Goal: Task Accomplishment & Management: Manage account settings

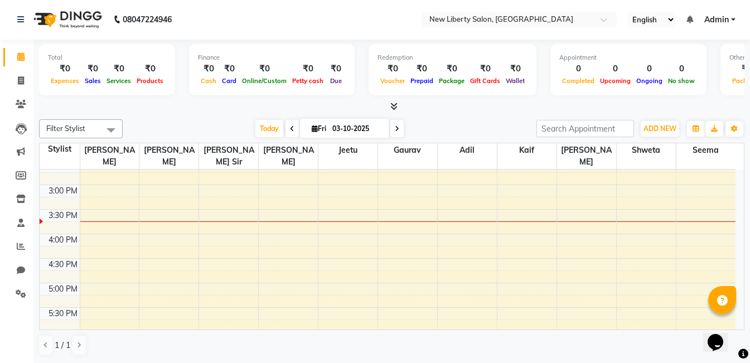
scroll to position [300, 0]
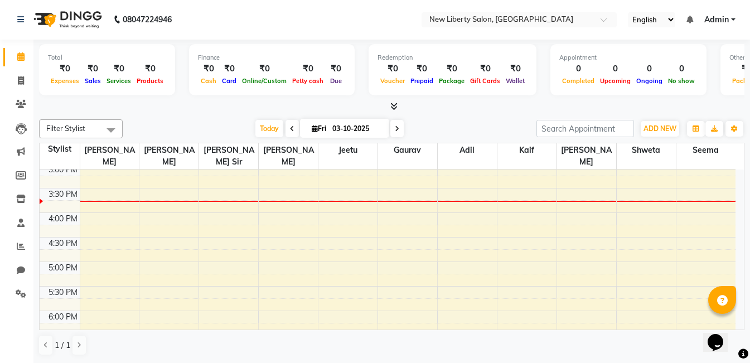
click at [100, 207] on div "9:00 AM 9:30 AM 10:00 AM 10:30 AM 11:00 AM 11:30 AM 12:00 PM 12:30 PM 1:00 PM 1…" at bounding box center [388, 237] width 696 height 735
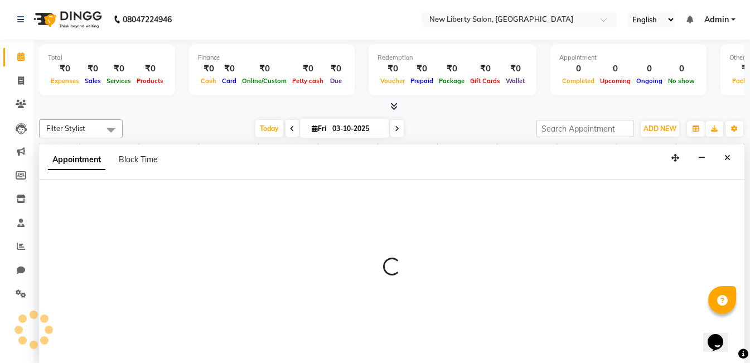
select select "93475"
select select "960"
select select "tentative"
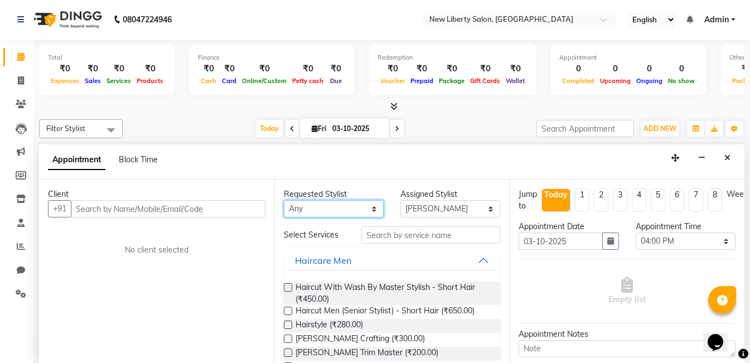
click at [345, 205] on select "Any Adil Gaurav Jeetu Kaif Mr. Khan Munaf Rasika Sahil Sir Seema Shanu Sir Shwe…" at bounding box center [334, 208] width 100 height 17
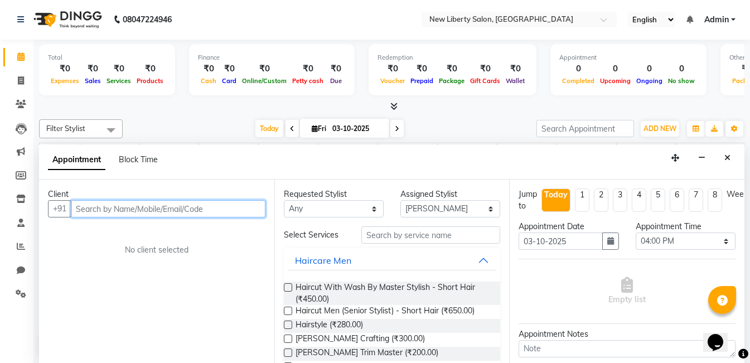
click at [168, 212] on input "text" at bounding box center [168, 208] width 195 height 17
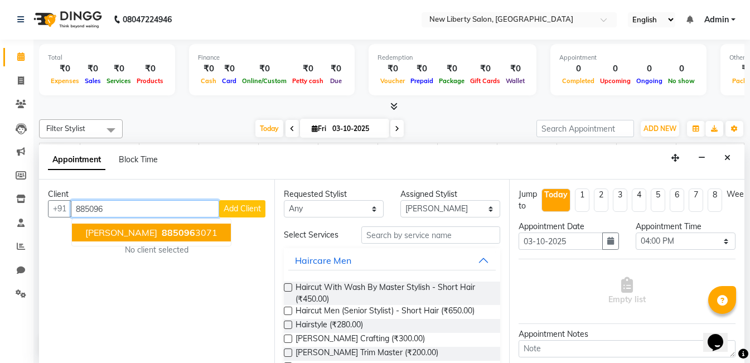
type input "885096"
click at [205, 182] on div "Client +91 885096 sohail 885096 3071 Add Client No client selected" at bounding box center [156, 271] width 235 height 183
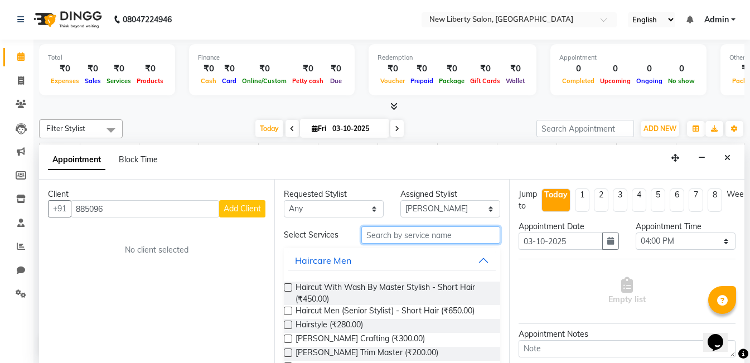
click at [408, 237] on input "text" at bounding box center [430, 234] width 139 height 17
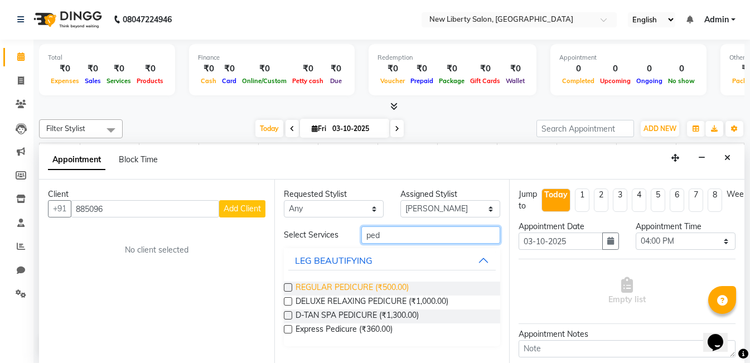
type input "ped"
click at [406, 283] on span "REGULAR PEDICURE (₹500.00)" at bounding box center [351, 289] width 113 height 14
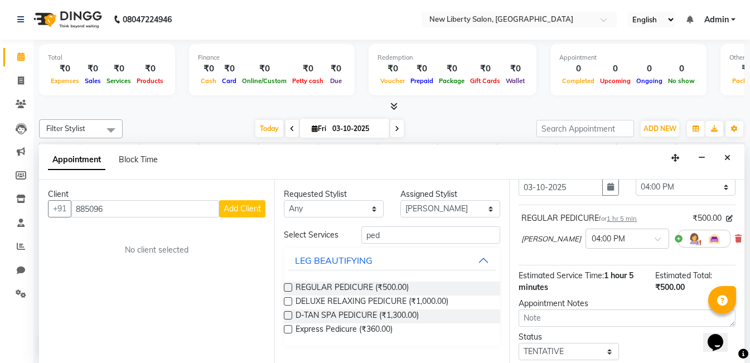
scroll to position [56, 0]
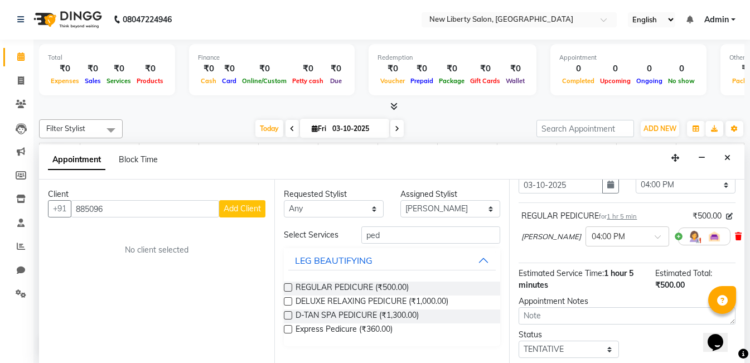
click at [735, 240] on icon at bounding box center [738, 236] width 7 height 8
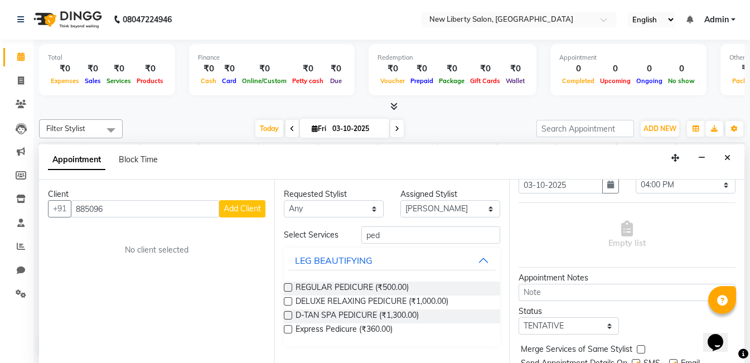
scroll to position [0, 0]
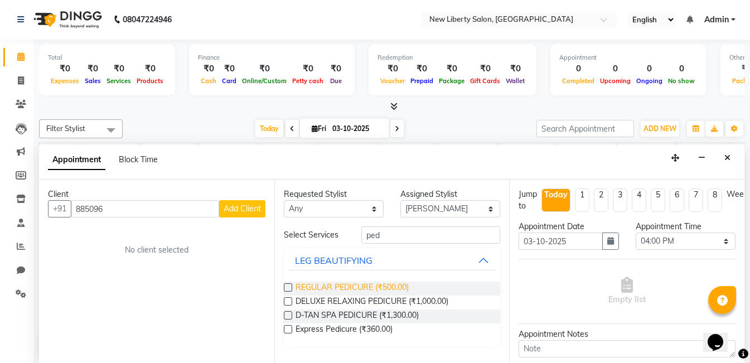
click at [345, 285] on span "REGULAR PEDICURE (₹500.00)" at bounding box center [351, 289] width 113 height 14
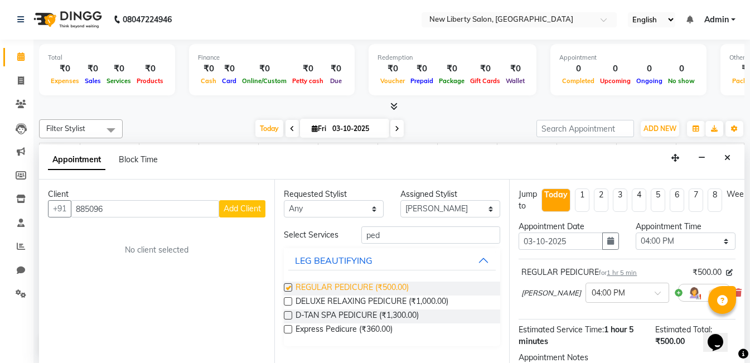
checkbox input "false"
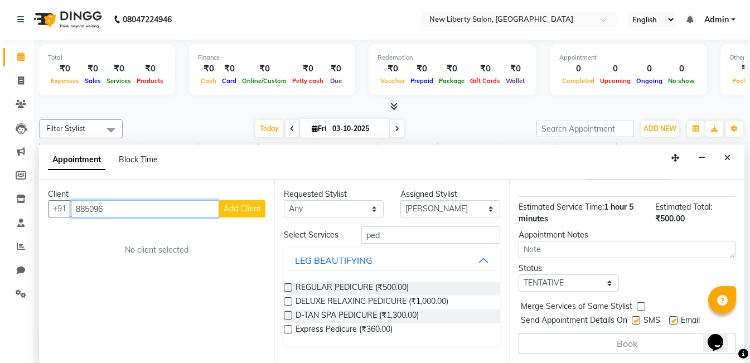
click at [165, 209] on input "885096" at bounding box center [145, 208] width 148 height 17
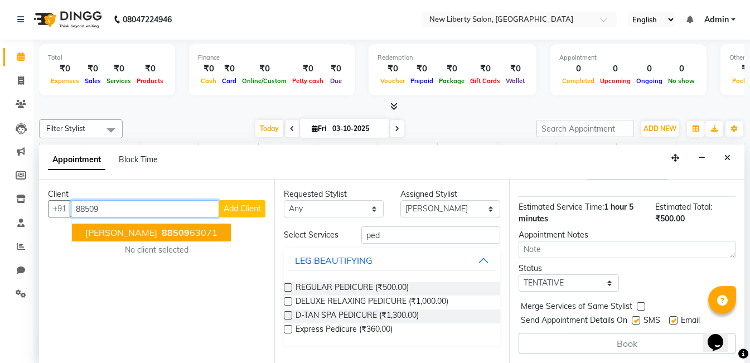
click at [159, 231] on ngb-highlight "88509 63071" at bounding box center [188, 232] width 58 height 11
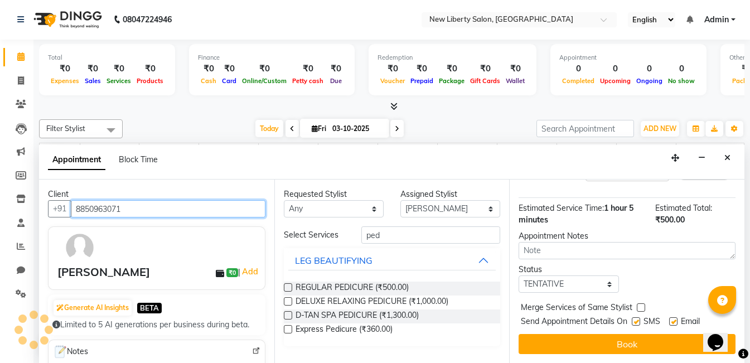
scroll to position [130, 0]
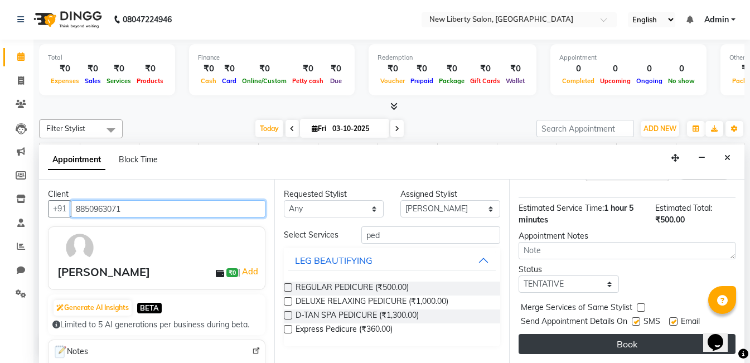
type input "8850963071"
click at [620, 337] on button "Book" at bounding box center [626, 344] width 217 height 20
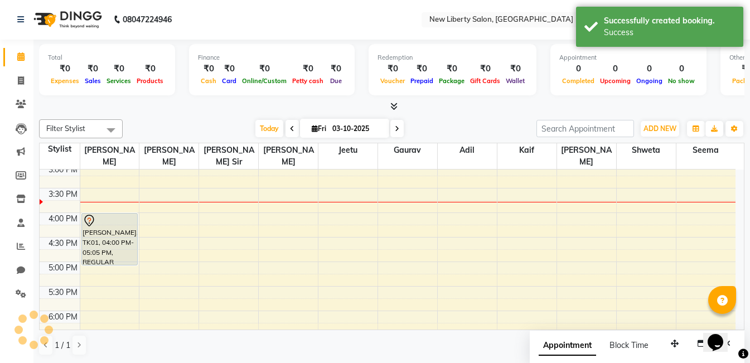
scroll to position [0, 0]
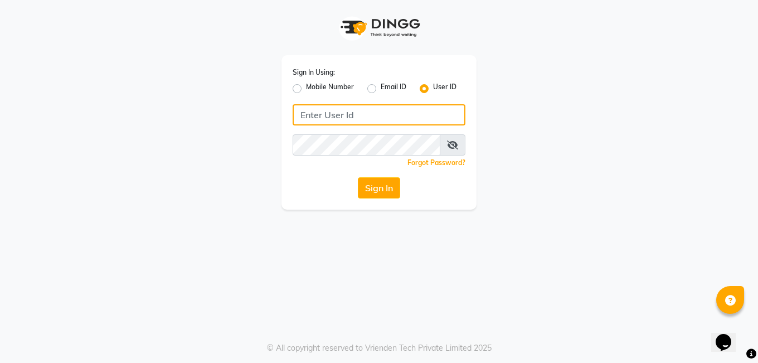
paste input "newlibertysalon"
type input "newlibertysalon"
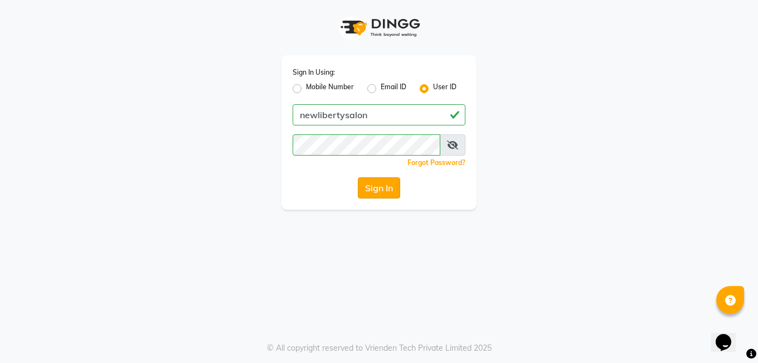
click at [375, 191] on button "Sign In" at bounding box center [379, 187] width 42 height 21
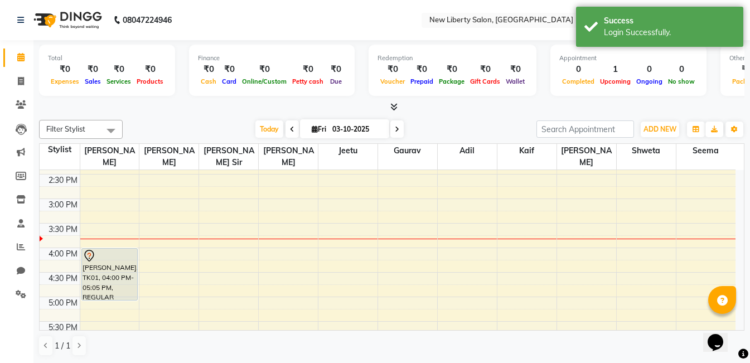
scroll to position [300, 0]
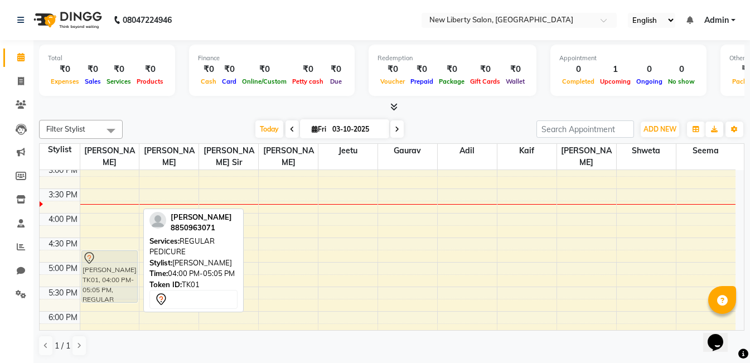
drag, startPoint x: 118, startPoint y: 229, endPoint x: 125, endPoint y: 267, distance: 39.1
click at [125, 267] on div "sohail, TK01, 04:00 PM-05:05 PM, REGULAR PEDICURE sohail, TK01, 04:00 PM-05:05 …" at bounding box center [109, 237] width 59 height 735
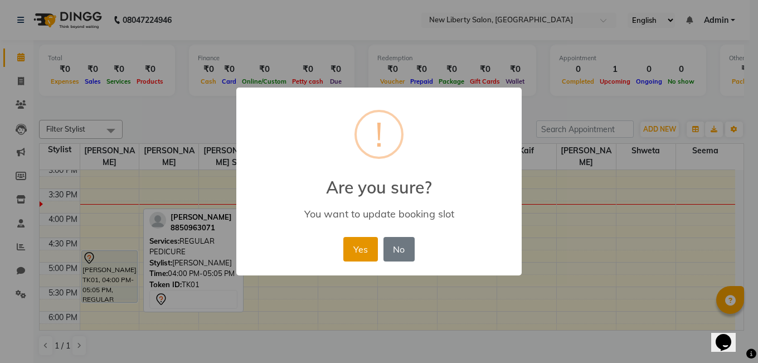
click at [364, 255] on button "Yes" at bounding box center [360, 249] width 34 height 25
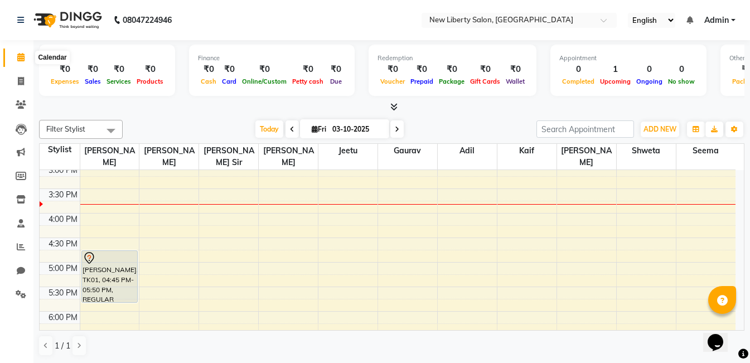
click at [21, 57] on icon at bounding box center [20, 57] width 7 height 8
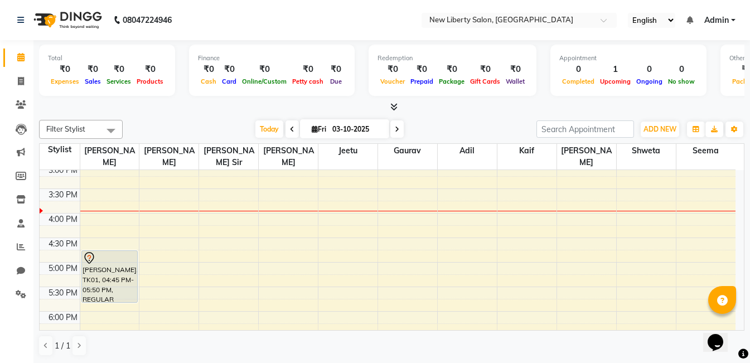
click at [391, 105] on icon at bounding box center [393, 107] width 7 height 8
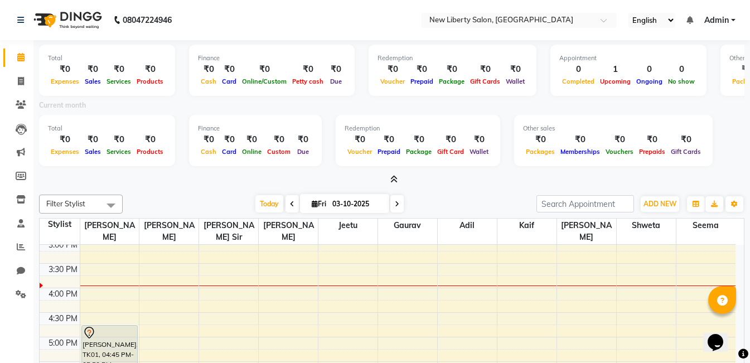
click at [395, 178] on icon at bounding box center [393, 179] width 7 height 8
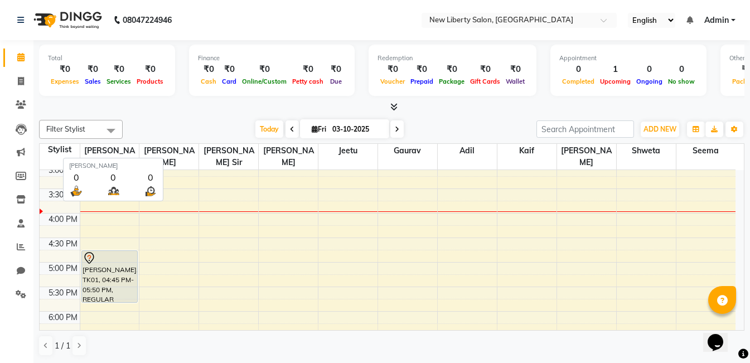
click at [166, 151] on span "[PERSON_NAME]" at bounding box center [168, 157] width 59 height 26
click at [182, 149] on span "[PERSON_NAME]" at bounding box center [168, 157] width 59 height 26
click at [190, 125] on div "Today Fri 03-10-2025" at bounding box center [329, 129] width 402 height 17
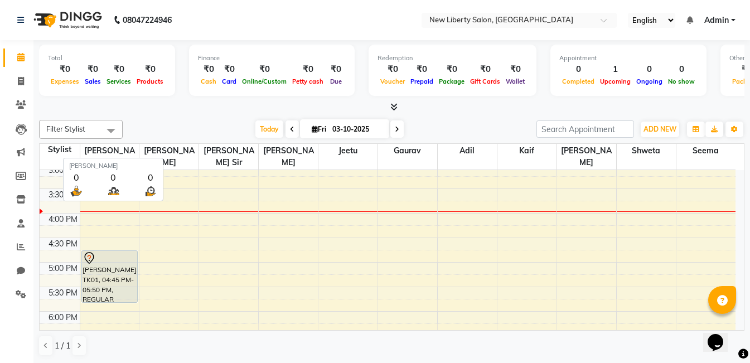
click at [184, 147] on span "[PERSON_NAME]" at bounding box center [168, 157] width 59 height 26
click at [178, 149] on span "[PERSON_NAME]" at bounding box center [168, 157] width 59 height 26
click at [166, 106] on div at bounding box center [391, 107] width 705 height 12
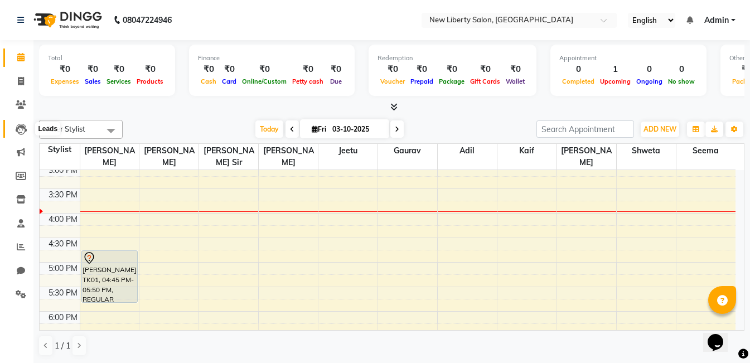
click at [17, 125] on icon at bounding box center [21, 129] width 11 height 11
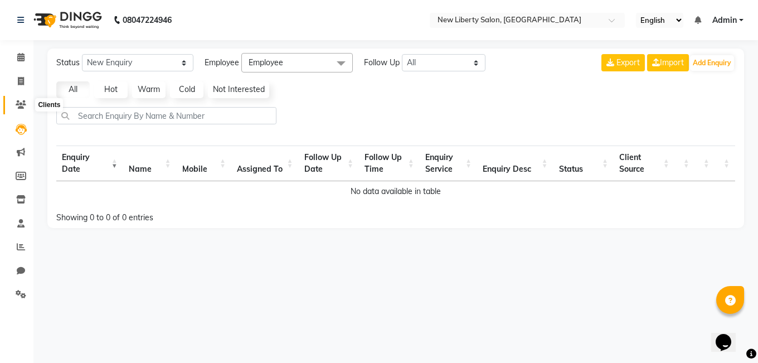
click at [17, 104] on icon at bounding box center [21, 104] width 11 height 8
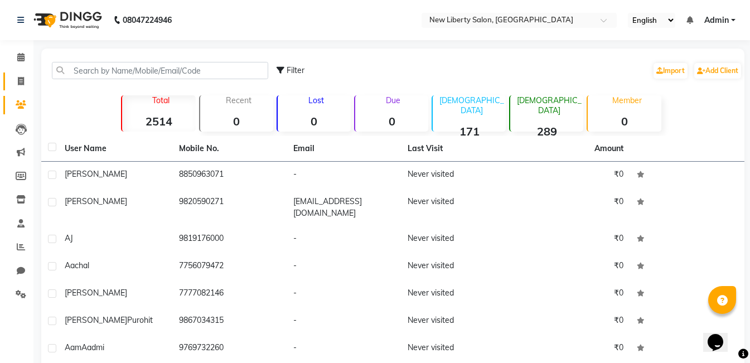
click at [17, 74] on link "Invoice" at bounding box center [16, 81] width 27 height 18
select select "9126"
select select "service"
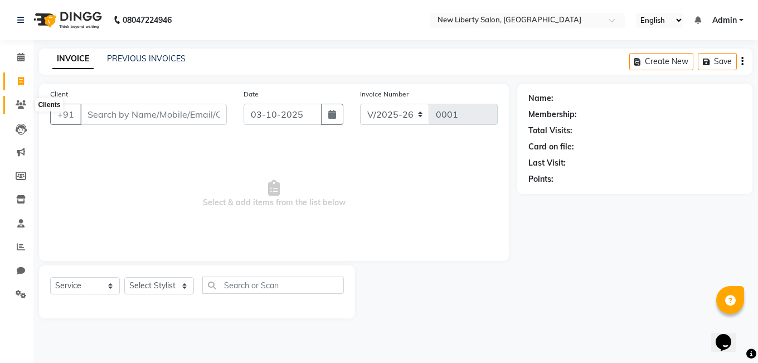
click at [21, 106] on icon at bounding box center [21, 104] width 11 height 8
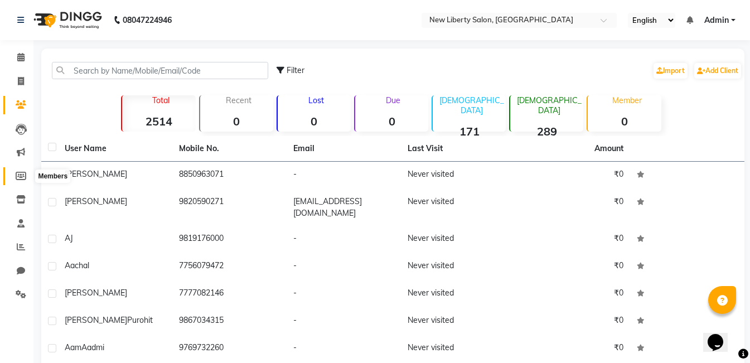
click at [23, 173] on icon at bounding box center [21, 176] width 11 height 8
select select
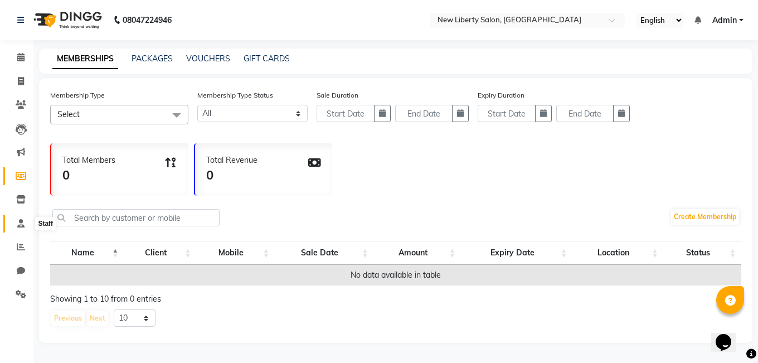
click at [23, 223] on icon at bounding box center [20, 223] width 7 height 8
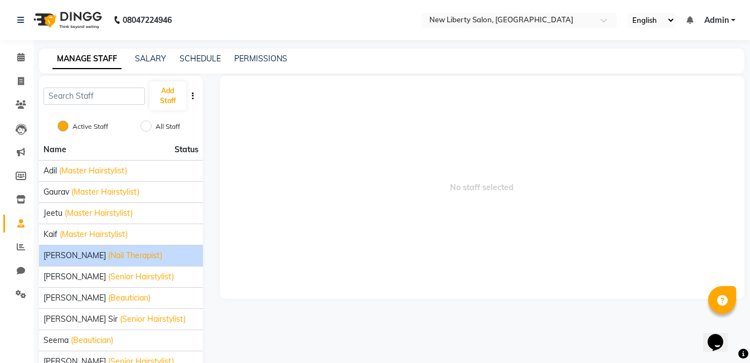
click at [154, 256] on div "[PERSON_NAME] (Nail Therapist)" at bounding box center [120, 256] width 155 height 12
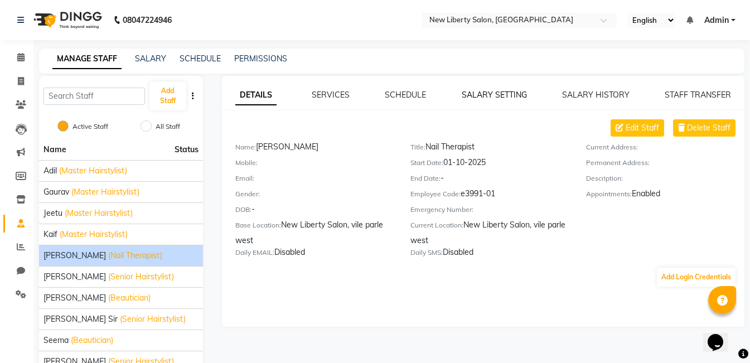
click at [478, 93] on link "SALARY SETTING" at bounding box center [494, 95] width 65 height 10
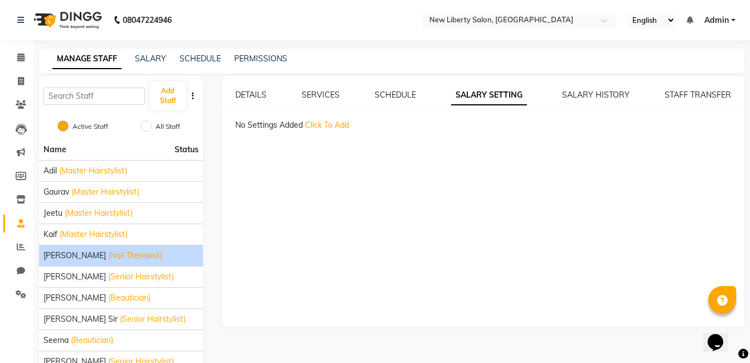
click at [385, 101] on div "DETAILS SERVICES SCHEDULE SALARY SETTING SALARY HISTORY STAFF TRANSFER No Setti…" at bounding box center [483, 110] width 522 height 42
click at [385, 93] on link "SCHEDULE" at bounding box center [395, 95] width 41 height 10
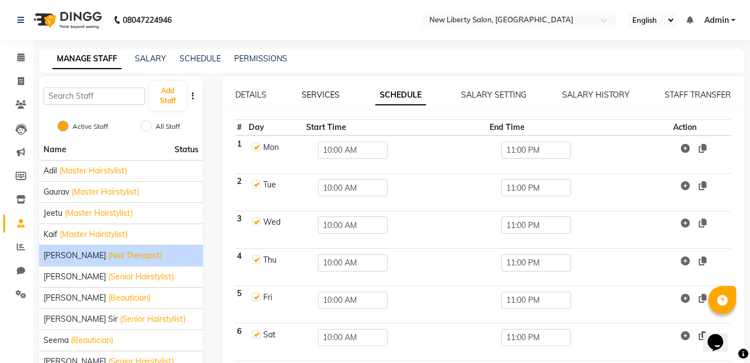
click at [309, 96] on link "SERVICES" at bounding box center [321, 95] width 38 height 10
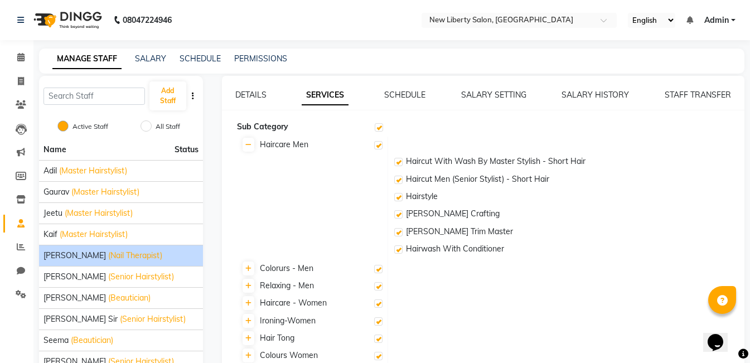
click at [309, 96] on link "SERVICES" at bounding box center [325, 95] width 47 height 20
checkbox input "true"
click at [688, 92] on link "STAFF TRANSFER" at bounding box center [698, 95] width 66 height 10
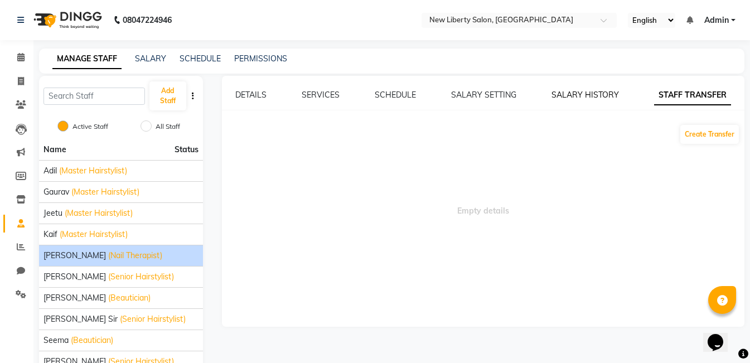
click at [583, 99] on link "SALARY HISTORY" at bounding box center [584, 95] width 67 height 10
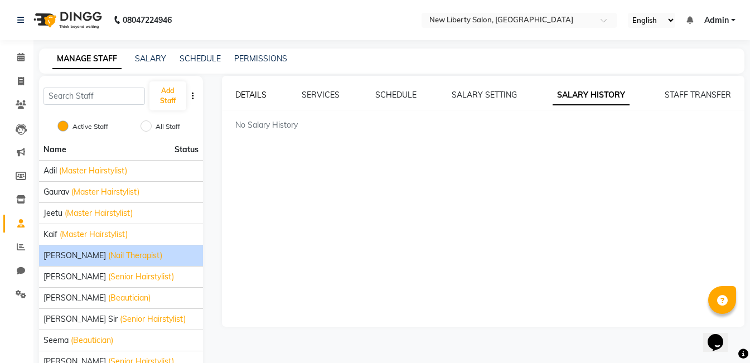
click at [254, 94] on link "DETAILS" at bounding box center [250, 95] width 31 height 10
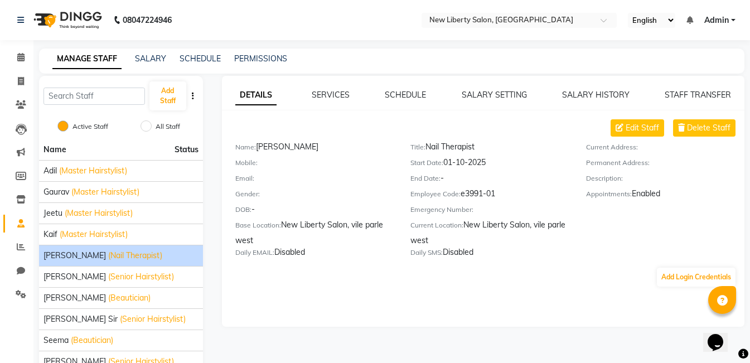
click at [108, 253] on span "(Nail Therapist)" at bounding box center [135, 256] width 54 height 12
click at [69, 128] on div "Active Staff" at bounding box center [84, 126] width 47 height 13
click at [108, 256] on span "(Nail Therapist)" at bounding box center [135, 256] width 54 height 12
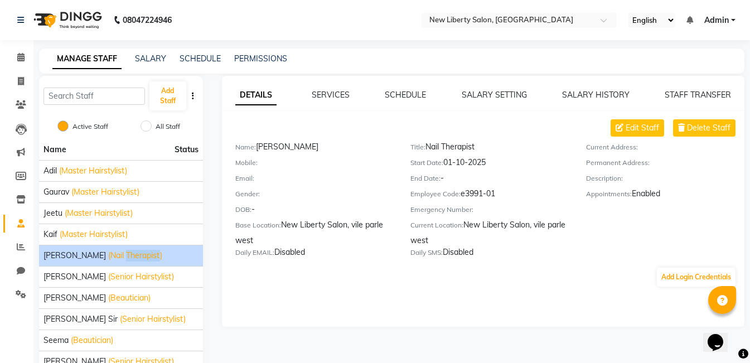
click at [108, 256] on span "(Nail Therapist)" at bounding box center [135, 256] width 54 height 12
click at [634, 129] on span "Edit Staff" at bounding box center [641, 128] width 33 height 12
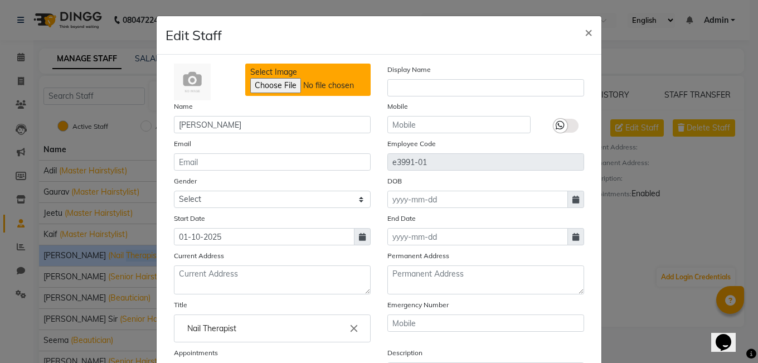
click at [278, 88] on input "Select Image" at bounding box center [326, 85] width 152 height 15
click at [263, 86] on input "Select Image" at bounding box center [326, 85] width 152 height 15
click at [269, 86] on input "Select Image" at bounding box center [326, 85] width 152 height 15
type input "C:\fakepath\WhatsApp Image 2025-09-28 at 4.22.53 PM.jpeg"
click at [269, 80] on input "Select Image" at bounding box center [326, 85] width 152 height 15
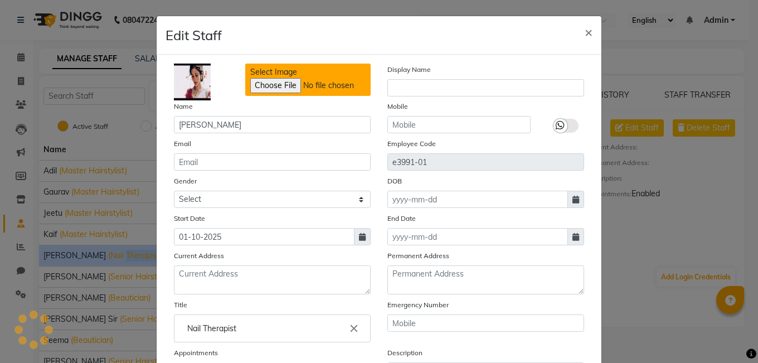
click at [269, 88] on input "Select Image" at bounding box center [326, 85] width 152 height 15
click at [280, 81] on input "Select Image" at bounding box center [326, 85] width 152 height 15
type input "C:\fakepath\His most handsome era❤️🤌🏻__beingsalmankhan _._.__welovesalmankhanfo…"
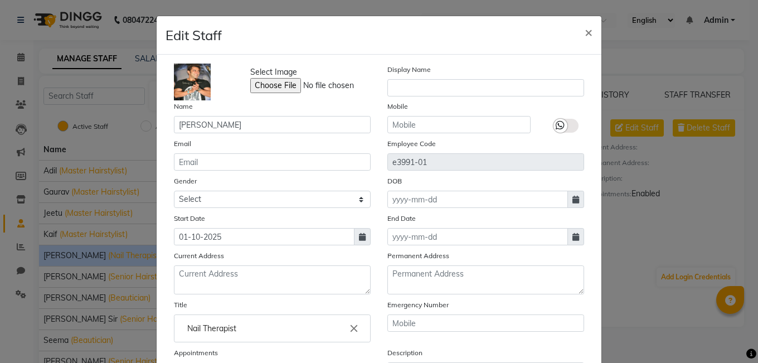
click at [637, 287] on ngb-modal-window "Edit Staff × Select Image Display Name Name Mr. Khan Mobile Email Employee Code…" at bounding box center [379, 181] width 758 height 363
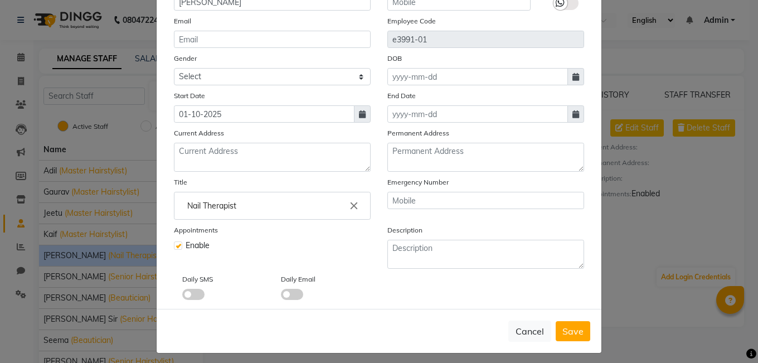
scroll to position [129, 0]
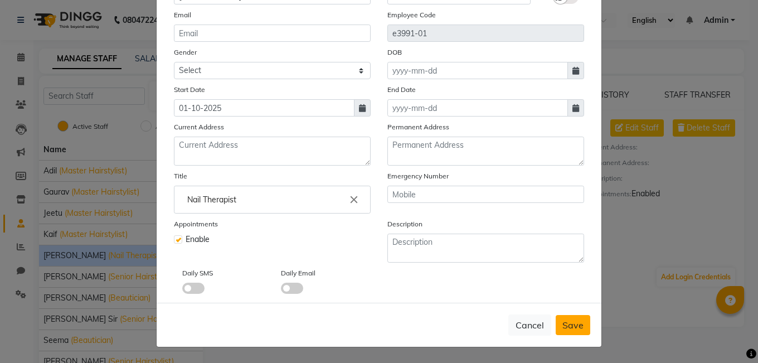
click at [562, 329] on span "Save" at bounding box center [572, 324] width 21 height 11
checkbox input "false"
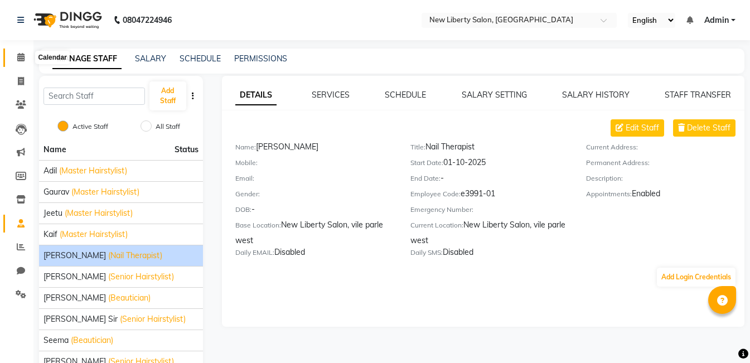
click at [20, 59] on icon at bounding box center [20, 57] width 7 height 8
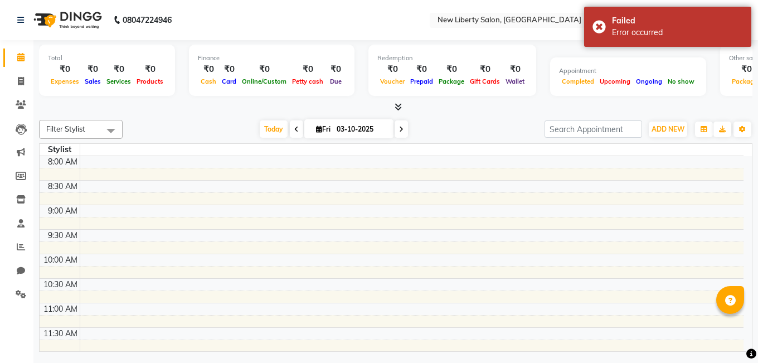
click at [93, 129] on span "Filter Stylist" at bounding box center [81, 129] width 84 height 19
click at [85, 160] on h5 "No data available" at bounding box center [80, 165] width 71 height 27
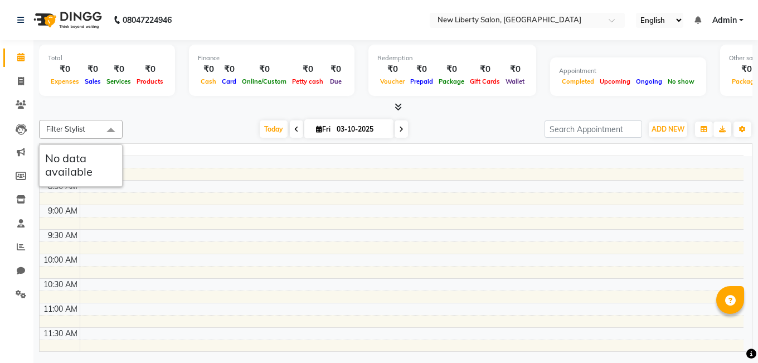
click at [76, 130] on span "Filter Stylist" at bounding box center [65, 128] width 39 height 9
click at [17, 18] on div "08047224946" at bounding box center [94, 19] width 171 height 31
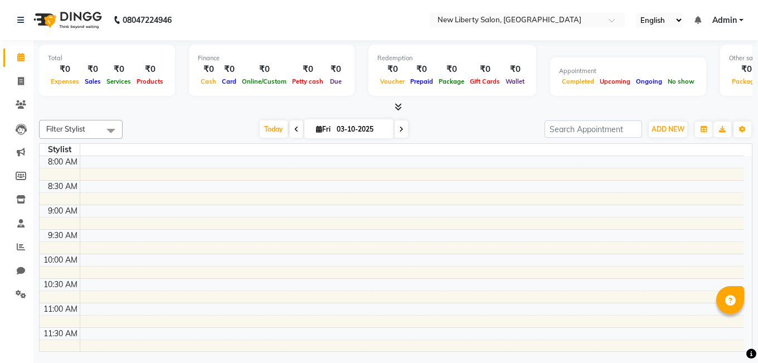
click at [17, 18] on div "08047224946" at bounding box center [94, 19] width 171 height 31
click at [19, 79] on icon at bounding box center [21, 81] width 6 height 8
select select "service"
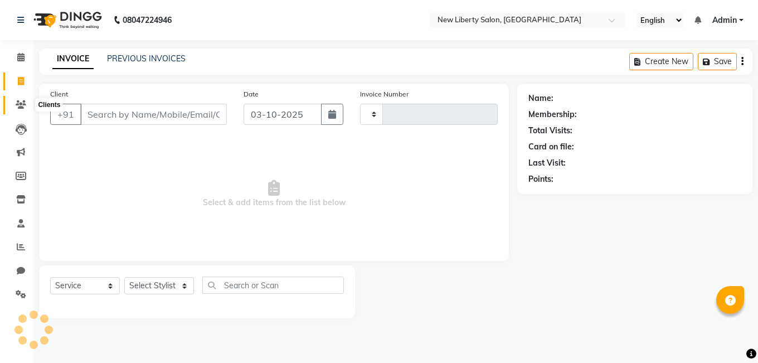
click at [20, 99] on span at bounding box center [21, 105] width 20 height 13
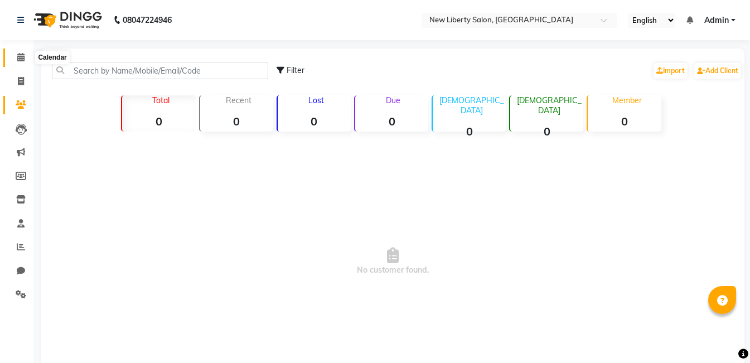
click at [17, 54] on icon at bounding box center [20, 57] width 7 height 8
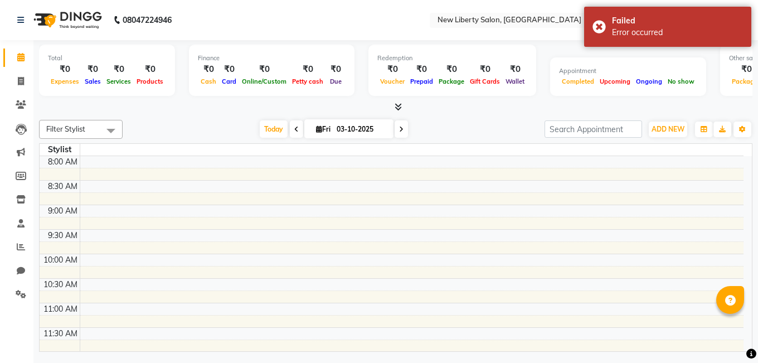
click at [98, 130] on span "Filter Stylist" at bounding box center [81, 129] width 84 height 19
click at [85, 156] on h5 "No data available" at bounding box center [80, 165] width 71 height 27
click at [106, 124] on span at bounding box center [111, 130] width 22 height 21
click at [406, 20] on nav "08047224946 Select Location × [GEOGRAPHIC_DATA], Vile Parle West English ENGLIS…" at bounding box center [379, 20] width 758 height 40
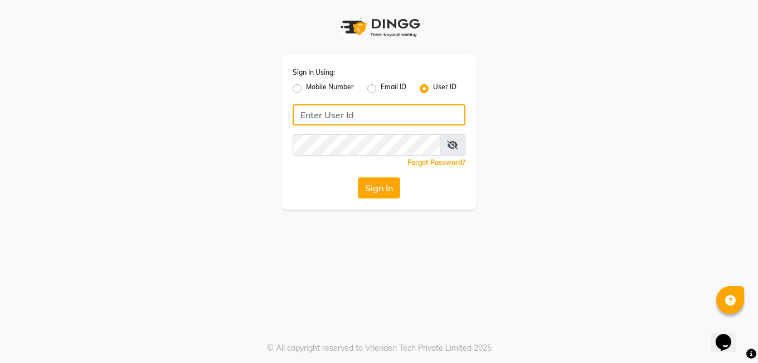
click at [339, 117] on input "Username" at bounding box center [379, 114] width 173 height 21
click at [343, 122] on input "Username" at bounding box center [379, 114] width 173 height 21
paste input "n"
type input "newlibertysalon"
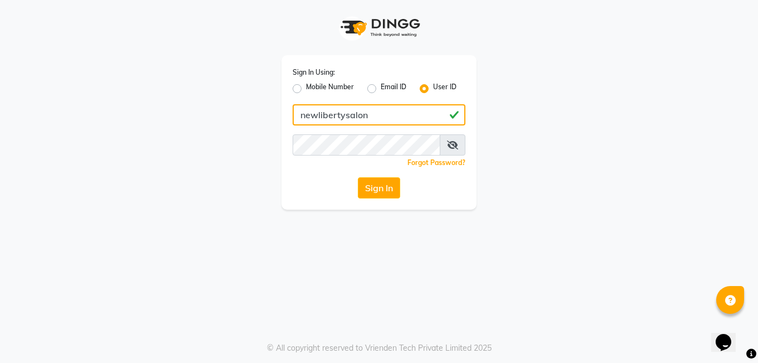
click at [358, 177] on button "Sign In" at bounding box center [379, 187] width 42 height 21
drag, startPoint x: 391, startPoint y: 110, endPoint x: 302, endPoint y: 118, distance: 88.9
click at [302, 118] on input "newlibertysalon" at bounding box center [379, 114] width 173 height 21
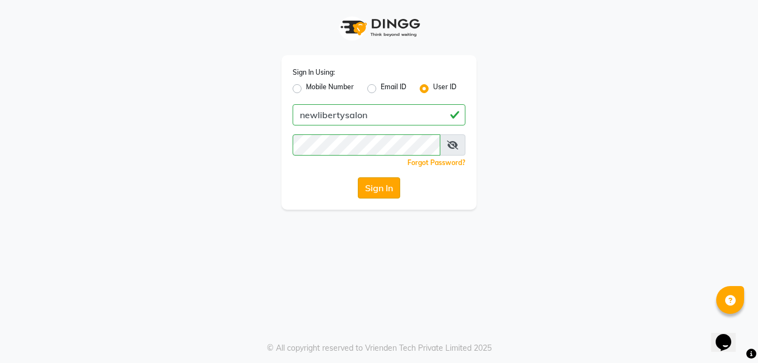
click at [385, 184] on button "Sign In" at bounding box center [379, 187] width 42 height 21
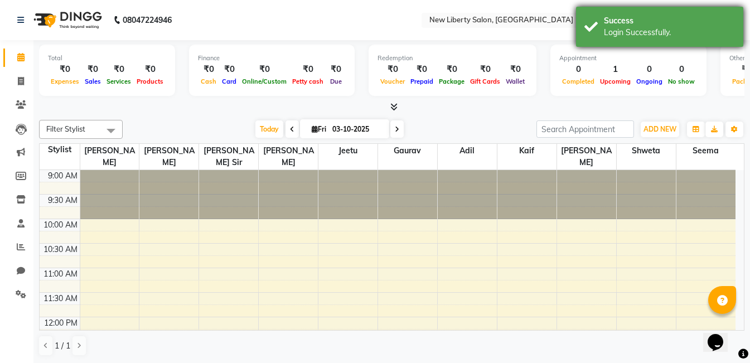
click at [585, 29] on div "Success Login Successfully." at bounding box center [659, 27] width 167 height 40
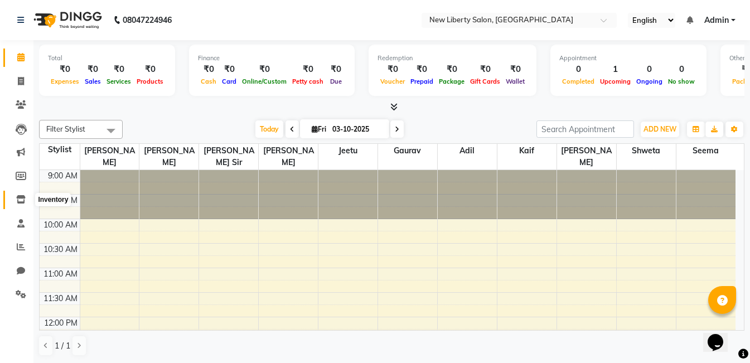
click at [23, 199] on icon at bounding box center [20, 199] width 9 height 8
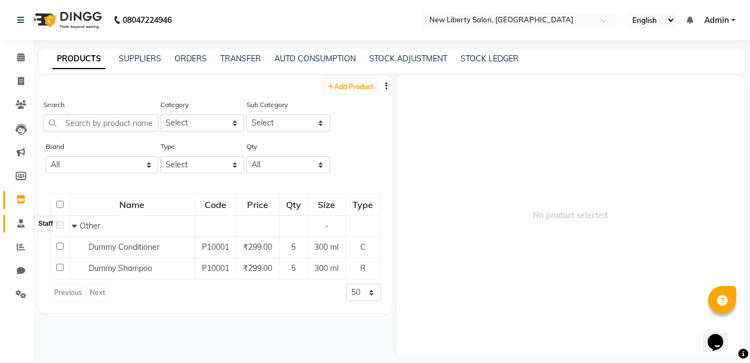
click at [21, 227] on span at bounding box center [21, 223] width 20 height 13
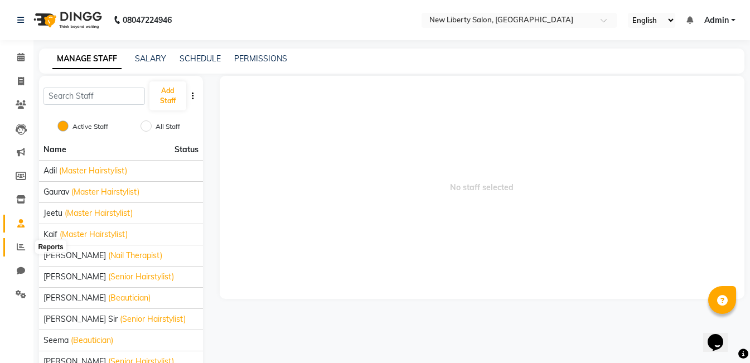
click at [14, 245] on span at bounding box center [21, 247] width 20 height 13
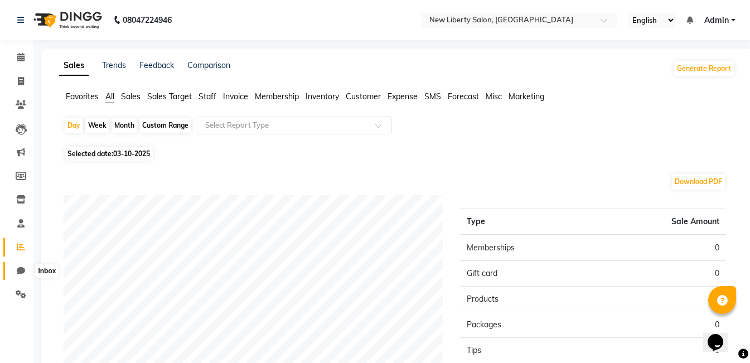
click at [19, 272] on icon at bounding box center [21, 270] width 8 height 8
select select "100"
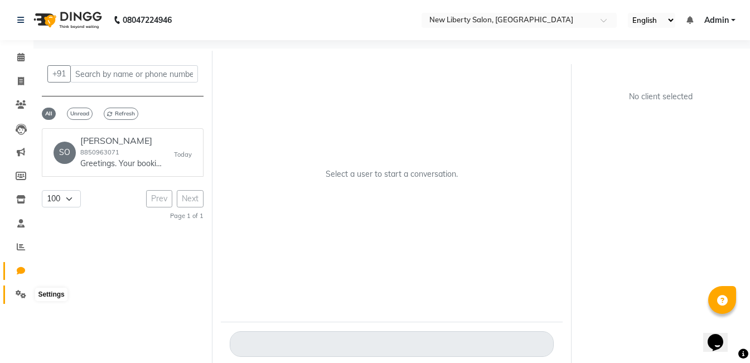
click at [19, 293] on icon at bounding box center [21, 294] width 11 height 8
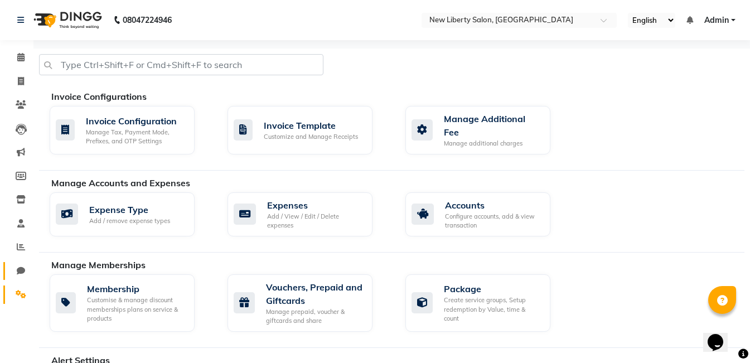
click at [17, 264] on link "Chat" at bounding box center [16, 271] width 27 height 18
select select "100"
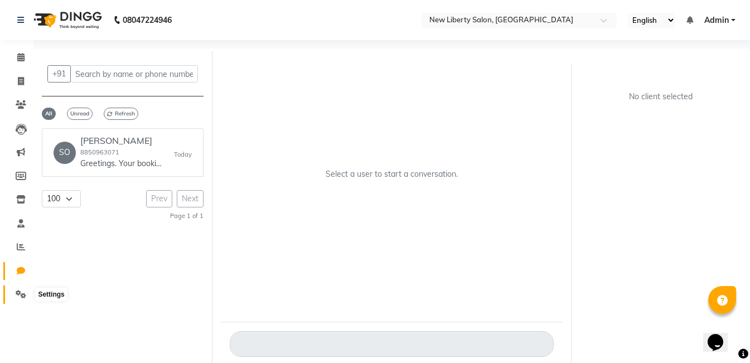
click at [21, 294] on icon at bounding box center [21, 294] width 11 height 8
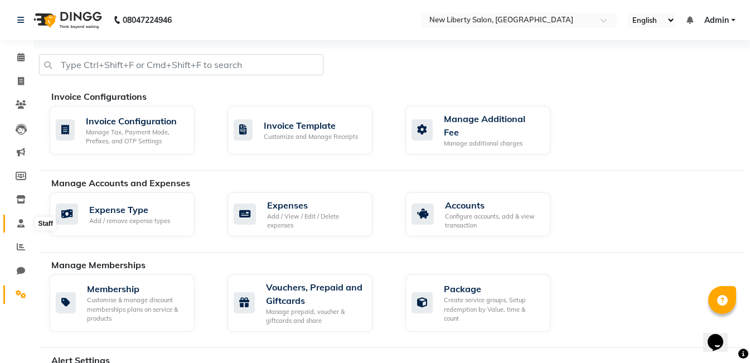
click at [22, 217] on span at bounding box center [21, 223] width 20 height 13
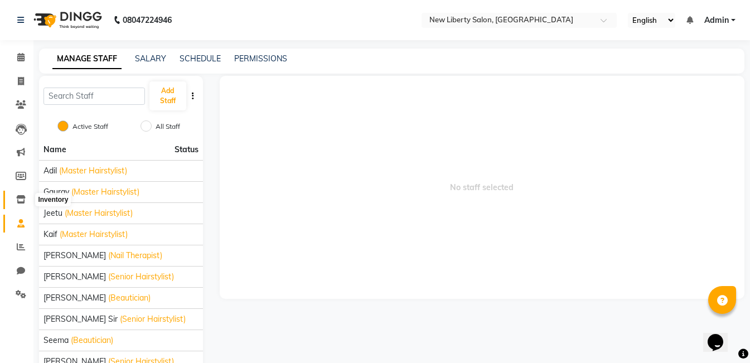
click at [22, 195] on icon at bounding box center [20, 199] width 9 height 8
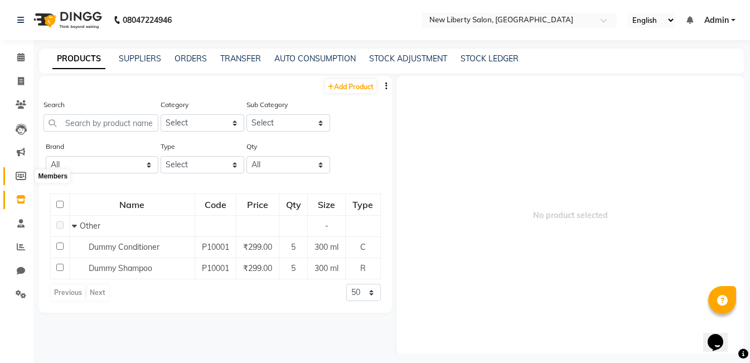
click at [22, 174] on icon at bounding box center [21, 176] width 11 height 8
select select
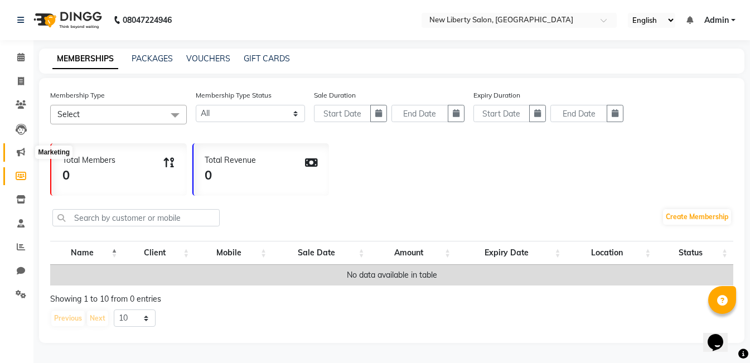
click at [18, 149] on icon at bounding box center [21, 152] width 8 height 8
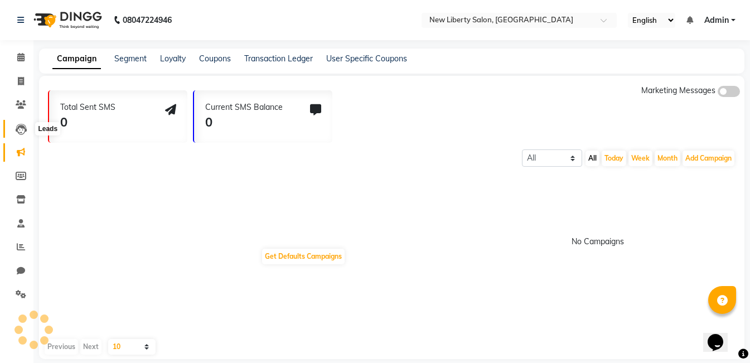
click at [19, 124] on icon at bounding box center [21, 129] width 11 height 11
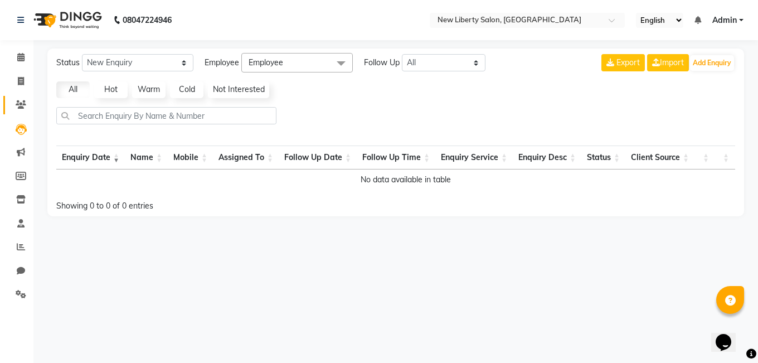
click at [20, 113] on link "Clients" at bounding box center [16, 105] width 27 height 18
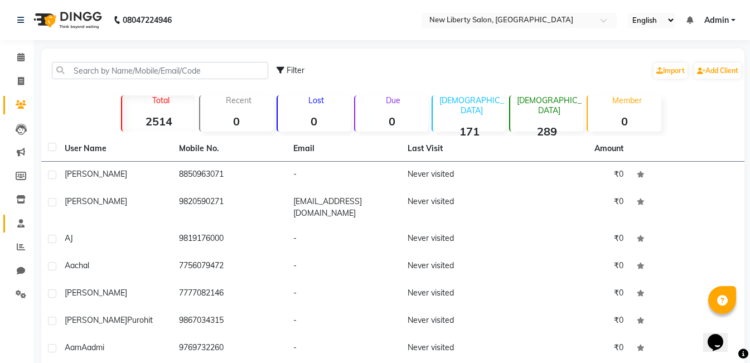
click at [21, 215] on link "Staff" at bounding box center [16, 224] width 27 height 18
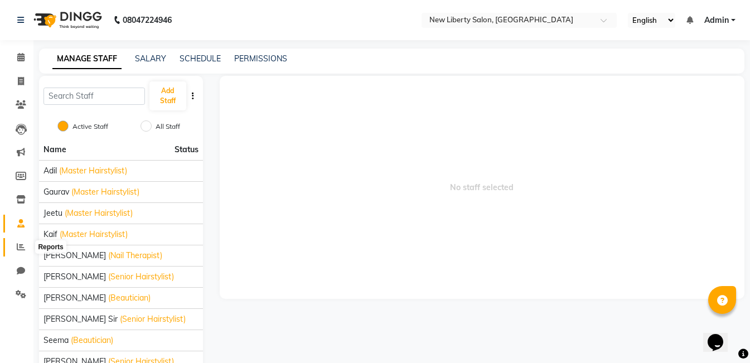
click at [21, 244] on icon at bounding box center [21, 246] width 8 height 8
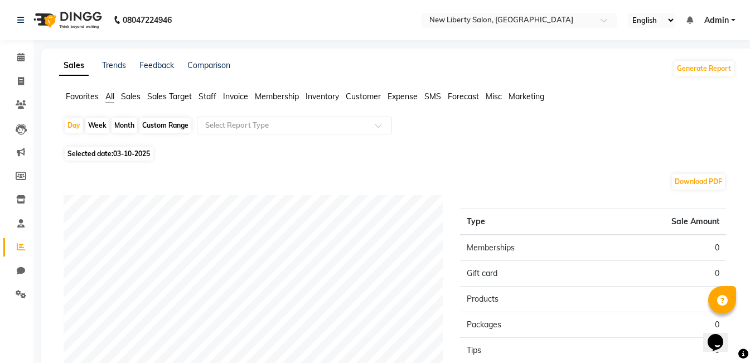
click at [206, 97] on span "Staff" at bounding box center [207, 96] width 18 height 10
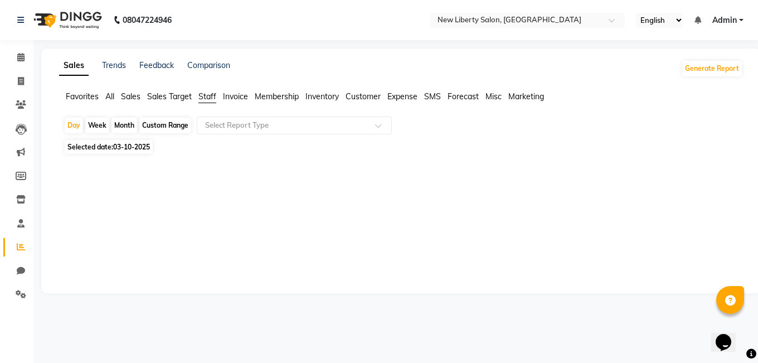
click at [183, 96] on span "Sales Target" at bounding box center [169, 96] width 45 height 10
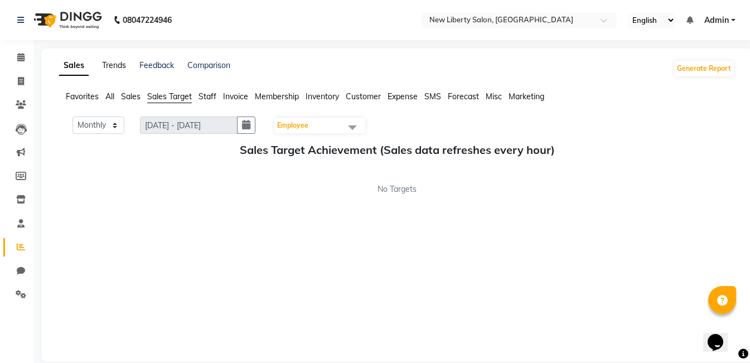
click at [122, 64] on link "Trends" at bounding box center [114, 65] width 24 height 10
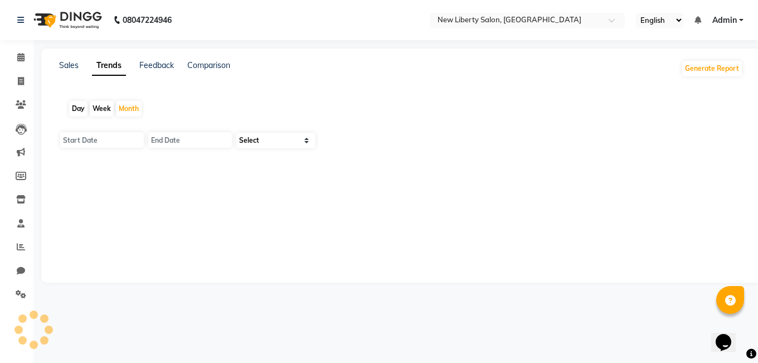
type input "01-10-2025"
type input "[DATE]"
select select "by_client"
click at [142, 69] on link "Feedback" at bounding box center [156, 65] width 35 height 10
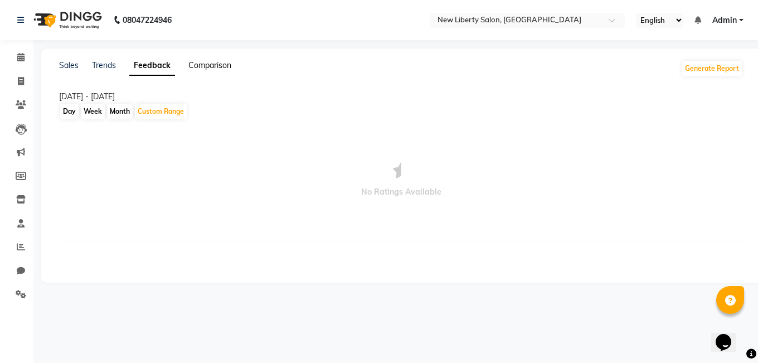
click at [212, 62] on link "Comparison" at bounding box center [209, 65] width 43 height 10
select select "single_date"
select select "single_date_dash"
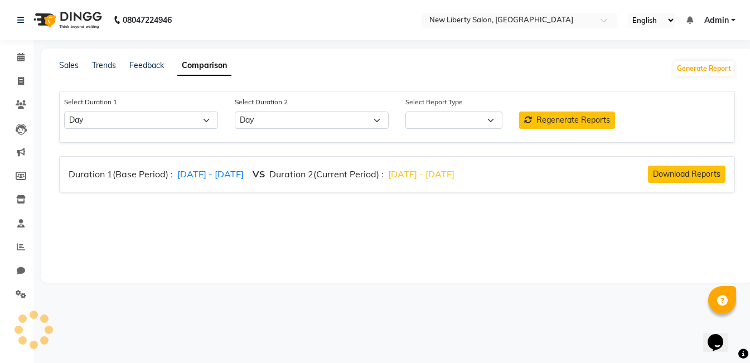
select select "comparison_report"
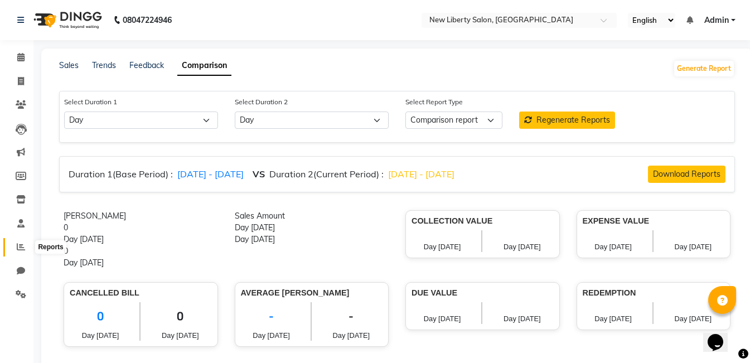
click at [23, 245] on icon at bounding box center [21, 246] width 8 height 8
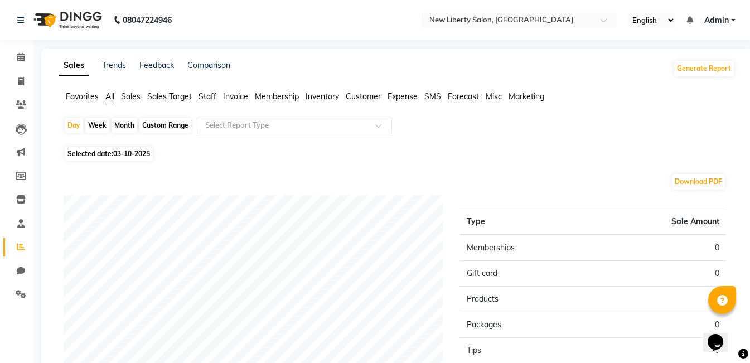
click at [99, 126] on div "Week" at bounding box center [97, 126] width 24 height 16
select select "10"
select select "2025"
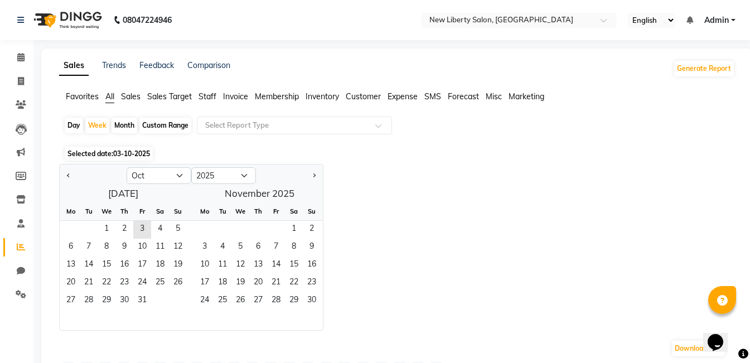
click at [116, 122] on div "Month" at bounding box center [124, 126] width 26 height 16
select select "10"
select select "2025"
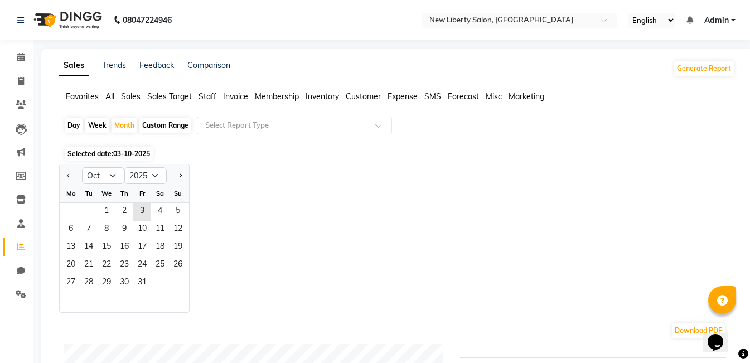
click at [317, 96] on span "Inventory" at bounding box center [321, 96] width 33 height 10
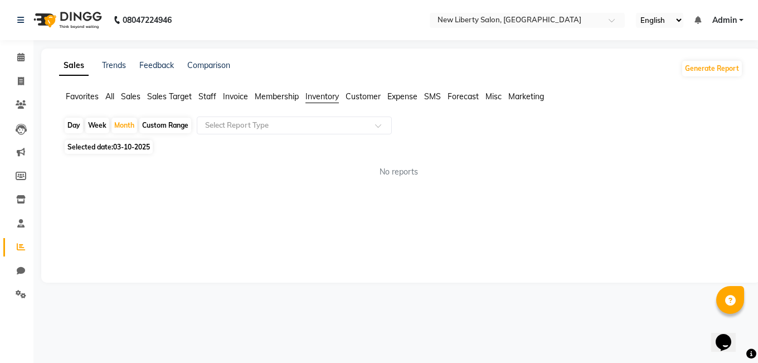
click at [358, 94] on span "Customer" at bounding box center [363, 96] width 35 height 10
click at [416, 94] on span "Expense" at bounding box center [402, 96] width 30 height 10
click at [515, 98] on span "Marketing" at bounding box center [526, 96] width 36 height 10
click at [24, 266] on icon at bounding box center [21, 270] width 8 height 8
select select "100"
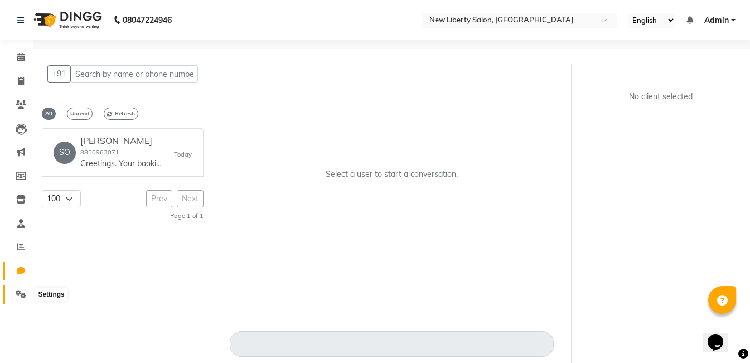
click at [18, 294] on icon at bounding box center [21, 294] width 11 height 8
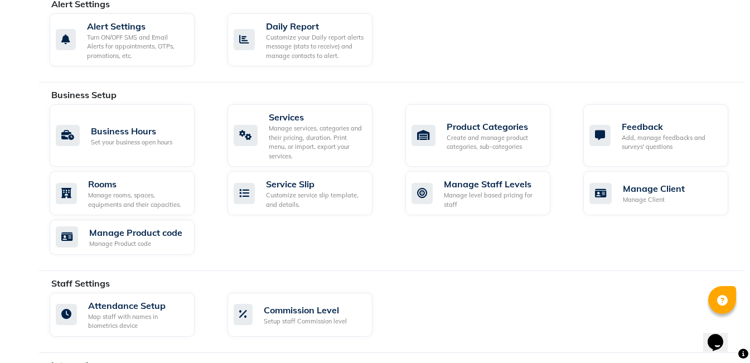
scroll to position [379, 0]
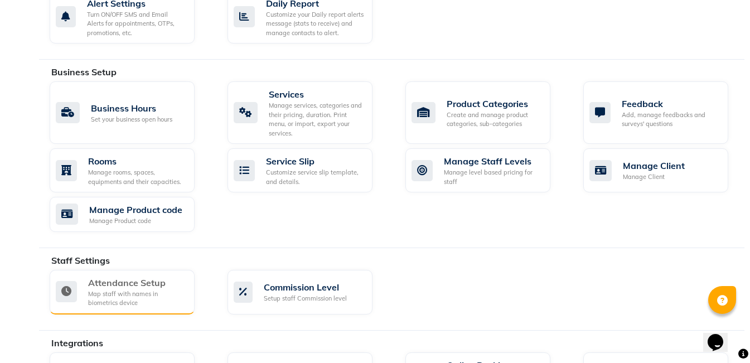
click at [153, 282] on div "Attendance Setup" at bounding box center [137, 282] width 98 height 13
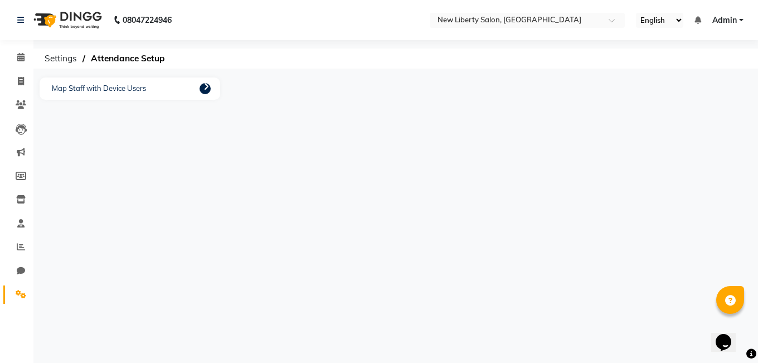
click at [203, 88] on icon at bounding box center [206, 86] width 6 height 9
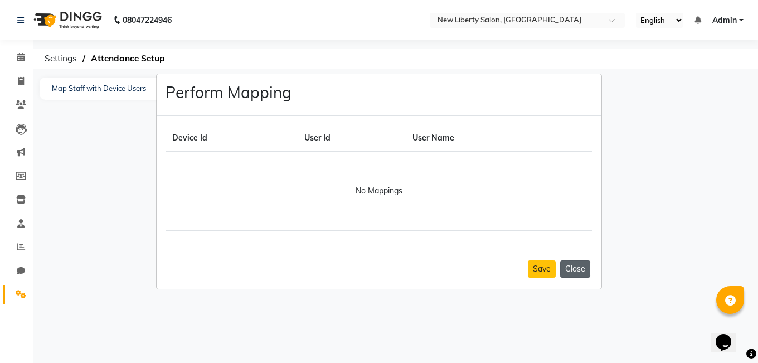
click at [582, 270] on button "Close" at bounding box center [575, 268] width 30 height 17
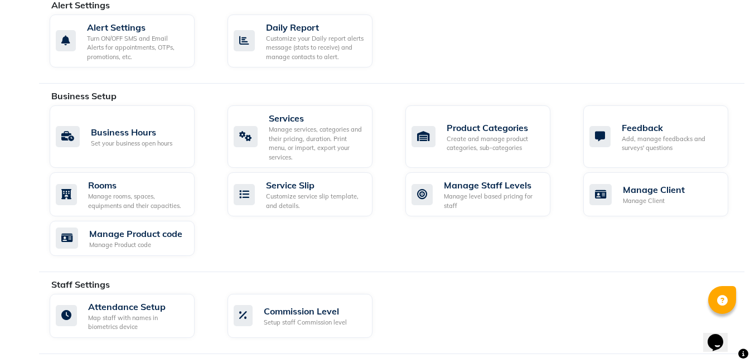
scroll to position [357, 0]
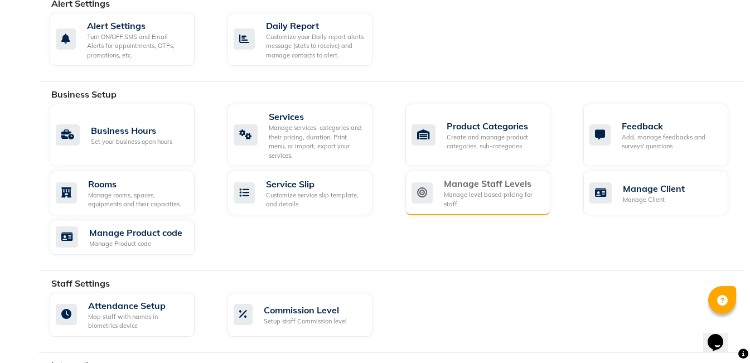
click at [530, 189] on div "Manage Staff Levels" at bounding box center [493, 183] width 98 height 13
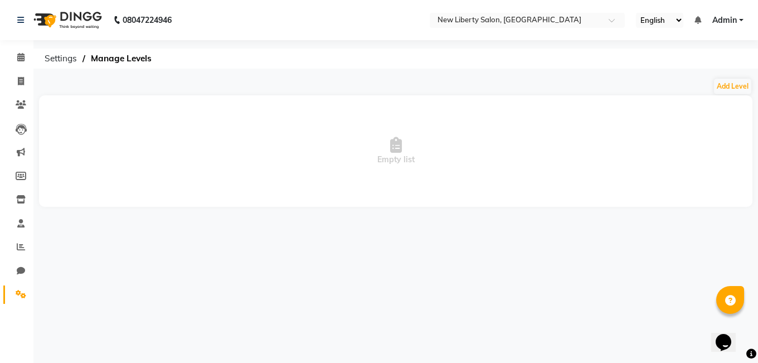
click at [713, 82] on div "Add Level" at bounding box center [396, 86] width 714 height 18
click at [724, 88] on button "Add Level" at bounding box center [732, 87] width 37 height 16
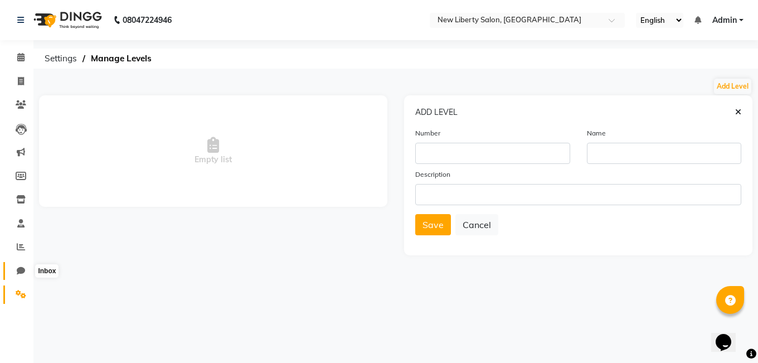
click at [26, 266] on span at bounding box center [21, 271] width 20 height 13
select select "100"
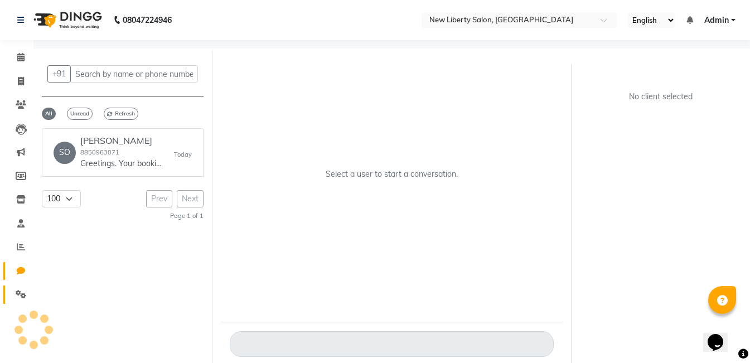
click at [10, 296] on link "Settings" at bounding box center [16, 294] width 27 height 18
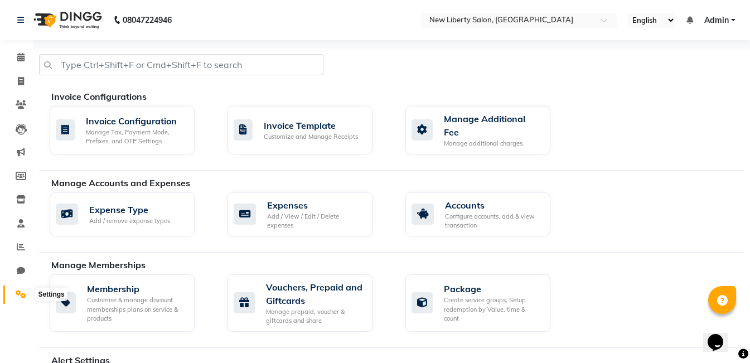
click at [18, 295] on icon at bounding box center [21, 294] width 11 height 8
click at [516, 119] on div "Manage Additional Fee" at bounding box center [493, 125] width 98 height 27
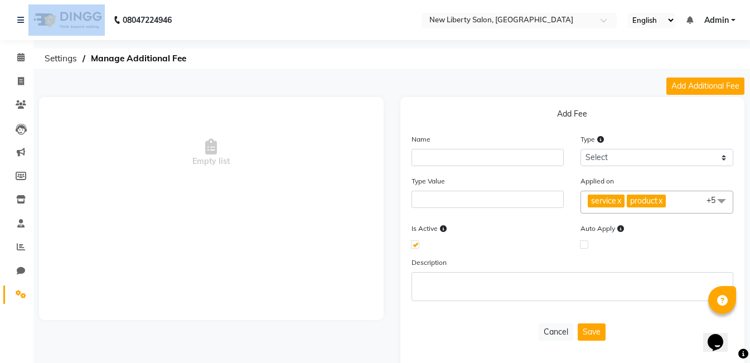
drag, startPoint x: 83, startPoint y: 2, endPoint x: 73, endPoint y: 14, distance: 15.8
click at [73, 14] on nav "08047224946 Select Location × [GEOGRAPHIC_DATA], Vile Parle West English ENGLIS…" at bounding box center [375, 20] width 750 height 40
click at [73, 14] on img at bounding box center [66, 19] width 76 height 31
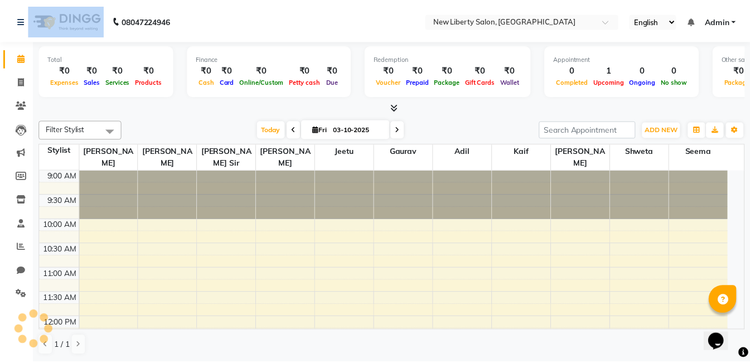
scroll to position [344, 0]
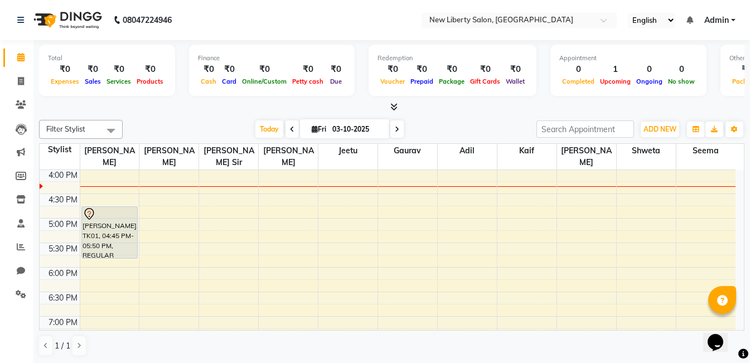
click at [117, 105] on div at bounding box center [391, 107] width 705 height 12
click at [20, 62] on span at bounding box center [21, 57] width 20 height 13
drag, startPoint x: 651, startPoint y: 71, endPoint x: 705, endPoint y: 27, distance: 69.7
click at [705, 27] on ul "English ENGLISH Español العربية मराठी हिंदी ગુજરાતી தமிழ் 中文 Notifications noth…" at bounding box center [681, 20] width 119 height 15
click at [50, 62] on div "Total" at bounding box center [107, 58] width 118 height 9
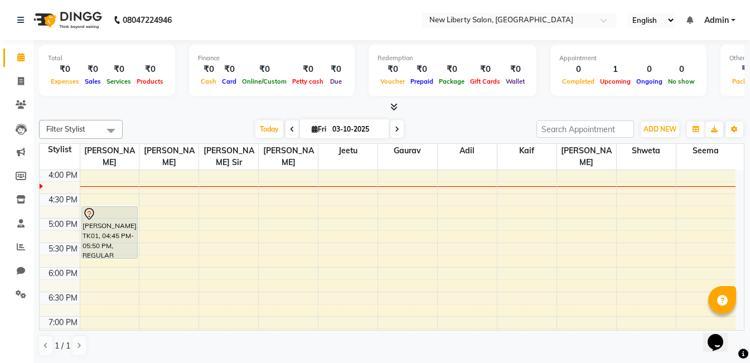
click at [108, 62] on div "Total" at bounding box center [107, 58] width 118 height 9
click at [17, 292] on icon at bounding box center [21, 294] width 11 height 8
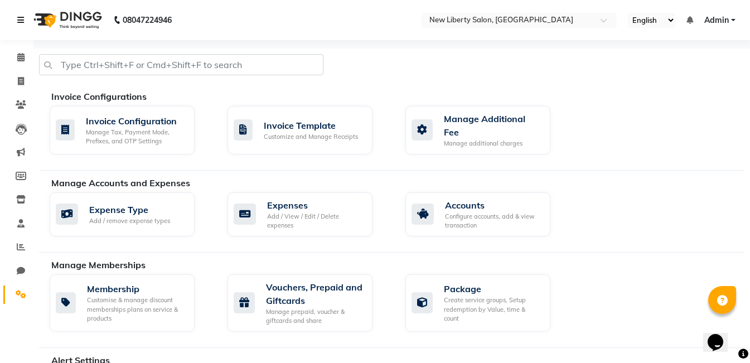
click at [24, 18] on icon at bounding box center [20, 20] width 7 height 8
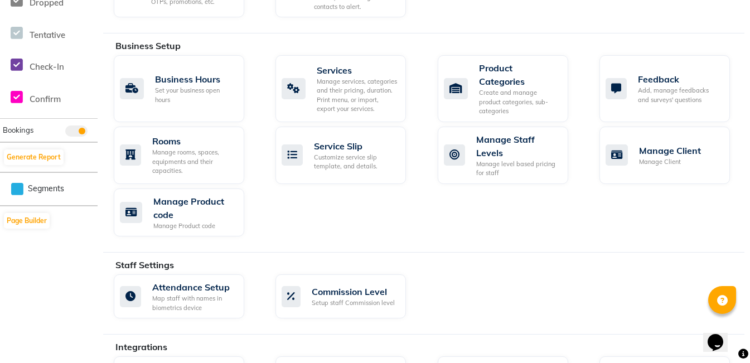
scroll to position [401, 0]
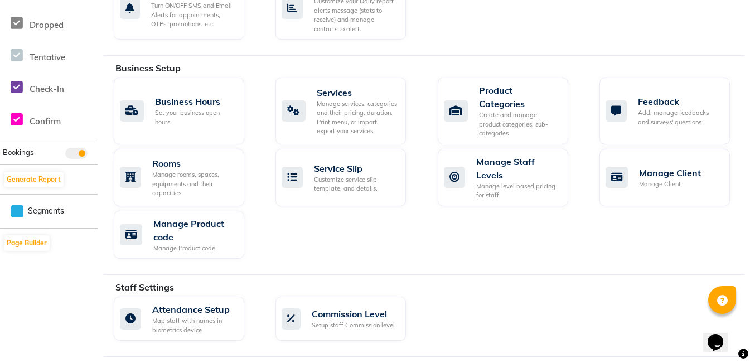
click at [34, 214] on span "Segments" at bounding box center [46, 211] width 36 height 12
click at [20, 212] on icon at bounding box center [17, 212] width 12 height 14
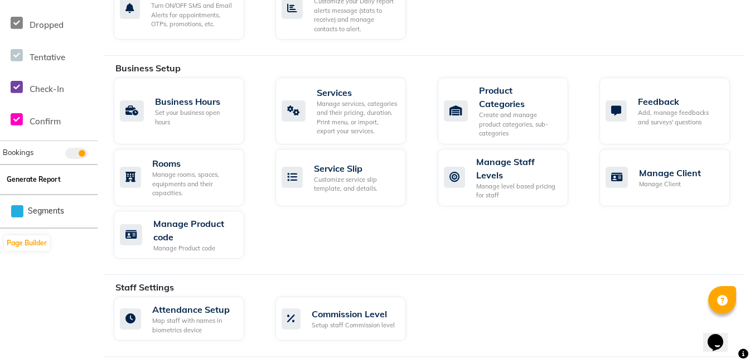
click at [23, 172] on button "Generate Report" at bounding box center [34, 180] width 60 height 16
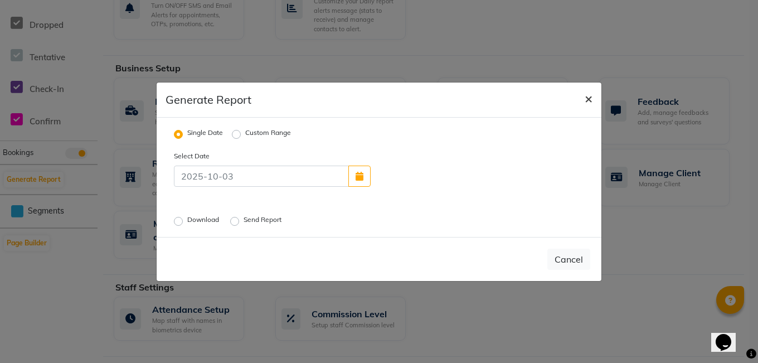
click at [590, 96] on span "×" at bounding box center [589, 98] width 8 height 17
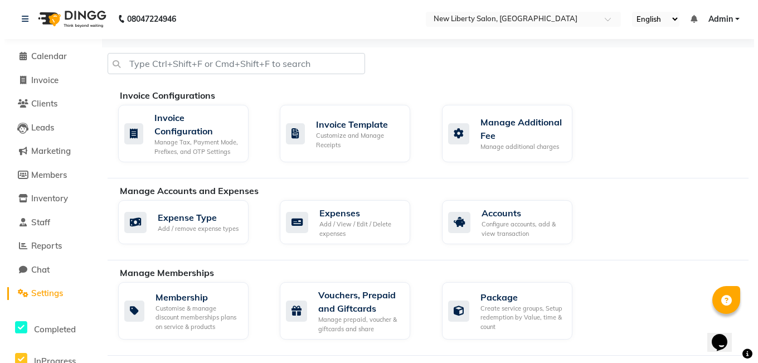
scroll to position [0, 0]
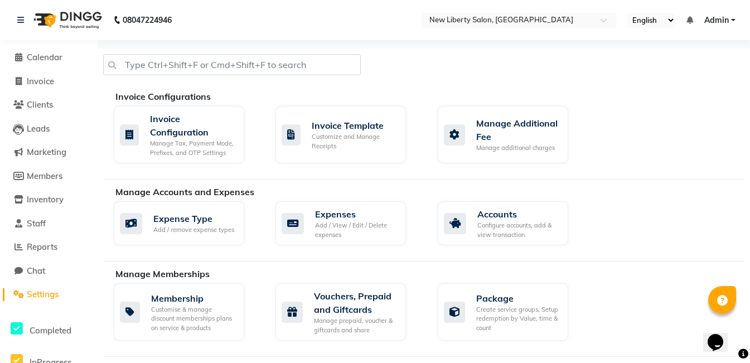
click at [35, 288] on link "Settings" at bounding box center [49, 294] width 92 height 13
click at [38, 295] on span "Settings" at bounding box center [43, 294] width 32 height 11
click at [194, 154] on div "Manage Tax, Payment Mode, Prefixes, and OTP Settings" at bounding box center [192, 148] width 85 height 18
click at [319, 138] on div "Customize and Manage Receipts" at bounding box center [354, 141] width 85 height 18
click at [481, 140] on div "Manage Additional Fee" at bounding box center [517, 130] width 83 height 27
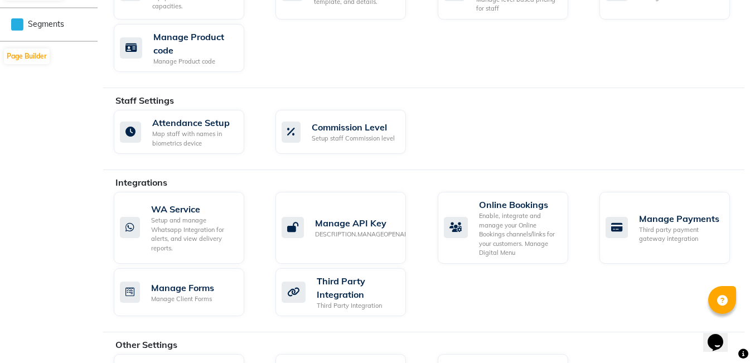
scroll to position [586, 0]
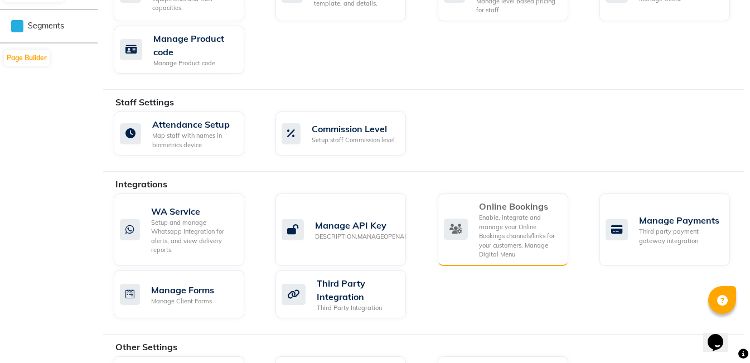
click at [501, 228] on div "Enable, integrate and manage your Online Bookings channels/links for your custo…" at bounding box center [519, 236] width 80 height 46
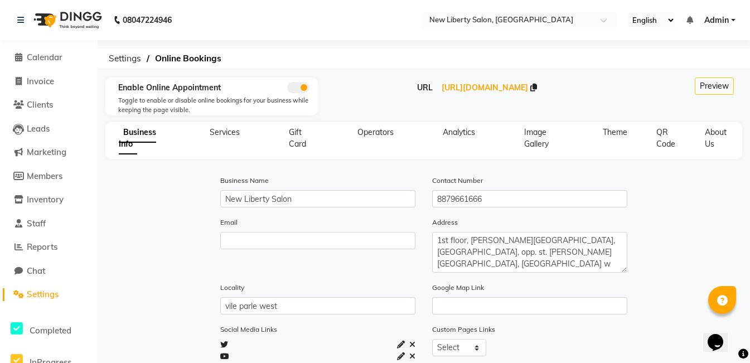
click at [86, 28] on img at bounding box center [66, 19] width 76 height 31
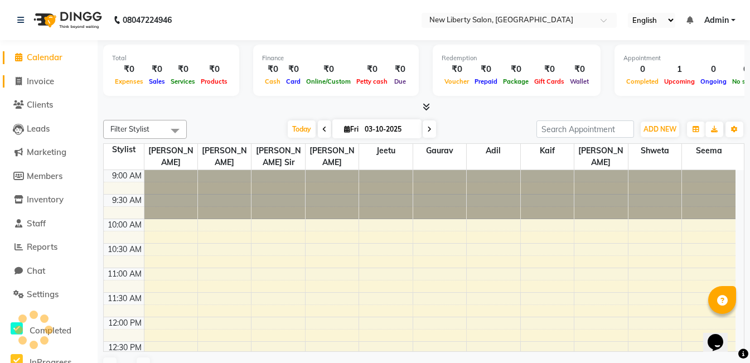
click at [38, 83] on span "Invoice" at bounding box center [40, 81] width 27 height 11
select select "service"
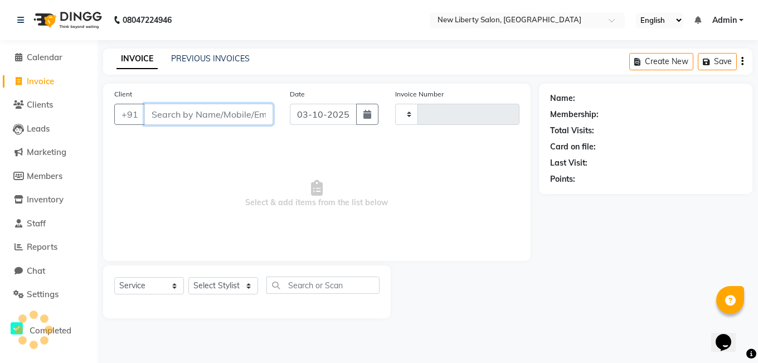
type input "0001"
select select "9126"
click at [39, 57] on span "Calendar" at bounding box center [45, 57] width 36 height 11
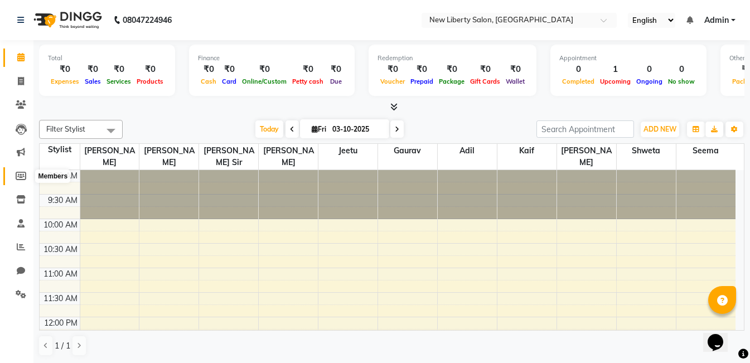
click at [19, 172] on icon at bounding box center [21, 176] width 11 height 8
select select
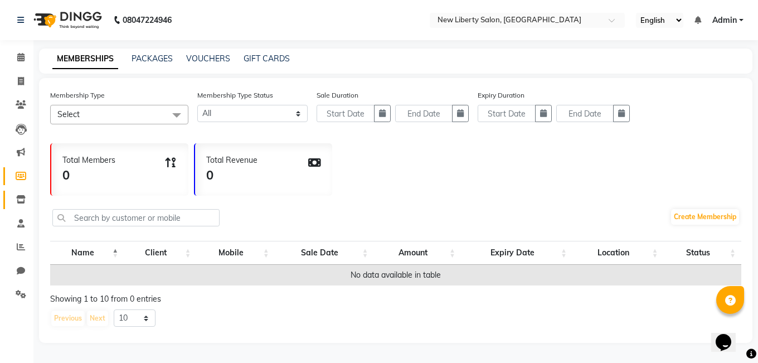
click at [21, 196] on icon at bounding box center [20, 199] width 9 height 8
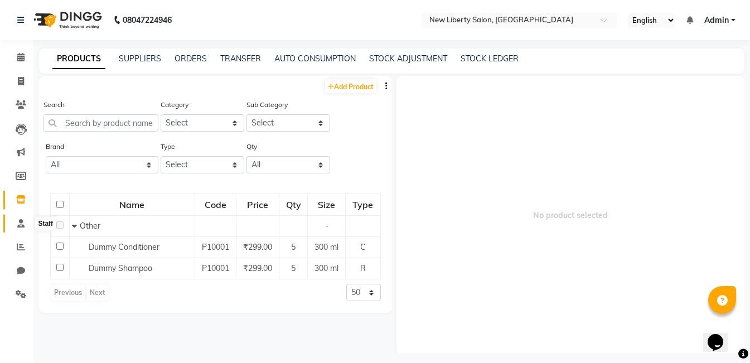
click at [21, 226] on icon at bounding box center [20, 223] width 7 height 8
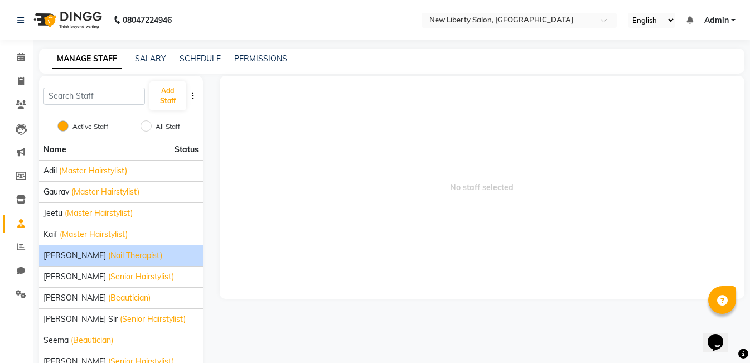
click at [82, 248] on li "[PERSON_NAME] (Nail Therapist)" at bounding box center [121, 255] width 164 height 21
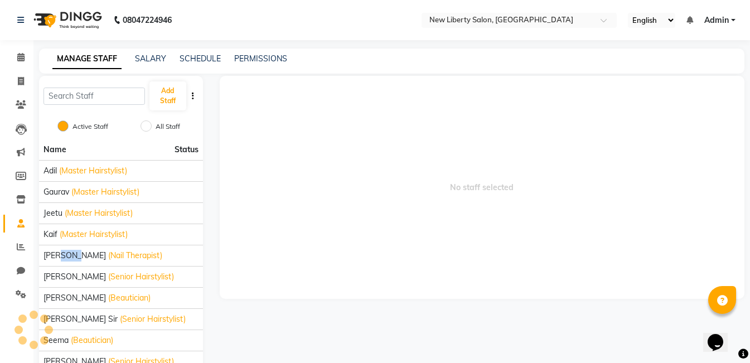
click at [194, 98] on button "button" at bounding box center [192, 96] width 11 height 12
click at [222, 94] on div "IMPORT" at bounding box center [227, 96] width 35 height 14
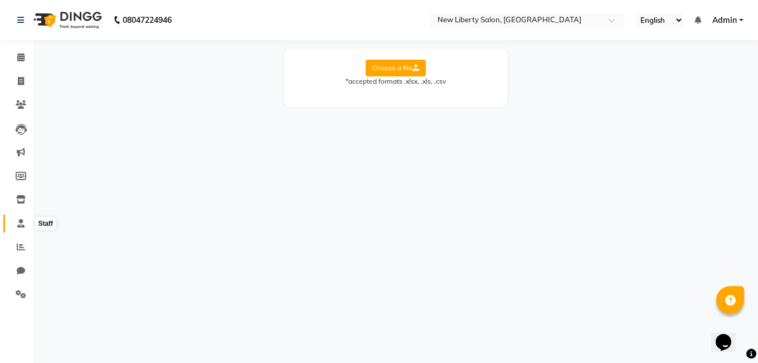
click at [20, 220] on icon at bounding box center [20, 223] width 7 height 8
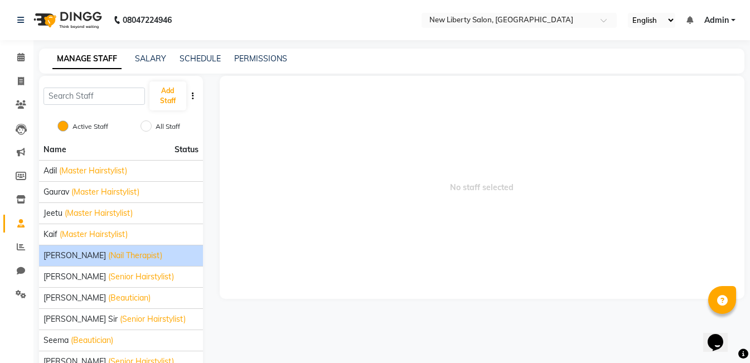
click at [108, 255] on span "(Nail Therapist)" at bounding box center [135, 256] width 54 height 12
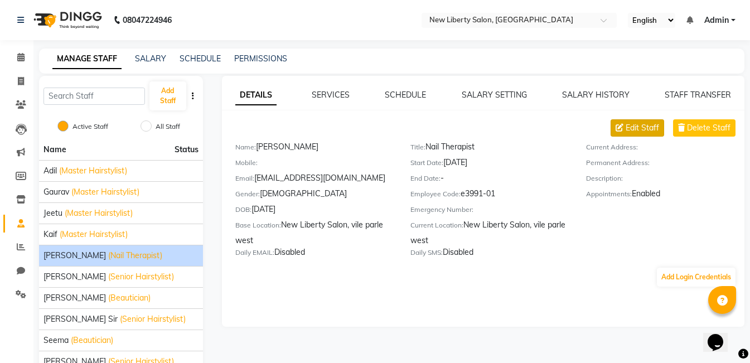
click at [624, 134] on button "Edit Staff" at bounding box center [637, 127] width 54 height 17
select select "[DEMOGRAPHIC_DATA]"
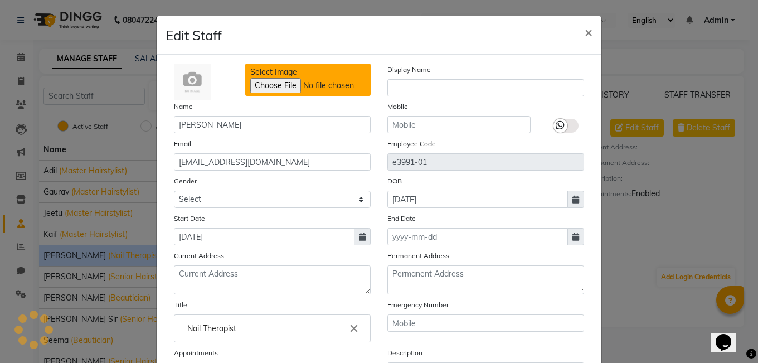
click at [278, 84] on input "Select Image" at bounding box center [326, 85] width 152 height 15
type input "C:\fakepath\His most handsome era❤️🤌🏻__beingsalmankhan _._.__welovesalmankhanfo…"
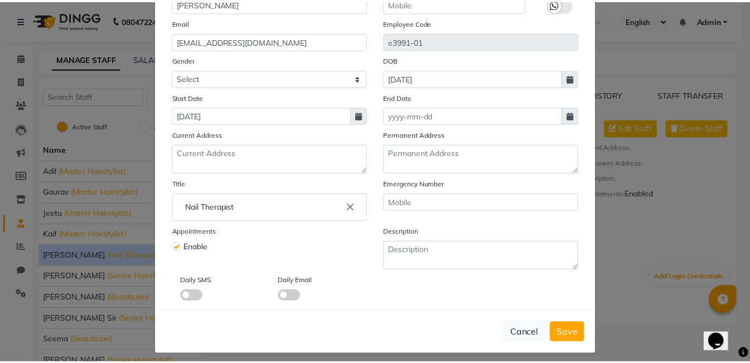
scroll to position [129, 0]
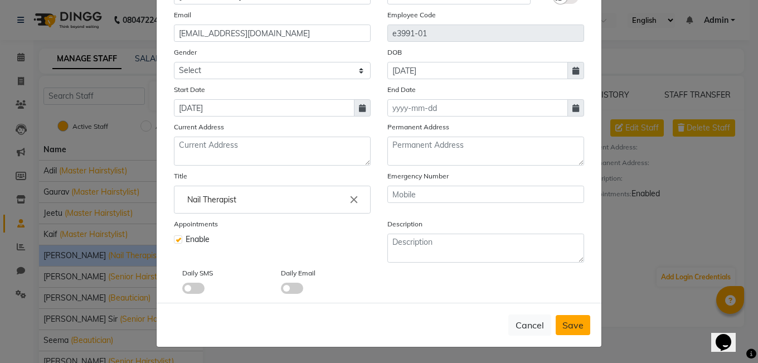
click at [569, 322] on span "Save" at bounding box center [572, 324] width 21 height 11
select select
checkbox input "false"
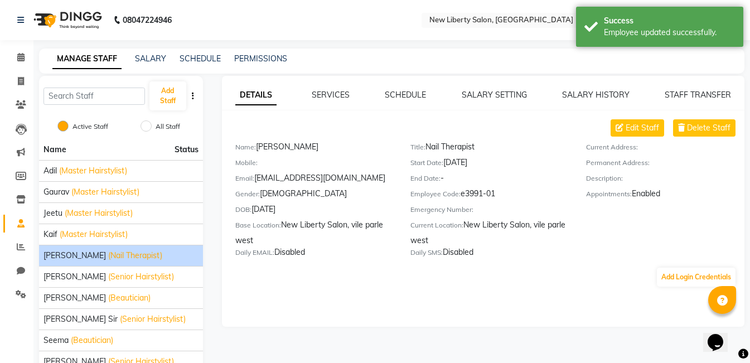
click at [76, 7] on img at bounding box center [66, 19] width 76 height 31
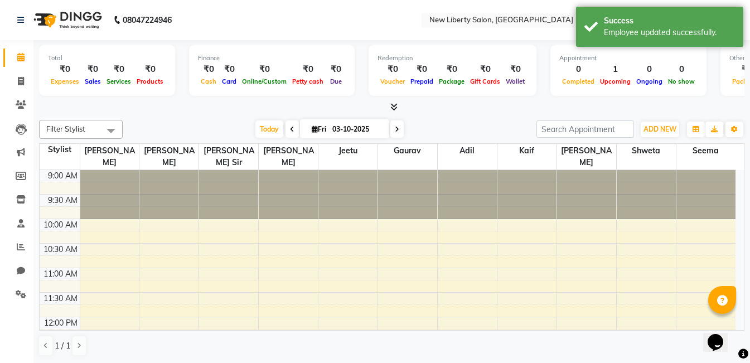
click at [71, 13] on img at bounding box center [66, 19] width 76 height 31
click at [91, 122] on span "Filter Stylist" at bounding box center [81, 129] width 84 height 19
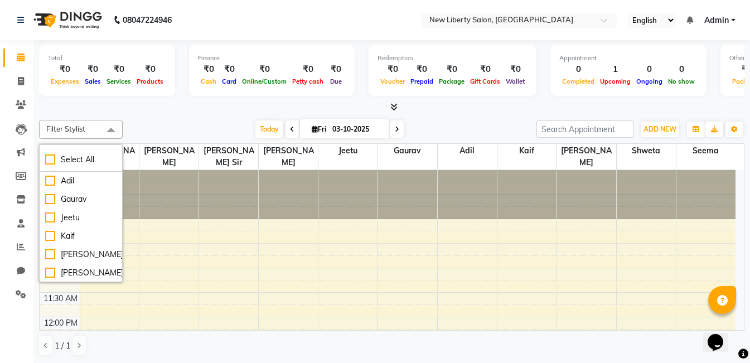
click at [91, 122] on span "Filter Stylist" at bounding box center [81, 129] width 84 height 19
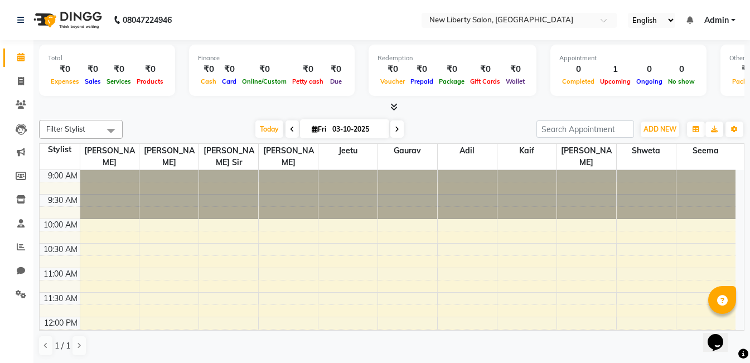
click at [91, 122] on span "Filter Stylist" at bounding box center [81, 129] width 84 height 19
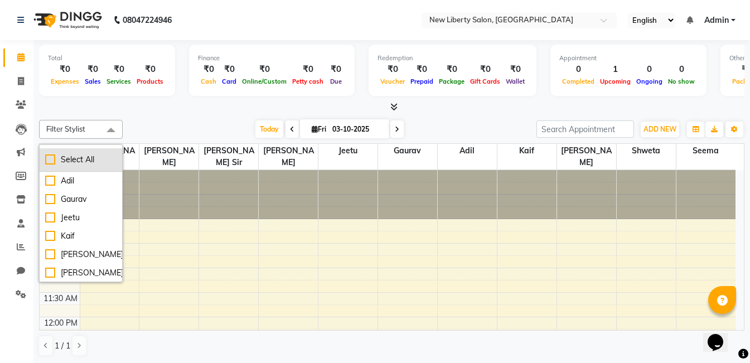
click at [50, 156] on div "Select All" at bounding box center [80, 160] width 71 height 12
checkbox input "true"
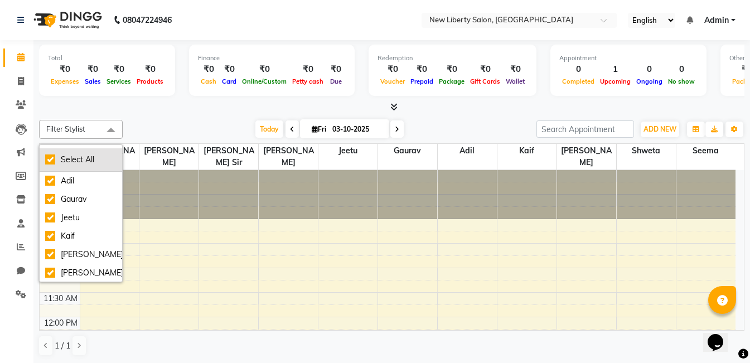
checkbox input "true"
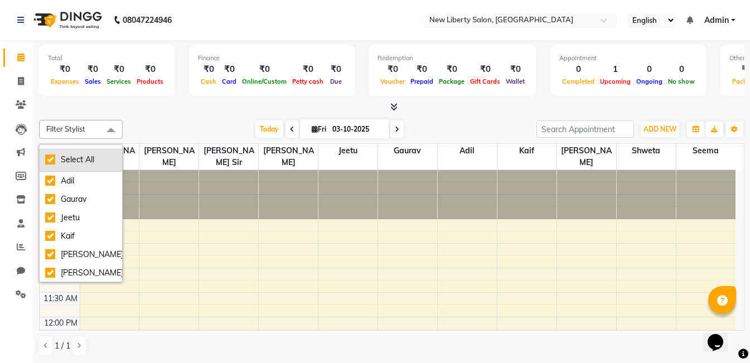
checkbox input "true"
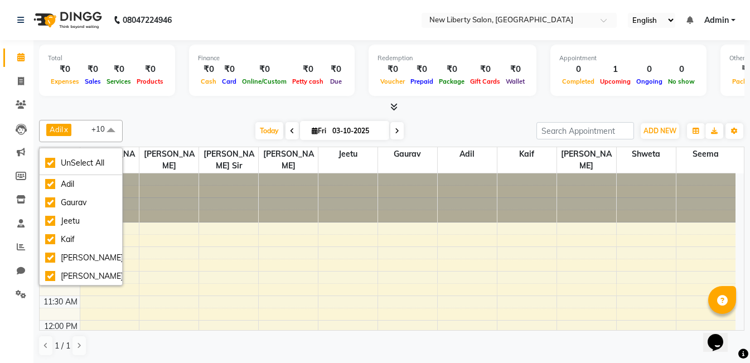
click at [101, 104] on div at bounding box center [391, 107] width 705 height 12
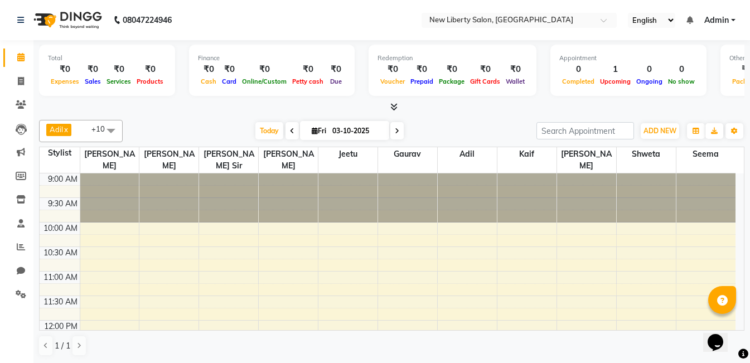
click at [337, 145] on div "[PERSON_NAME] x [PERSON_NAME] x Kaif x [PERSON_NAME] x [PERSON_NAME] x [PERSON_…" at bounding box center [391, 237] width 705 height 245
click at [18, 80] on icon at bounding box center [21, 81] width 6 height 8
select select "service"
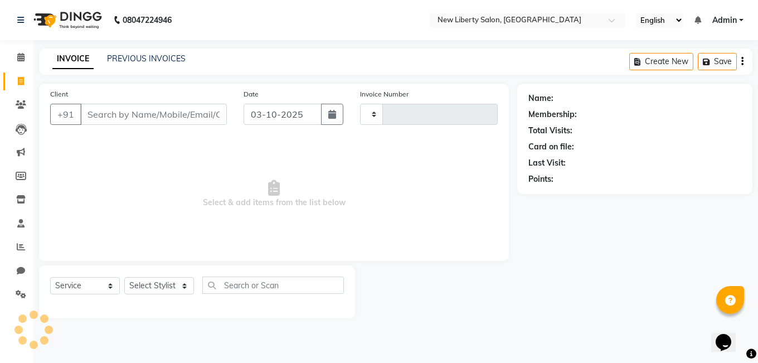
type input "0001"
select select "9126"
click at [17, 62] on span at bounding box center [21, 57] width 20 height 13
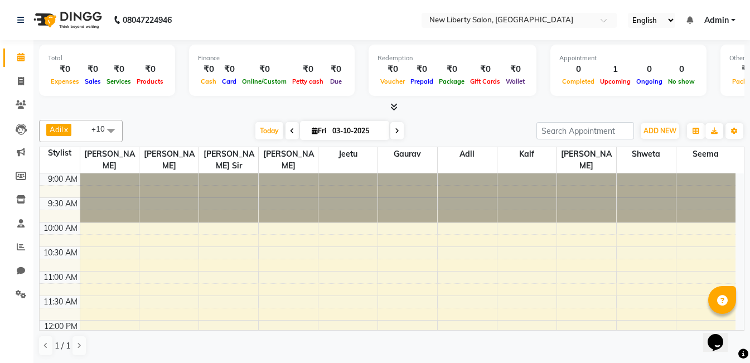
click at [712, 22] on span "Admin" at bounding box center [716, 20] width 25 height 12
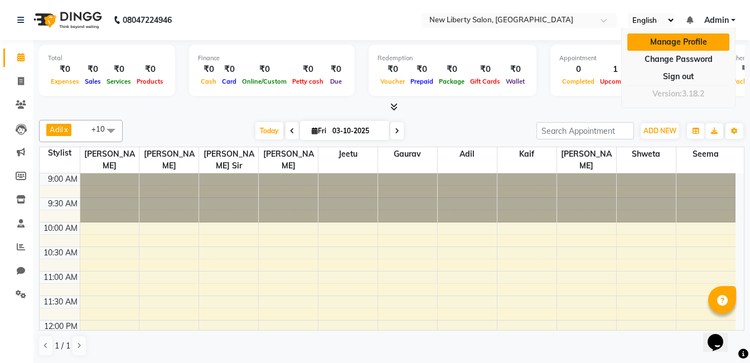
click at [674, 43] on link "Manage Profile" at bounding box center [678, 41] width 102 height 17
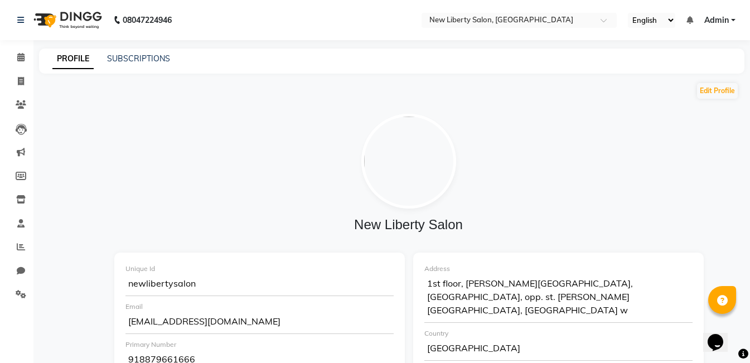
click at [720, 20] on span "Admin" at bounding box center [716, 20] width 25 height 12
click at [129, 69] on div "PROFILE SUBSCRIPTIONS" at bounding box center [391, 60] width 705 height 25
click at [129, 58] on link "SUBSCRIPTIONS" at bounding box center [138, 59] width 63 height 10
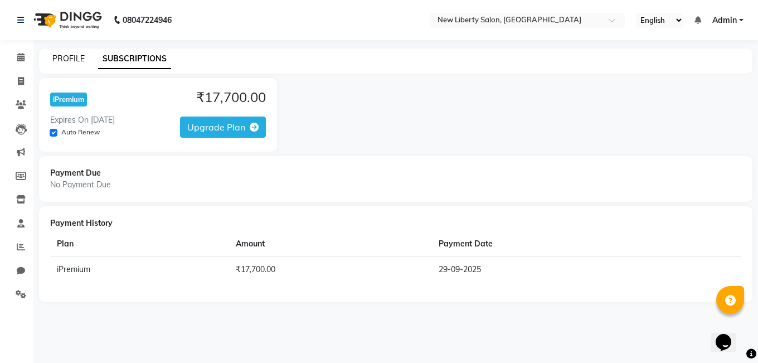
click at [54, 58] on link "PROFILE" at bounding box center [68, 59] width 32 height 10
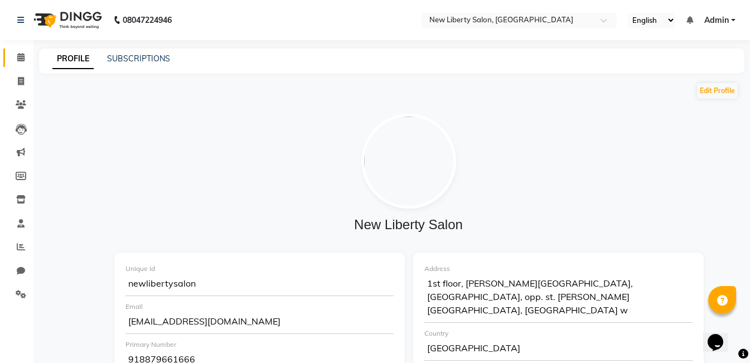
click at [17, 51] on link "Calendar" at bounding box center [16, 57] width 27 height 18
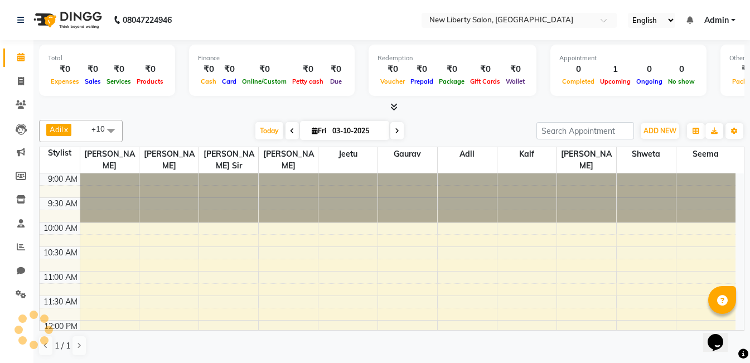
scroll to position [344, 0]
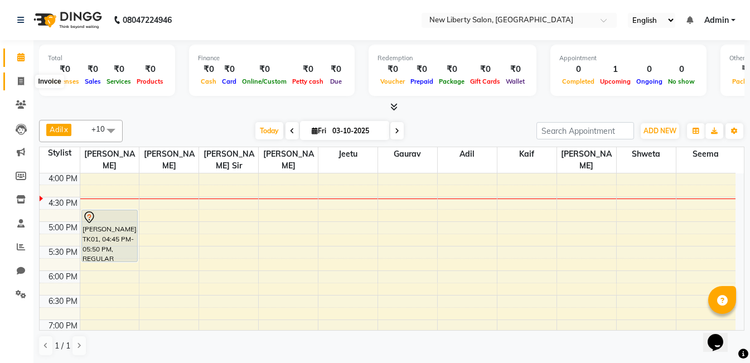
click at [16, 76] on span at bounding box center [21, 81] width 20 height 13
select select "service"
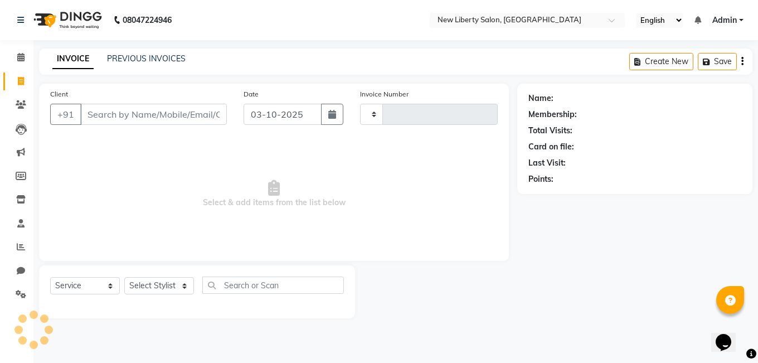
type input "0001"
select select "9126"
click at [21, 104] on icon at bounding box center [21, 104] width 11 height 8
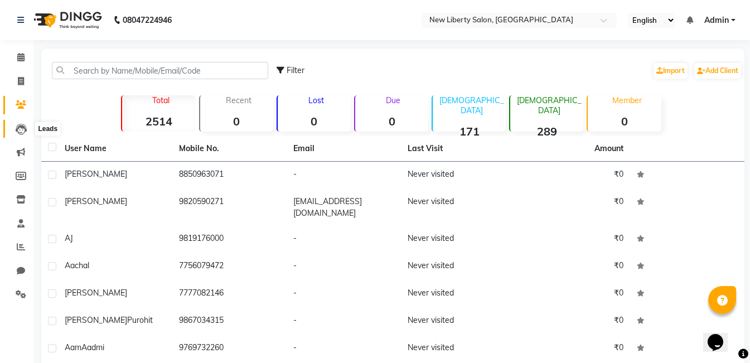
click at [16, 132] on icon at bounding box center [21, 129] width 11 height 11
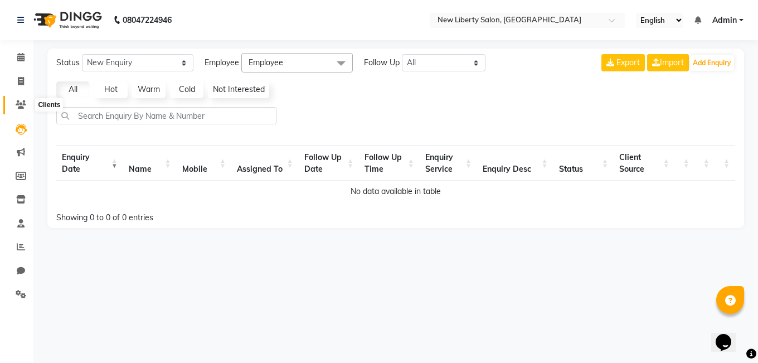
click at [16, 104] on icon at bounding box center [21, 104] width 11 height 8
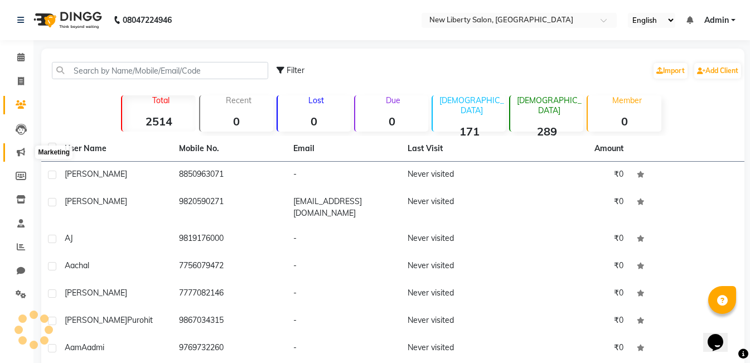
click at [21, 153] on icon at bounding box center [21, 152] width 8 height 8
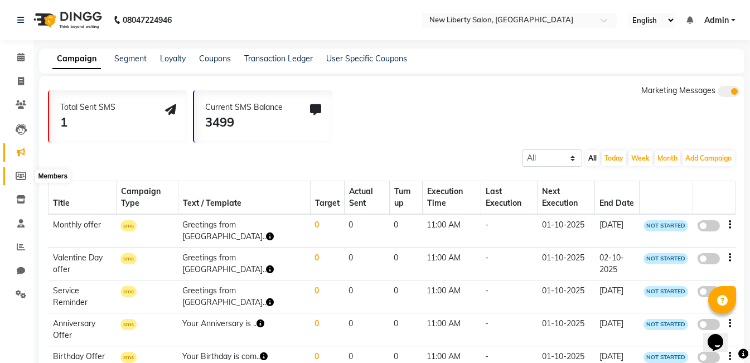
click at [21, 174] on icon at bounding box center [21, 176] width 11 height 8
select select
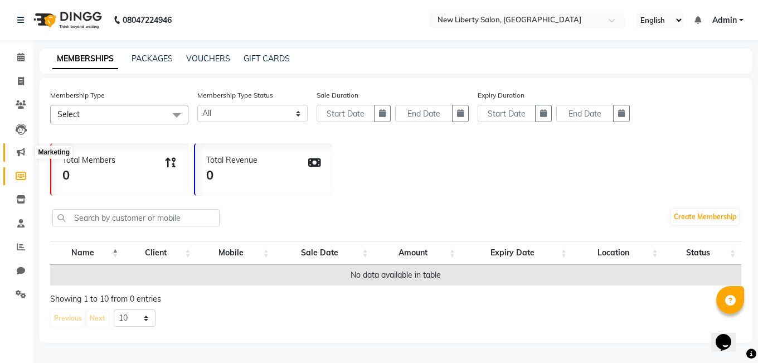
click at [22, 147] on span at bounding box center [21, 152] width 20 height 13
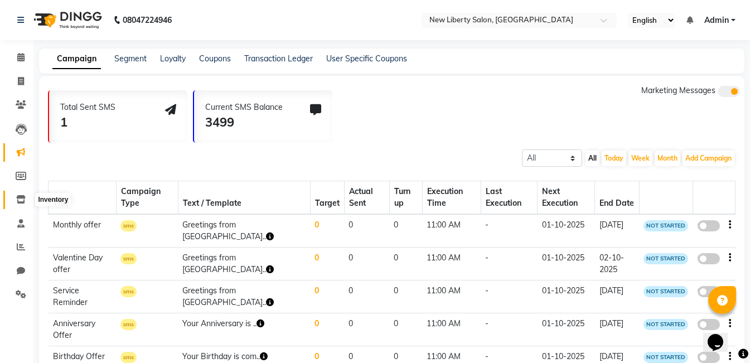
click at [22, 197] on icon at bounding box center [20, 199] width 9 height 8
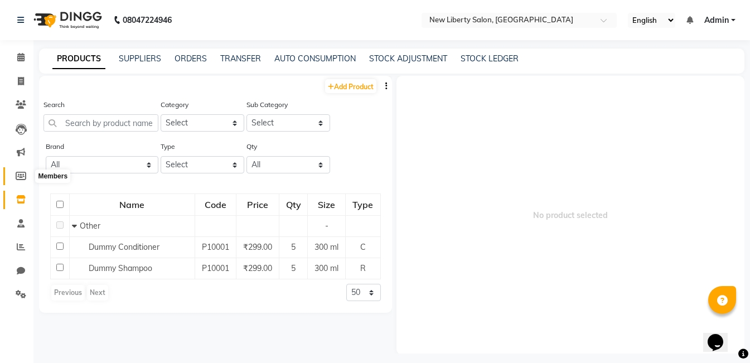
click at [21, 181] on span at bounding box center [21, 176] width 20 height 13
select select
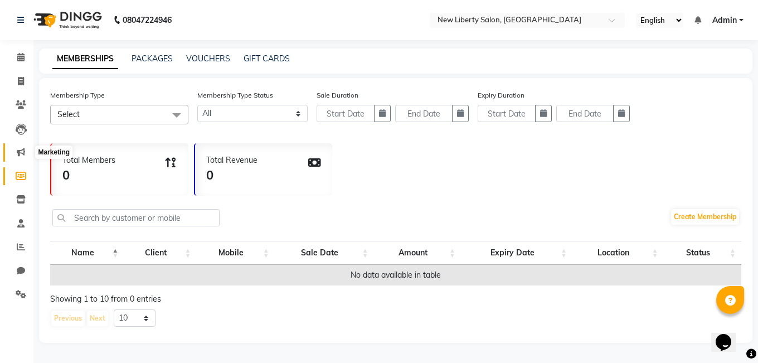
click at [23, 151] on icon at bounding box center [21, 152] width 8 height 8
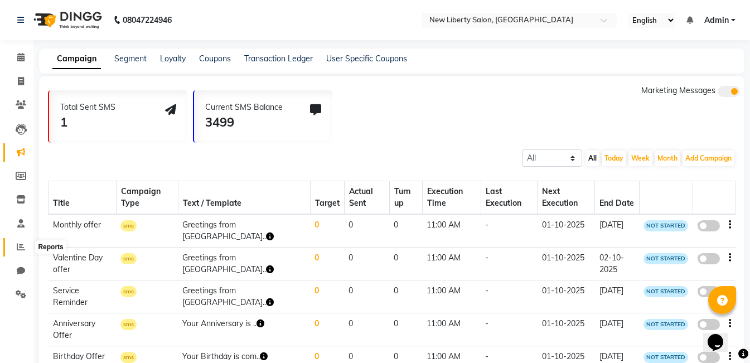
click at [21, 244] on icon at bounding box center [21, 246] width 8 height 8
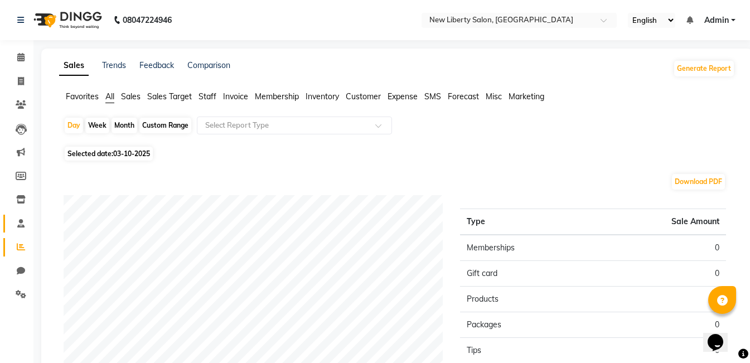
click at [16, 231] on link "Staff" at bounding box center [16, 224] width 27 height 18
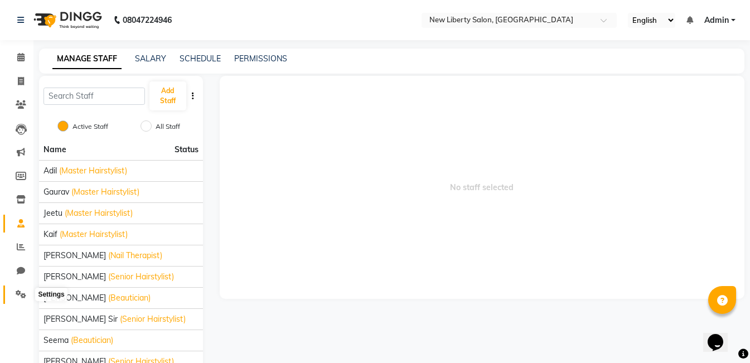
click at [17, 294] on icon at bounding box center [21, 294] width 11 height 8
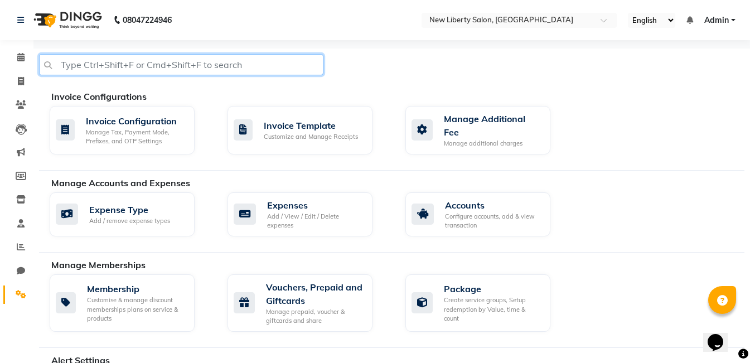
click at [114, 72] on input "text" at bounding box center [181, 64] width 284 height 21
type input "a"
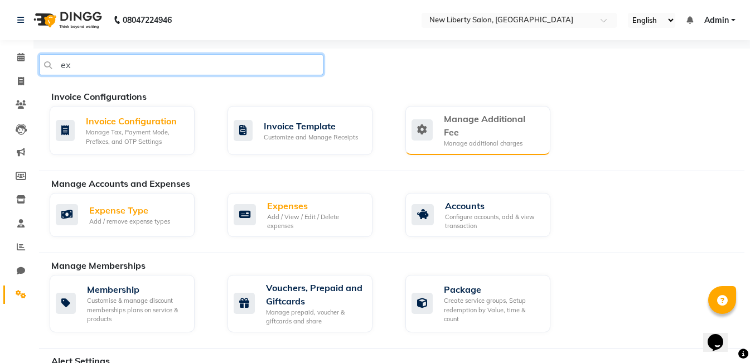
type input "ex"
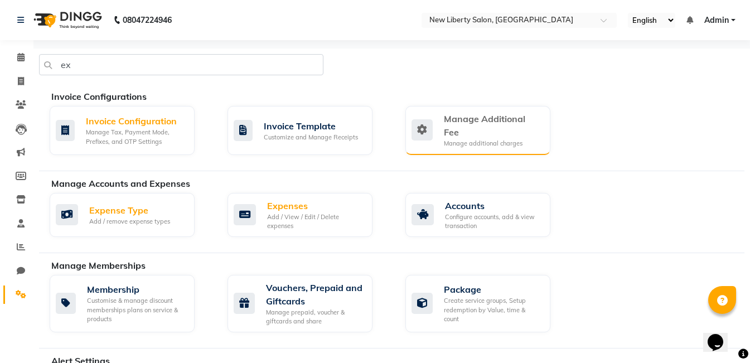
click at [472, 118] on div "Manage Additional Fee" at bounding box center [493, 125] width 98 height 27
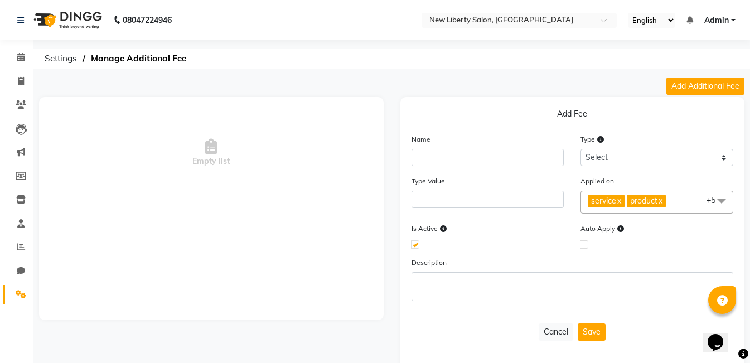
click at [16, 3] on nav "08047224946 Select Location × [GEOGRAPHIC_DATA], Vile Parle West English ENGLIS…" at bounding box center [375, 20] width 750 height 40
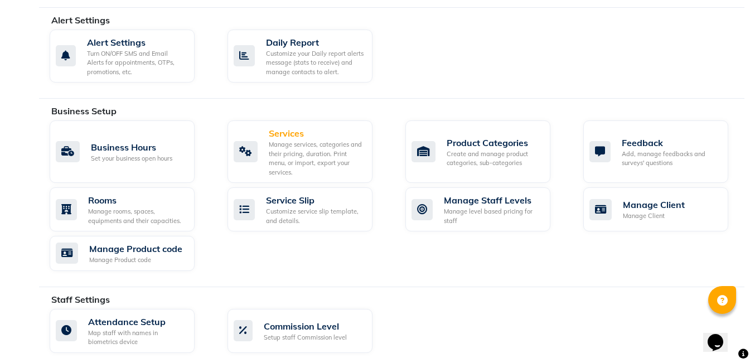
scroll to position [357, 0]
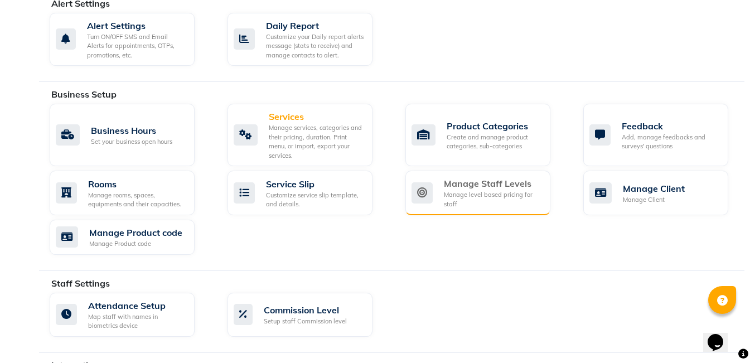
click at [490, 172] on div "Manage Staff Levels Manage level based pricing for staff" at bounding box center [477, 193] width 145 height 45
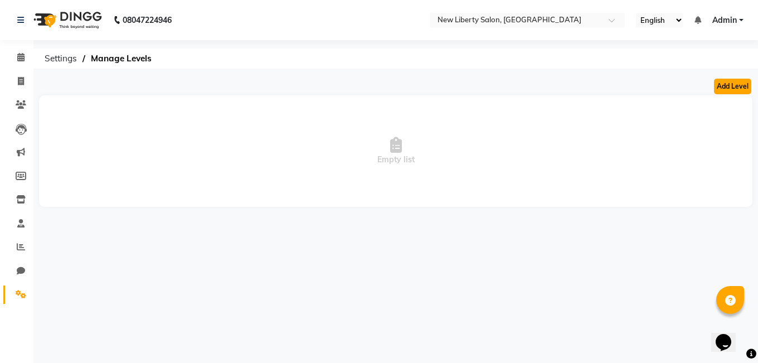
click at [736, 89] on button "Add Level" at bounding box center [732, 87] width 37 height 16
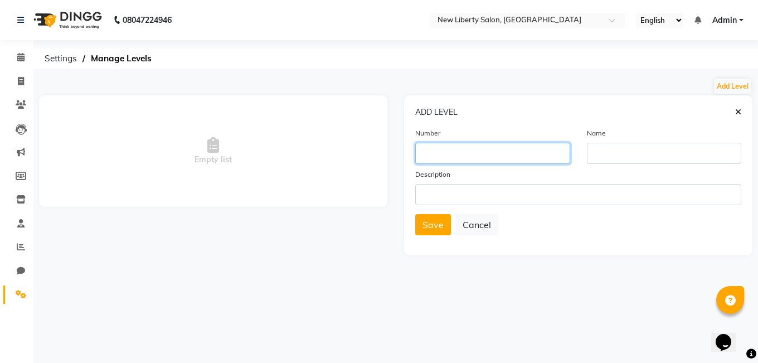
click at [477, 151] on input "number" at bounding box center [492, 153] width 155 height 21
type input "8850963071"
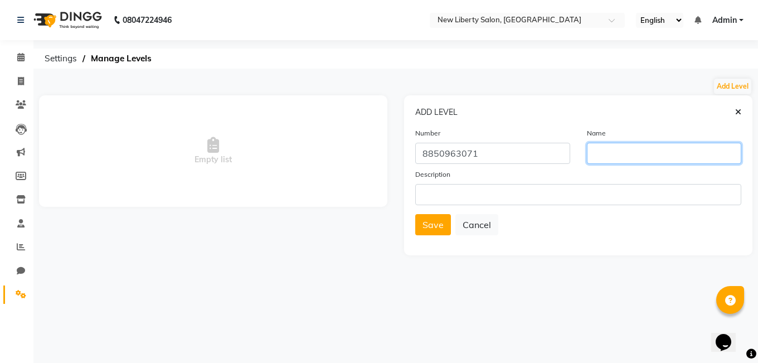
click at [633, 154] on input "text" at bounding box center [664, 153] width 155 height 21
type input "[PERSON_NAME]"
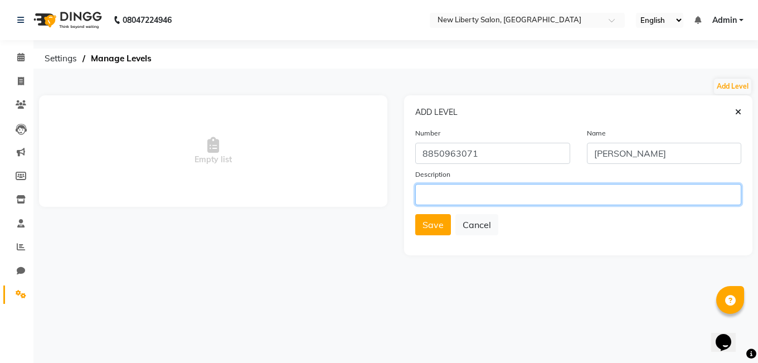
click at [513, 200] on input "text" at bounding box center [578, 194] width 326 height 21
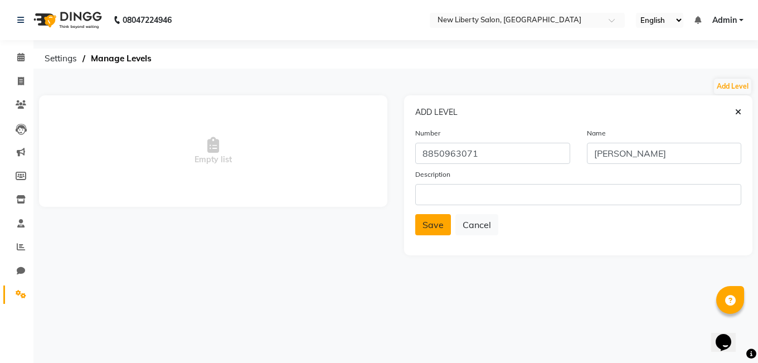
click at [431, 225] on span "Save" at bounding box center [433, 224] width 21 height 11
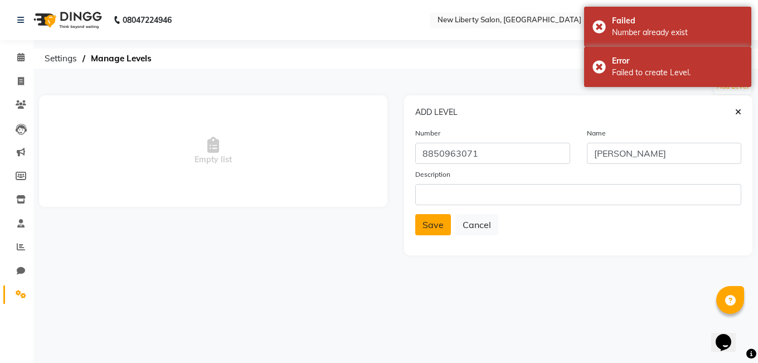
click at [266, 157] on span "Empty list" at bounding box center [213, 150] width 348 height 111
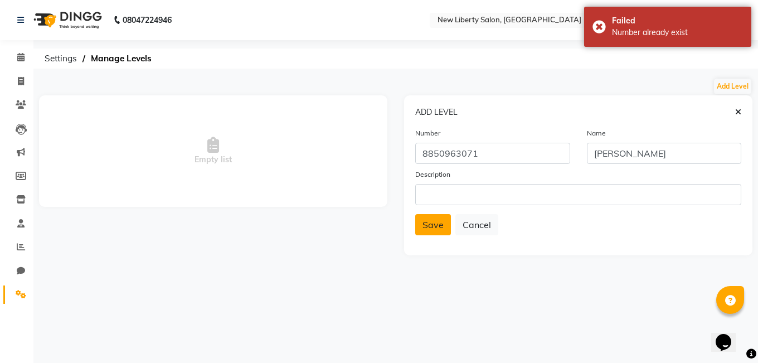
click at [739, 107] on span at bounding box center [738, 116] width 6 height 21
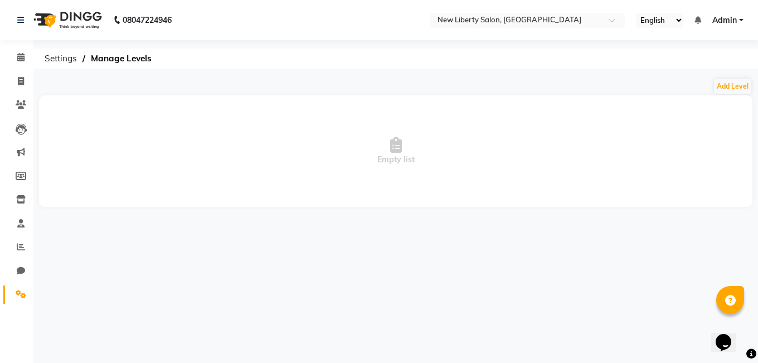
click at [729, 336] on icon "Chat widget" at bounding box center [724, 342] width 16 height 17
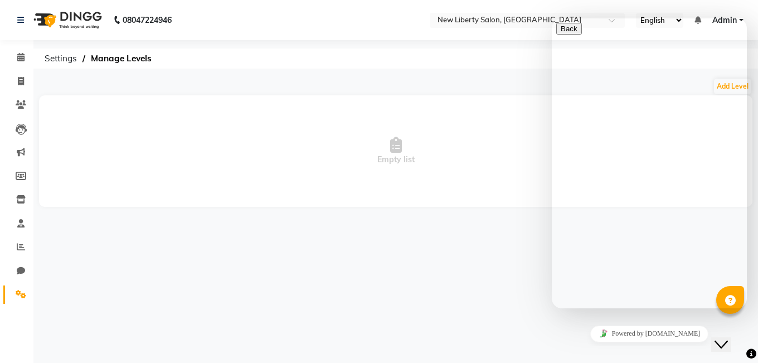
click at [542, 315] on div "08047224946 Select Location × New Liberty Salon, Vile Parle West English ENGLIS…" at bounding box center [379, 181] width 758 height 363
click at [726, 337] on button "Close Chat This icon closes the chat window." at bounding box center [721, 344] width 20 height 14
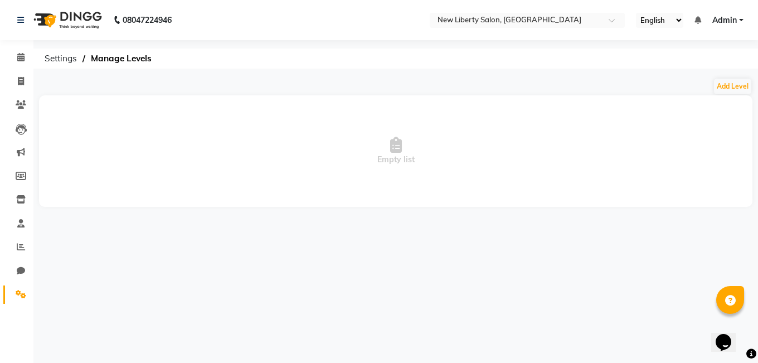
click at [730, 302] on icon at bounding box center [730, 300] width 11 height 11
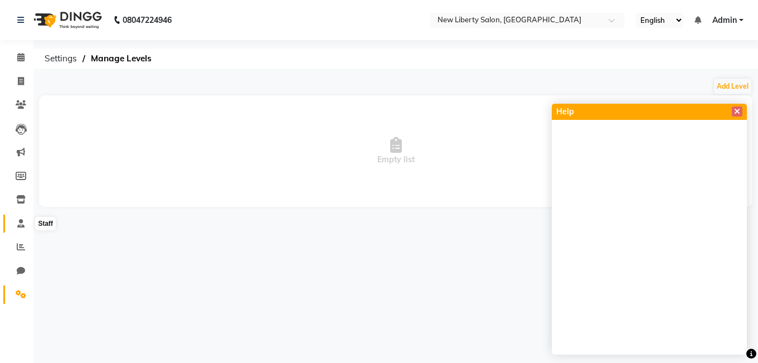
click at [21, 226] on icon at bounding box center [20, 223] width 7 height 8
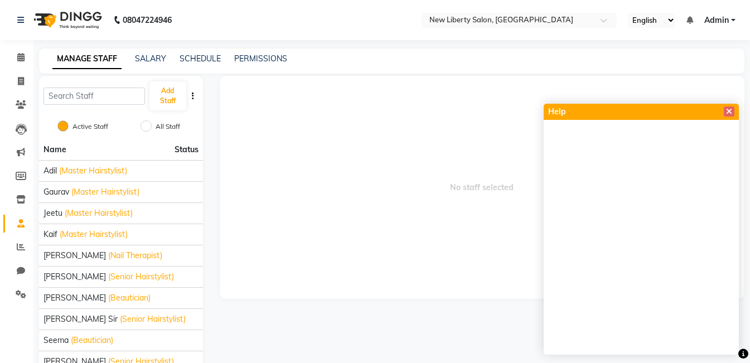
click at [191, 94] on button "button" at bounding box center [192, 96] width 11 height 12
click at [212, 92] on div "IMPORT" at bounding box center [227, 96] width 35 height 14
click at [731, 106] on span at bounding box center [729, 111] width 11 height 10
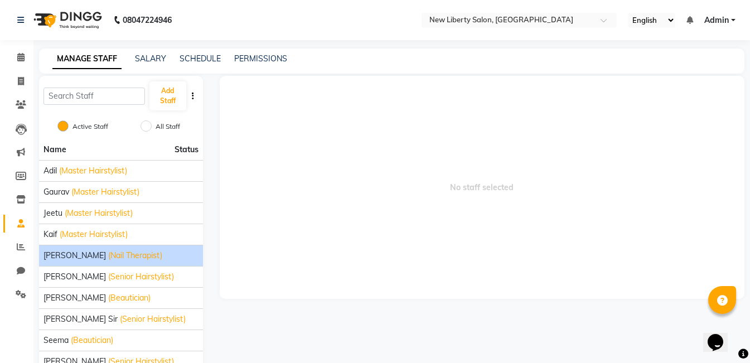
click at [49, 262] on li "[PERSON_NAME] (Nail Therapist)" at bounding box center [121, 255] width 164 height 21
click at [108, 256] on span "(Nail Therapist)" at bounding box center [135, 256] width 54 height 12
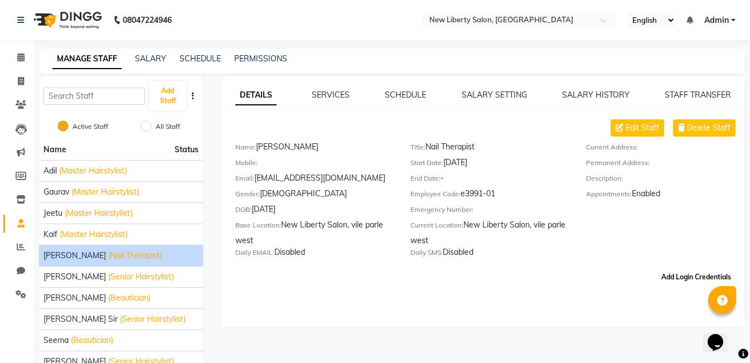
click at [692, 280] on button "Add Login Credentials" at bounding box center [696, 277] width 79 height 19
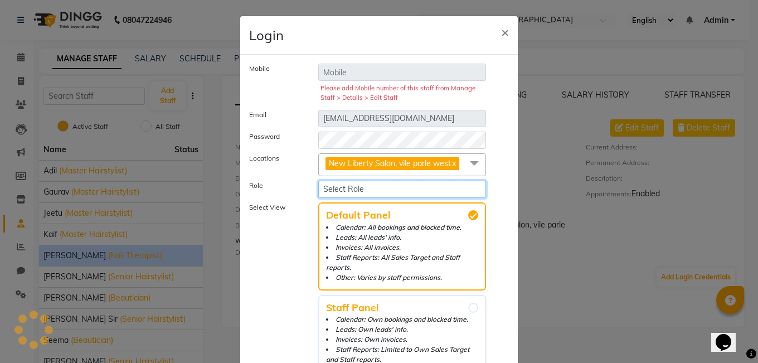
click at [359, 190] on select "Select Role Operator Manager Administrator" at bounding box center [402, 189] width 168 height 17
click at [318, 181] on select "Select Role Operator Manager Administrator" at bounding box center [402, 189] width 168 height 17
click at [357, 190] on select "Select Role Operator Manager Administrator" at bounding box center [402, 189] width 168 height 17
click at [318, 181] on select "Select Role Operator Manager Administrator" at bounding box center [402, 189] width 168 height 17
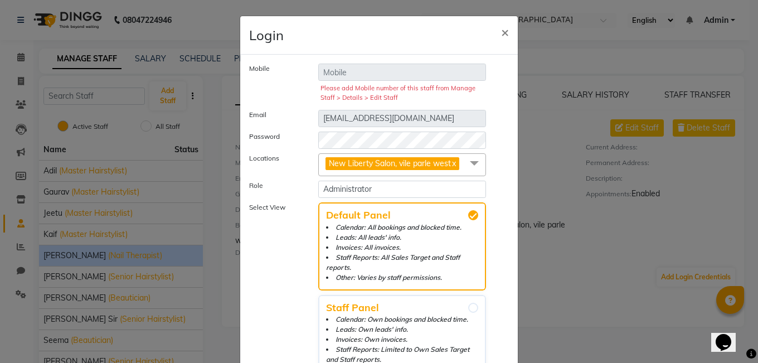
click at [501, 266] on div "Select View Default Panel Calendar: All bookings and blocked time. Leads: All l…" at bounding box center [379, 294] width 277 height 185
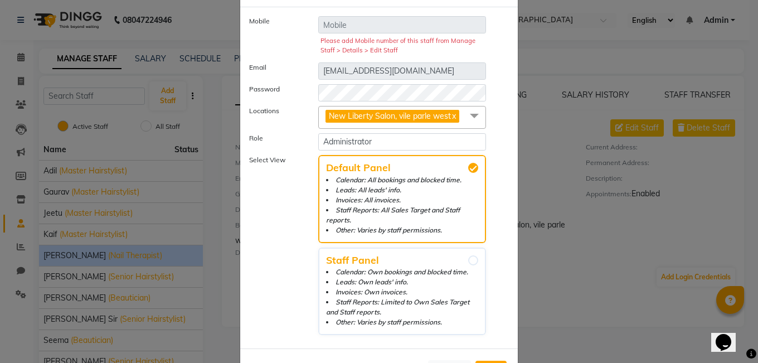
scroll to position [83, 0]
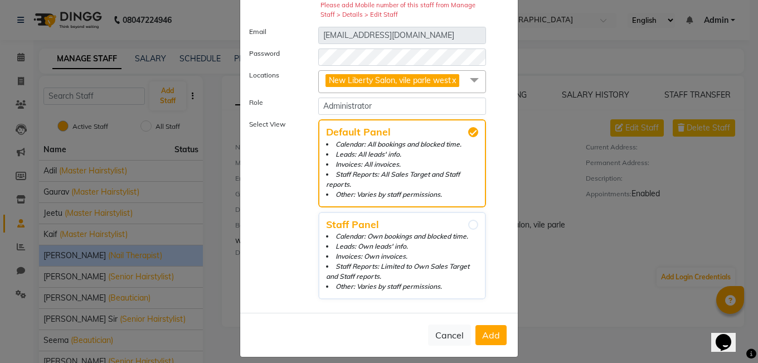
click at [507, 257] on div "Select View Default Panel Calendar: All bookings and blocked time. Leads: All l…" at bounding box center [379, 211] width 277 height 185
click at [382, 105] on select "Select Role Operator Manager Administrator" at bounding box center [402, 106] width 168 height 17
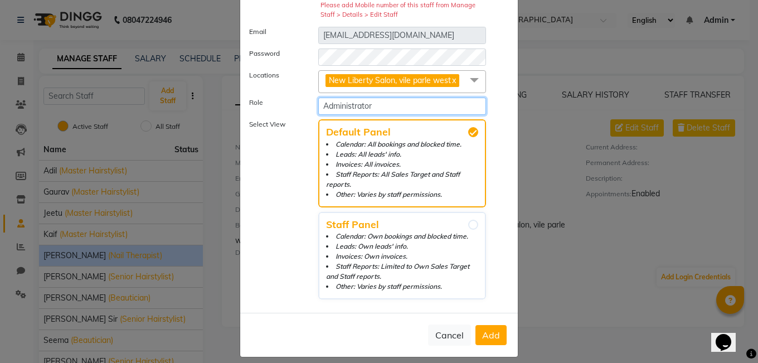
select select "6044"
click at [318, 98] on select "Select Role Operator Manager Administrator" at bounding box center [402, 106] width 168 height 17
click at [491, 329] on span "Add" at bounding box center [491, 334] width 18 height 11
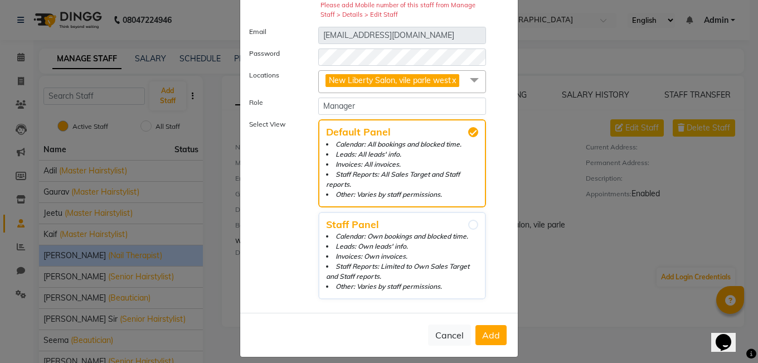
click at [491, 329] on span "Add" at bounding box center [491, 334] width 18 height 11
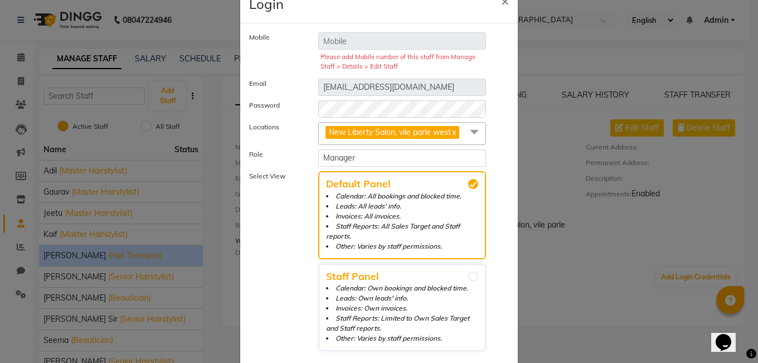
scroll to position [0, 0]
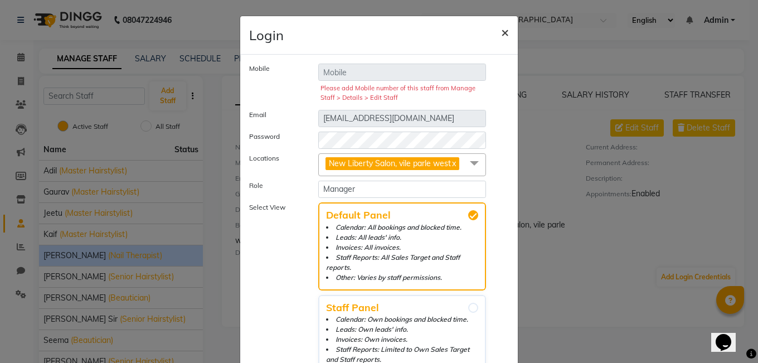
click at [495, 32] on button "×" at bounding box center [505, 31] width 26 height 31
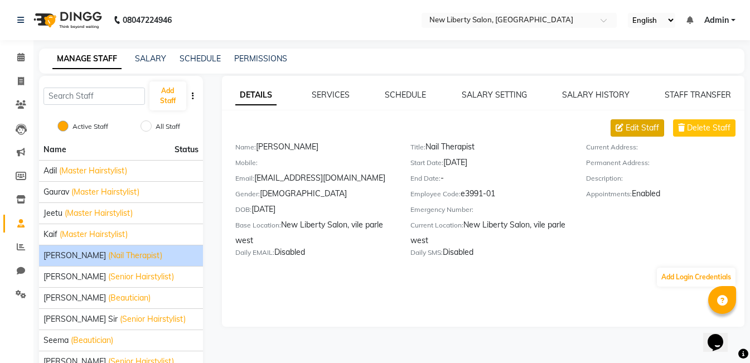
click at [629, 126] on span "Edit Staff" at bounding box center [641, 128] width 33 height 12
select select "[DEMOGRAPHIC_DATA]"
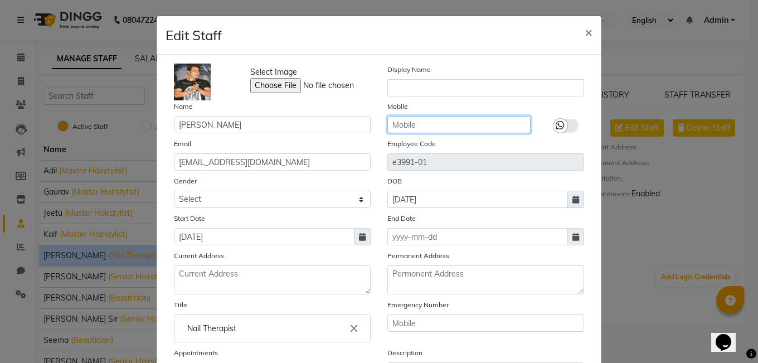
click at [407, 127] on input "text" at bounding box center [458, 124] width 143 height 17
type input "8850963071"
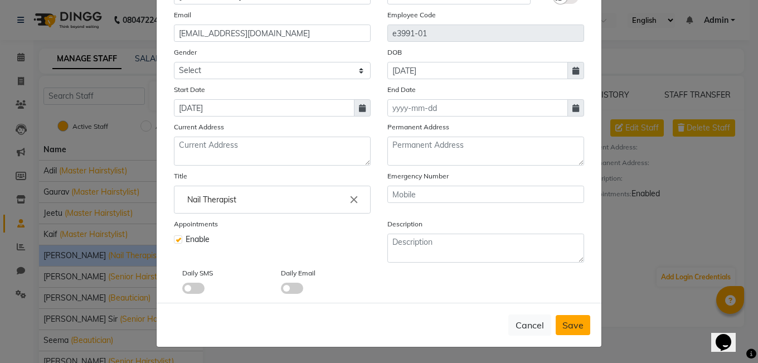
click at [575, 328] on span "Save" at bounding box center [572, 324] width 21 height 11
select select
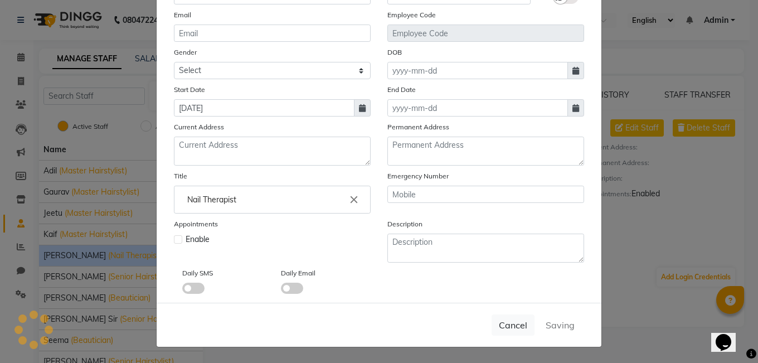
checkbox input "false"
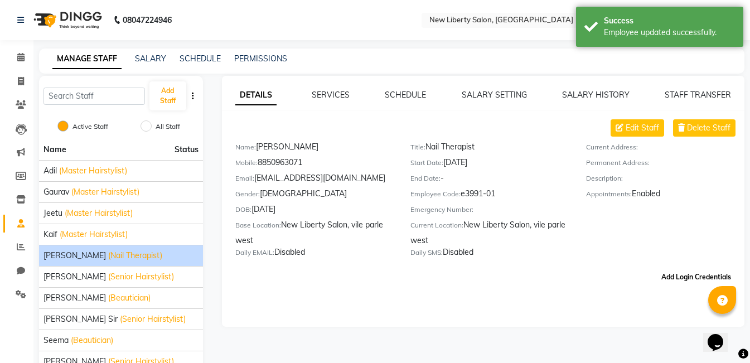
click at [673, 272] on button "Add Login Credentials" at bounding box center [696, 277] width 79 height 19
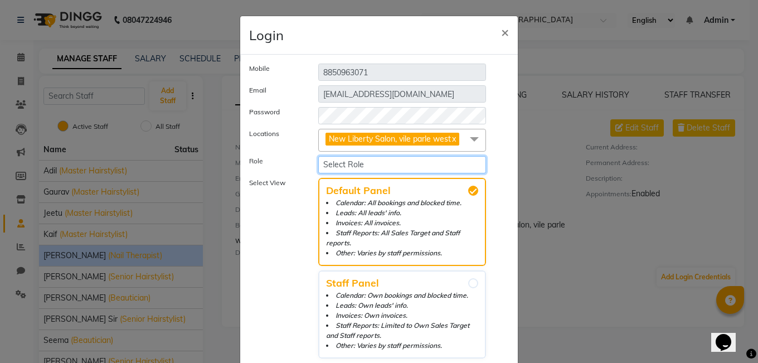
click at [433, 158] on select "Select Role Operator Manager Administrator" at bounding box center [402, 164] width 168 height 17
select select "6044"
click at [318, 156] on select "Select Role Operator Manager Administrator" at bounding box center [402, 164] width 168 height 17
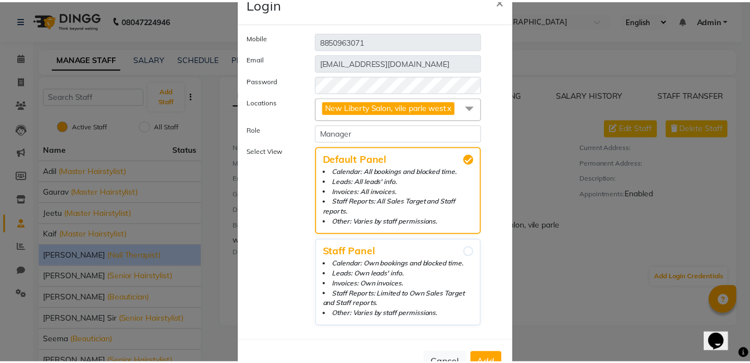
scroll to position [59, 0]
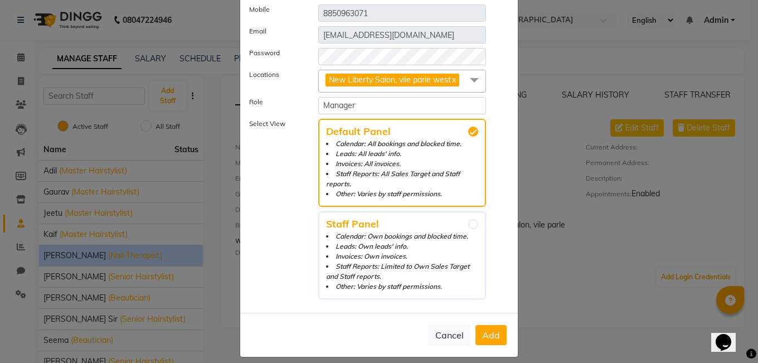
click at [496, 329] on button "Add" at bounding box center [491, 335] width 31 height 20
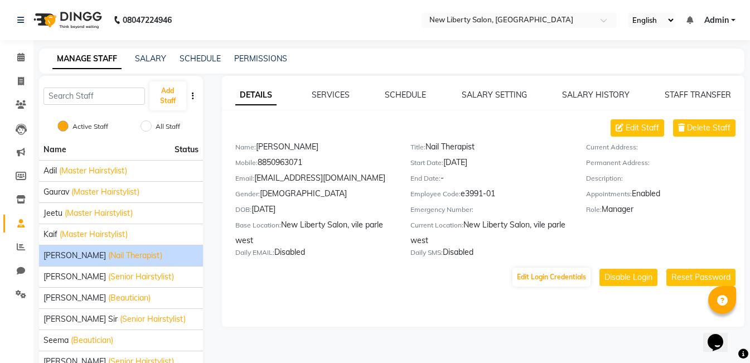
click at [321, 285] on div "Edit Login Credentials Disable Login Reset Password" at bounding box center [483, 276] width 522 height 21
click at [24, 60] on icon at bounding box center [20, 57] width 7 height 8
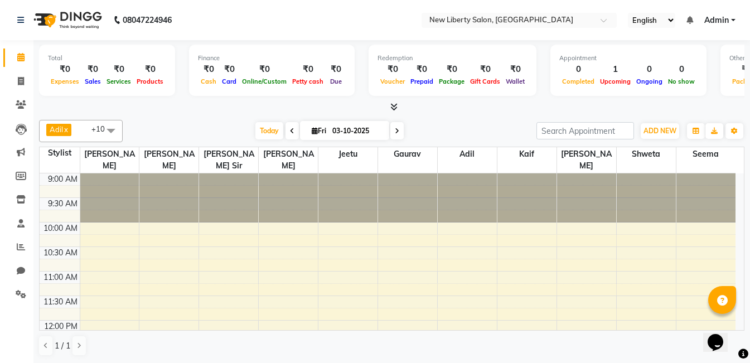
click at [70, 14] on img at bounding box center [66, 19] width 76 height 31
click at [21, 221] on icon at bounding box center [20, 223] width 7 height 8
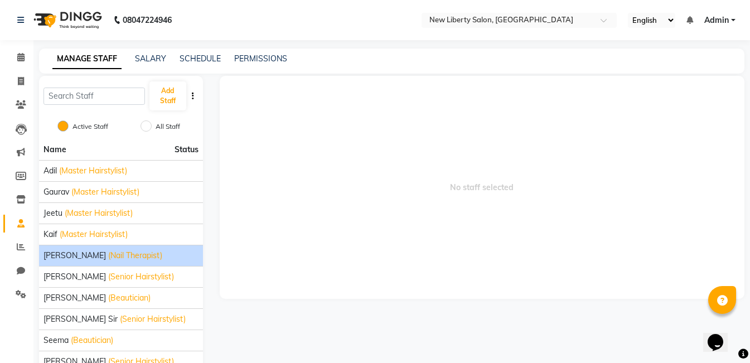
click at [68, 252] on span "[PERSON_NAME]" at bounding box center [74, 256] width 62 height 12
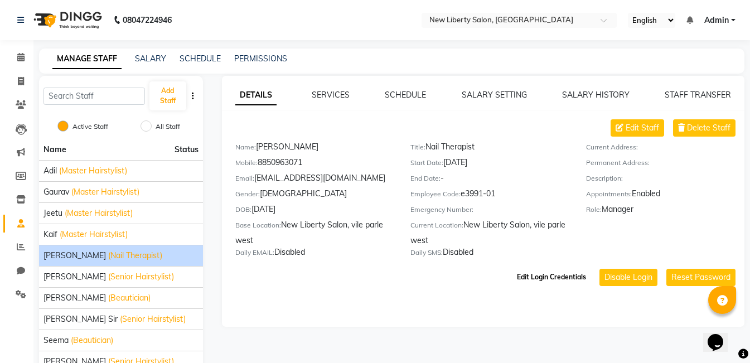
click at [545, 273] on button "Edit Login Credentials" at bounding box center [551, 277] width 78 height 19
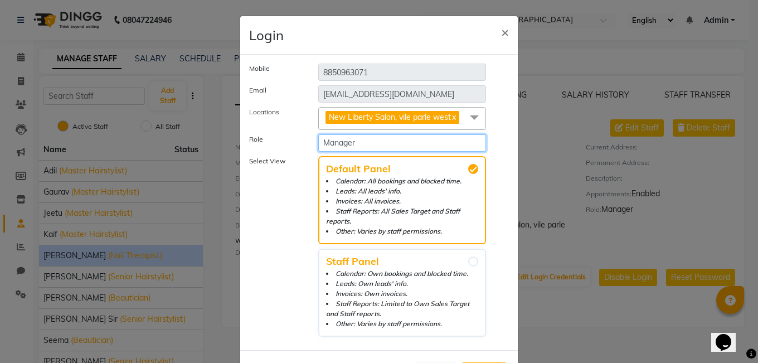
click at [372, 136] on select "Select Role Operator Manager Administrator" at bounding box center [402, 142] width 168 height 17
click at [368, 144] on select "Select Role Operator Manager Administrator" at bounding box center [402, 142] width 168 height 17
select select "6045"
click at [318, 134] on select "Select Role Operator Manager Administrator" at bounding box center [402, 142] width 168 height 17
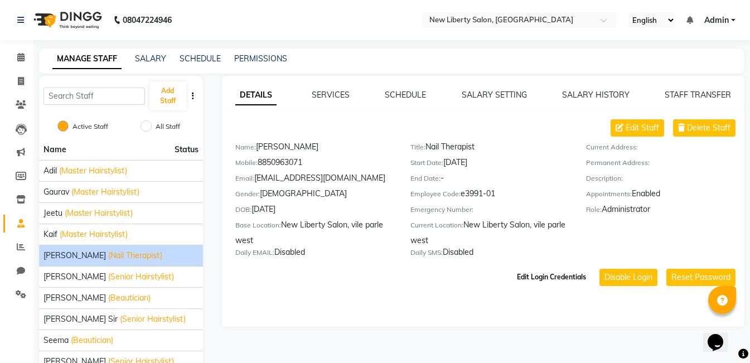
click at [550, 279] on button "Edit Login Credentials" at bounding box center [551, 277] width 78 height 19
select select "6045"
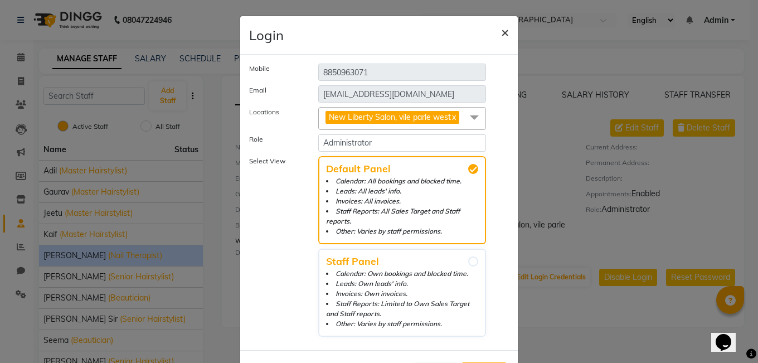
click at [502, 31] on span "×" at bounding box center [505, 31] width 8 height 17
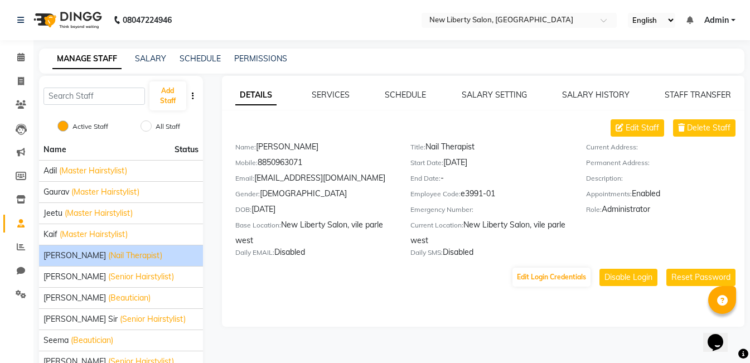
click at [64, 18] on img at bounding box center [66, 19] width 76 height 31
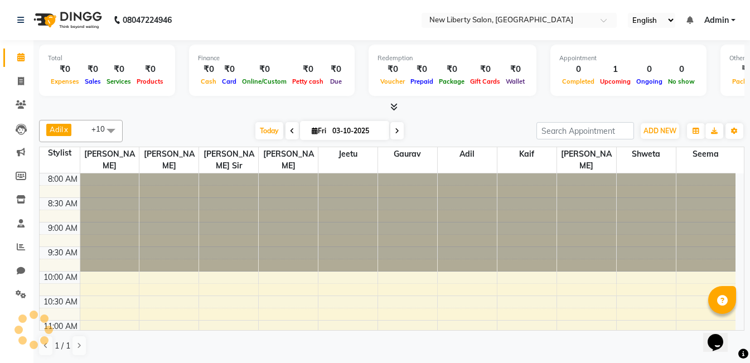
click at [64, 18] on img at bounding box center [66, 19] width 76 height 31
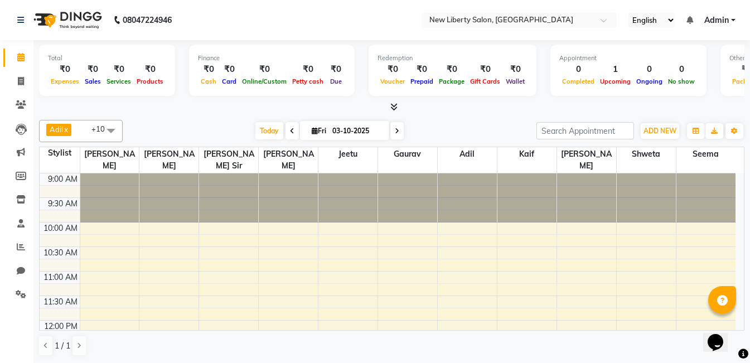
click at [64, 18] on img at bounding box center [66, 19] width 76 height 31
click at [56, 25] on img at bounding box center [66, 19] width 76 height 31
click at [312, 130] on icon at bounding box center [315, 130] width 6 height 7
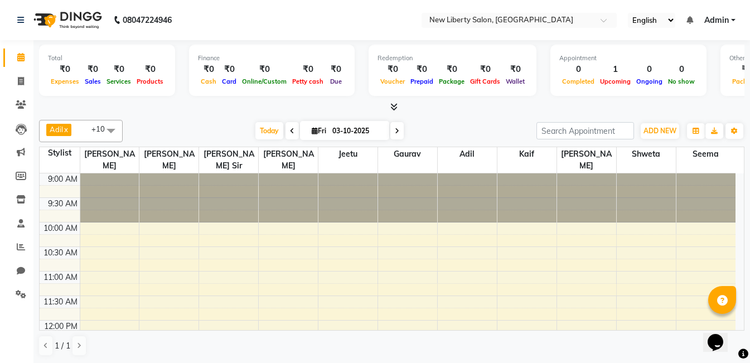
select select "10"
select select "2025"
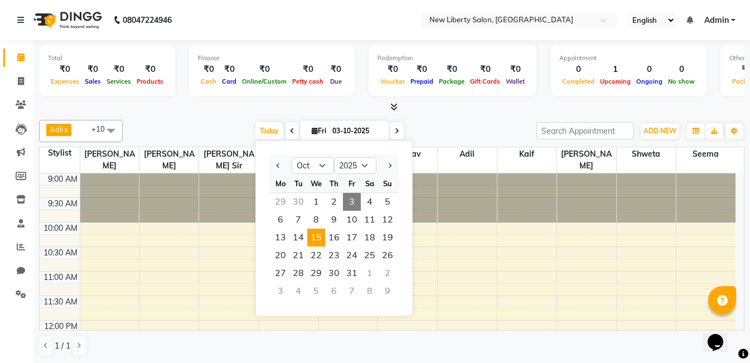
click at [316, 237] on span "15" at bounding box center [316, 238] width 18 height 18
type input "[DATE]"
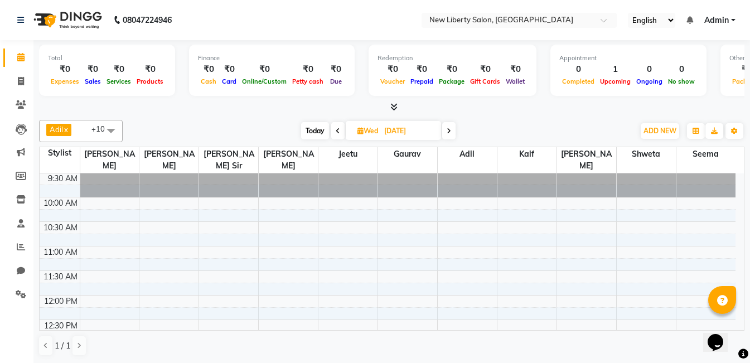
scroll to position [28, 0]
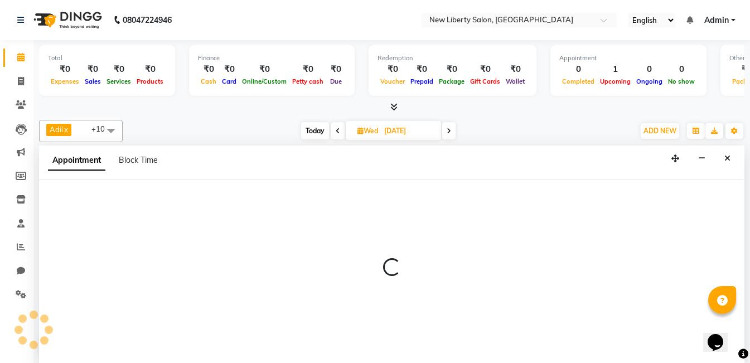
scroll to position [1, 0]
select select "93484"
select select "660"
select select "tentative"
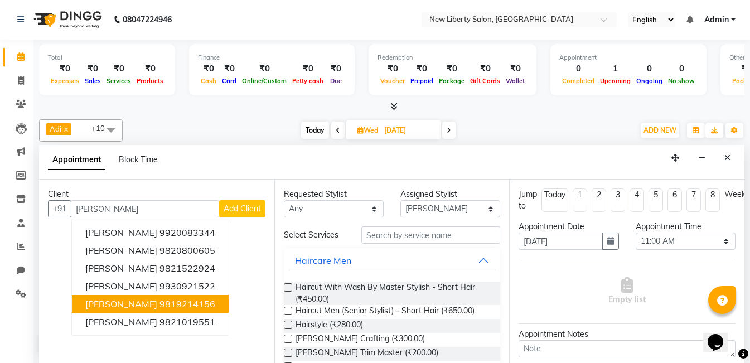
click at [166, 303] on ngb-highlight "9819214156" at bounding box center [187, 303] width 56 height 11
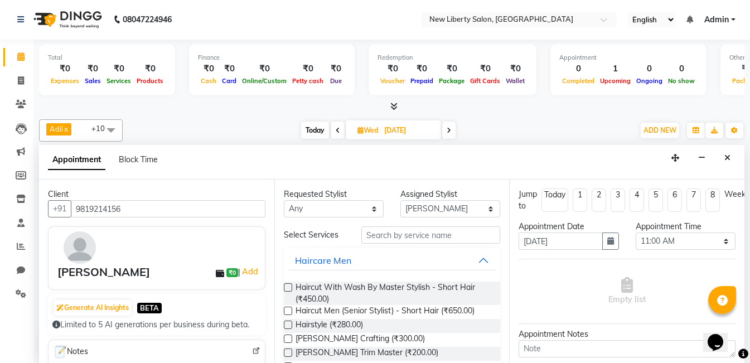
type input "9819214156"
click at [435, 238] on input "text" at bounding box center [430, 234] width 139 height 17
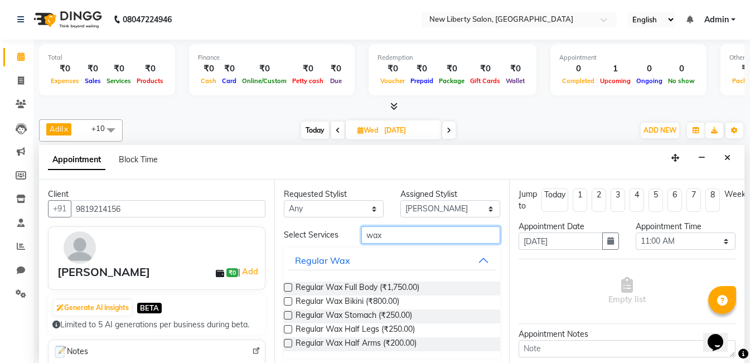
type input "wax"
click at [289, 288] on label at bounding box center [288, 287] width 8 height 8
click at [289, 288] on input "checkbox" at bounding box center [287, 288] width 7 height 7
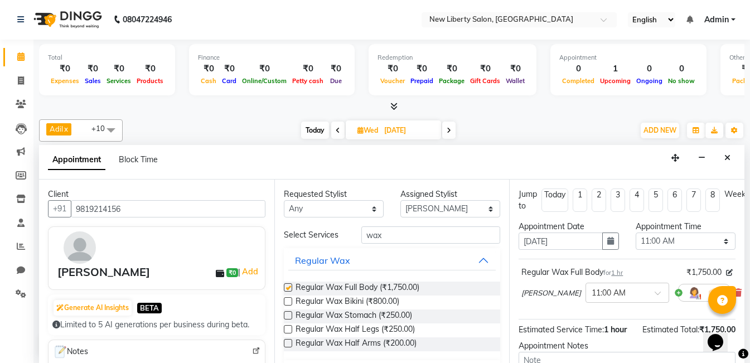
checkbox input "false"
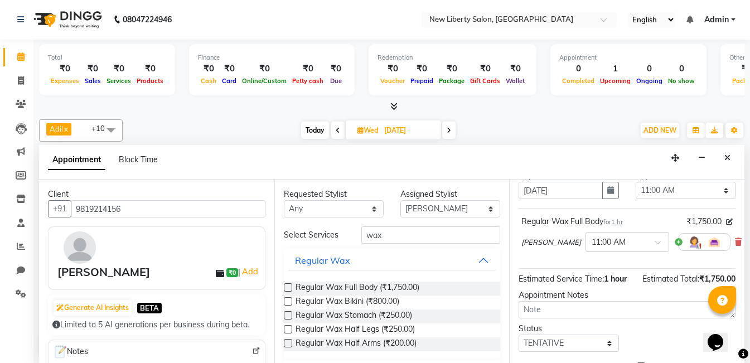
scroll to position [51, 0]
click at [610, 279] on span "1 hour" at bounding box center [615, 278] width 23 height 10
click at [604, 283] on span "1 hour" at bounding box center [615, 278] width 23 height 10
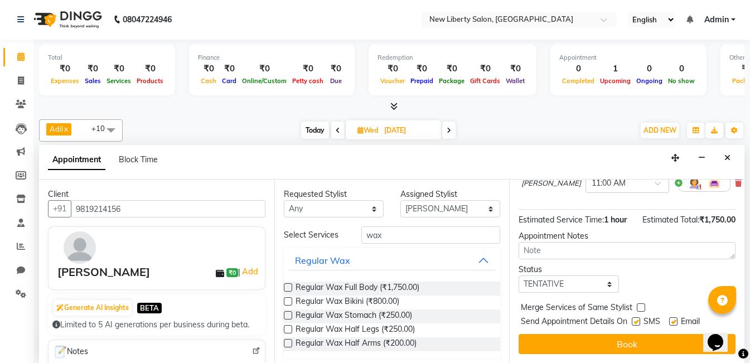
scroll to position [130, 0]
click at [636, 317] on label at bounding box center [636, 321] width 8 height 8
click at [636, 319] on input "checkbox" at bounding box center [635, 322] width 7 height 7
checkbox input "false"
click at [672, 317] on label at bounding box center [673, 321] width 8 height 8
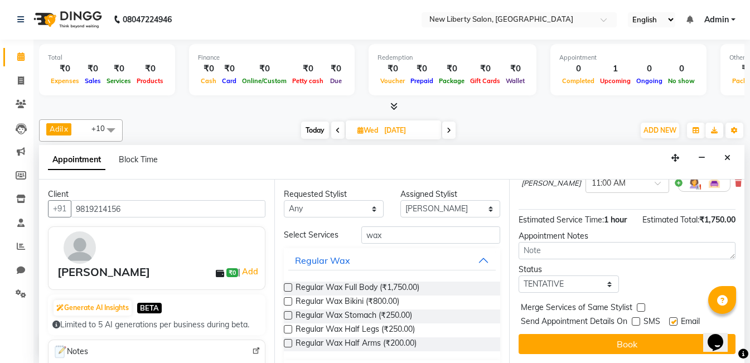
click at [672, 319] on input "checkbox" at bounding box center [672, 322] width 7 height 7
checkbox input "false"
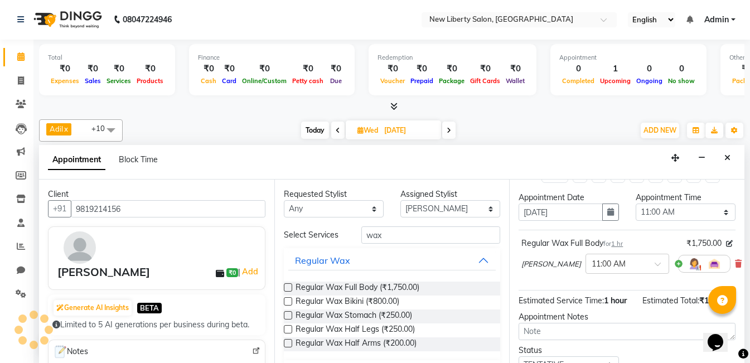
scroll to position [32, 0]
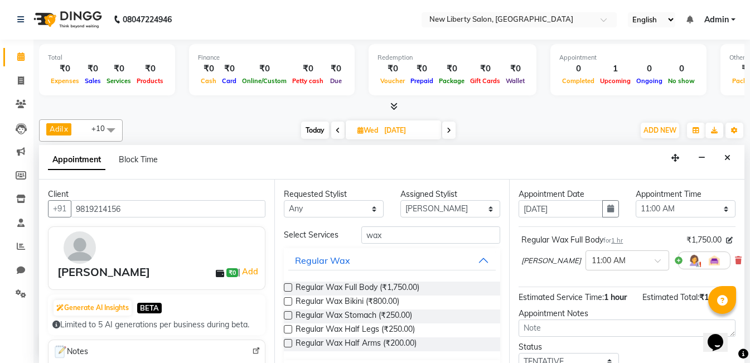
click at [620, 242] on span "1 hr" at bounding box center [617, 240] width 12 height 8
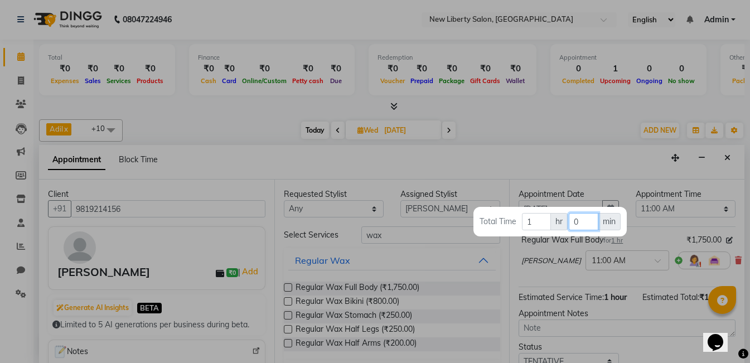
click at [586, 221] on input "0" at bounding box center [584, 221] width 30 height 17
type input "30"
click at [644, 284] on div at bounding box center [375, 181] width 750 height 363
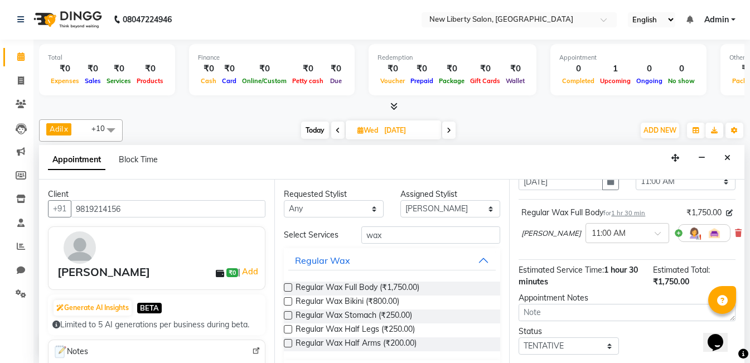
scroll to position [130, 0]
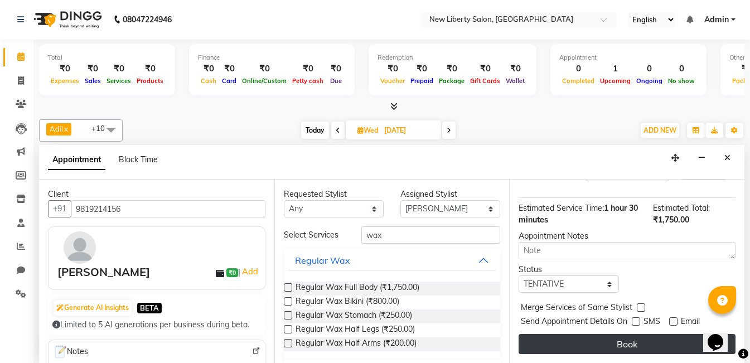
click at [622, 334] on button "Book" at bounding box center [626, 344] width 217 height 20
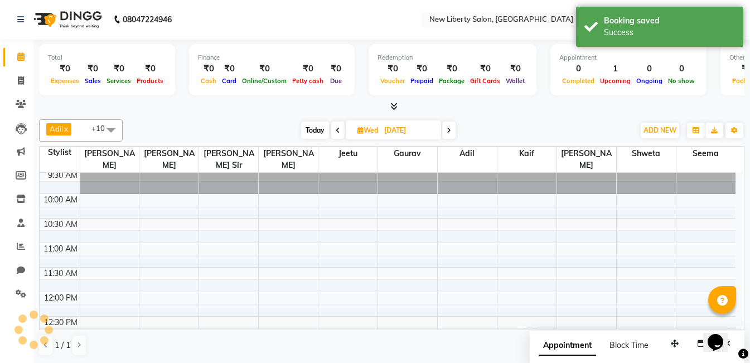
scroll to position [0, 0]
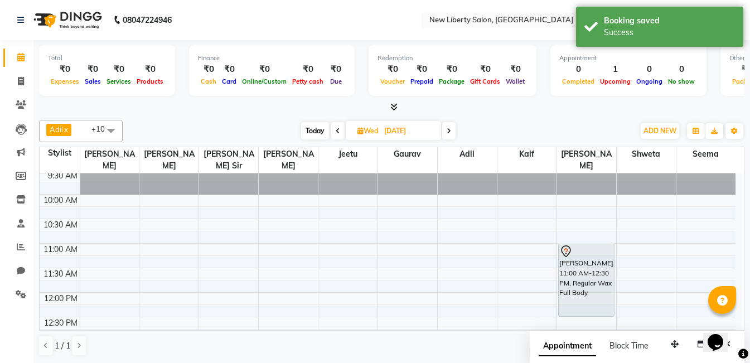
click at [374, 127] on span "Wed" at bounding box center [368, 131] width 26 height 8
select select "10"
select select "2025"
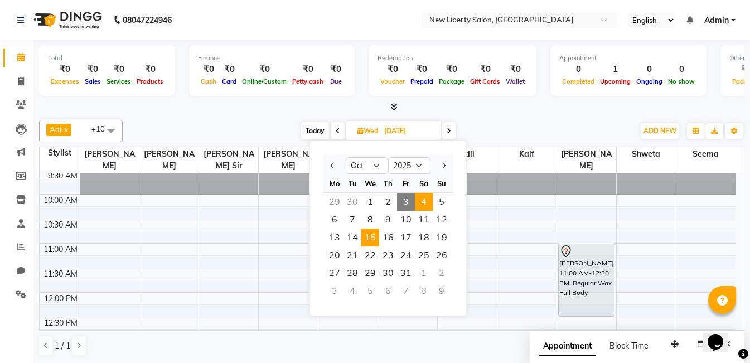
click at [426, 197] on span "4" at bounding box center [424, 202] width 18 height 18
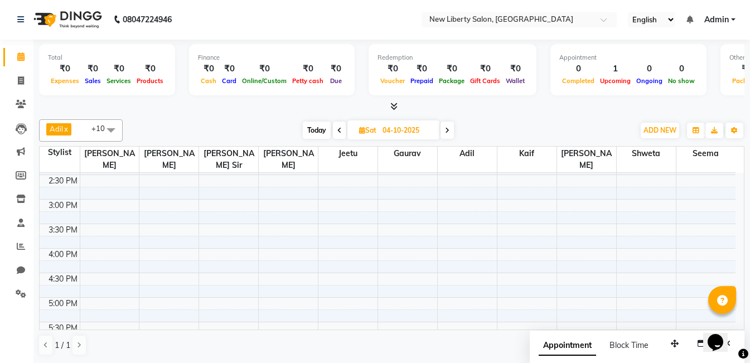
scroll to position [256, 0]
click at [314, 121] on div "[PERSON_NAME] x [PERSON_NAME] x Kaif x [PERSON_NAME] x [PERSON_NAME] x [PERSON_…" at bounding box center [391, 130] width 705 height 22
click at [311, 125] on span "Today" at bounding box center [317, 130] width 28 height 17
type input "03-10-2025"
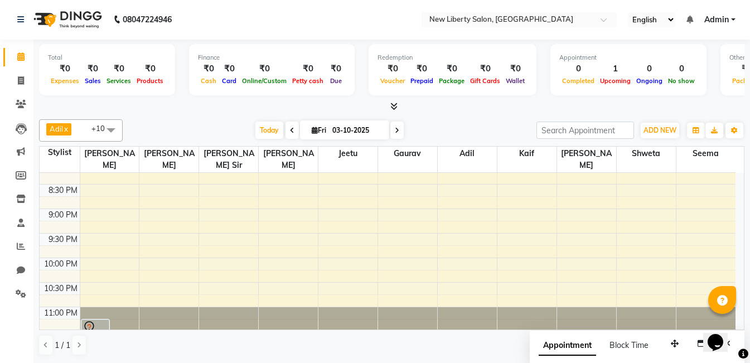
scroll to position [567, 0]
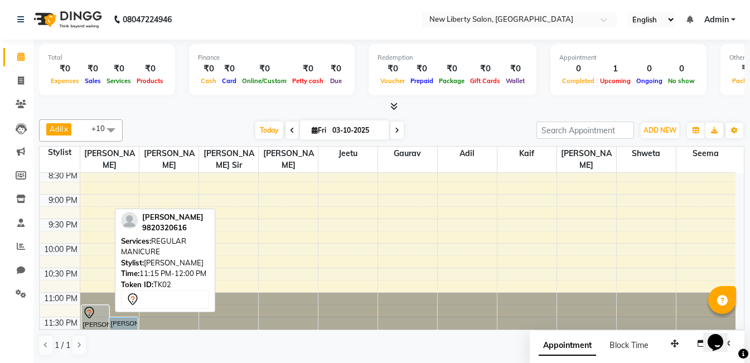
click at [94, 306] on icon at bounding box center [89, 312] width 13 height 13
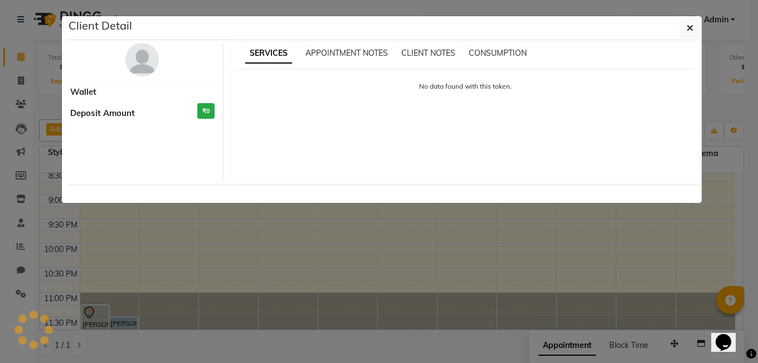
select select "7"
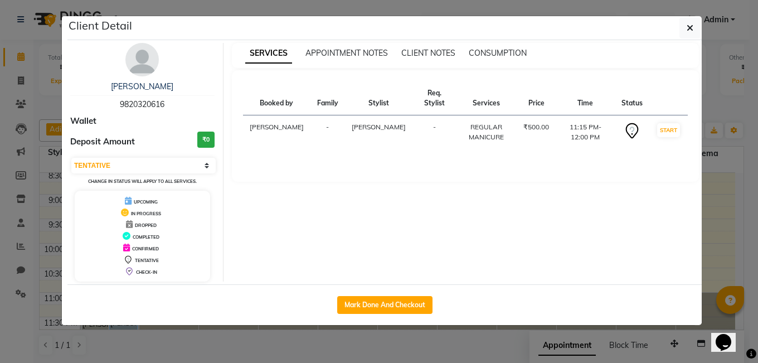
click at [577, 115] on td "11:15 PM-12:00 PM" at bounding box center [585, 132] width 59 height 34
click at [556, 115] on td "11:15 PM-12:00 PM" at bounding box center [585, 132] width 59 height 34
click at [699, 30] on button "button" at bounding box center [690, 27] width 21 height 21
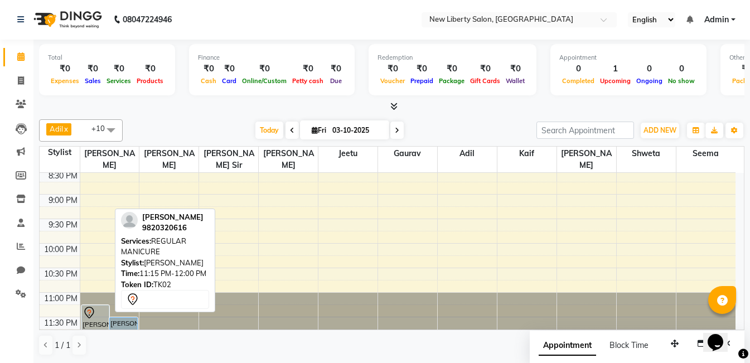
click at [85, 309] on div "[PERSON_NAME], TK02, 11:15 PM-12:00 PM, REGULAR MANICURE" at bounding box center [95, 322] width 27 height 35
select select "7"
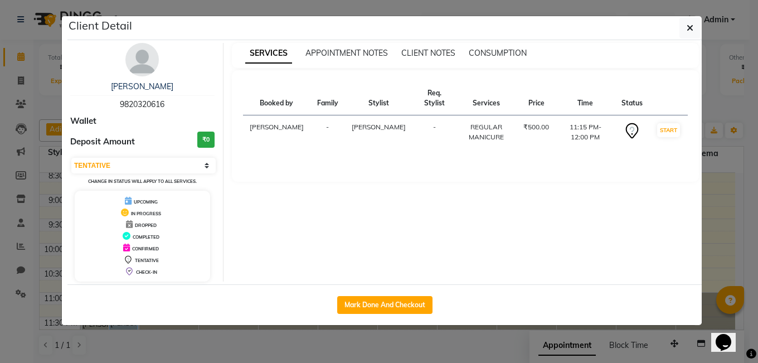
click at [574, 118] on td "11:15 PM-12:00 PM" at bounding box center [585, 132] width 59 height 34
click at [692, 28] on icon "button" at bounding box center [690, 27] width 7 height 9
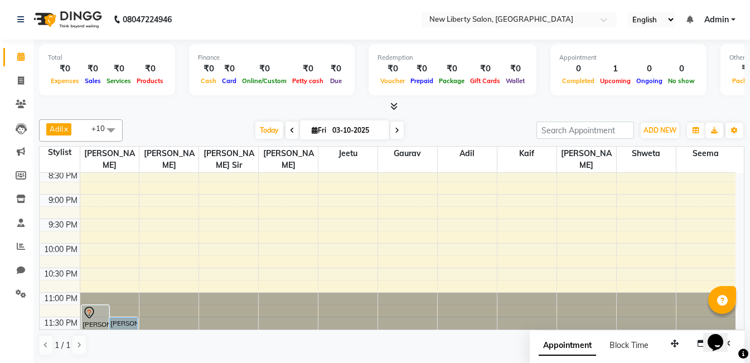
click at [329, 128] on input "03-10-2025" at bounding box center [357, 130] width 56 height 17
select select "10"
select select "2025"
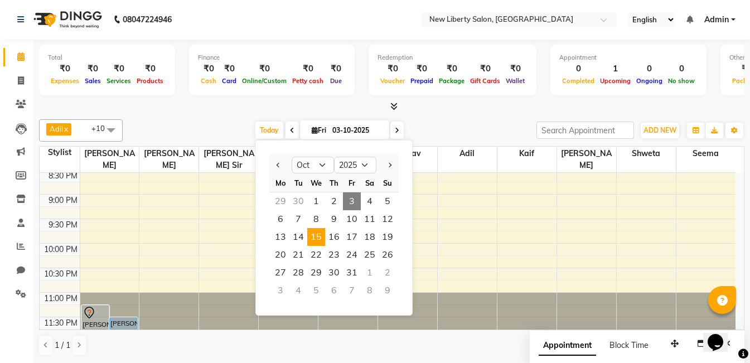
click at [314, 234] on span "15" at bounding box center [316, 237] width 18 height 18
type input "[DATE]"
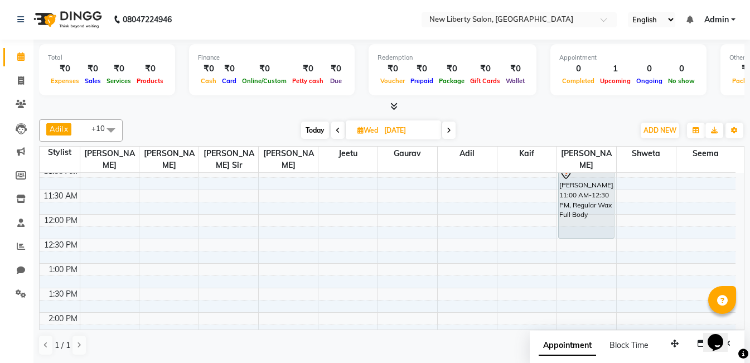
scroll to position [79, 0]
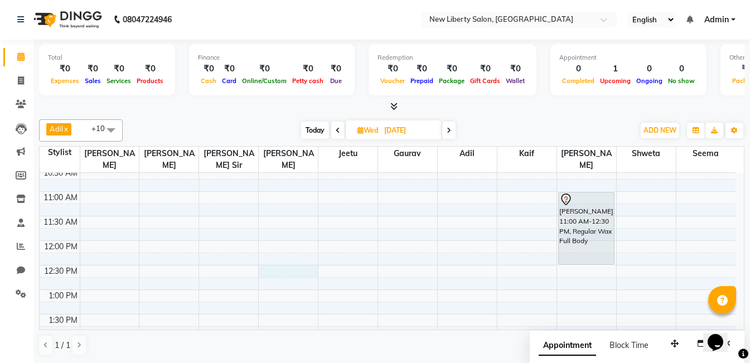
select select "93478"
select select "tentative"
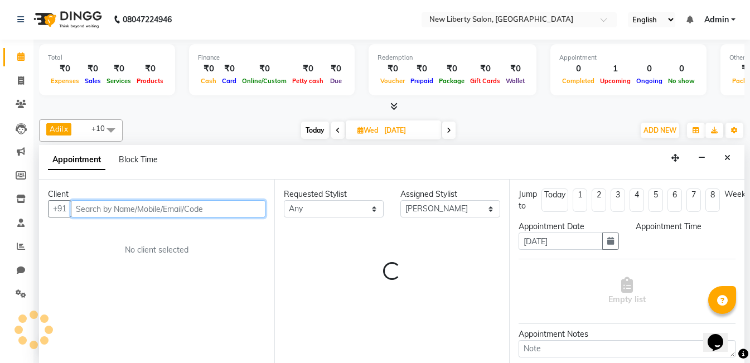
select select "750"
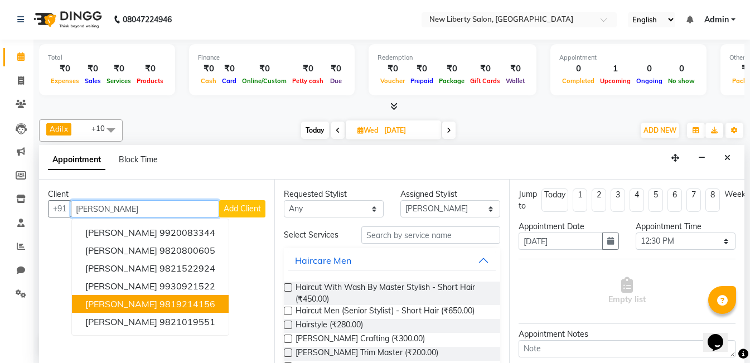
click at [103, 304] on span "[PERSON_NAME]" at bounding box center [121, 303] width 72 height 11
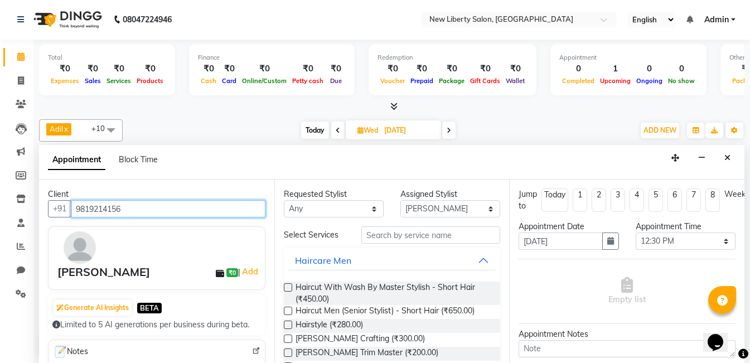
type input "9819214156"
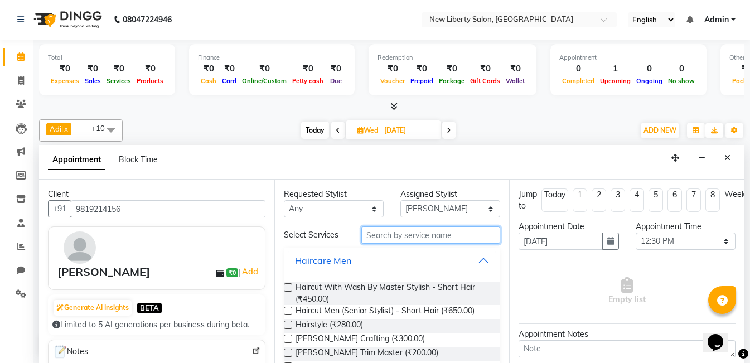
click at [423, 235] on input "text" at bounding box center [430, 234] width 139 height 17
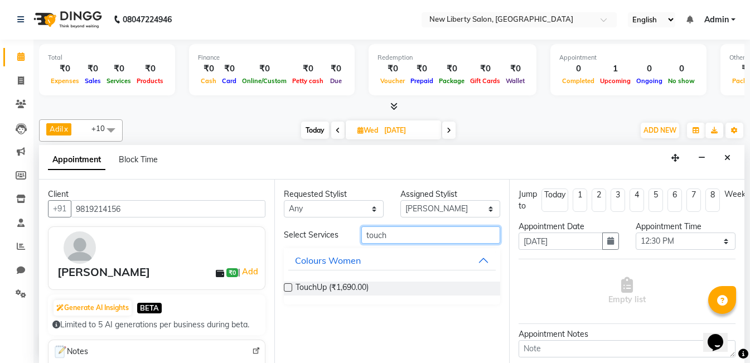
type input "touch"
click at [291, 290] on label at bounding box center [288, 287] width 8 height 8
click at [291, 290] on input "checkbox" at bounding box center [287, 288] width 7 height 7
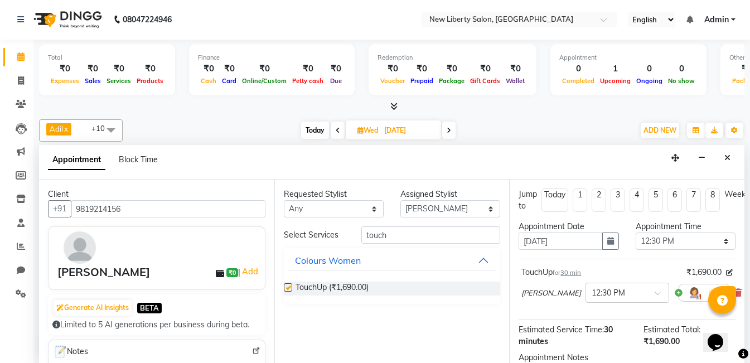
checkbox input "false"
click at [575, 270] on span "30 min" at bounding box center [570, 273] width 21 height 8
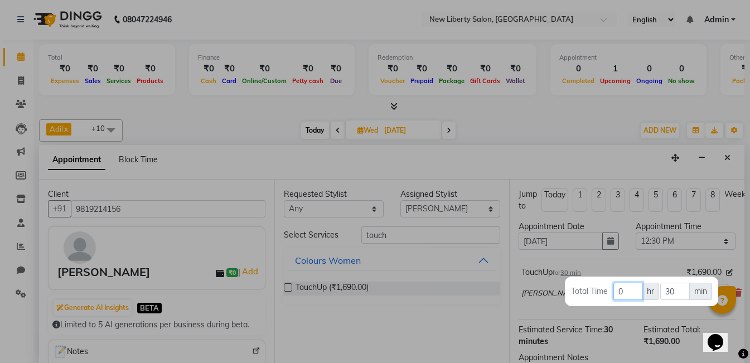
click at [626, 293] on input "0" at bounding box center [627, 291] width 29 height 17
type input "1"
click at [677, 291] on input "30" at bounding box center [675, 291] width 30 height 17
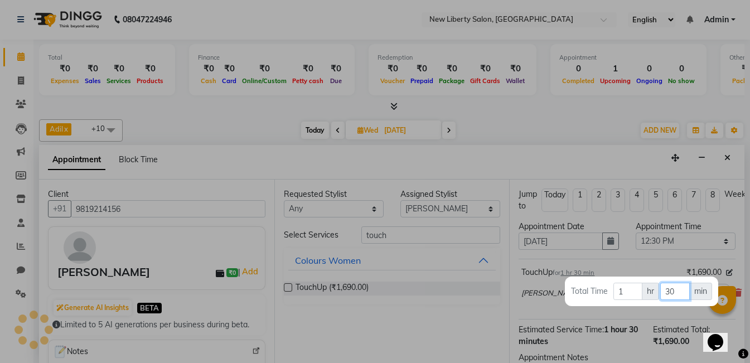
type input "3"
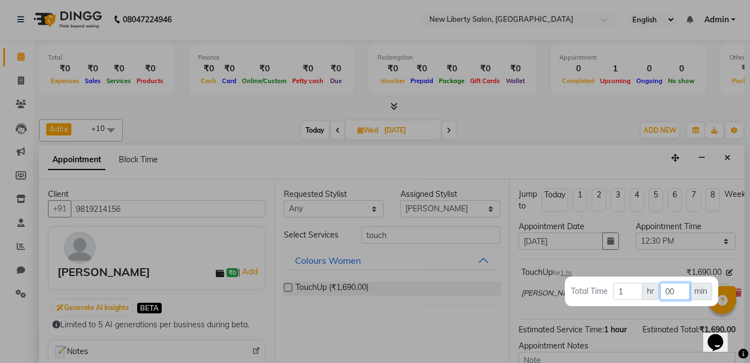
type input "00"
click at [701, 316] on div at bounding box center [375, 181] width 750 height 363
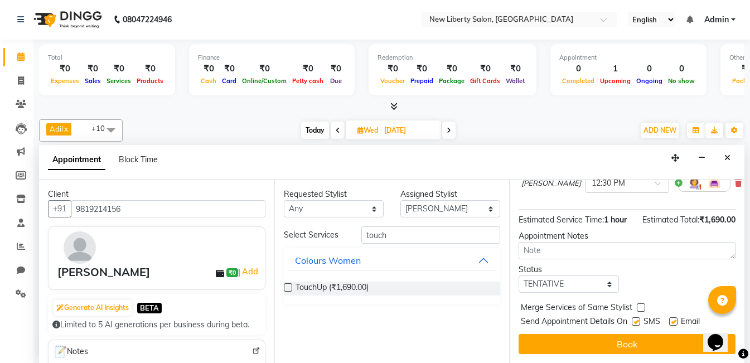
scroll to position [130, 0]
click at [637, 317] on label at bounding box center [636, 321] width 8 height 8
click at [637, 319] on input "checkbox" at bounding box center [635, 322] width 7 height 7
checkbox input "false"
click at [673, 316] on div "Email" at bounding box center [689, 323] width 40 height 14
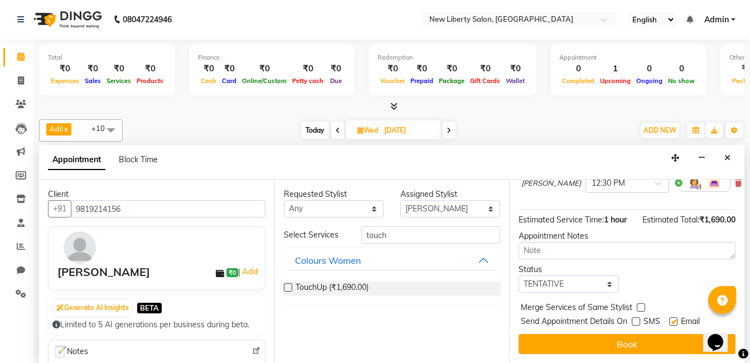
click at [672, 317] on label at bounding box center [673, 321] width 8 height 8
click at [672, 319] on input "checkbox" at bounding box center [672, 322] width 7 height 7
checkbox input "false"
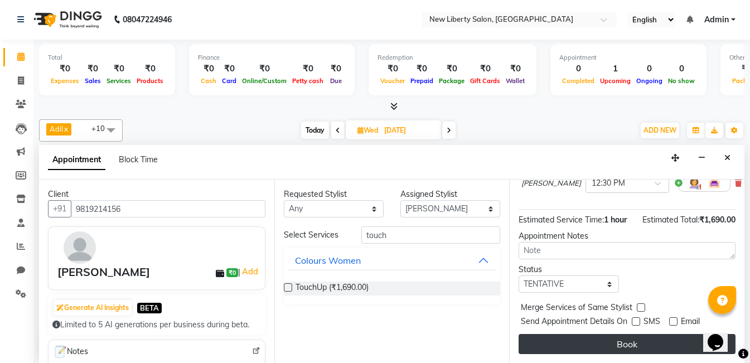
click at [618, 334] on button "Book" at bounding box center [626, 344] width 217 height 20
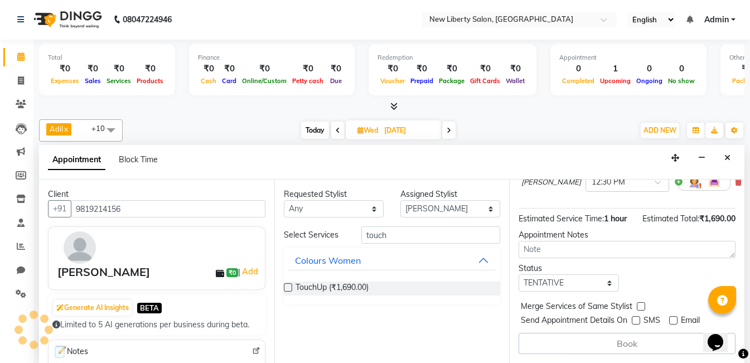
scroll to position [0, 0]
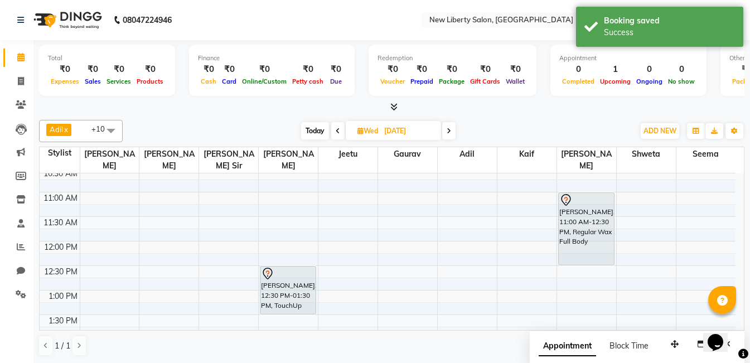
click at [407, 130] on input "[DATE]" at bounding box center [409, 131] width 56 height 17
select select "10"
select select "2025"
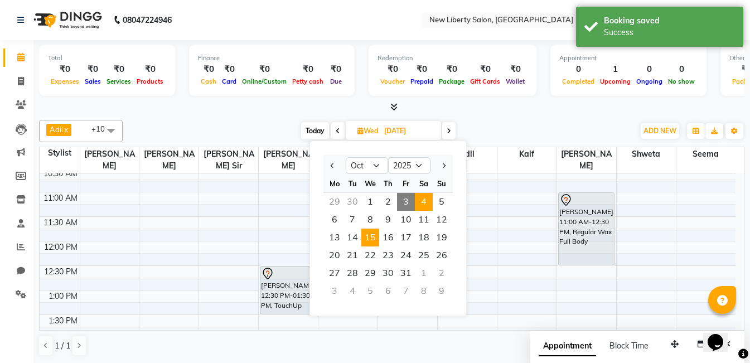
click at [421, 197] on span "4" at bounding box center [424, 202] width 18 height 18
type input "04-10-2025"
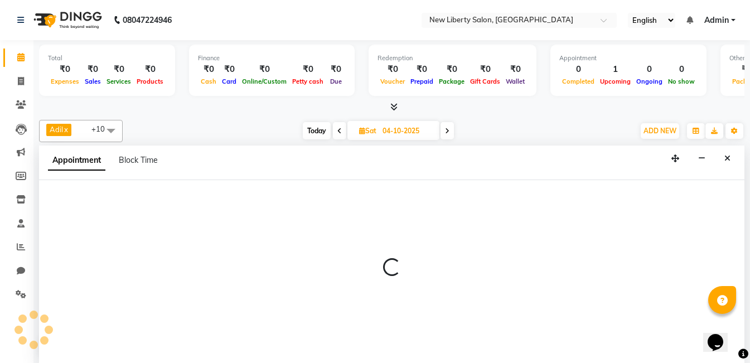
click at [333, 211] on div at bounding box center [391, 271] width 705 height 183
select select "93479"
select select "tentative"
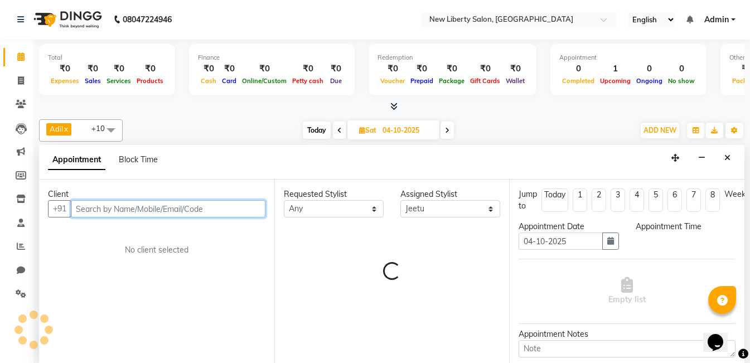
select select "600"
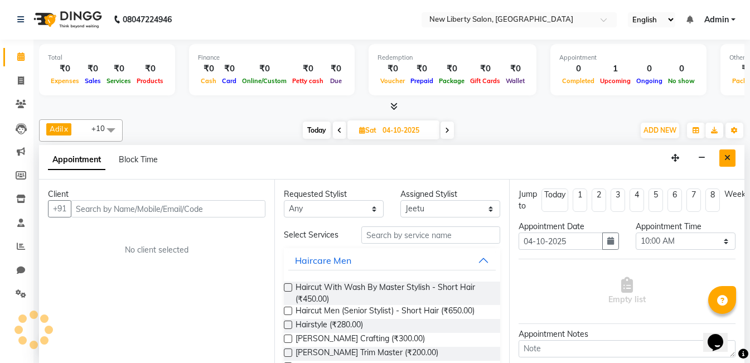
click at [729, 159] on icon "Close" at bounding box center [727, 158] width 6 height 8
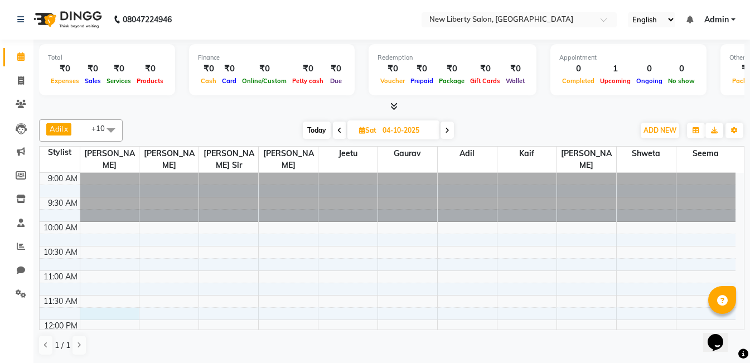
select select "93475"
select select "705"
select select "tentative"
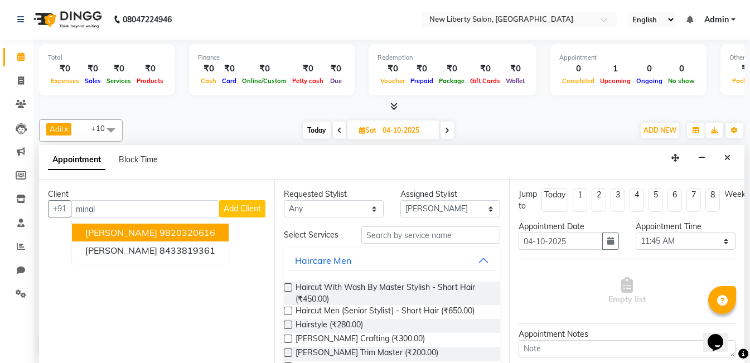
click at [113, 230] on span "[PERSON_NAME]" at bounding box center [121, 232] width 72 height 11
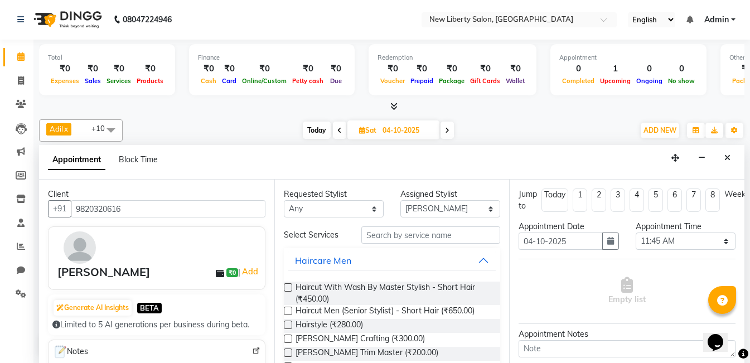
type input "9820320616"
click at [415, 237] on input "text" at bounding box center [430, 234] width 139 height 17
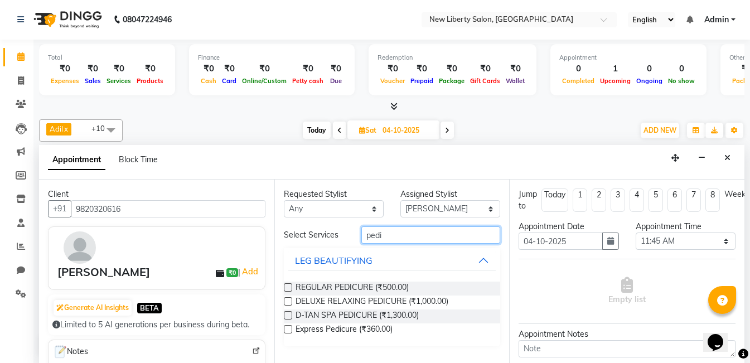
type input "pedi"
click at [289, 286] on label at bounding box center [288, 287] width 8 height 8
click at [289, 286] on input "checkbox" at bounding box center [287, 288] width 7 height 7
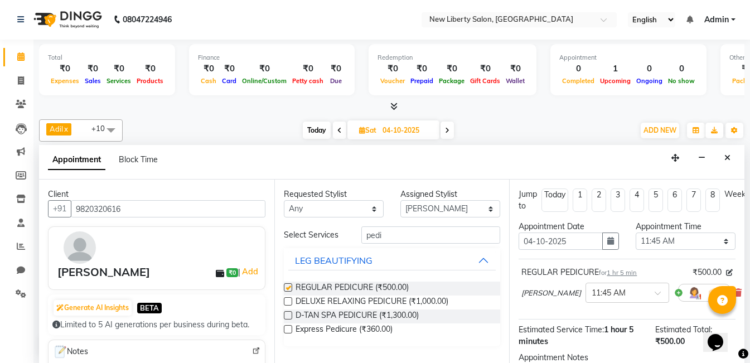
checkbox input "false"
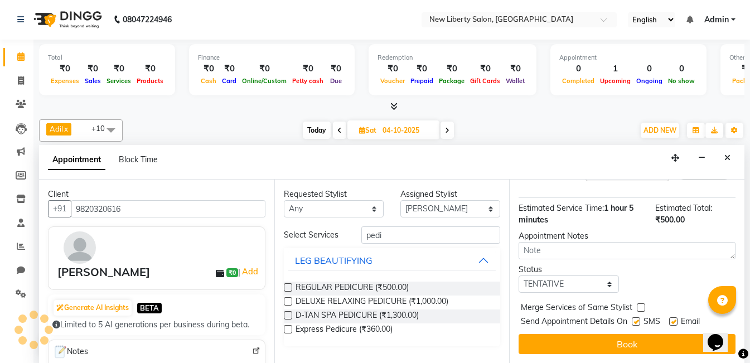
click at [637, 317] on label at bounding box center [636, 321] width 8 height 8
click at [637, 319] on input "checkbox" at bounding box center [635, 322] width 7 height 7
checkbox input "false"
click at [673, 317] on label at bounding box center [673, 321] width 8 height 8
click at [673, 319] on input "checkbox" at bounding box center [672, 322] width 7 height 7
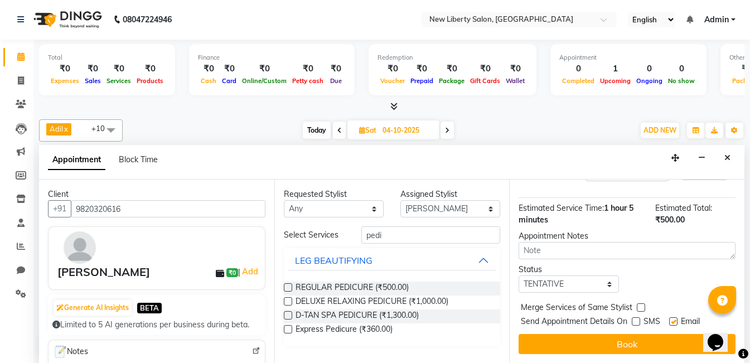
checkbox input "false"
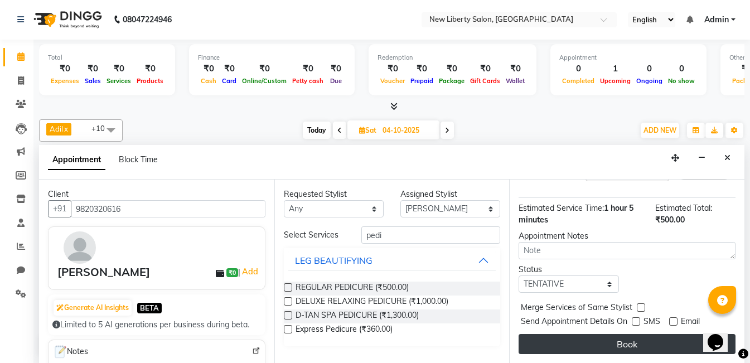
click at [630, 338] on button "Book" at bounding box center [626, 344] width 217 height 20
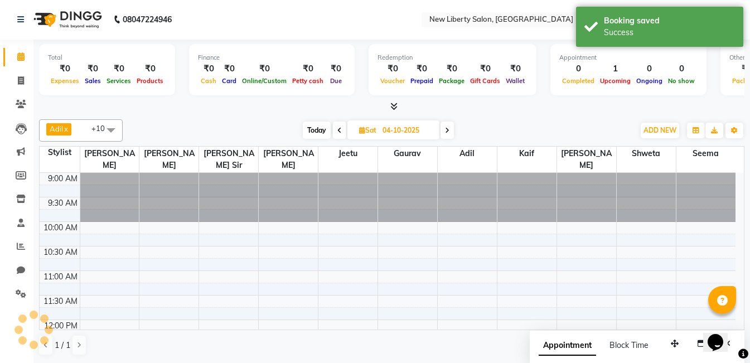
scroll to position [0, 0]
click at [315, 128] on span "Today" at bounding box center [317, 130] width 28 height 17
type input "03-10-2025"
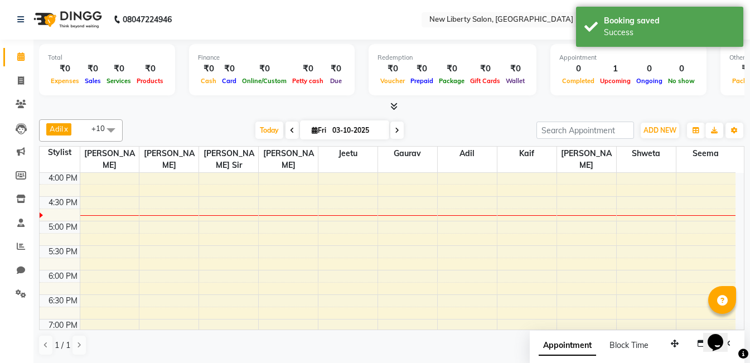
scroll to position [567, 0]
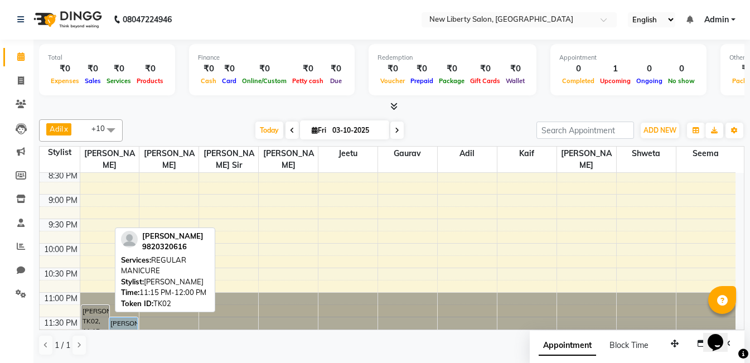
click at [104, 319] on div "[PERSON_NAME], TK02, 11:15 PM-12:00 PM, REGULAR MANICURE" at bounding box center [95, 322] width 27 height 35
select select "7"
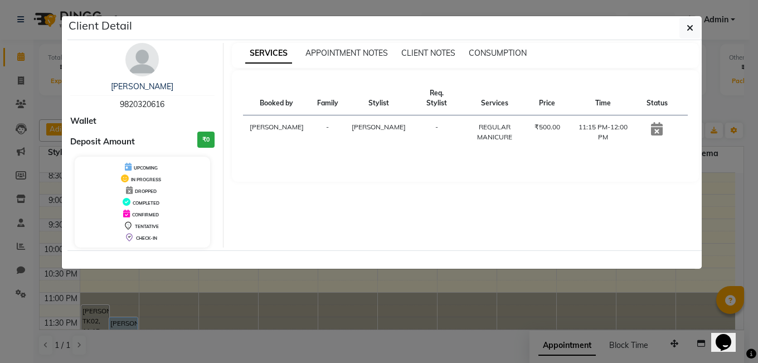
click at [654, 122] on icon at bounding box center [657, 128] width 12 height 13
click at [696, 29] on button "button" at bounding box center [690, 27] width 21 height 21
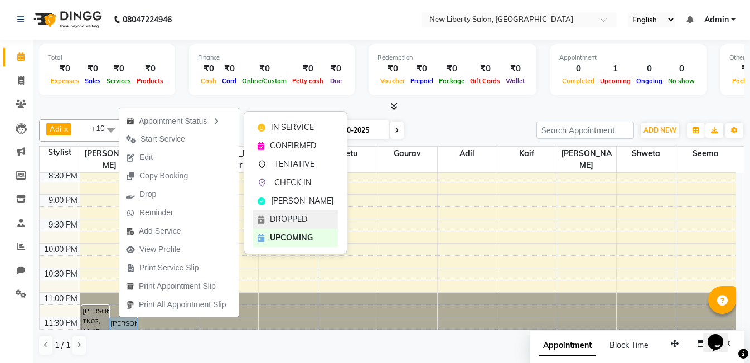
click at [300, 221] on span "DROPPED" at bounding box center [288, 220] width 37 height 12
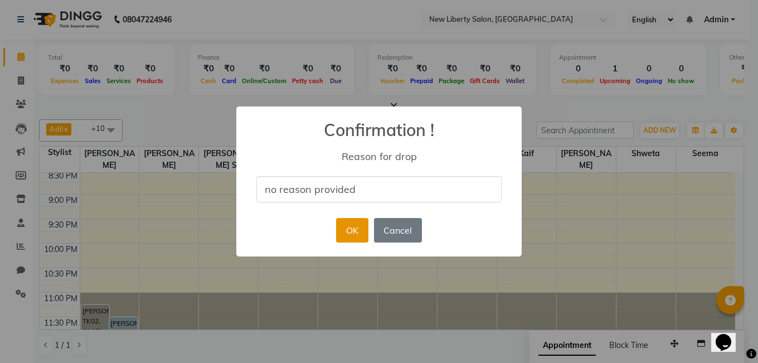
type input "no reason provided"
click at [351, 236] on button "OK" at bounding box center [352, 230] width 32 height 25
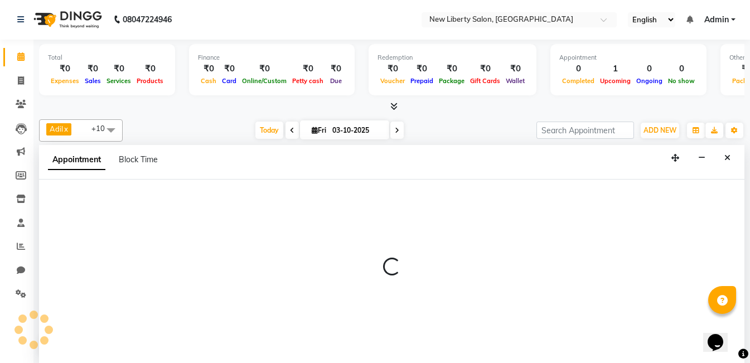
select select "93478"
select select "1350"
select select "tentative"
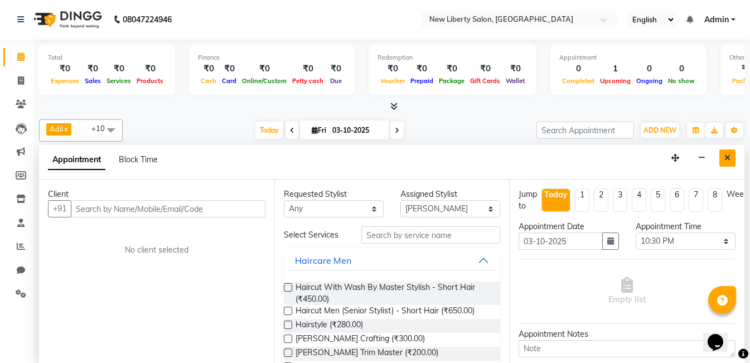
click at [725, 158] on icon "Close" at bounding box center [727, 158] width 6 height 8
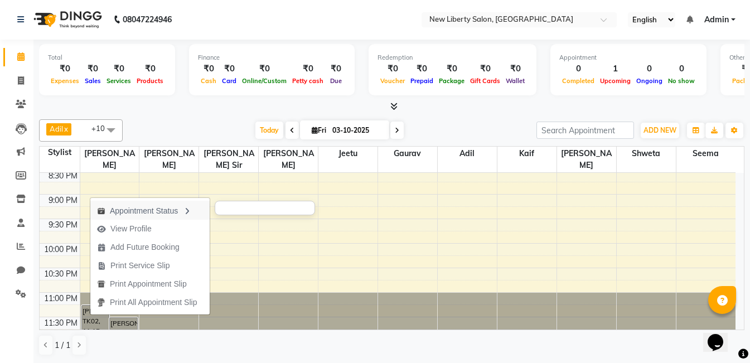
click at [171, 209] on div "Appointment Status" at bounding box center [149, 210] width 119 height 19
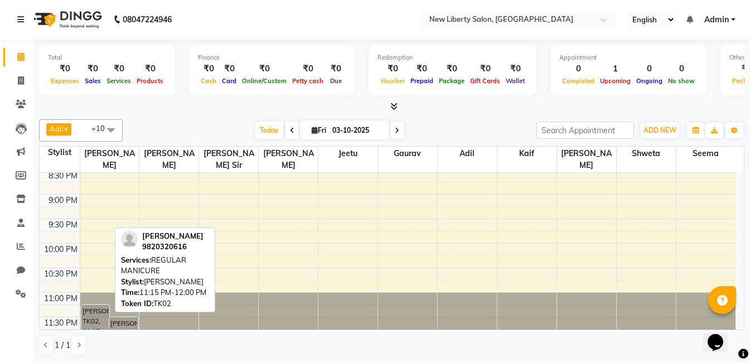
click at [93, 305] on div "[PERSON_NAME], TK02, 11:15 PM-12:00 PM, REGULAR MANICURE" at bounding box center [95, 322] width 27 height 35
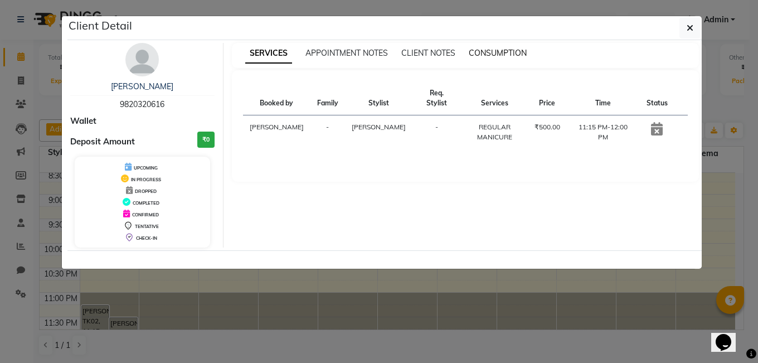
click at [517, 52] on span "CONSUMPTION" at bounding box center [498, 53] width 58 height 10
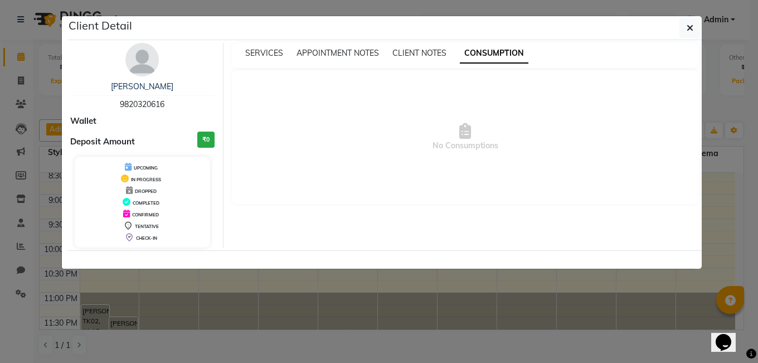
click at [328, 46] on div "SERVICES APPOINTMENT NOTES CLIENT NOTES CONSUMPTION" at bounding box center [466, 55] width 468 height 25
click at [258, 56] on span "SERVICES" at bounding box center [264, 53] width 38 height 10
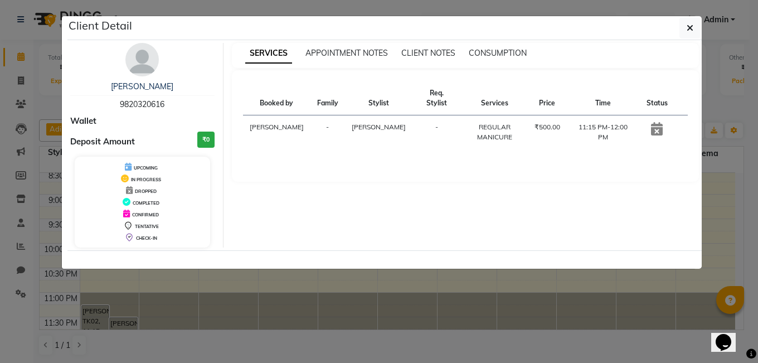
click at [652, 122] on icon at bounding box center [657, 128] width 12 height 13
drag, startPoint x: 652, startPoint y: 121, endPoint x: 431, endPoint y: 249, distance: 255.3
click at [431, 249] on div "[PERSON_NAME] 9820320616 Wallet Deposit Amount ₹0 UPCOMING IN PROGRESS DROPPED …" at bounding box center [384, 145] width 634 height 210
click at [687, 31] on icon "button" at bounding box center [690, 27] width 7 height 9
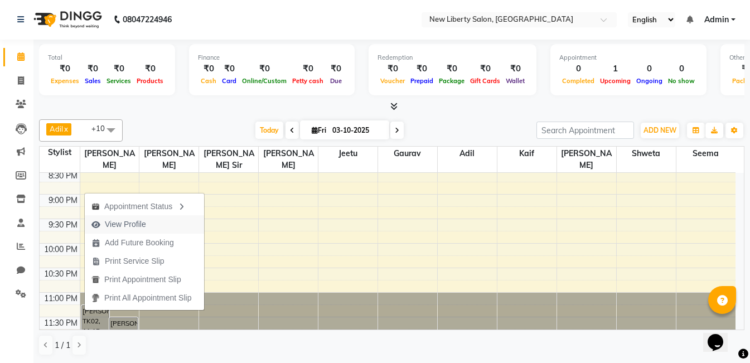
click at [124, 222] on span "View Profile" at bounding box center [125, 225] width 41 height 12
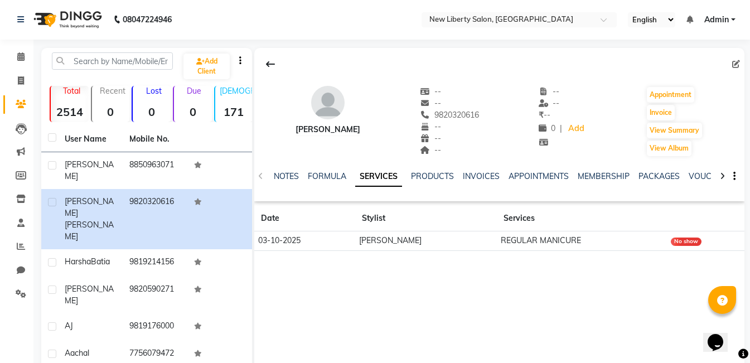
click at [672, 243] on div "No show" at bounding box center [686, 241] width 31 height 8
click at [12, 98] on link "Clients" at bounding box center [16, 104] width 27 height 18
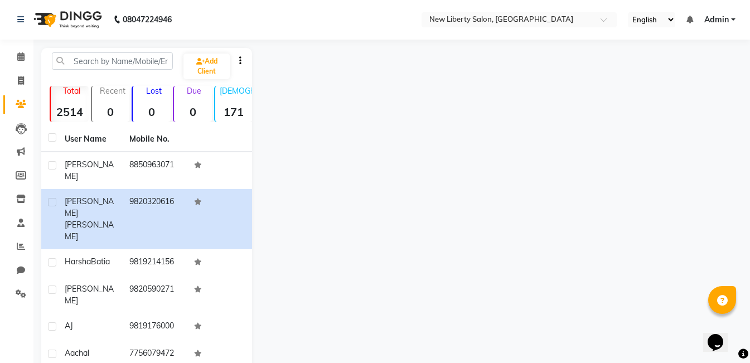
click at [12, 98] on link "Clients" at bounding box center [16, 104] width 27 height 18
click at [20, 99] on span at bounding box center [21, 104] width 20 height 13
click at [362, 127] on div at bounding box center [498, 292] width 492 height 489
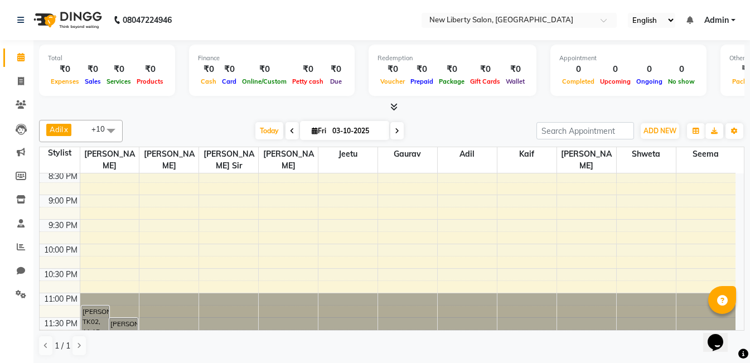
scroll to position [1, 0]
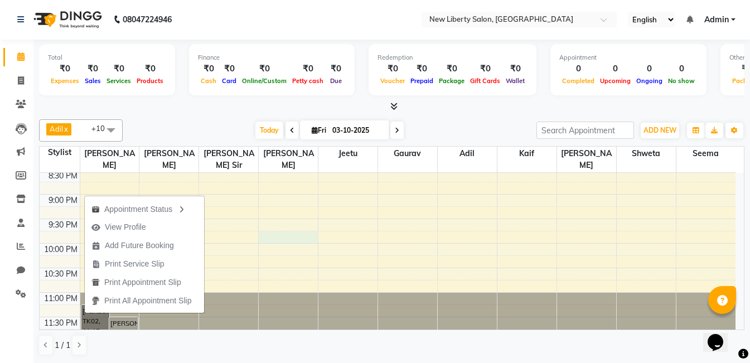
select select "93478"
select select "1305"
select select "tentative"
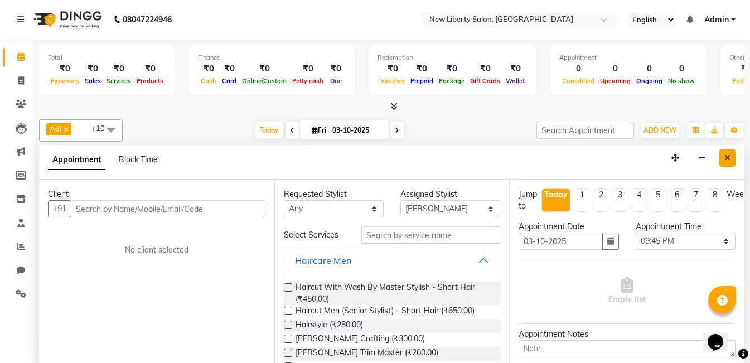
click at [731, 155] on button "Close" at bounding box center [727, 157] width 16 height 17
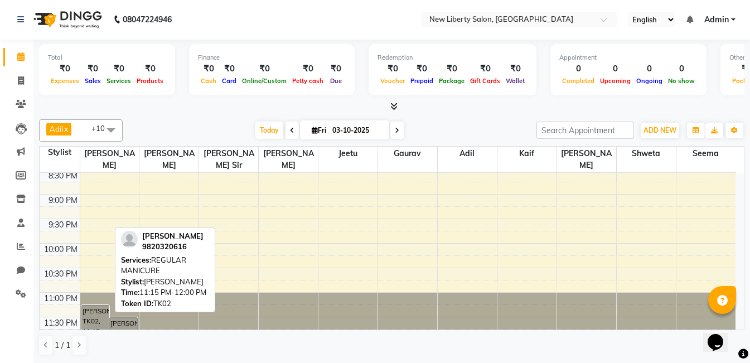
click at [92, 316] on div "[PERSON_NAME], TK02, 11:15 PM-12:00 PM, REGULAR MANICURE" at bounding box center [95, 322] width 27 height 35
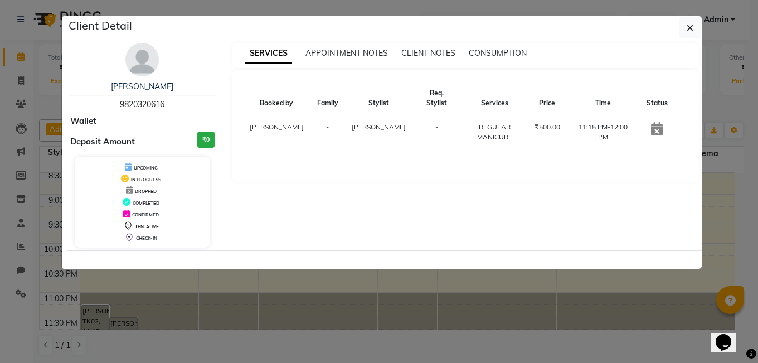
click at [653, 122] on icon at bounding box center [657, 128] width 12 height 13
click at [686, 27] on button "button" at bounding box center [690, 27] width 21 height 21
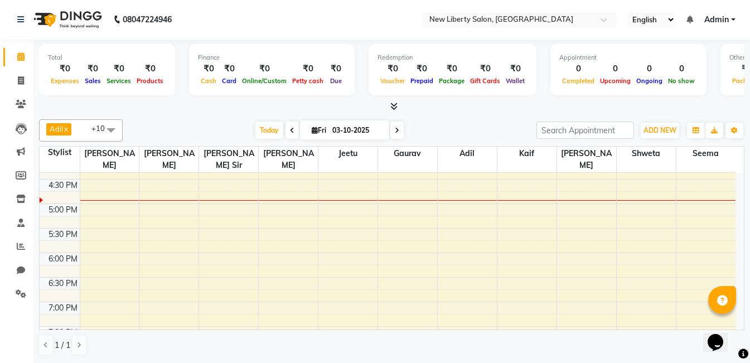
scroll to position [362, 0]
click at [289, 307] on div "9:00 AM 9:30 AM 10:00 AM 10:30 AM 11:00 AM 11:30 AM 12:00 PM 12:30 PM 1:00 PM 1…" at bounding box center [388, 177] width 696 height 735
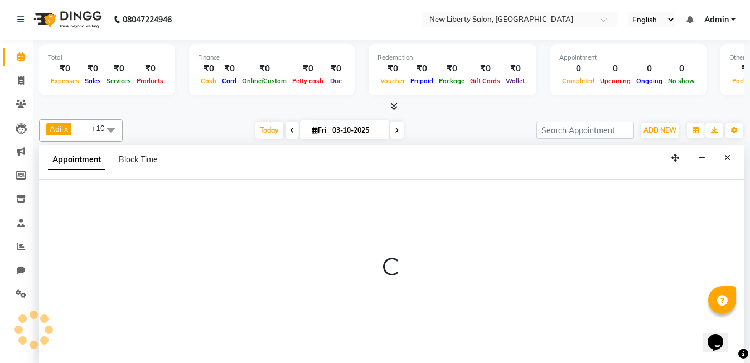
select select "93478"
select select "1155"
select select "tentative"
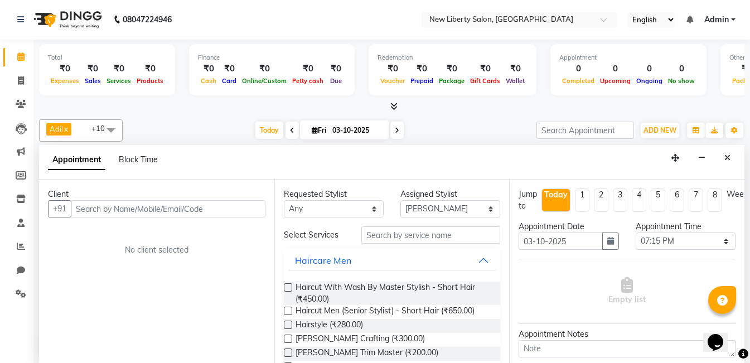
click at [285, 287] on label at bounding box center [288, 287] width 8 height 8
click at [285, 287] on input "checkbox" at bounding box center [287, 288] width 7 height 7
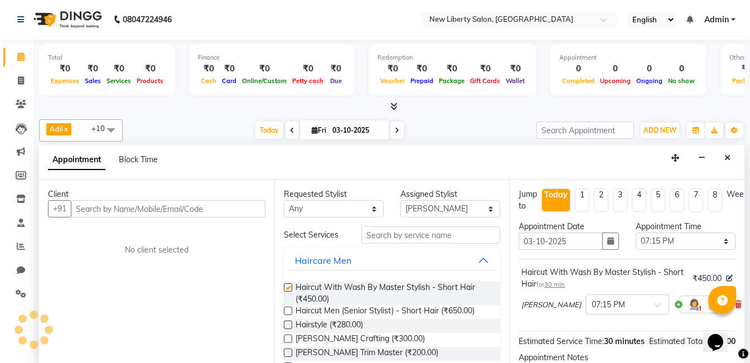
checkbox input "false"
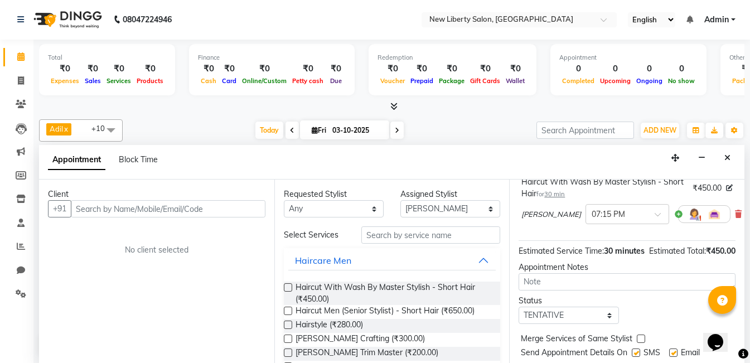
scroll to position [143, 0]
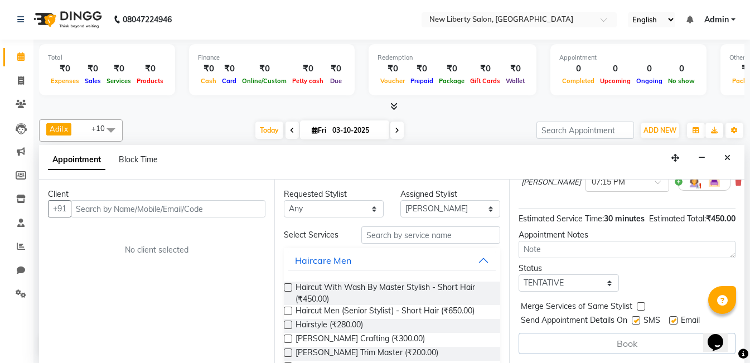
click at [610, 336] on div "Book" at bounding box center [626, 343] width 217 height 21
click at [422, 238] on input "text" at bounding box center [430, 234] width 139 height 17
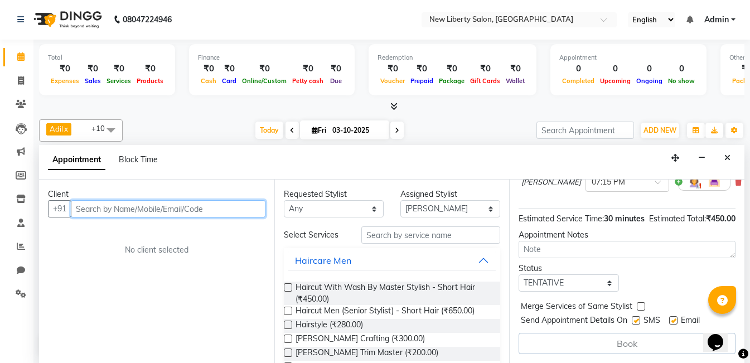
click at [116, 210] on input "text" at bounding box center [168, 208] width 195 height 17
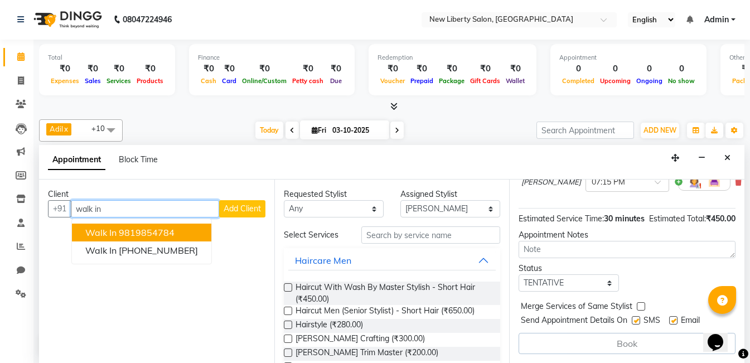
click at [191, 210] on input "walk in" at bounding box center [145, 208] width 148 height 17
type input "w"
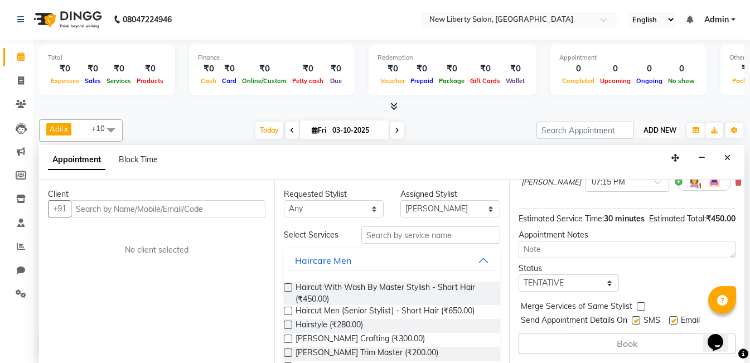
click at [660, 131] on span "ADD NEW" at bounding box center [659, 130] width 33 height 8
click at [653, 128] on span "ADD NEW" at bounding box center [659, 130] width 33 height 8
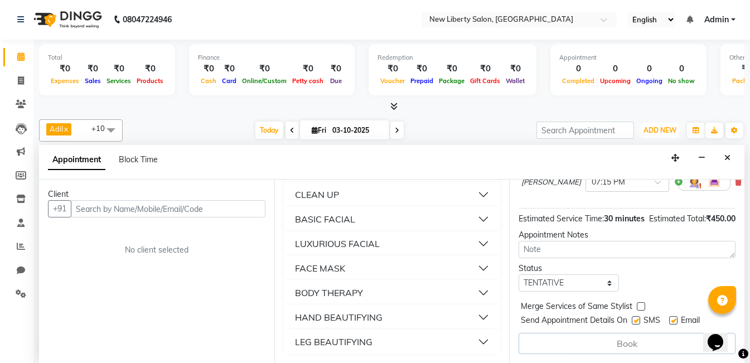
scroll to position [0, 0]
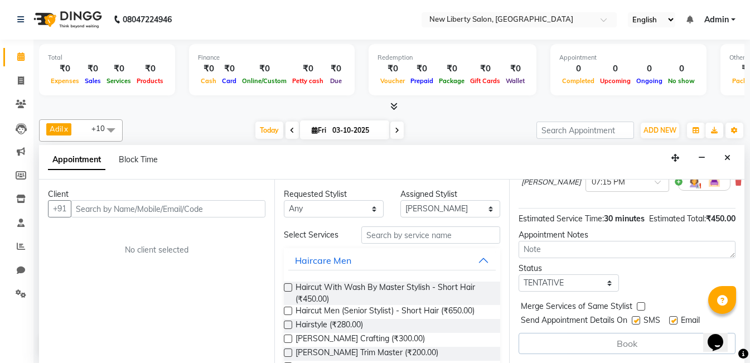
click at [289, 288] on label at bounding box center [288, 287] width 8 height 8
click at [289, 288] on input "checkbox" at bounding box center [287, 288] width 7 height 7
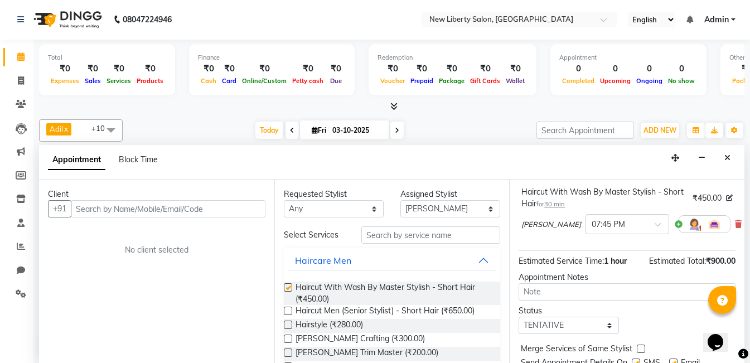
checkbox input "false"
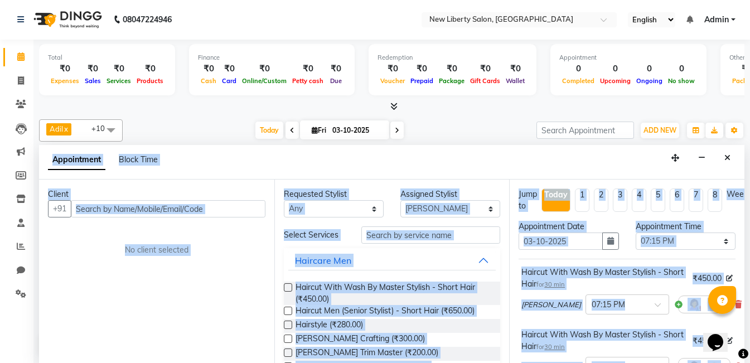
drag, startPoint x: 595, startPoint y: 311, endPoint x: 614, endPoint y: 379, distance: 71.1
click at [614, 362] on html "08047224946 Select Location × New Liberty Salon, Vile Parle West English ENGLIS…" at bounding box center [375, 180] width 750 height 363
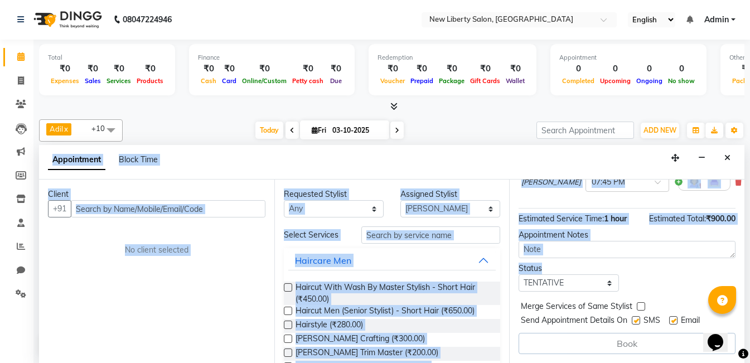
click at [171, 339] on div "Client +91 No client selected" at bounding box center [156, 271] width 235 height 183
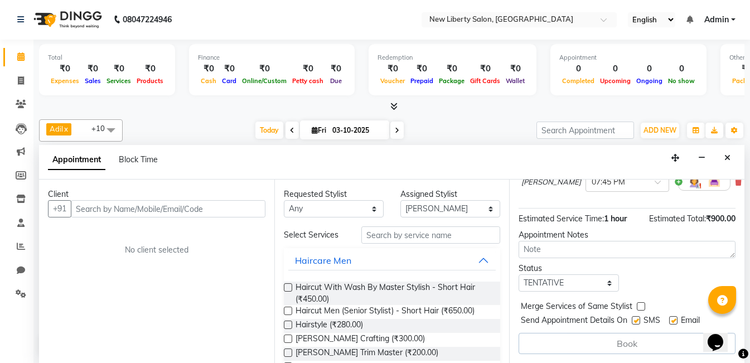
click at [636, 316] on label at bounding box center [636, 320] width 8 height 8
click at [636, 318] on input "checkbox" at bounding box center [635, 321] width 7 height 7
checkbox input "false"
click at [672, 316] on label at bounding box center [673, 320] width 8 height 8
click at [672, 318] on input "checkbox" at bounding box center [672, 321] width 7 height 7
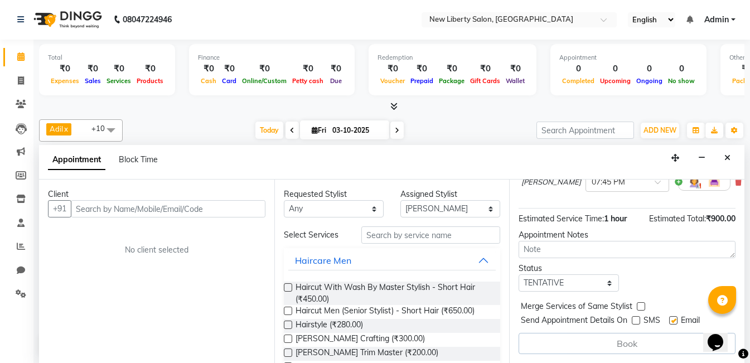
checkbox input "false"
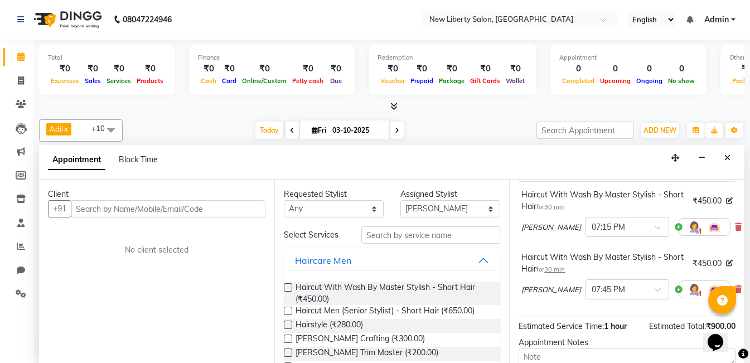
scroll to position [0, 0]
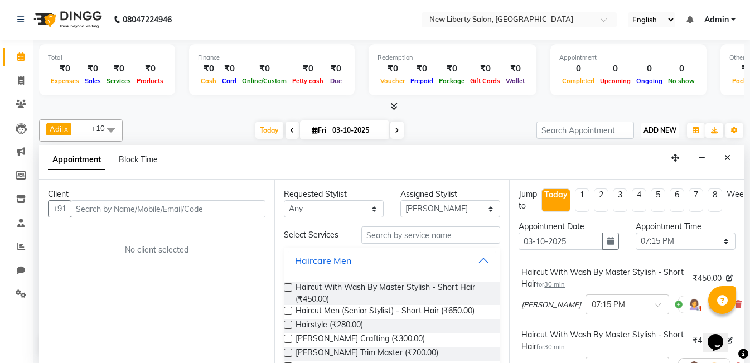
click at [659, 135] on button "ADD NEW Toggle Dropdown" at bounding box center [660, 131] width 38 height 16
click at [659, 127] on span "ADD NEW" at bounding box center [659, 130] width 33 height 8
click at [135, 153] on div "Appointment Block Time" at bounding box center [109, 161] width 123 height 25
click at [134, 160] on span "Block Time" at bounding box center [138, 159] width 39 height 10
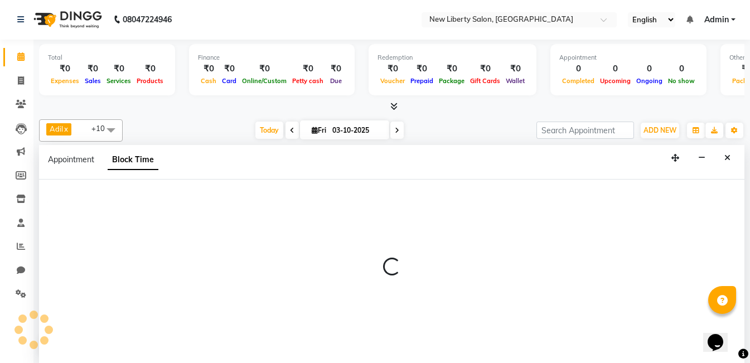
select select "93478"
select select "1155"
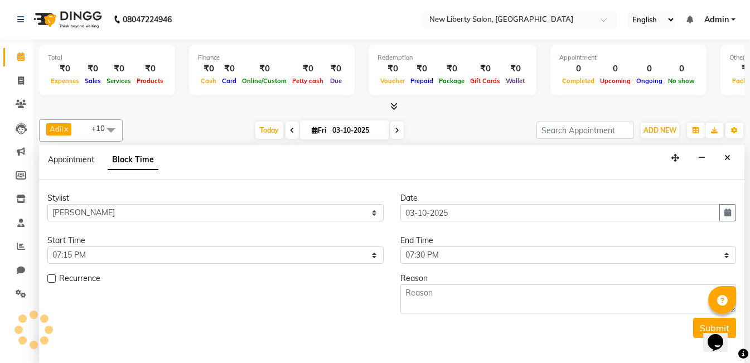
scroll to position [344, 0]
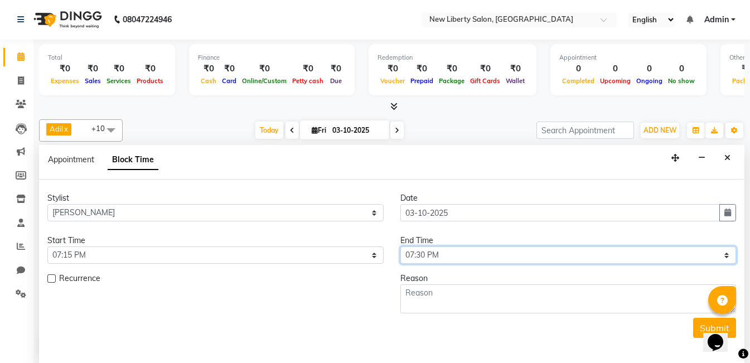
click at [429, 252] on select "Select 10:00 AM 10:15 AM 10:30 AM 10:45 AM 11:00 AM 11:15 AM 11:30 AM 11:45 AM …" at bounding box center [568, 254] width 336 height 17
select select "1200"
click at [400, 246] on select "Select 10:00 AM 10:15 AM 10:30 AM 10:45 AM 11:00 AM 11:15 AM 11:30 AM 11:45 AM …" at bounding box center [568, 254] width 336 height 17
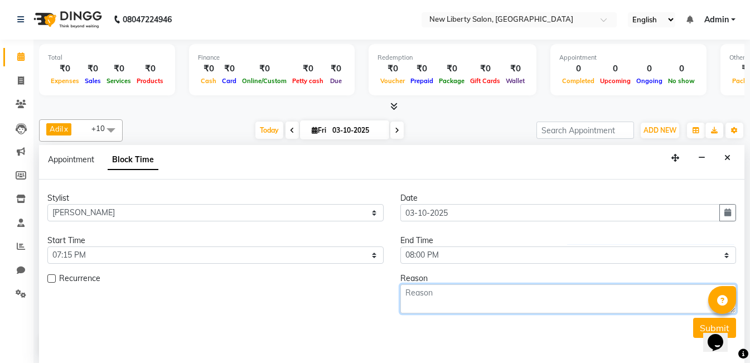
click at [411, 304] on textarea at bounding box center [568, 298] width 336 height 29
type textarea "haicut"
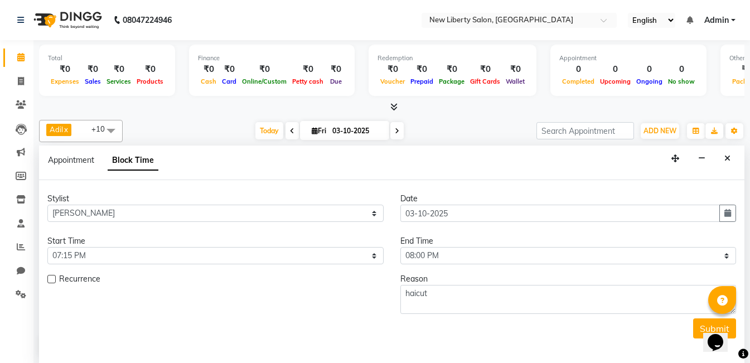
click at [48, 279] on label at bounding box center [51, 279] width 8 height 8
click at [48, 279] on input "checkbox" at bounding box center [50, 280] width 7 height 7
checkbox input "true"
click at [698, 339] on button "Submit" at bounding box center [714, 333] width 43 height 20
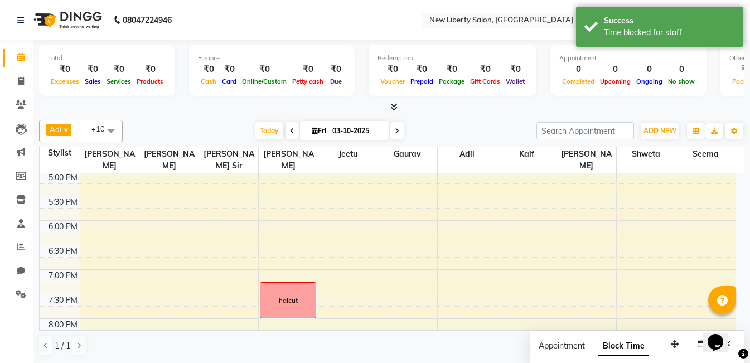
scroll to position [395, 0]
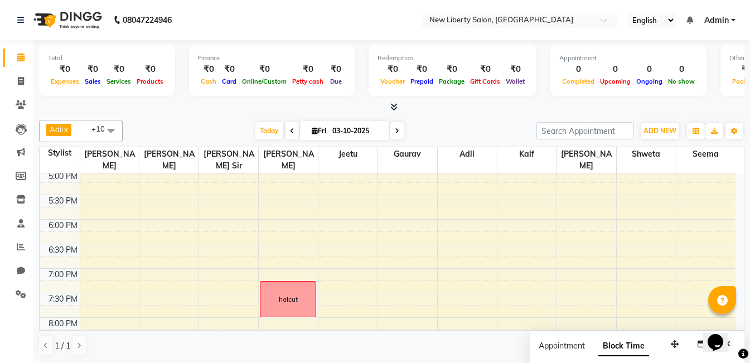
click at [398, 130] on span at bounding box center [396, 130] width 13 height 17
type input "04-10-2025"
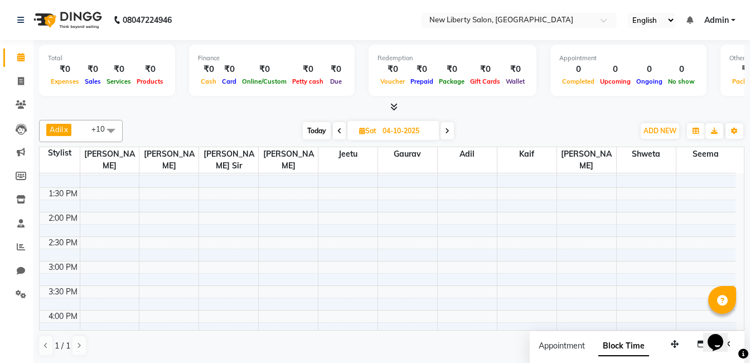
scroll to position [202, 0]
click at [285, 235] on div "9:00 AM 9:30 AM 10:00 AM 10:30 AM 11:00 AM 11:30 AM 12:00 PM 12:30 PM 1:00 PM 1…" at bounding box center [388, 338] width 696 height 735
select select "93478"
select select "870"
select select "tentative"
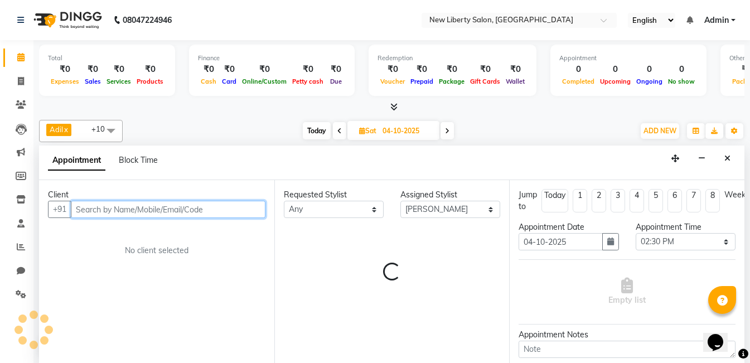
scroll to position [1, 0]
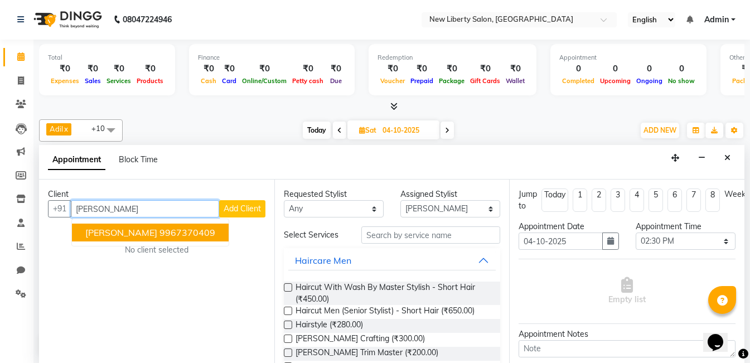
click at [159, 232] on ngb-highlight "9967370409" at bounding box center [187, 232] width 56 height 11
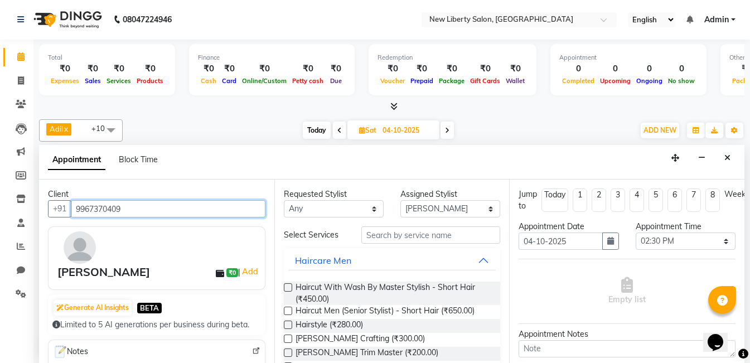
type input "9967370409"
click at [286, 287] on label at bounding box center [288, 287] width 8 height 8
click at [286, 287] on input "checkbox" at bounding box center [287, 288] width 7 height 7
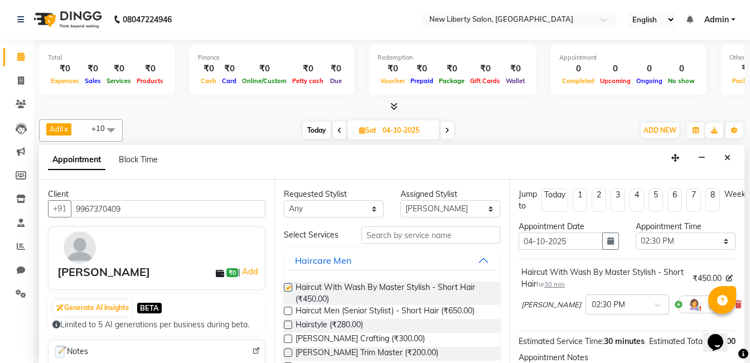
checkbox input "false"
click at [687, 305] on img at bounding box center [693, 304] width 13 height 13
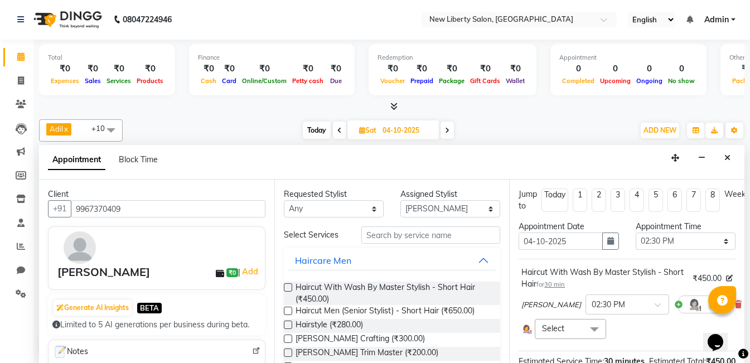
click at [593, 331] on span at bounding box center [594, 329] width 22 height 21
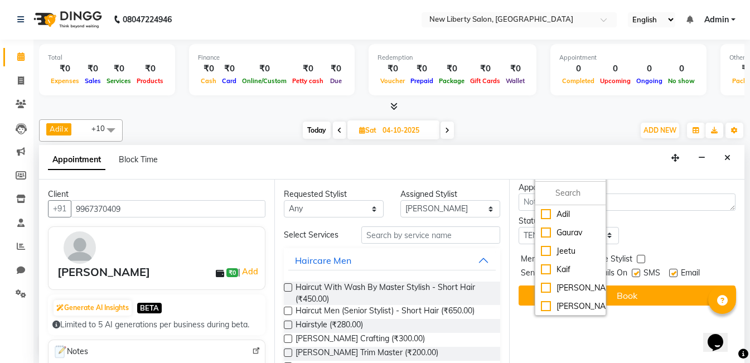
scroll to position [191, 0]
click at [544, 292] on div "[PERSON_NAME]" at bounding box center [570, 288] width 59 height 12
checkbox input "true"
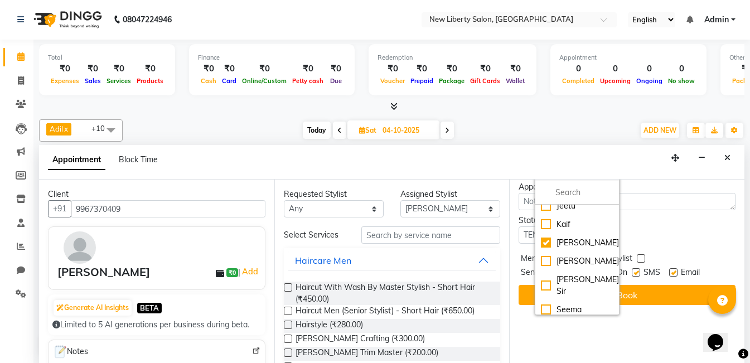
scroll to position [67, 0]
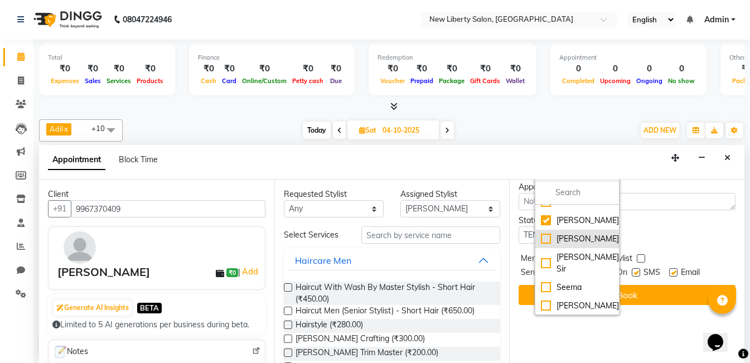
click at [547, 245] on div "[PERSON_NAME]" at bounding box center [577, 239] width 72 height 12
checkbox input "true"
click at [642, 335] on div "Jump to [DATE] 1 2 3 4 5 6 7 8 Weeks Appointment Date [DATE] Appointment Time S…" at bounding box center [626, 271] width 235 height 183
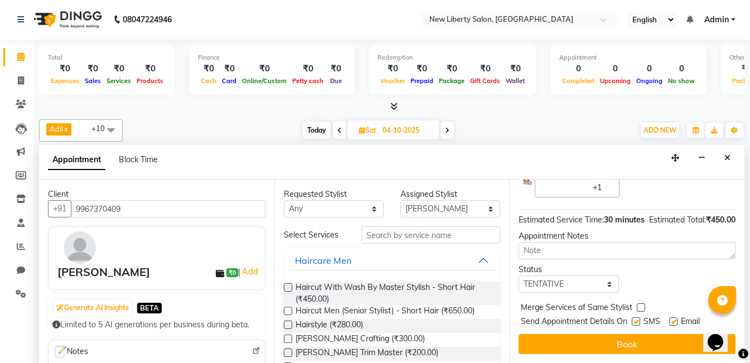
scroll to position [177, 0]
click at [638, 307] on div at bounding box center [640, 310] width 7 height 12
click at [674, 317] on label at bounding box center [673, 321] width 8 height 8
click at [674, 319] on input "checkbox" at bounding box center [672, 322] width 7 height 7
checkbox input "false"
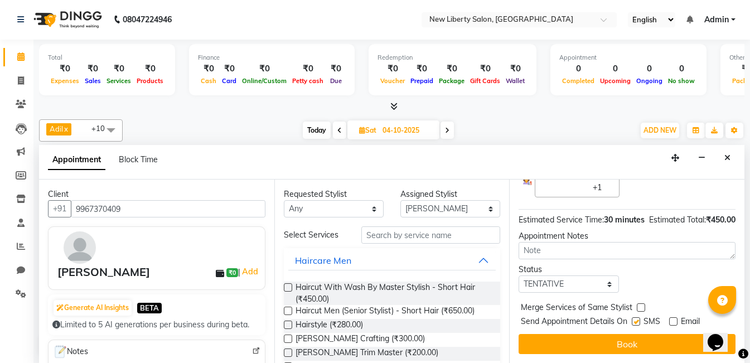
click at [637, 317] on label at bounding box center [636, 321] width 8 height 8
click at [637, 319] on input "checkbox" at bounding box center [635, 322] width 7 height 7
checkbox input "false"
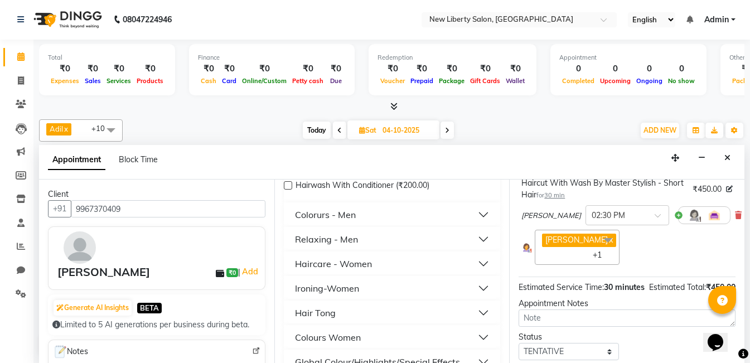
scroll to position [46, 0]
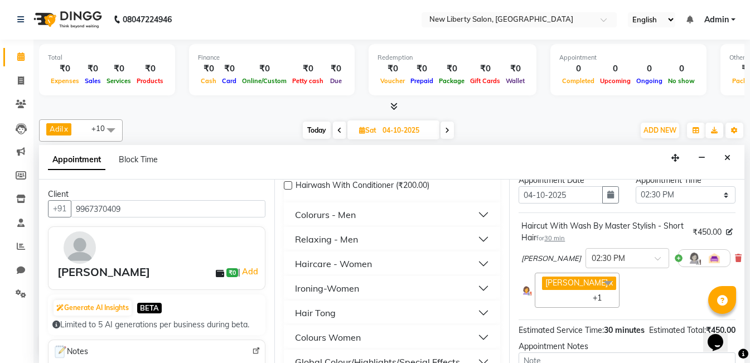
click at [596, 283] on span at bounding box center [607, 283] width 22 height 21
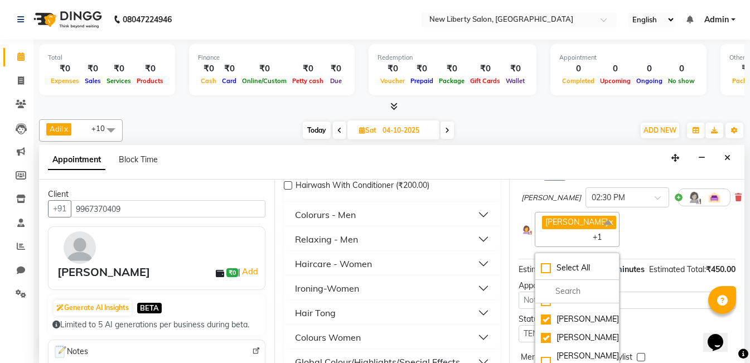
scroll to position [111, 0]
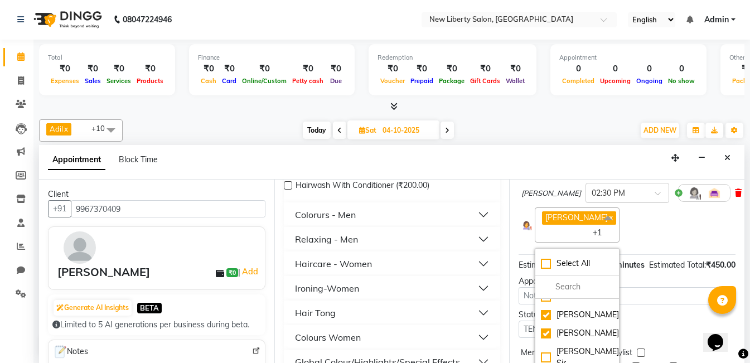
click at [735, 193] on icon at bounding box center [738, 193] width 7 height 8
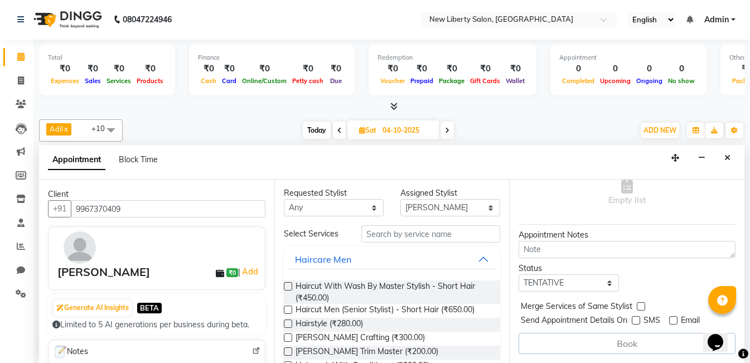
scroll to position [0, 0]
click at [425, 240] on input "text" at bounding box center [430, 234] width 139 height 17
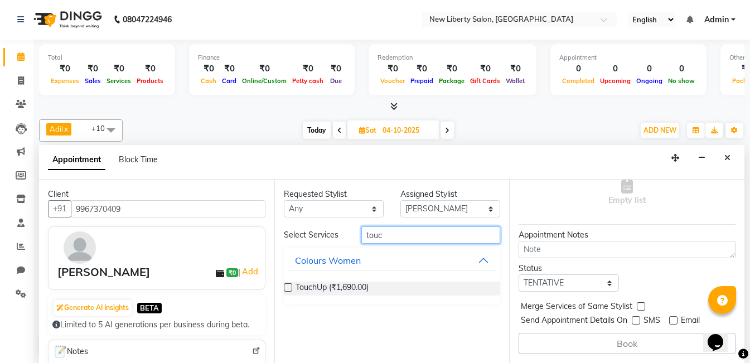
type input "touc"
click at [289, 286] on label at bounding box center [288, 287] width 8 height 8
click at [289, 286] on input "checkbox" at bounding box center [287, 288] width 7 height 7
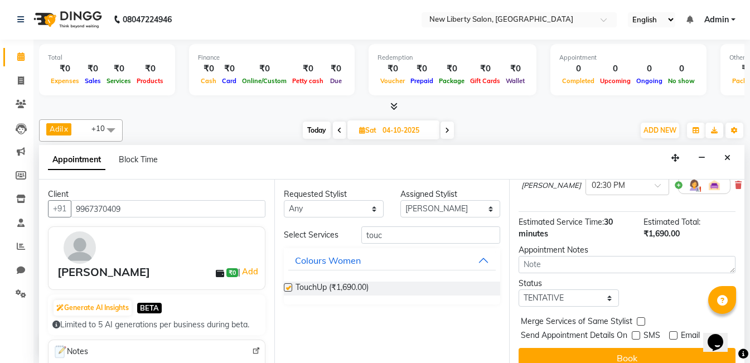
scroll to position [111, 0]
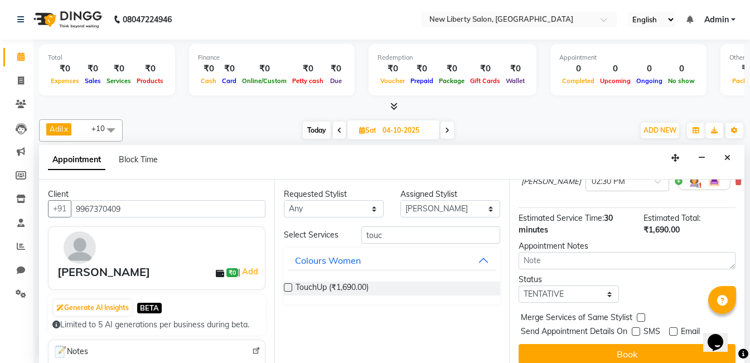
checkbox input "false"
click at [613, 215] on span "30 minutes" at bounding box center [565, 224] width 94 height 22
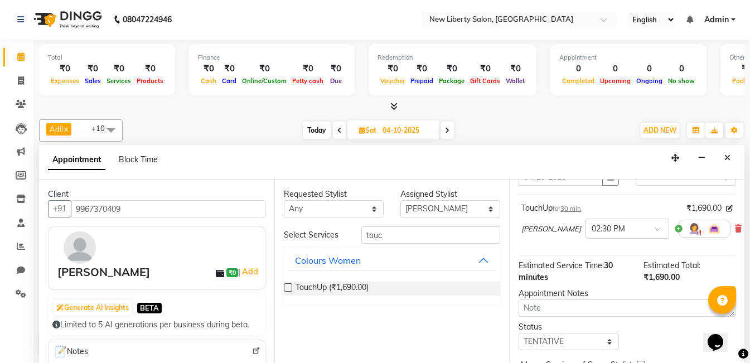
scroll to position [65, 0]
click at [574, 206] on span "30 min" at bounding box center [570, 207] width 21 height 8
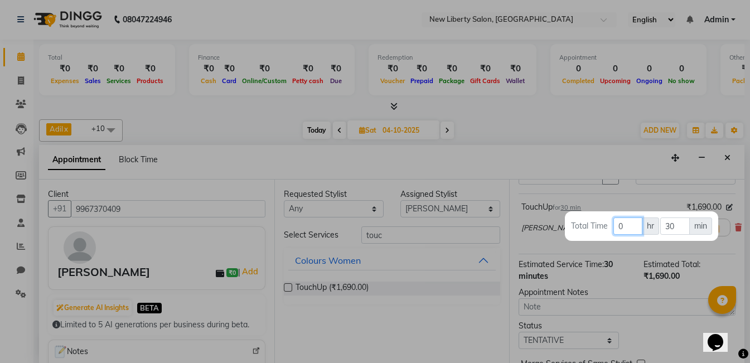
click at [634, 224] on input "0" at bounding box center [627, 225] width 29 height 17
type input "1"
click at [683, 308] on div at bounding box center [375, 181] width 750 height 363
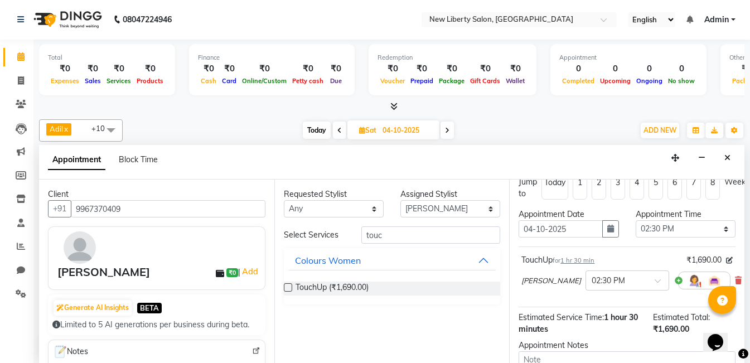
scroll to position [9, 0]
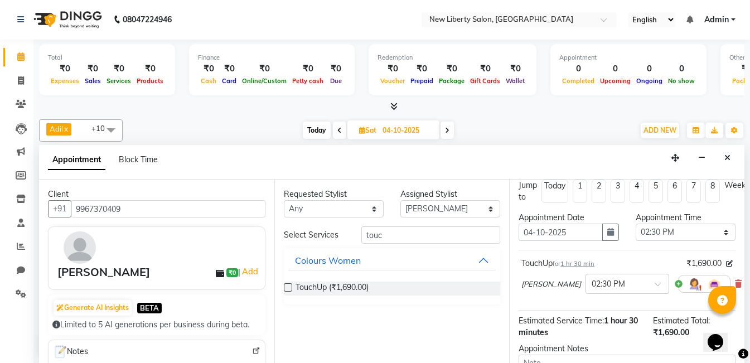
click at [588, 260] on span "1 hr 30 min" at bounding box center [577, 264] width 34 height 8
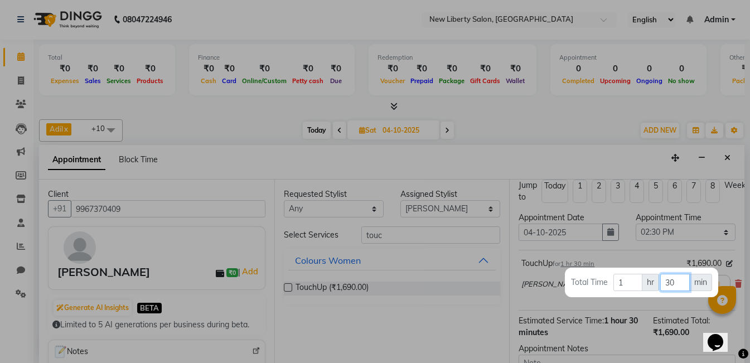
click at [669, 275] on input "30" at bounding box center [675, 282] width 30 height 17
type input "00"
click at [670, 344] on div at bounding box center [375, 181] width 750 height 363
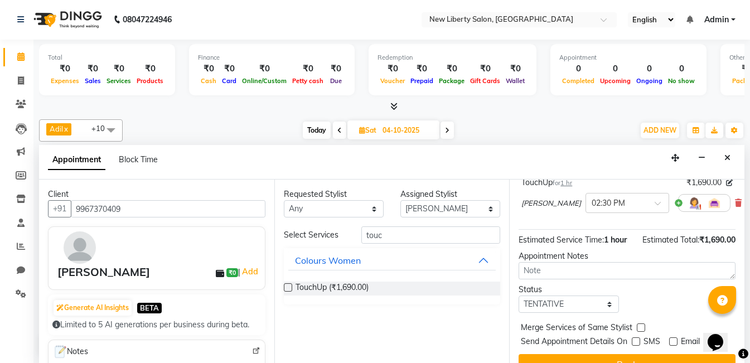
scroll to position [130, 0]
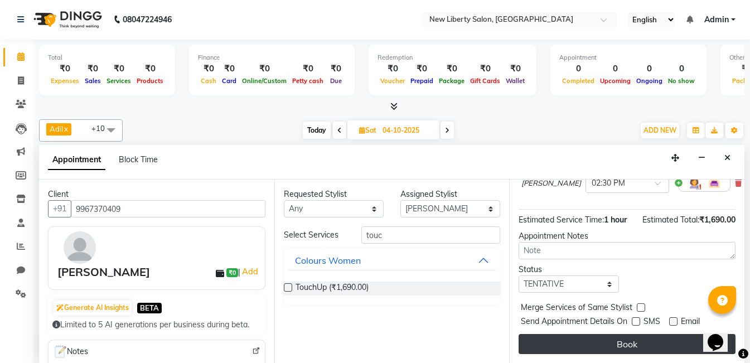
click at [653, 336] on button "Book" at bounding box center [626, 344] width 217 height 20
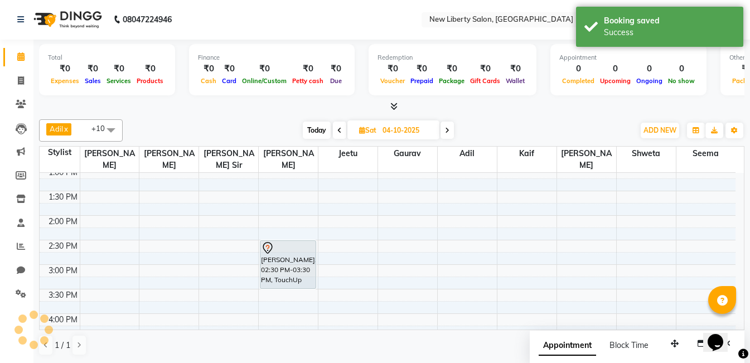
scroll to position [0, 0]
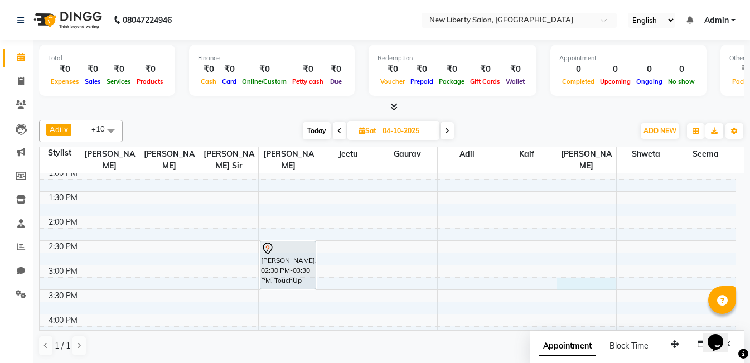
click at [578, 273] on div "9:00 AM 9:30 AM 10:00 AM 10:30 AM 11:00 AM 11:30 AM 12:00 PM 12:30 PM 1:00 PM 1…" at bounding box center [388, 338] width 696 height 735
select select "93484"
select select "tentative"
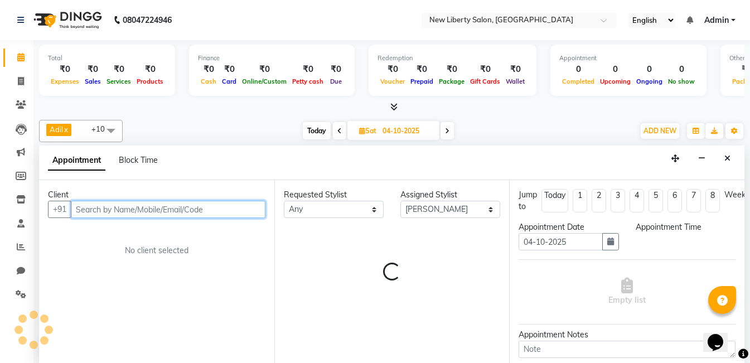
scroll to position [1, 0]
select select "915"
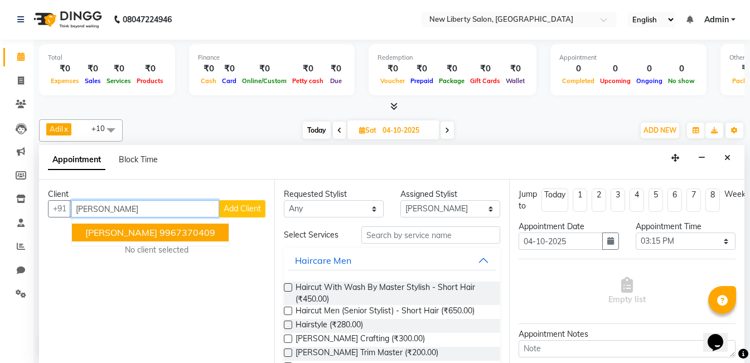
click at [159, 234] on ngb-highlight "9967370409" at bounding box center [187, 232] width 56 height 11
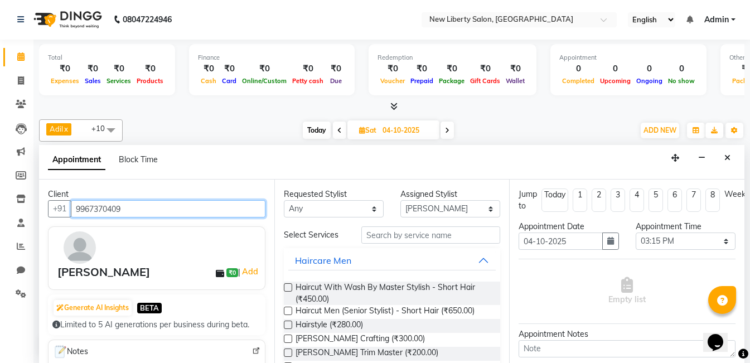
type input "9967370409"
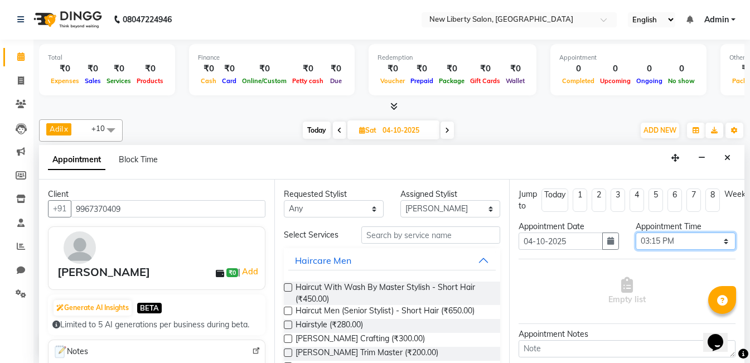
click at [671, 239] on select "Select 10:00 AM 10:15 AM 10:30 AM 10:45 AM 11:00 AM 11:15 AM 11:30 AM 11:45 AM …" at bounding box center [686, 240] width 100 height 17
select select "930"
click at [636, 232] on select "Select 10:00 AM 10:15 AM 10:30 AM 10:45 AM 11:00 AM 11:15 AM 11:30 AM 11:45 AM …" at bounding box center [686, 240] width 100 height 17
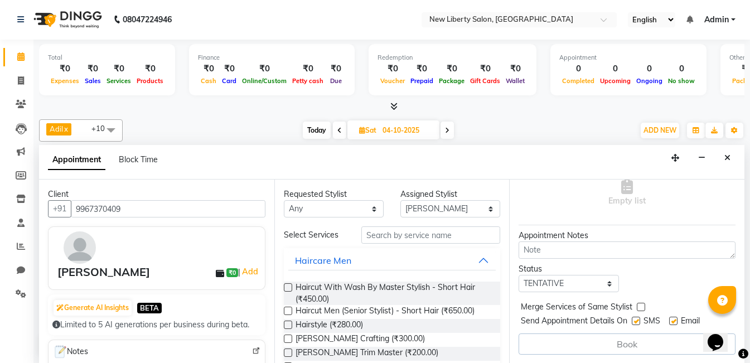
scroll to position [108, 0]
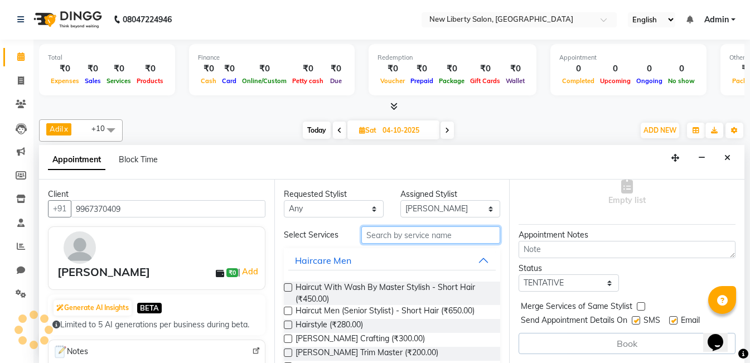
click at [458, 240] on input "text" at bounding box center [430, 234] width 139 height 17
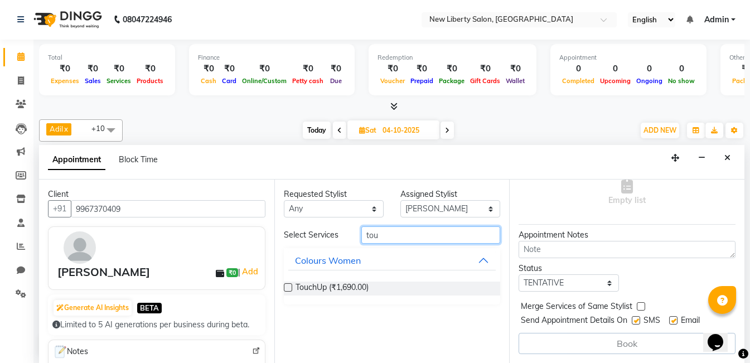
type input "tou"
click at [284, 287] on label at bounding box center [288, 287] width 8 height 8
click at [284, 287] on input "checkbox" at bounding box center [287, 288] width 7 height 7
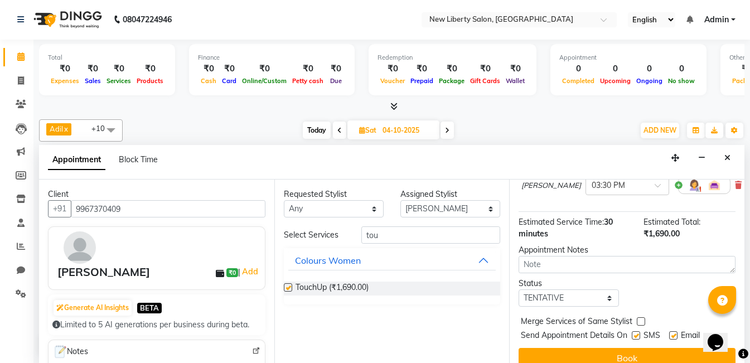
checkbox input "false"
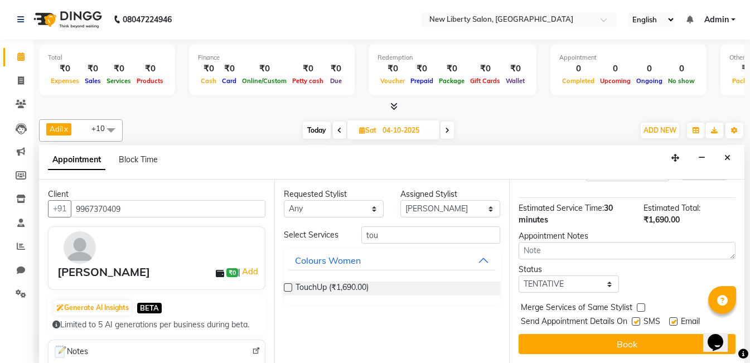
click at [639, 317] on label at bounding box center [636, 321] width 8 height 8
click at [639, 319] on input "checkbox" at bounding box center [635, 322] width 7 height 7
checkbox input "false"
click at [675, 317] on label at bounding box center [673, 321] width 8 height 8
click at [675, 319] on input "checkbox" at bounding box center [672, 322] width 7 height 7
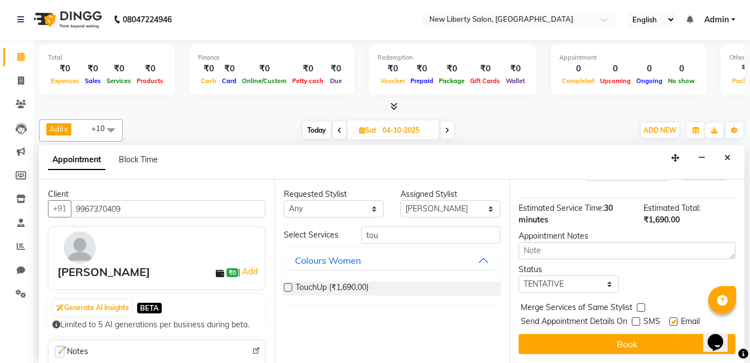
checkbox input "false"
click at [439, 237] on input "tou" at bounding box center [430, 234] width 139 height 17
type input "t"
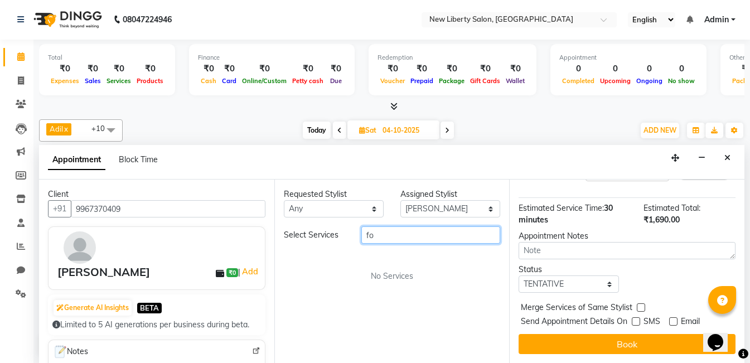
type input "f"
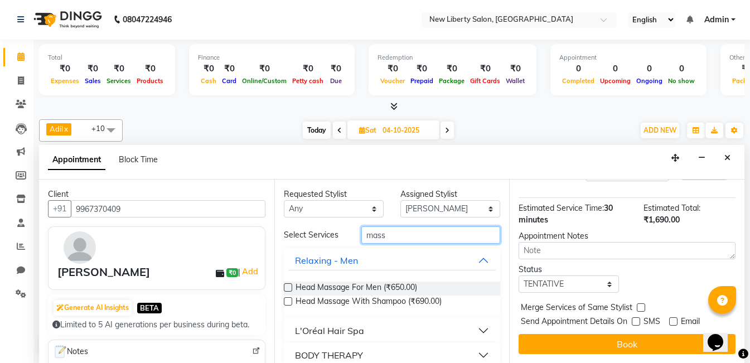
type input "mass"
click at [287, 284] on label at bounding box center [288, 287] width 8 height 8
click at [287, 285] on input "checkbox" at bounding box center [287, 288] width 7 height 7
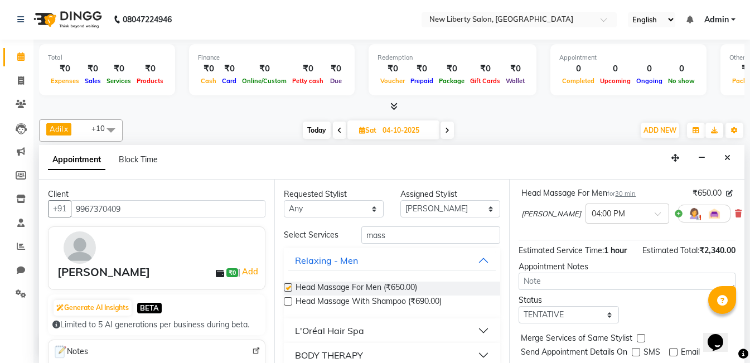
checkbox input "false"
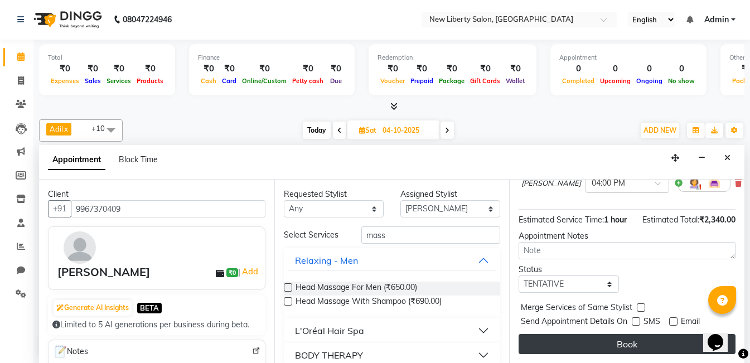
click at [628, 334] on button "Book" at bounding box center [626, 344] width 217 height 20
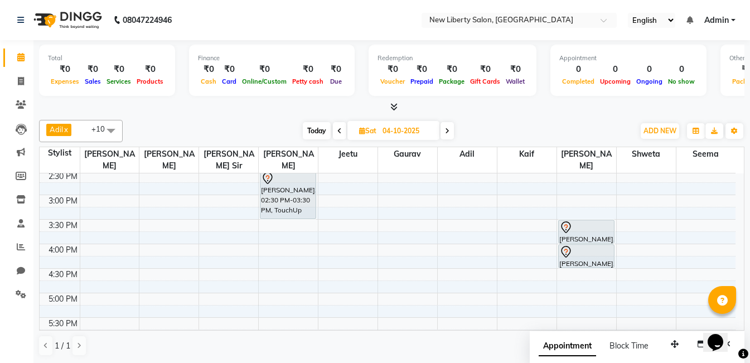
scroll to position [277, 0]
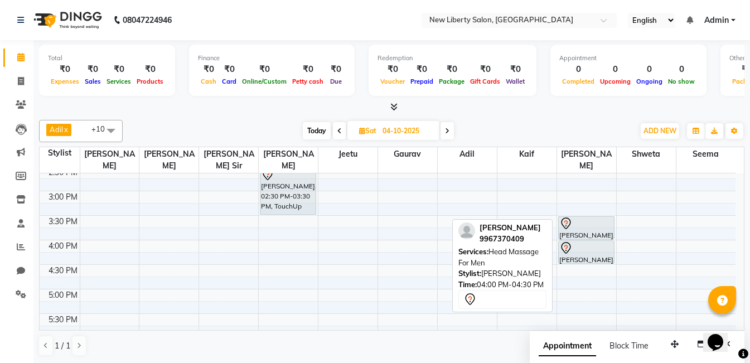
click at [580, 246] on div "[PERSON_NAME], 04:00 PM-04:30 PM, Head Massage For Men" at bounding box center [586, 252] width 55 height 23
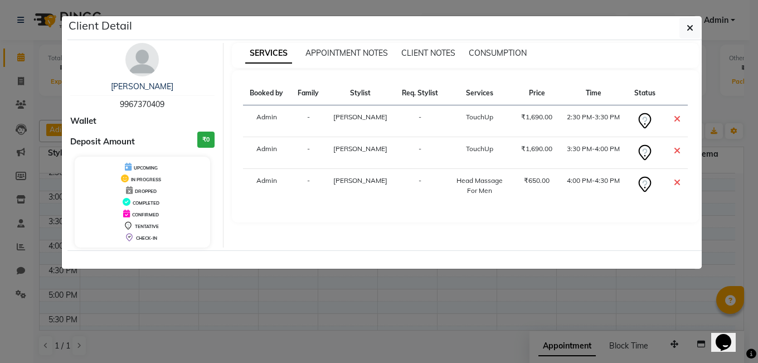
click at [675, 182] on icon at bounding box center [677, 182] width 7 height 9
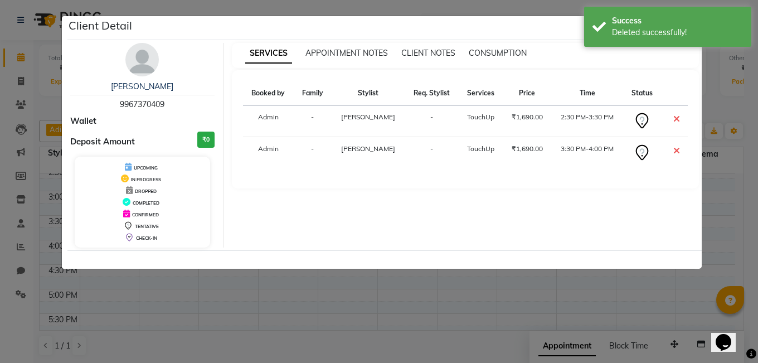
click at [287, 333] on ngb-modal-window "Client Detail [PERSON_NAME] 9967370409 Wallet Deposit Amount ₹0 UPCOMING IN PRO…" at bounding box center [379, 181] width 758 height 363
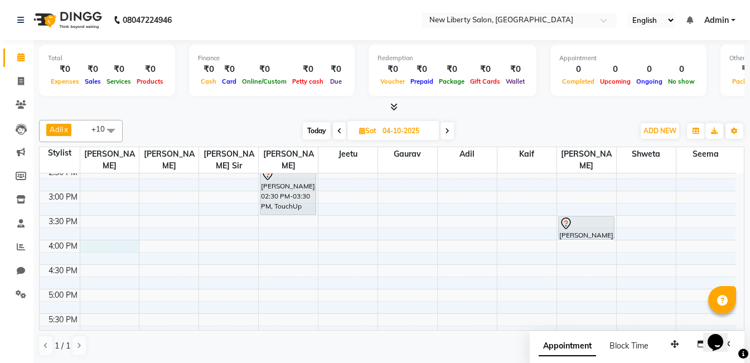
click at [100, 233] on div "9:00 AM 9:30 AM 10:00 AM 10:30 AM 11:00 AM 11:30 AM 12:00 PM 12:30 PM 1:00 PM 1…" at bounding box center [388, 264] width 696 height 735
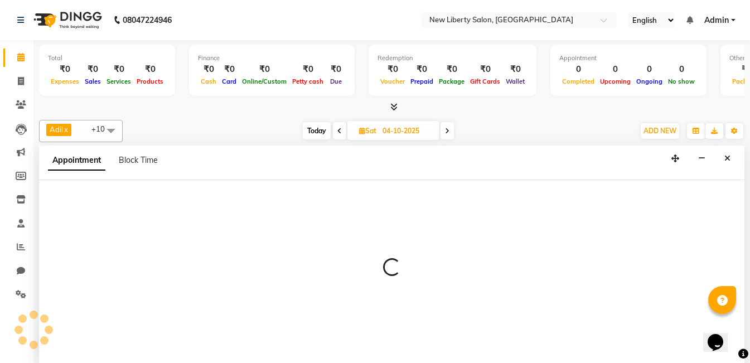
scroll to position [1, 0]
select select "93475"
select select "960"
select select "tentative"
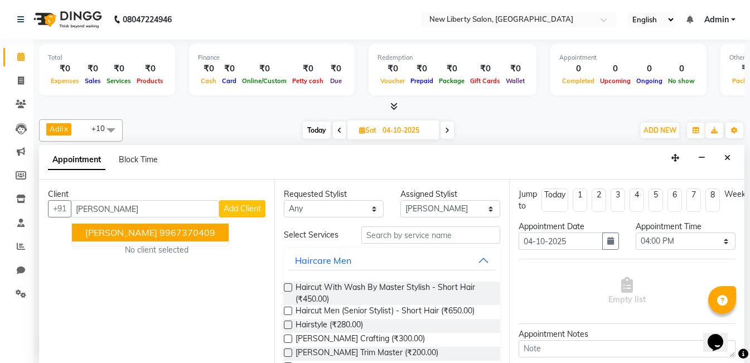
click at [100, 231] on span "[PERSON_NAME]" at bounding box center [121, 232] width 72 height 11
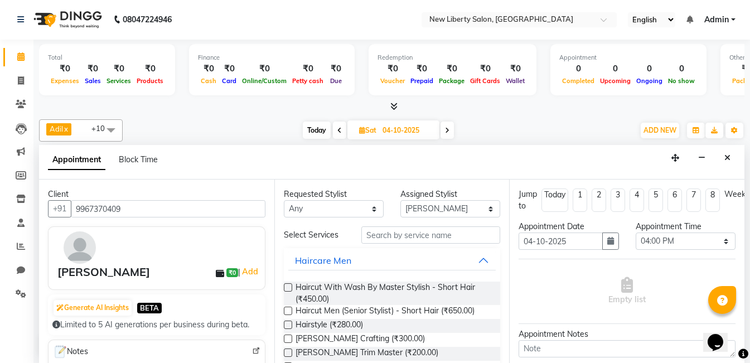
type input "9967370409"
click at [410, 236] on input "text" at bounding box center [430, 234] width 139 height 17
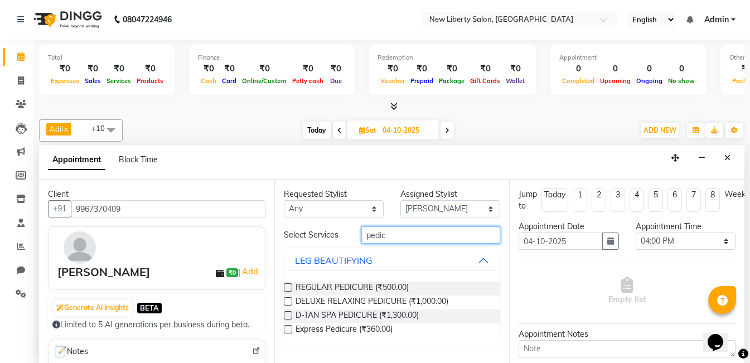
type input "pedic"
click at [290, 287] on label at bounding box center [288, 287] width 8 height 8
click at [290, 287] on input "checkbox" at bounding box center [287, 288] width 7 height 7
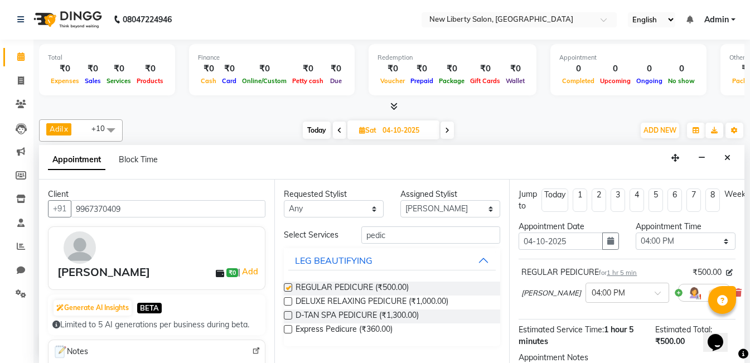
checkbox input "false"
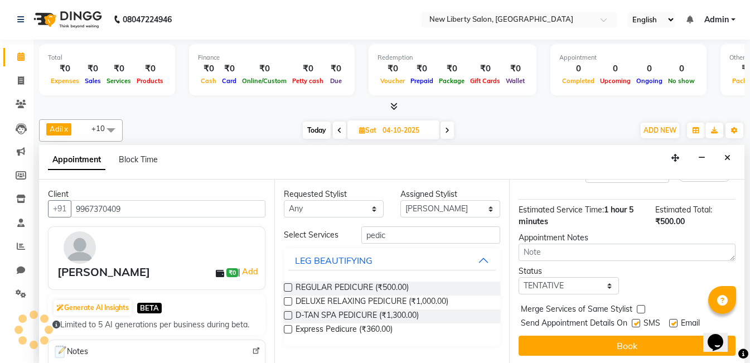
scroll to position [130, 0]
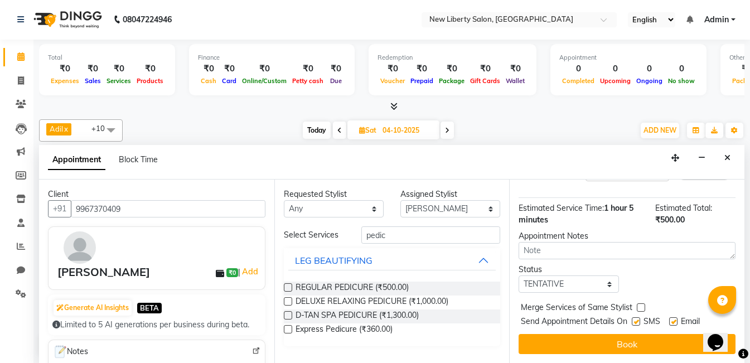
click at [637, 317] on label at bounding box center [636, 321] width 8 height 8
click at [637, 319] on input "checkbox" at bounding box center [635, 322] width 7 height 7
checkbox input "false"
click at [677, 317] on label at bounding box center [673, 321] width 8 height 8
click at [676, 319] on input "checkbox" at bounding box center [672, 322] width 7 height 7
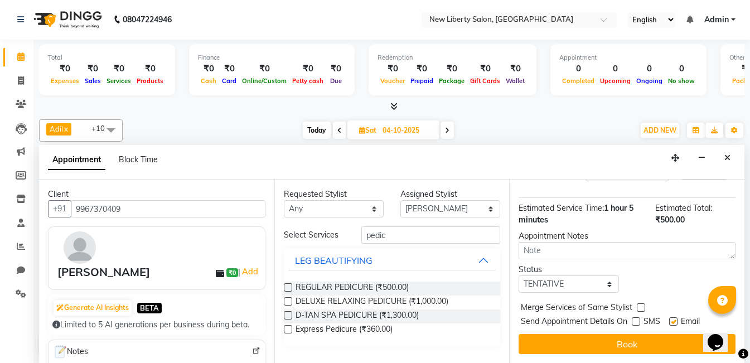
checkbox input "false"
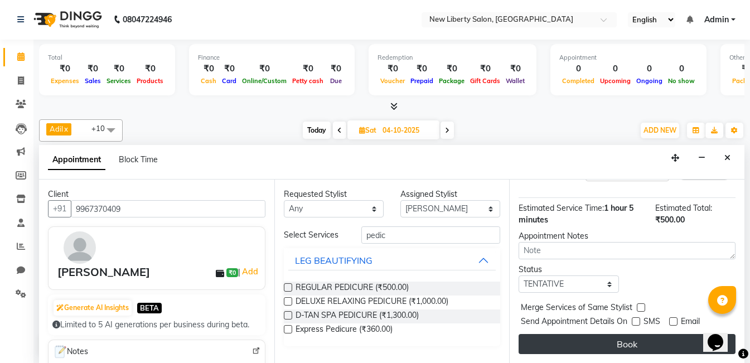
click at [658, 334] on button "Book" at bounding box center [626, 344] width 217 height 20
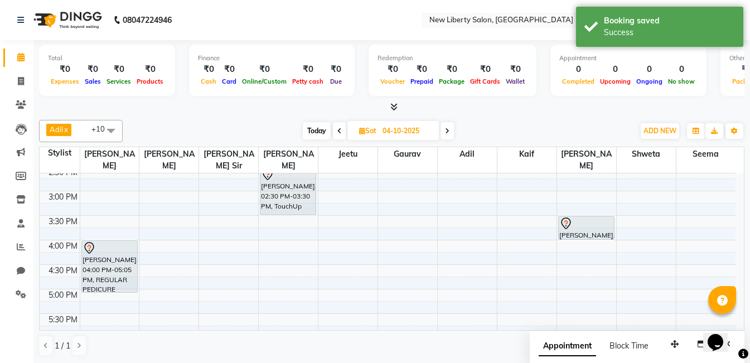
scroll to position [0, 0]
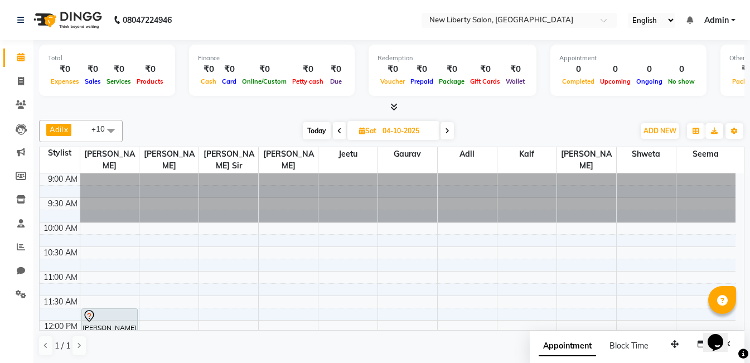
select select "93478"
select select "tentative"
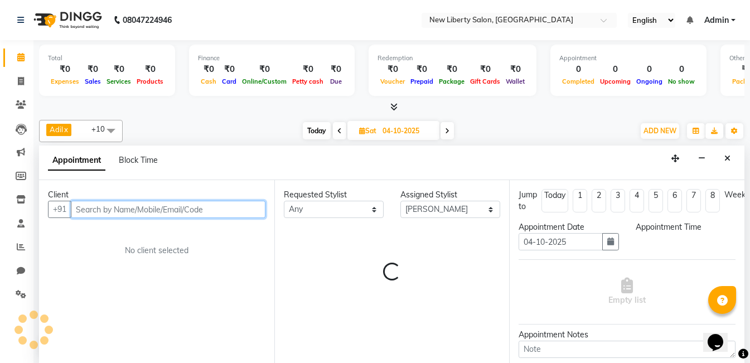
select select "675"
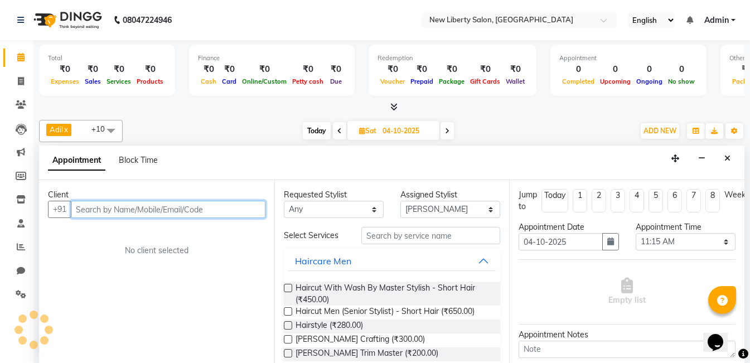
scroll to position [1, 0]
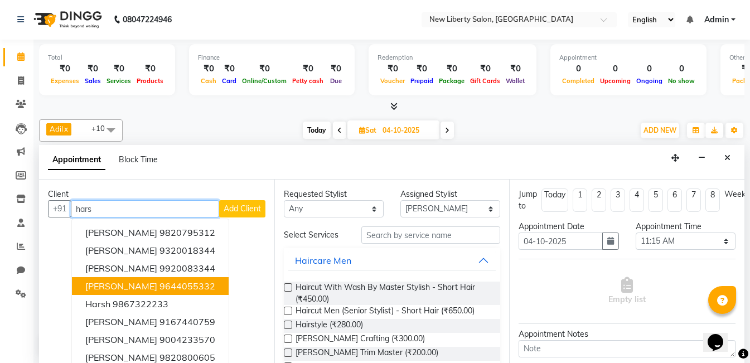
click at [177, 282] on ngb-highlight "9644055332" at bounding box center [187, 285] width 56 height 11
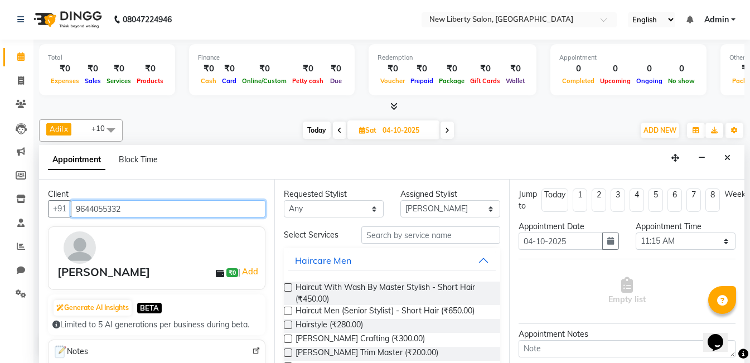
type input "9644055332"
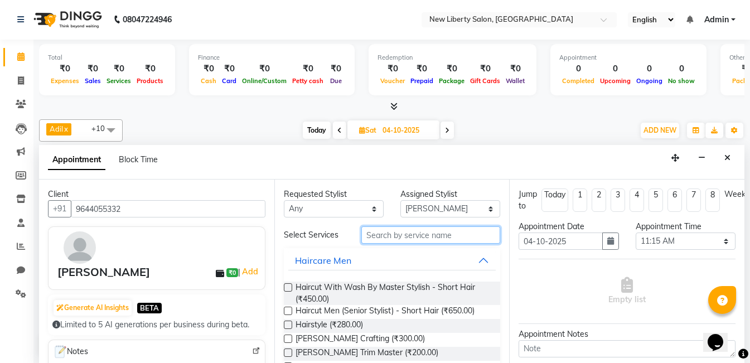
click at [389, 231] on input "text" at bounding box center [430, 234] width 139 height 17
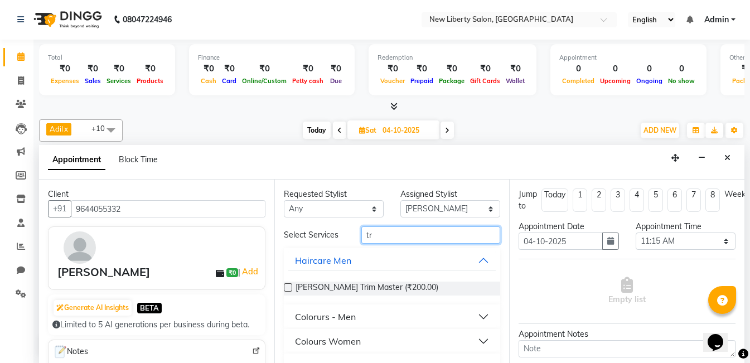
type input "t"
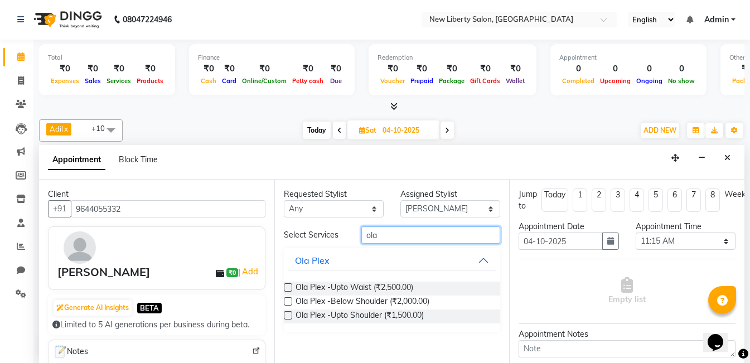
type input "ola"
click at [287, 285] on label at bounding box center [288, 287] width 8 height 8
click at [287, 285] on input "checkbox" at bounding box center [287, 288] width 7 height 7
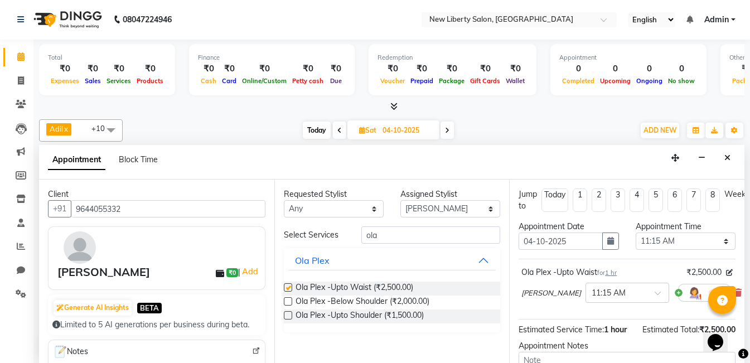
checkbox input "false"
click at [697, 244] on select "Select 10:00 AM 10:15 AM 10:30 AM 10:45 AM 11:00 AM 11:15 AM 11:30 AM 11:45 AM …" at bounding box center [686, 240] width 100 height 17
select select "690"
click at [636, 232] on select "Select 10:00 AM 10:15 AM 10:30 AM 10:45 AM 11:00 AM 11:15 AM 11:30 AM 11:45 AM …" at bounding box center [686, 240] width 100 height 17
click at [614, 271] on span "1 hr" at bounding box center [611, 273] width 12 height 8
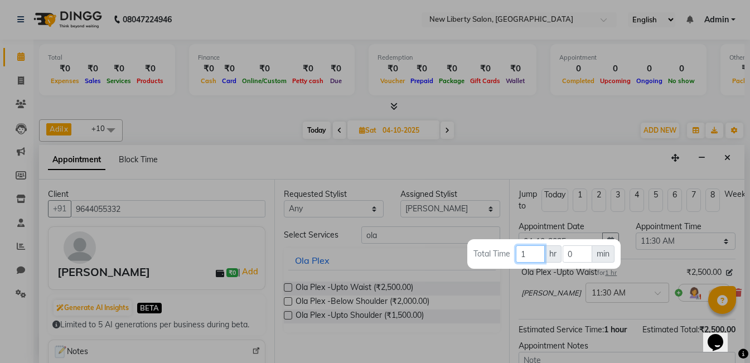
click at [535, 257] on input "1" at bounding box center [530, 253] width 29 height 17
type input "2"
click at [573, 254] on input "0" at bounding box center [577, 253] width 30 height 17
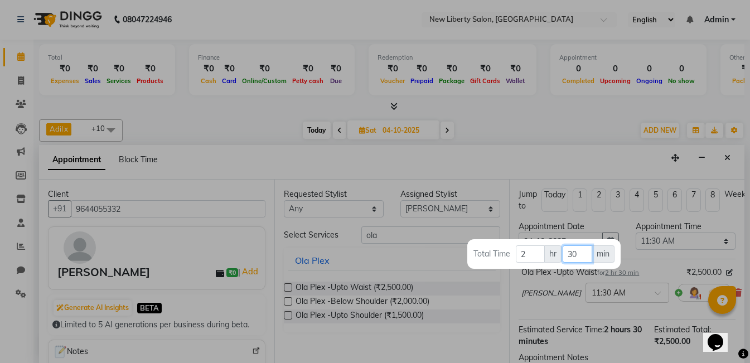
type input "30"
click at [576, 313] on div at bounding box center [375, 181] width 750 height 363
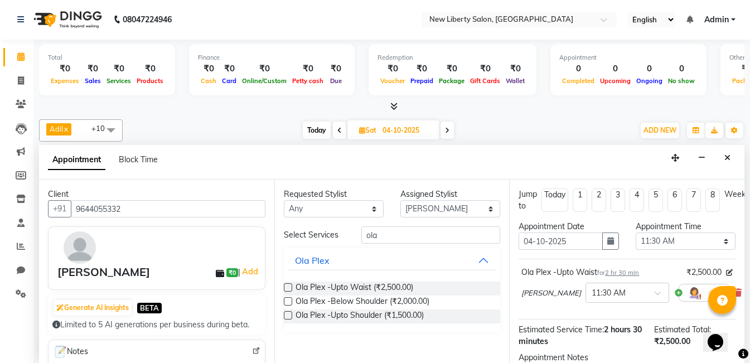
click at [285, 285] on label at bounding box center [288, 287] width 8 height 8
click at [285, 285] on input "checkbox" at bounding box center [287, 288] width 7 height 7
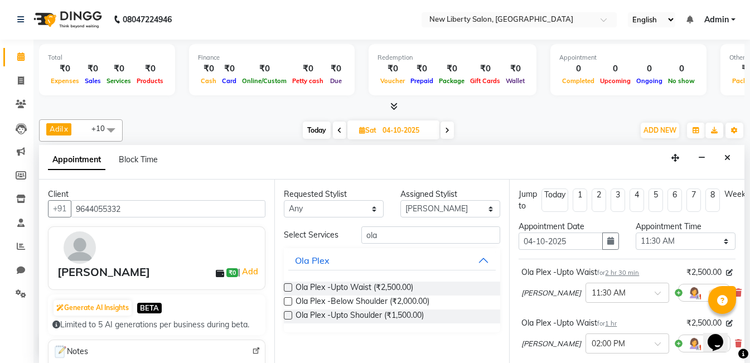
click at [288, 289] on label at bounding box center [288, 287] width 8 height 8
click at [288, 289] on input "checkbox" at bounding box center [287, 288] width 7 height 7
checkbox input "false"
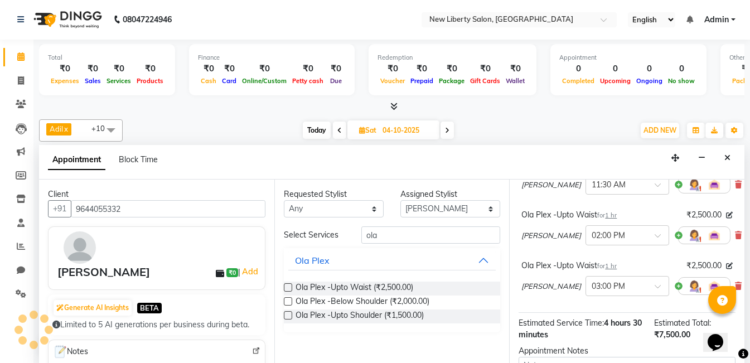
scroll to position [88, 0]
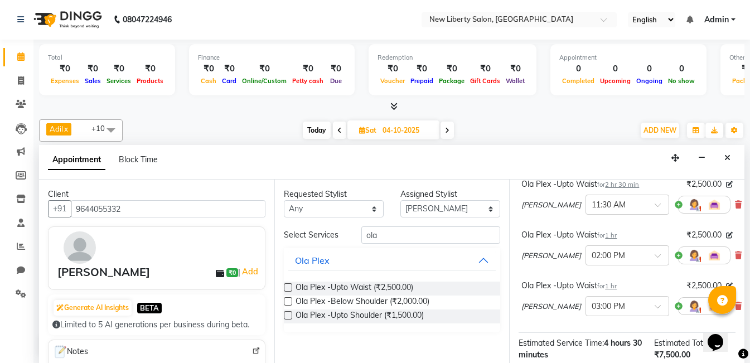
click at [289, 300] on label at bounding box center [288, 301] width 8 height 8
click at [289, 300] on input "checkbox" at bounding box center [287, 302] width 7 height 7
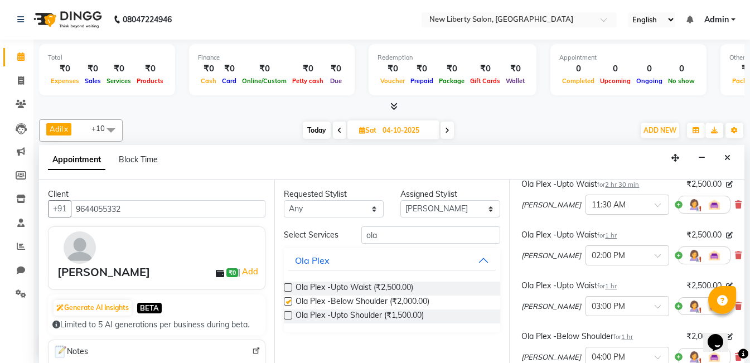
checkbox input "false"
click at [412, 239] on input "ola" at bounding box center [430, 234] width 139 height 17
type input "o"
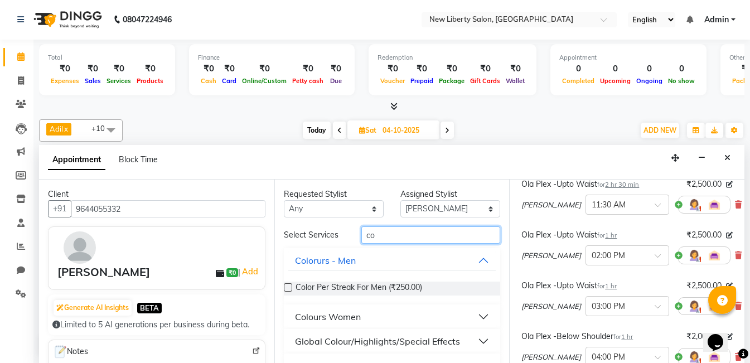
type input "c"
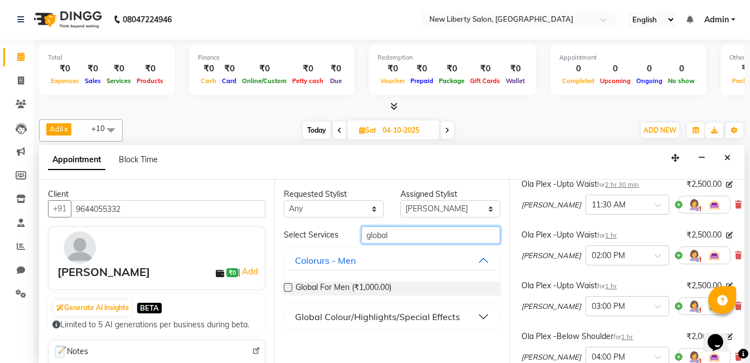
type input "global"
click at [484, 316] on button "Global Colour/Highlights/Special Effects" at bounding box center [392, 317] width 208 height 20
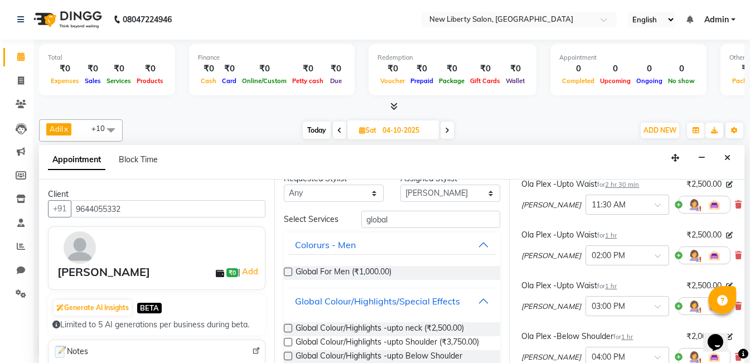
scroll to position [44, 0]
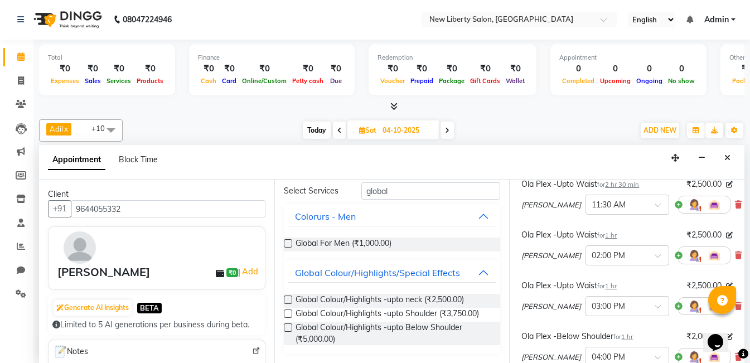
click at [289, 299] on label at bounding box center [288, 299] width 8 height 8
click at [289, 299] on input "checkbox" at bounding box center [287, 300] width 7 height 7
checkbox input "false"
click at [735, 255] on icon at bounding box center [738, 255] width 7 height 8
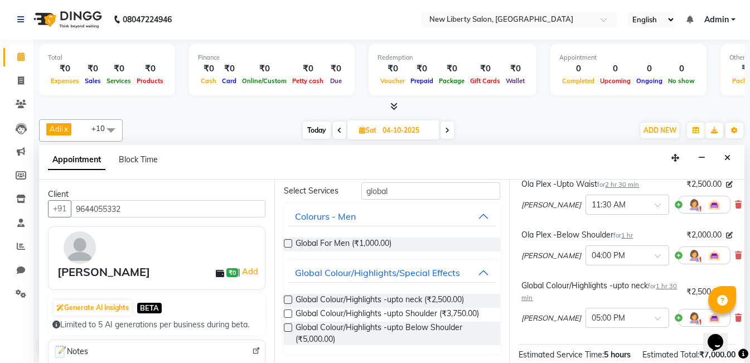
click at [735, 255] on icon at bounding box center [738, 255] width 7 height 8
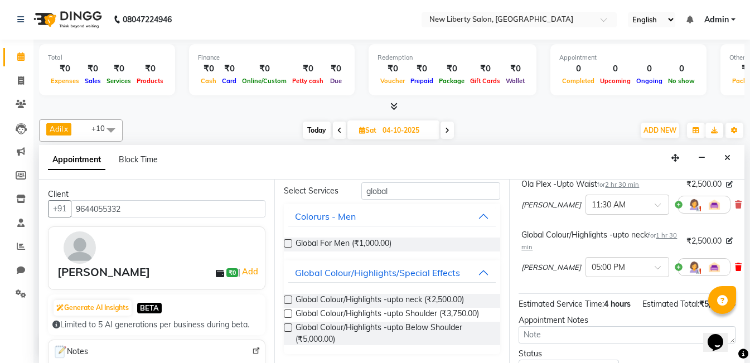
click at [735, 265] on icon at bounding box center [738, 267] width 7 height 8
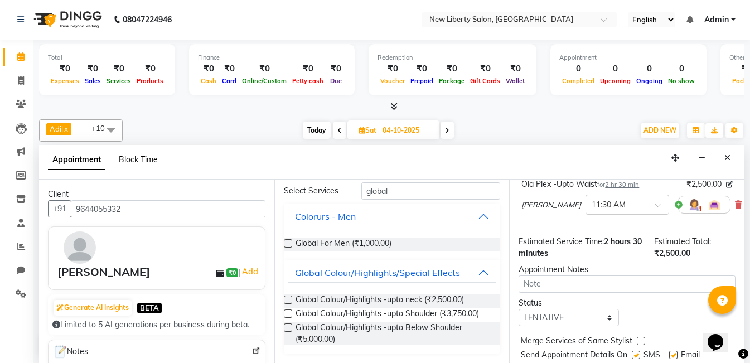
click at [147, 157] on span "Block Time" at bounding box center [138, 159] width 39 height 10
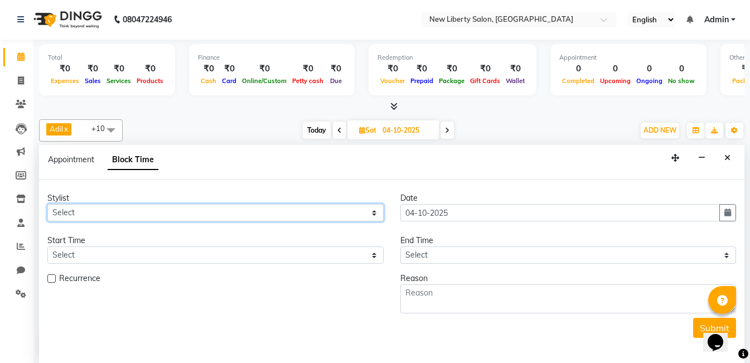
click at [99, 212] on select "Select [PERSON_NAME] [PERSON_NAME] Kaif [PERSON_NAME] [PERSON_NAME] [PERSON_NAM…" at bounding box center [215, 212] width 336 height 17
select select "93478"
click at [47, 204] on select "Select [PERSON_NAME] [PERSON_NAME] Kaif [PERSON_NAME] [PERSON_NAME] [PERSON_NAM…" at bounding box center [215, 212] width 336 height 17
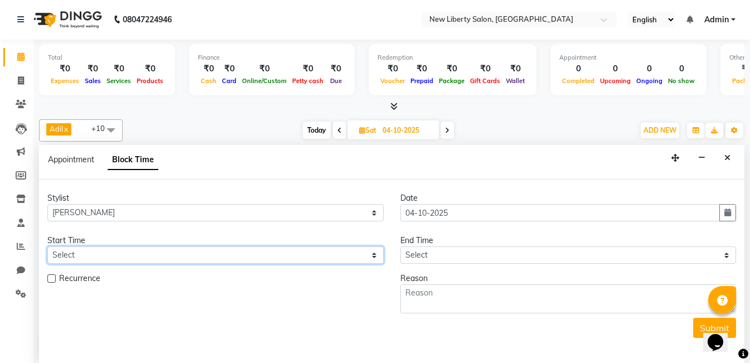
click at [150, 254] on select "Select" at bounding box center [215, 254] width 336 height 17
click at [311, 254] on select "Select" at bounding box center [215, 254] width 336 height 17
click at [376, 256] on select "Select" at bounding box center [215, 254] width 336 height 17
click at [373, 254] on select "Select" at bounding box center [215, 254] width 336 height 17
drag, startPoint x: 373, startPoint y: 254, endPoint x: 256, endPoint y: 273, distance: 118.0
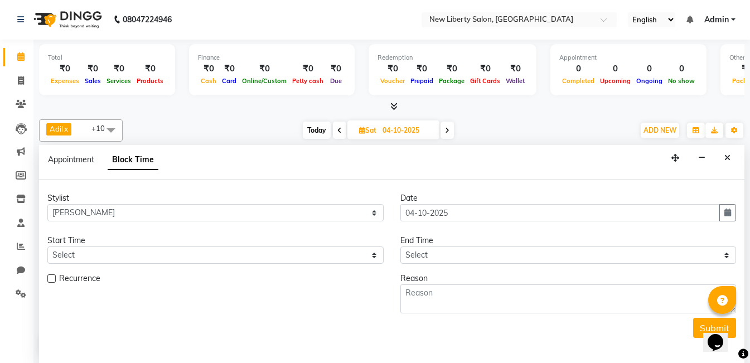
click at [256, 273] on div "Recurrence" at bounding box center [215, 280] width 336 height 14
click at [732, 158] on button "Close" at bounding box center [727, 157] width 16 height 17
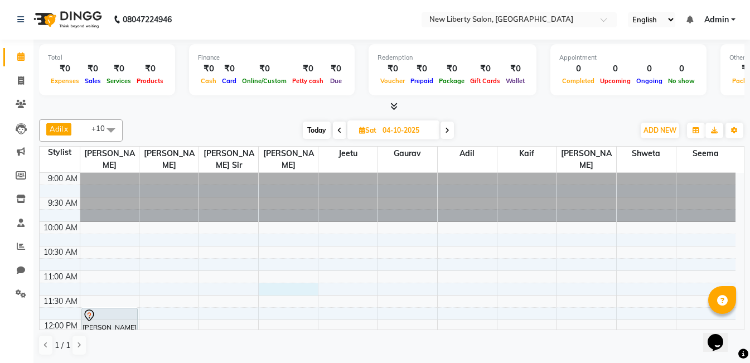
select select "93478"
select select "675"
select select "tentative"
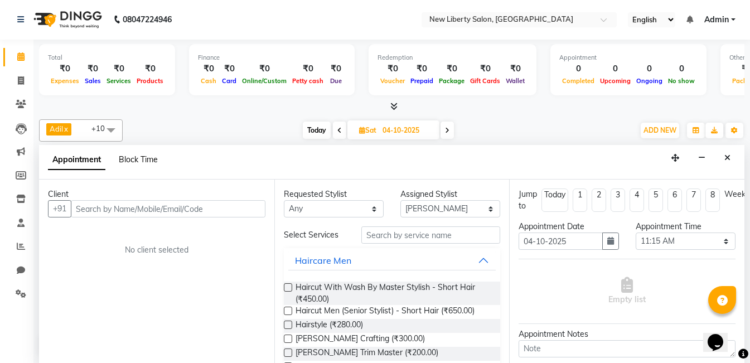
click at [146, 160] on span "Block Time" at bounding box center [138, 159] width 39 height 10
select select "93478"
select select "675"
select select "690"
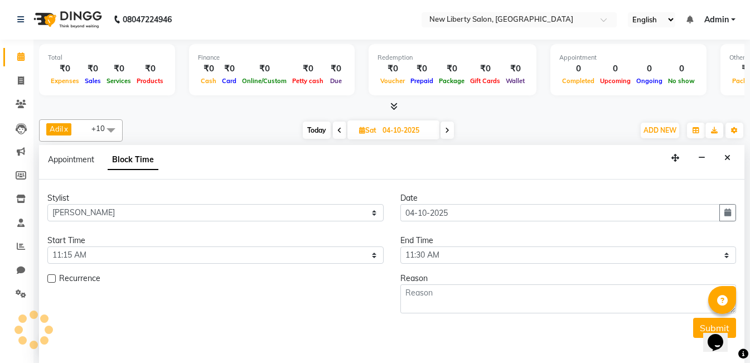
scroll to position [393, 0]
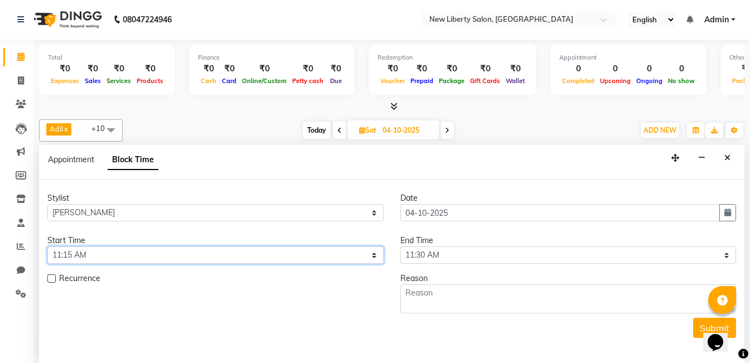
click at [89, 253] on select "Select 10:00 AM 10:15 AM 10:30 AM 10:45 AM 11:00 AM 11:15 AM 11:30 AM 11:45 AM …" at bounding box center [215, 254] width 336 height 17
select select "690"
click at [47, 246] on select "Select 10:00 AM 10:15 AM 10:30 AM 10:45 AM 11:00 AM 11:15 AM 11:30 AM 11:45 AM …" at bounding box center [215, 254] width 336 height 17
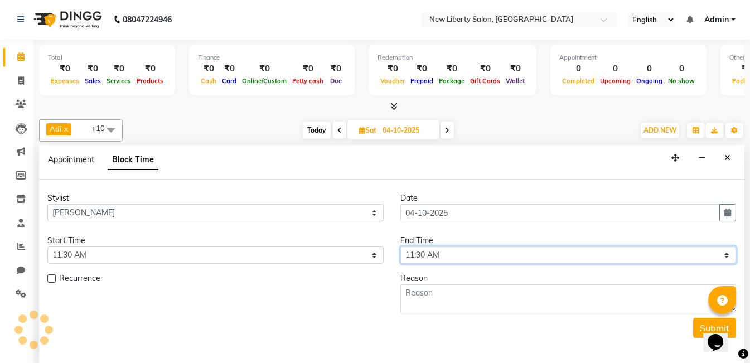
click at [469, 259] on select "Select 10:00 AM 10:15 AM 10:30 AM 10:45 AM 11:00 AM 11:15 AM 11:30 AM 11:45 AM …" at bounding box center [568, 254] width 336 height 17
select select "840"
click at [400, 246] on select "Select 10:00 AM 10:15 AM 10:30 AM 10:45 AM 11:00 AM 11:15 AM 11:30 AM 11:45 AM …" at bounding box center [568, 254] width 336 height 17
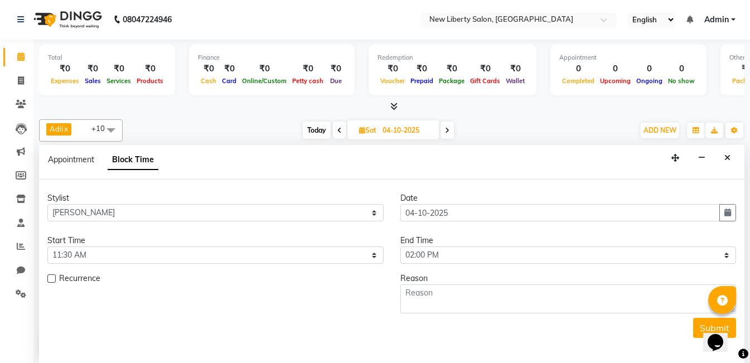
click at [50, 279] on label at bounding box center [51, 278] width 8 height 8
click at [50, 279] on input "checkbox" at bounding box center [50, 279] width 7 height 7
checkbox input "true"
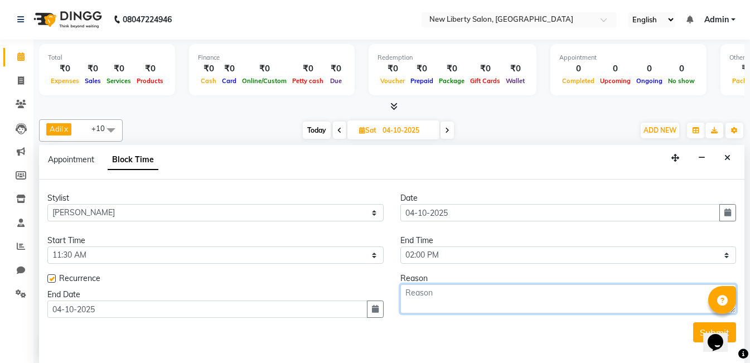
click at [458, 303] on textarea at bounding box center [568, 298] width 336 height 29
type textarea "t"
type textarea "[PERSON_NAME]"
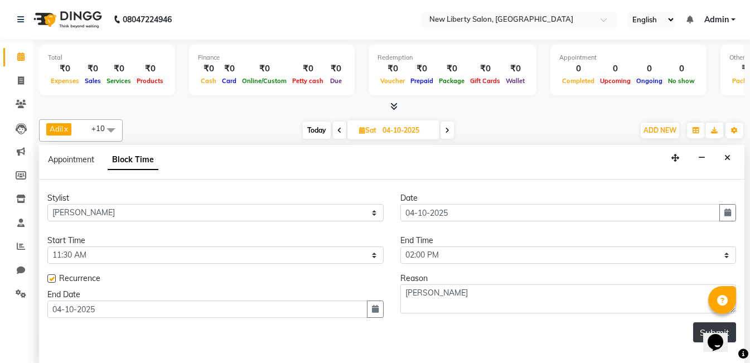
click at [696, 338] on button "Submit" at bounding box center [714, 332] width 43 height 20
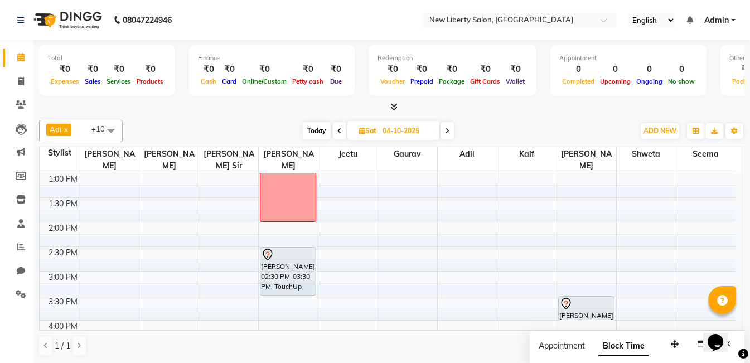
scroll to position [202, 0]
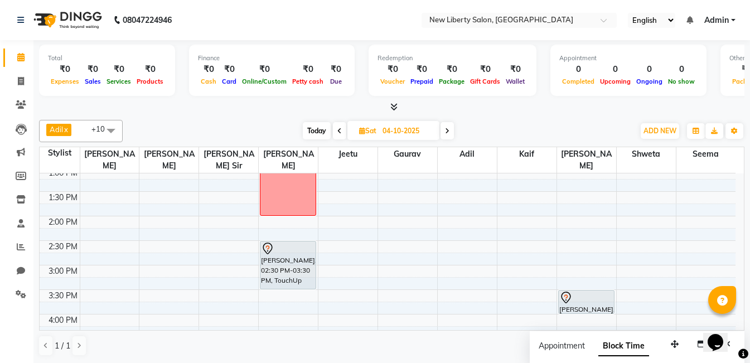
click at [308, 125] on span "Today" at bounding box center [317, 130] width 28 height 17
type input "03-10-2025"
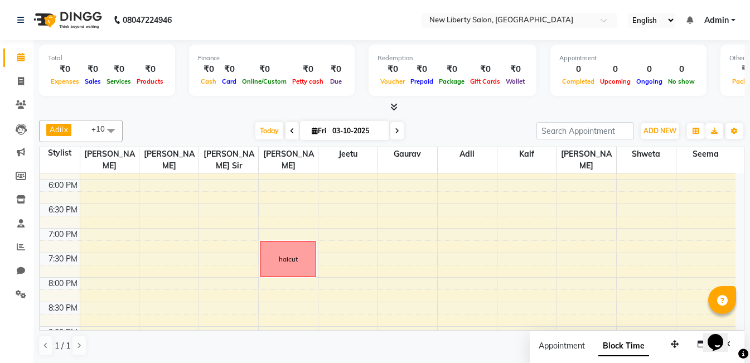
scroll to position [435, 0]
click at [233, 188] on div "9:00 AM 9:30 AM 10:00 AM 10:30 AM 11:00 AM 11:30 AM 12:00 PM 12:30 PM 1:00 PM 1…" at bounding box center [388, 106] width 696 height 735
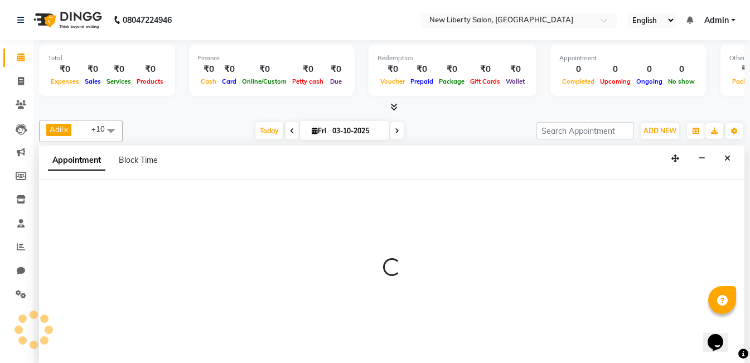
select select "93477"
select select "tentative"
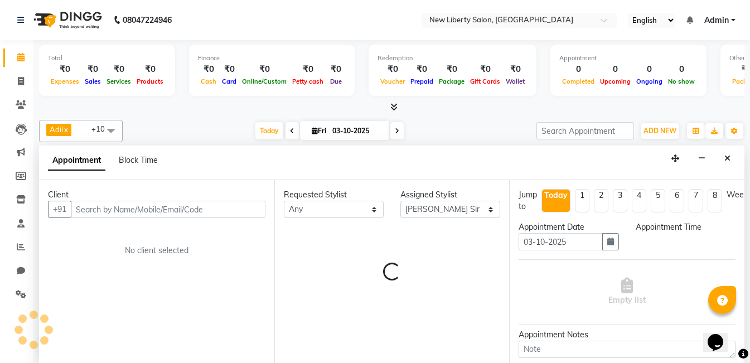
scroll to position [1, 0]
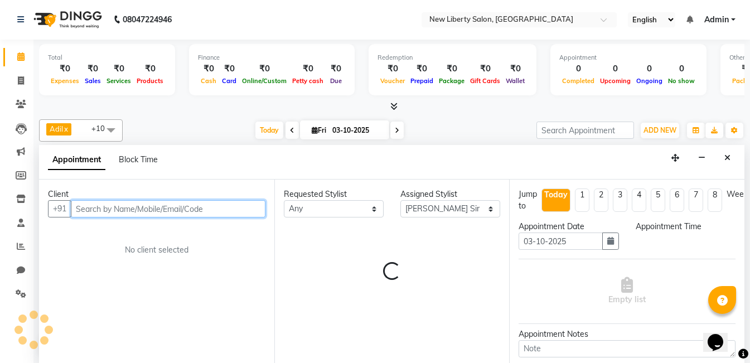
select select "1095"
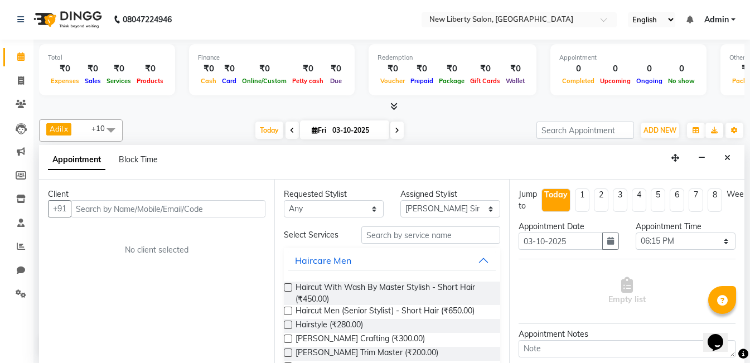
click at [233, 188] on div "Client +91 No client selected" at bounding box center [156, 271] width 235 height 183
click at [164, 205] on input "text" at bounding box center [168, 208] width 195 height 17
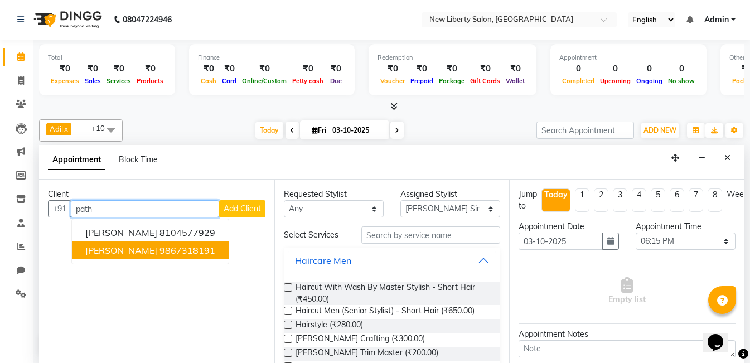
click at [159, 253] on ngb-highlight "9867318191" at bounding box center [187, 250] width 56 height 11
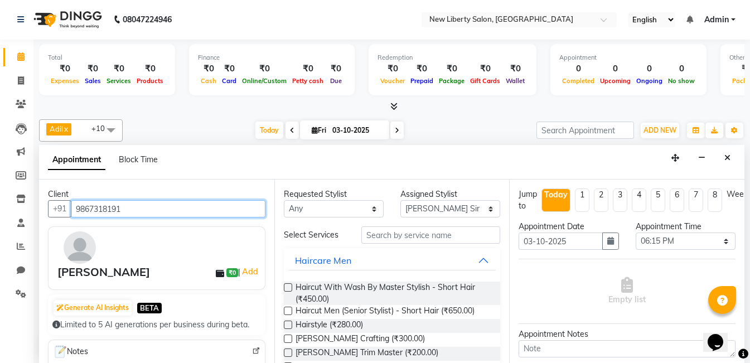
type input "9867318191"
click at [288, 313] on label at bounding box center [288, 311] width 8 height 8
click at [288, 313] on input "checkbox" at bounding box center [287, 311] width 7 height 7
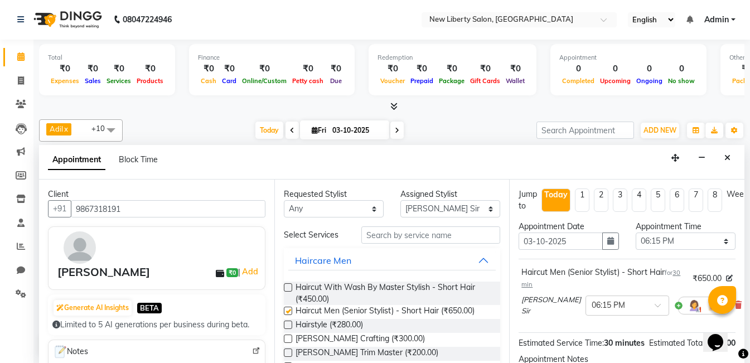
checkbox input "false"
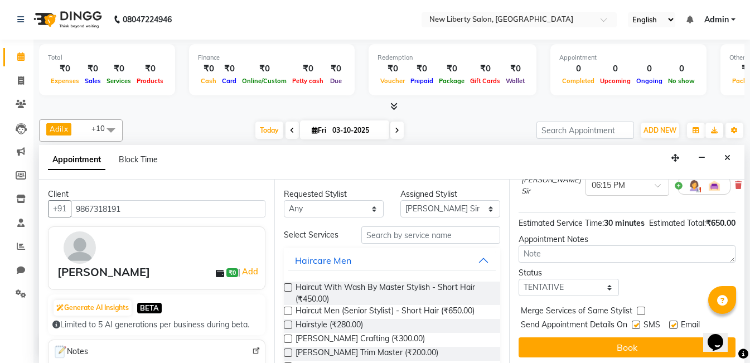
scroll to position [142, 0]
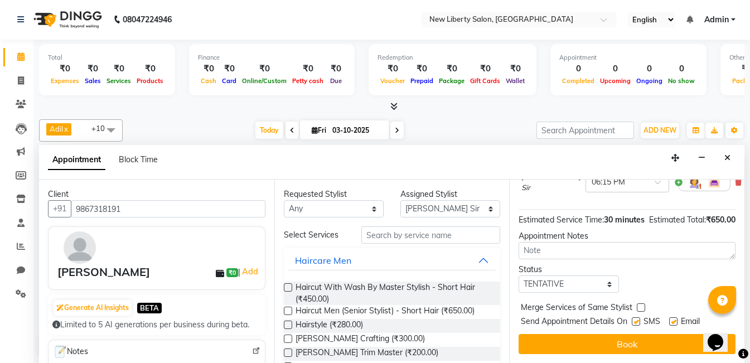
click at [634, 317] on label at bounding box center [636, 321] width 8 height 8
click at [634, 319] on input "checkbox" at bounding box center [635, 322] width 7 height 7
checkbox input "false"
click at [676, 317] on label at bounding box center [673, 321] width 8 height 8
click at [676, 319] on input "checkbox" at bounding box center [672, 322] width 7 height 7
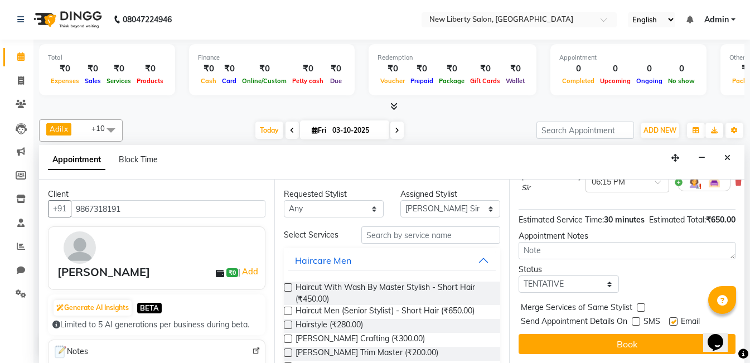
checkbox input "false"
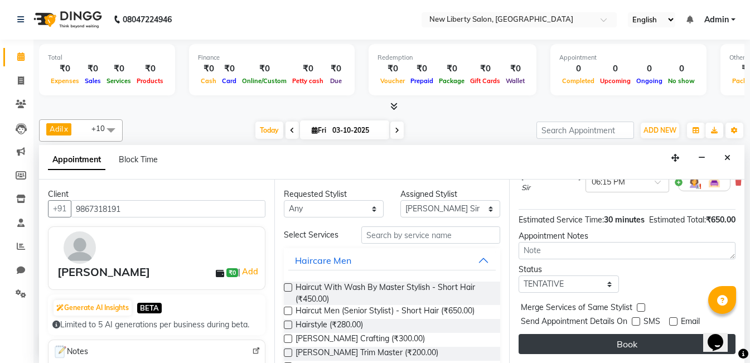
click at [649, 337] on button "Book" at bounding box center [626, 344] width 217 height 20
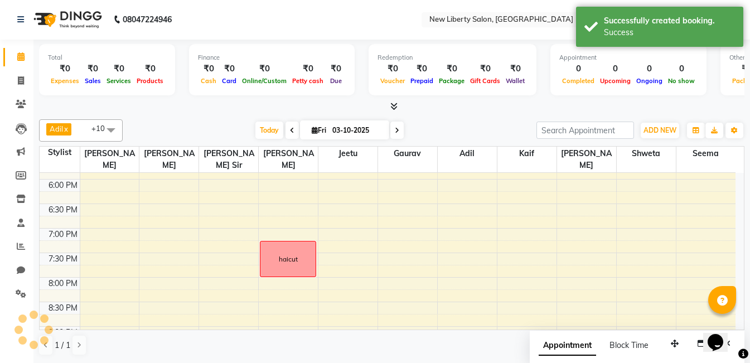
scroll to position [0, 0]
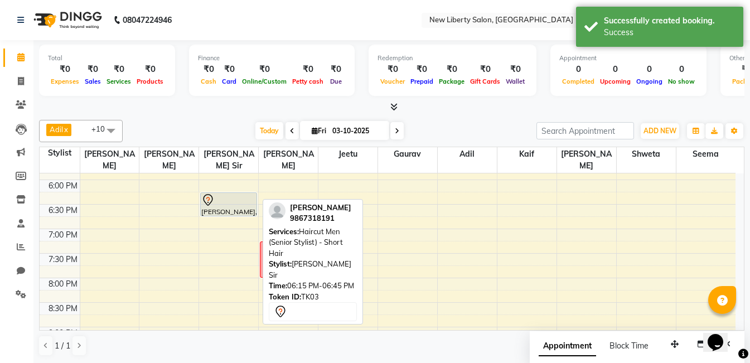
click at [227, 201] on div "[PERSON_NAME], TK03, 06:15 PM-06:45 PM, Haircut Men (Senior Stylist) - Short Ha…" at bounding box center [228, 106] width 59 height 735
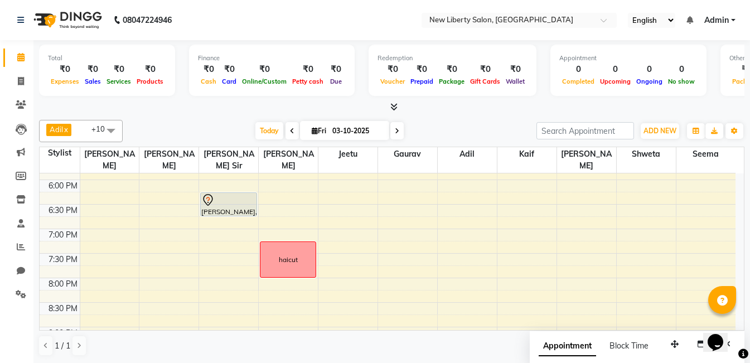
click at [395, 133] on icon at bounding box center [397, 131] width 4 height 7
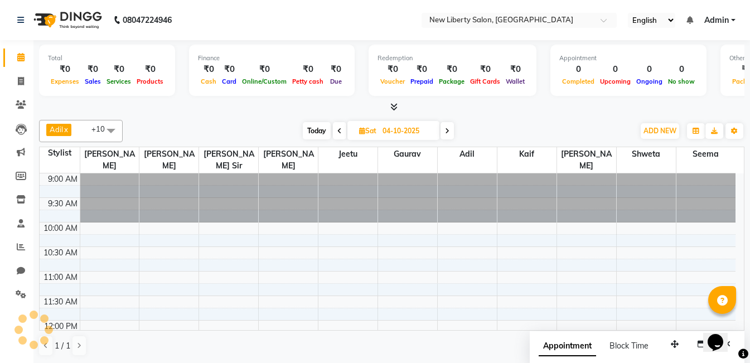
scroll to position [393, 0]
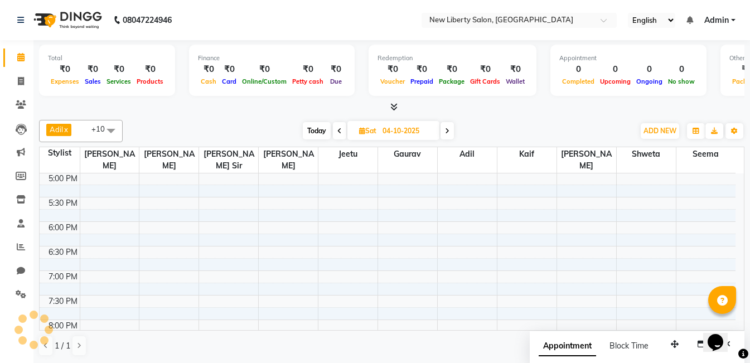
click at [309, 127] on span "Today" at bounding box center [317, 130] width 28 height 17
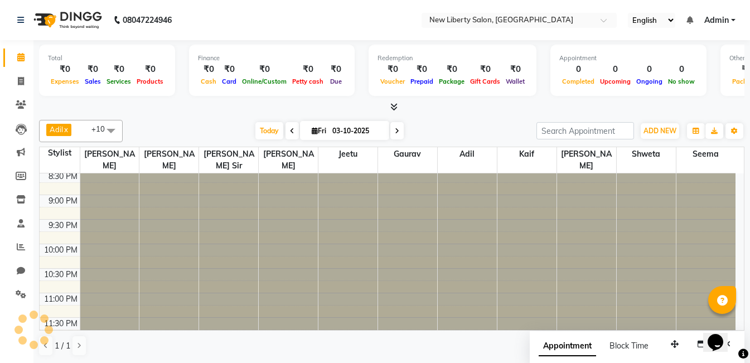
scroll to position [0, 0]
click at [262, 130] on span "Today" at bounding box center [269, 130] width 28 height 17
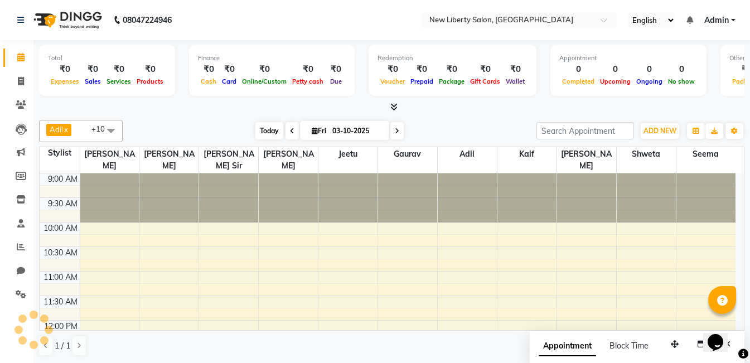
scroll to position [393, 0]
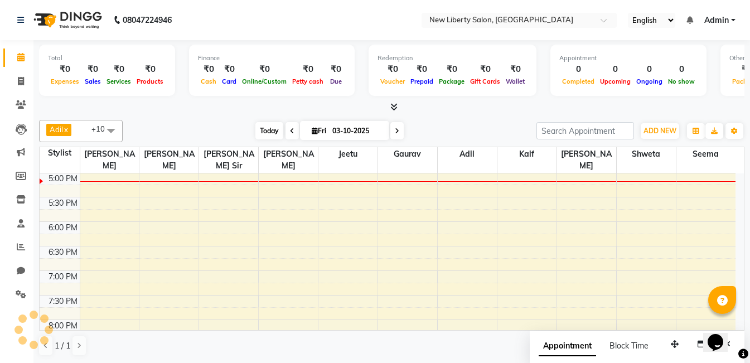
click at [262, 124] on span "Today" at bounding box center [269, 130] width 28 height 17
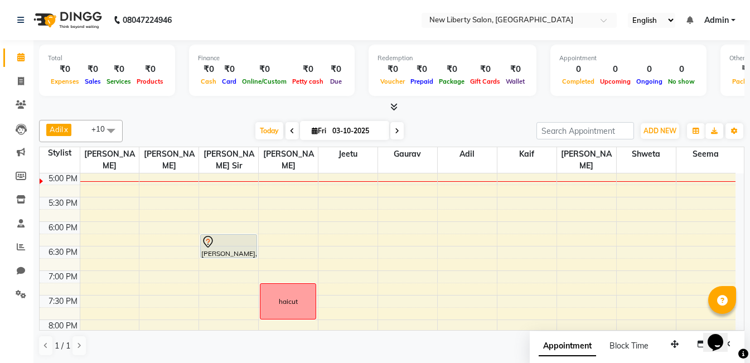
click at [395, 134] on icon at bounding box center [397, 131] width 4 height 7
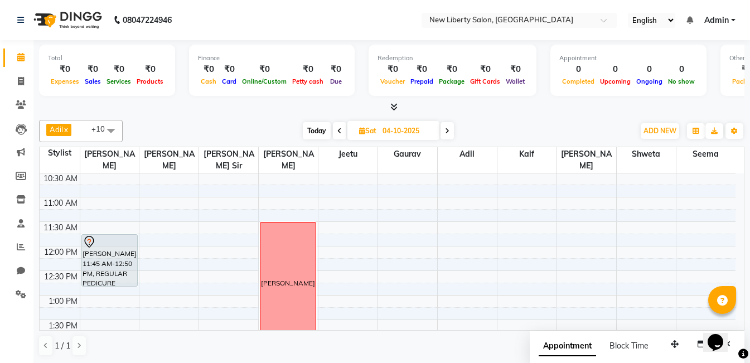
scroll to position [84, 0]
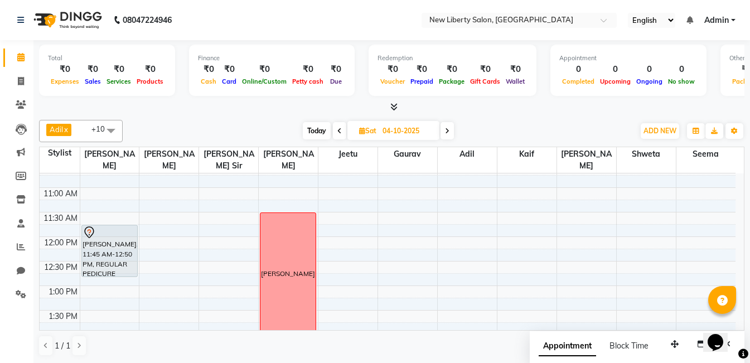
click at [316, 128] on span "Today" at bounding box center [317, 130] width 28 height 17
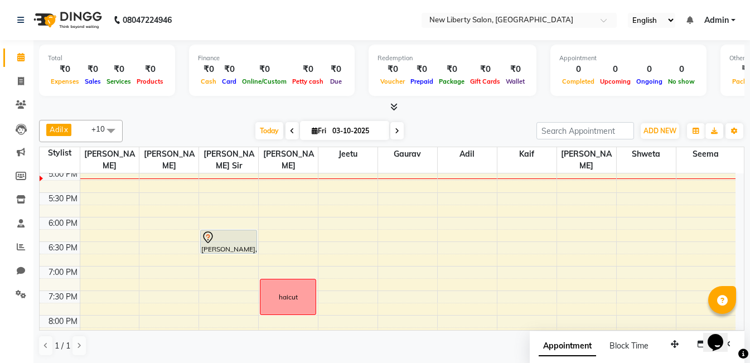
scroll to position [381, 0]
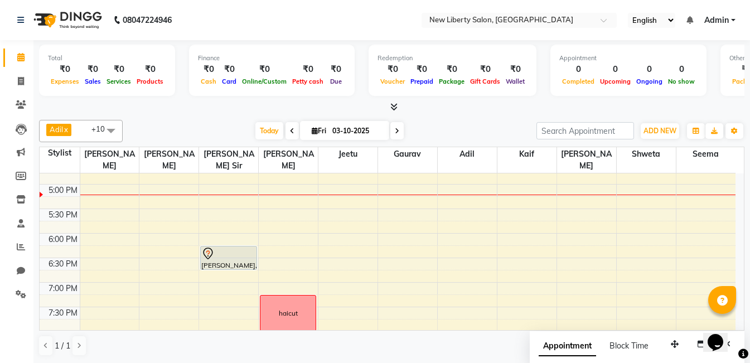
click at [392, 128] on span at bounding box center [396, 130] width 13 height 17
type input "04-10-2025"
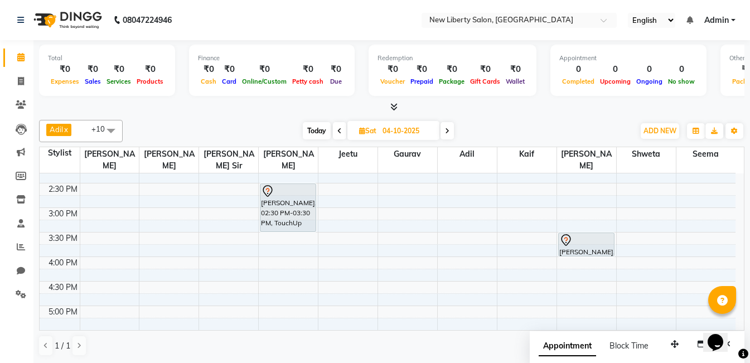
scroll to position [260, 0]
click at [279, 250] on div "9:00 AM 9:30 AM 10:00 AM 10:30 AM 11:00 AM 11:30 AM 12:00 PM 12:30 PM 1:00 PM 1…" at bounding box center [388, 280] width 696 height 735
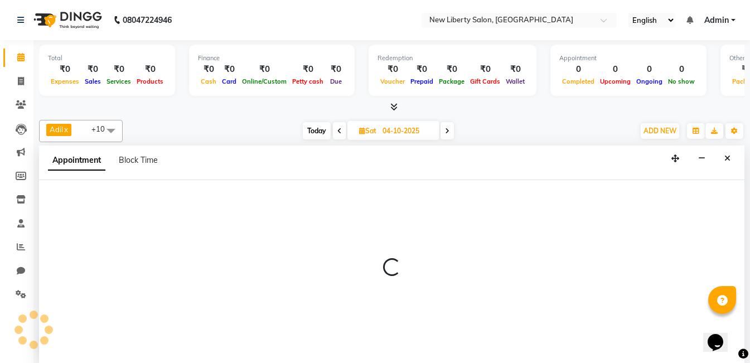
select select "93478"
select select "tentative"
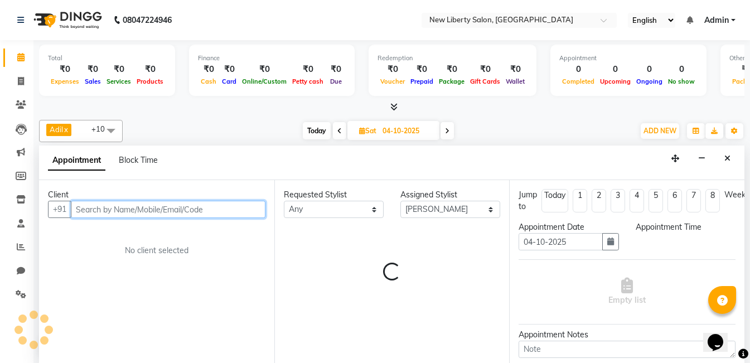
scroll to position [1, 0]
select select "960"
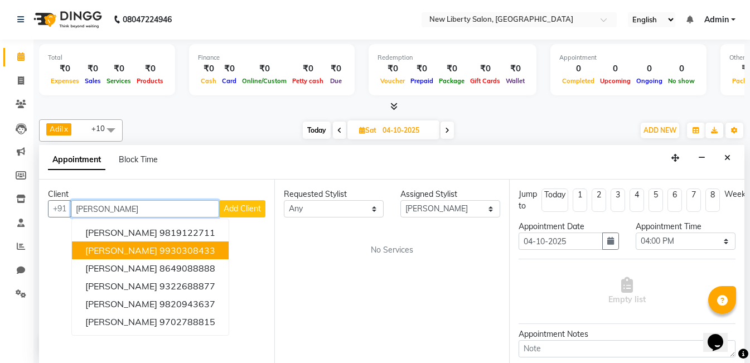
click at [181, 250] on ngb-highlight "9930308433" at bounding box center [187, 250] width 56 height 11
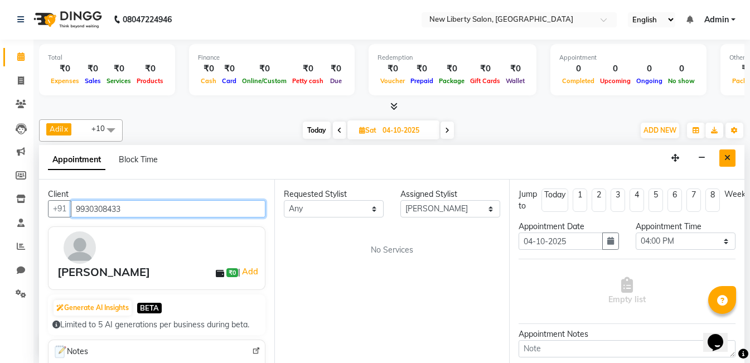
type input "9930308433"
click at [731, 152] on button "Close" at bounding box center [727, 157] width 16 height 17
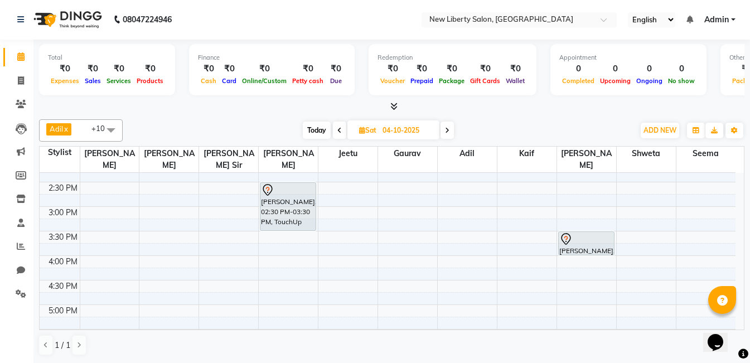
click at [273, 253] on div "9:00 AM 9:30 AM 10:00 AM 10:30 AM 11:00 AM 11:30 AM 12:00 PM 12:30 PM 1:00 PM 1…" at bounding box center [388, 279] width 696 height 735
select select "93478"
select select "tentative"
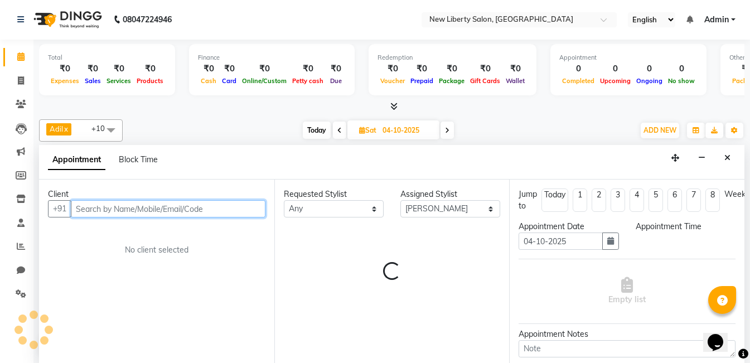
select select "960"
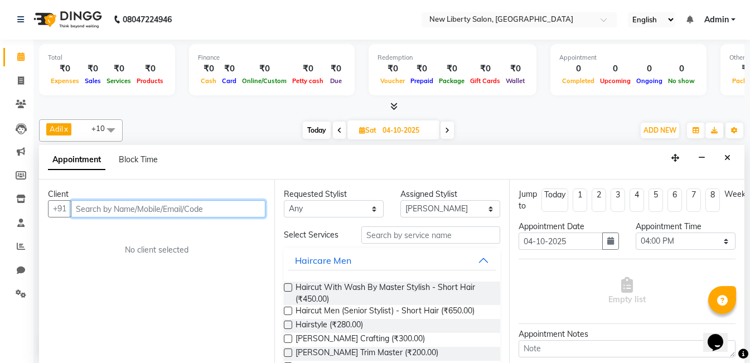
click at [176, 206] on input "text" at bounding box center [168, 208] width 195 height 17
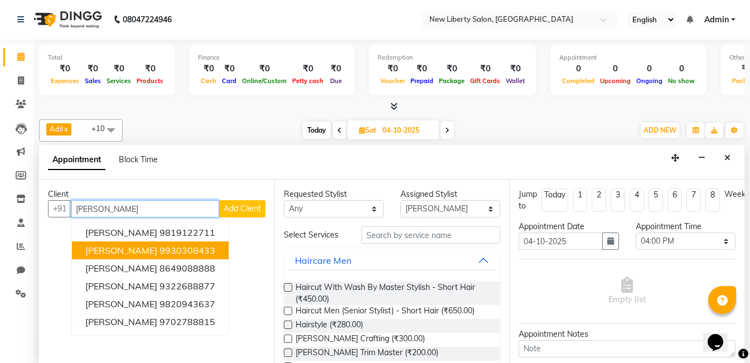
click at [169, 254] on ngb-highlight "9930308433" at bounding box center [187, 250] width 56 height 11
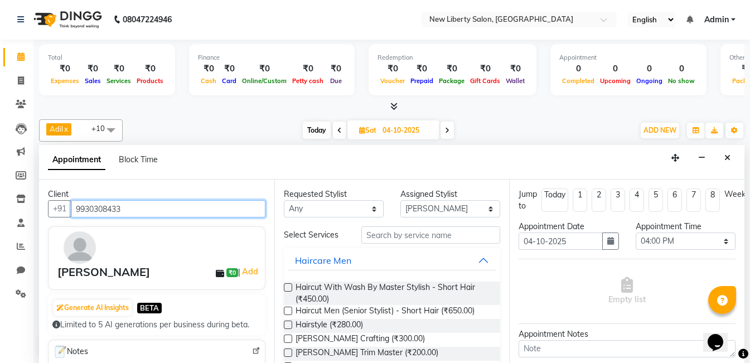
type input "9930308433"
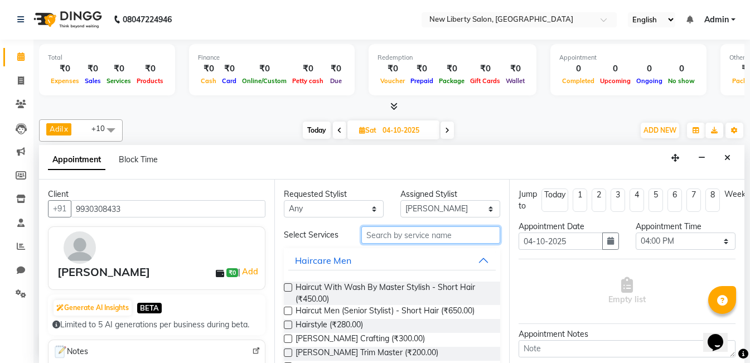
click at [403, 231] on input "text" at bounding box center [430, 234] width 139 height 17
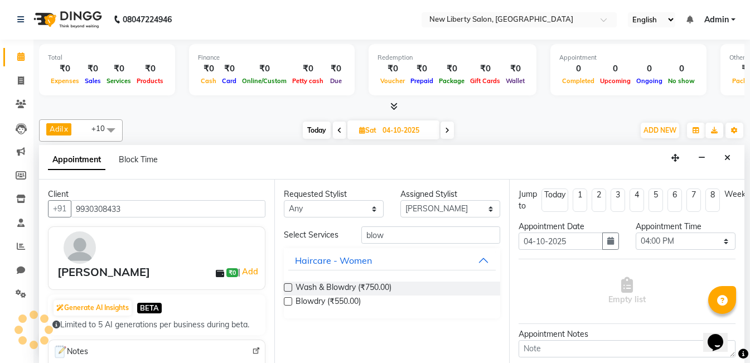
click at [287, 303] on label at bounding box center [288, 301] width 8 height 8
click at [287, 303] on input "checkbox" at bounding box center [287, 302] width 7 height 7
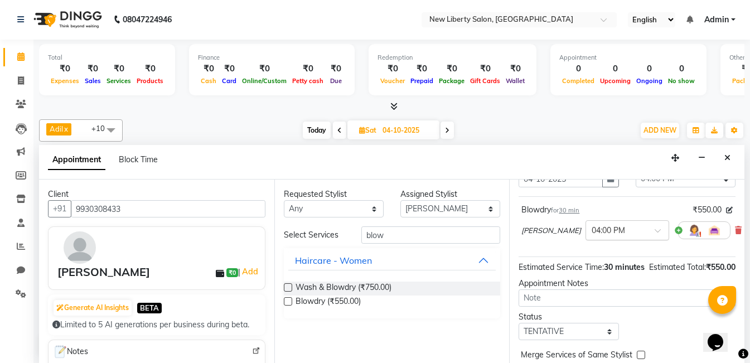
scroll to position [130, 0]
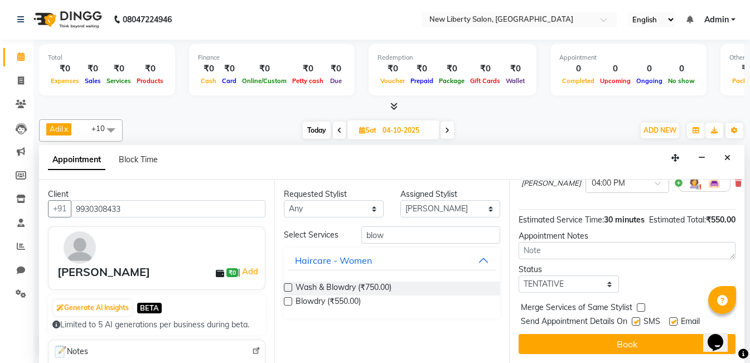
click at [636, 317] on label at bounding box center [636, 321] width 8 height 8
click at [636, 319] on input "checkbox" at bounding box center [635, 322] width 7 height 7
click at [672, 317] on label at bounding box center [673, 321] width 8 height 8
click at [672, 319] on input "checkbox" at bounding box center [672, 322] width 7 height 7
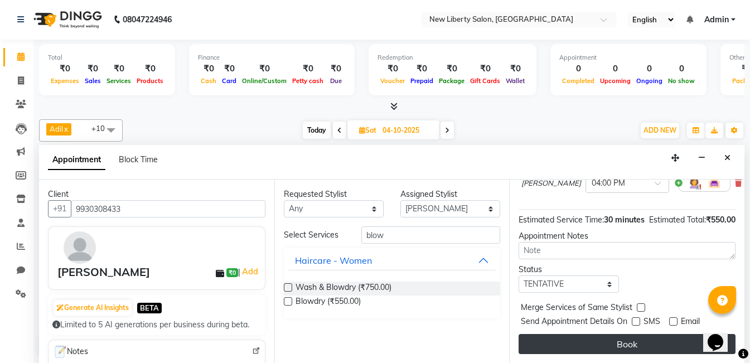
click at [645, 334] on button "Book" at bounding box center [626, 344] width 217 height 20
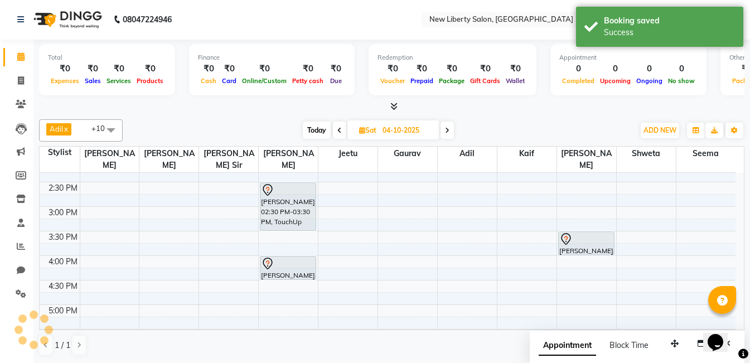
scroll to position [0, 0]
click at [274, 290] on div "9:00 AM 9:30 AM 10:00 AM 10:30 AM 11:00 AM 11:30 AM 12:00 PM 12:30 PM 1:00 PM 1…" at bounding box center [388, 280] width 696 height 735
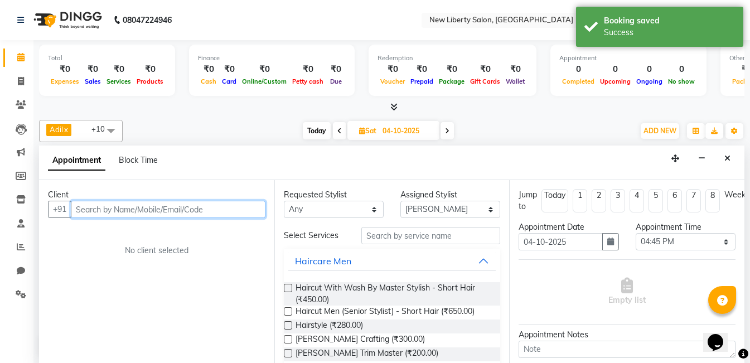
scroll to position [1, 0]
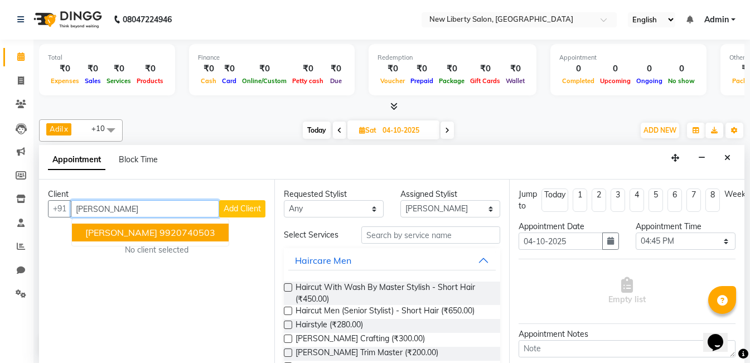
click at [171, 226] on button "[PERSON_NAME] 9920740503" at bounding box center [150, 233] width 157 height 18
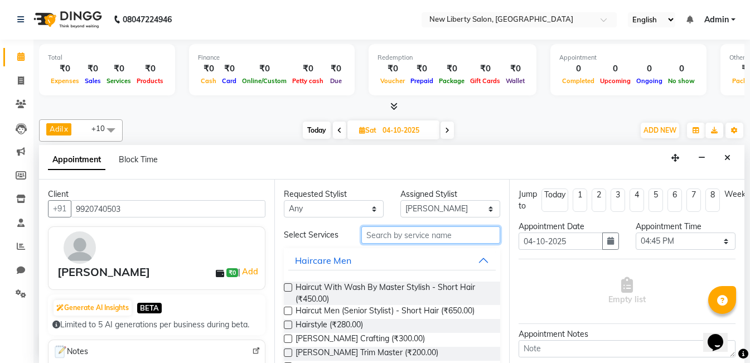
click at [425, 235] on input "text" at bounding box center [430, 234] width 139 height 17
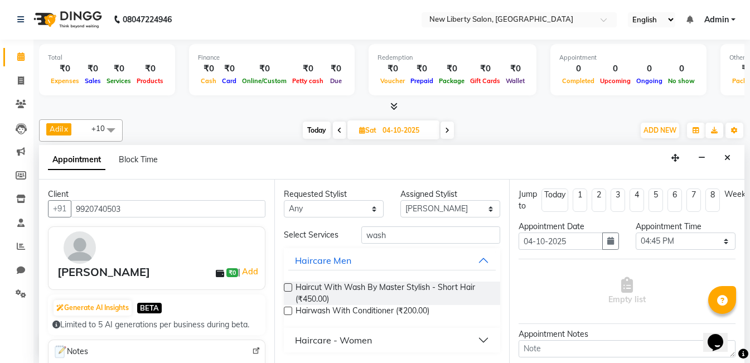
click at [290, 308] on label at bounding box center [288, 311] width 8 height 8
click at [290, 308] on input "checkbox" at bounding box center [287, 311] width 7 height 7
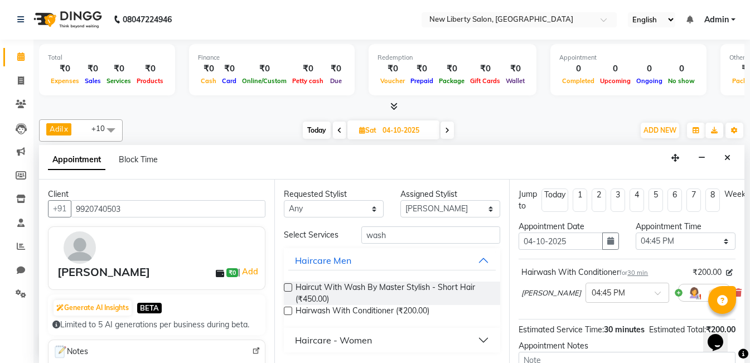
click at [287, 310] on label at bounding box center [288, 311] width 8 height 8
click at [287, 310] on input "checkbox" at bounding box center [287, 311] width 7 height 7
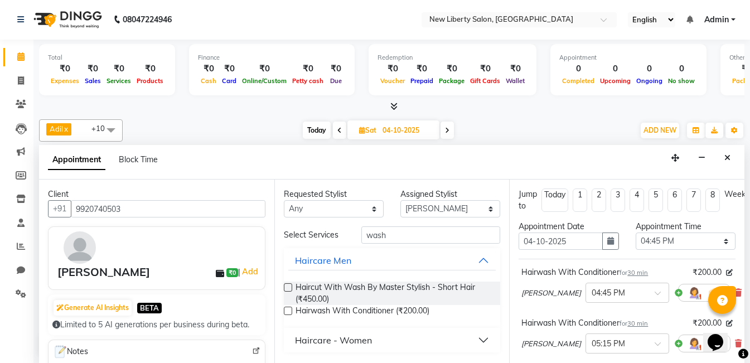
click at [288, 312] on label at bounding box center [288, 311] width 8 height 8
click at [288, 312] on input "checkbox" at bounding box center [287, 311] width 7 height 7
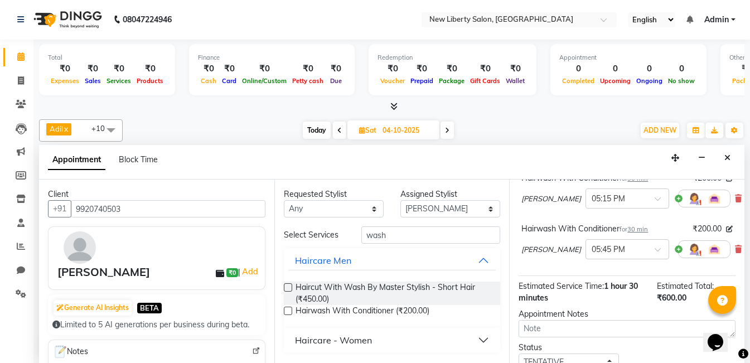
scroll to position [144, 0]
click at [735, 248] on icon at bounding box center [738, 250] width 7 height 8
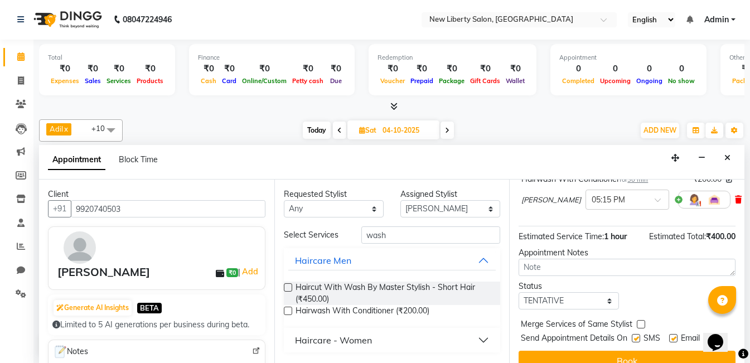
click at [735, 202] on icon at bounding box center [738, 200] width 7 height 8
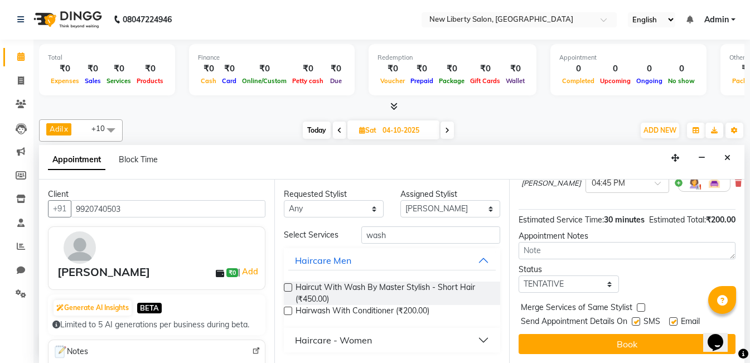
scroll to position [130, 0]
click at [637, 317] on label at bounding box center [636, 321] width 8 height 8
click at [637, 319] on input "checkbox" at bounding box center [635, 322] width 7 height 7
click at [676, 317] on label at bounding box center [673, 321] width 8 height 8
click at [676, 319] on input "checkbox" at bounding box center [672, 322] width 7 height 7
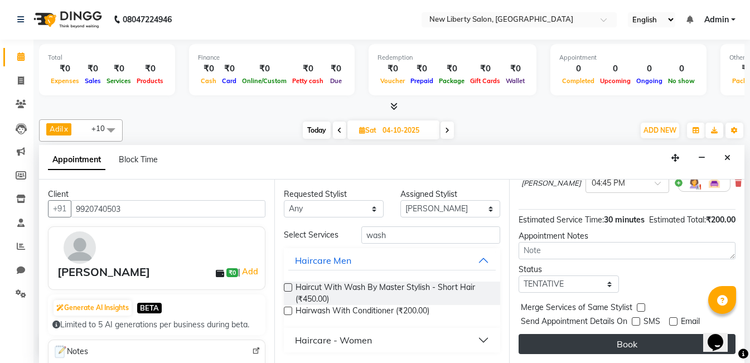
click at [658, 339] on button "Book" at bounding box center [626, 344] width 217 height 20
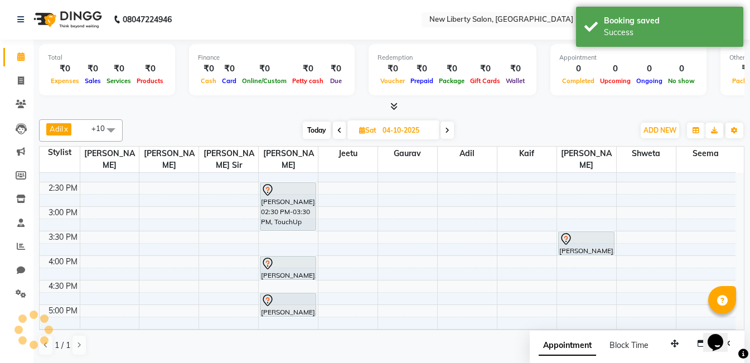
scroll to position [0, 0]
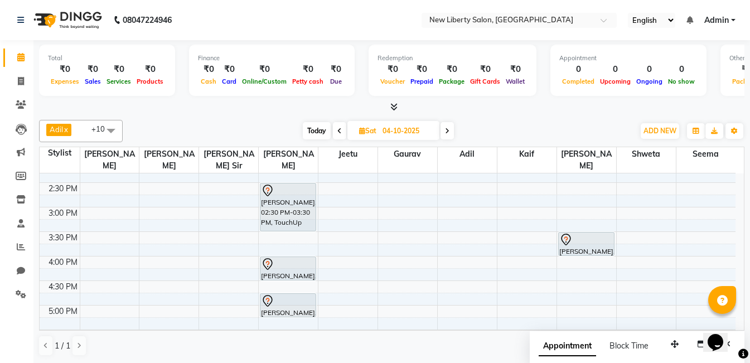
click at [378, 129] on span "Sat" at bounding box center [367, 131] width 23 height 8
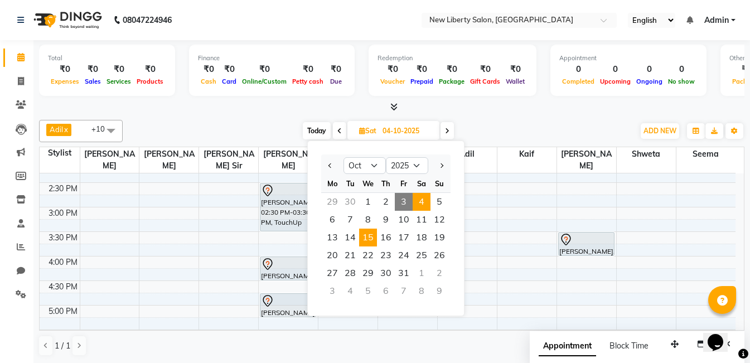
click at [365, 240] on span "15" at bounding box center [368, 238] width 18 height 18
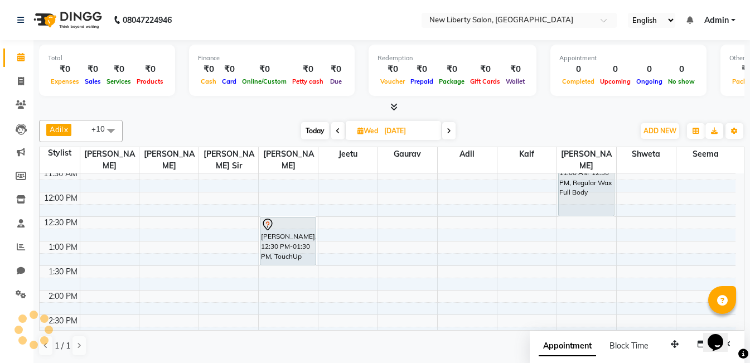
scroll to position [133, 0]
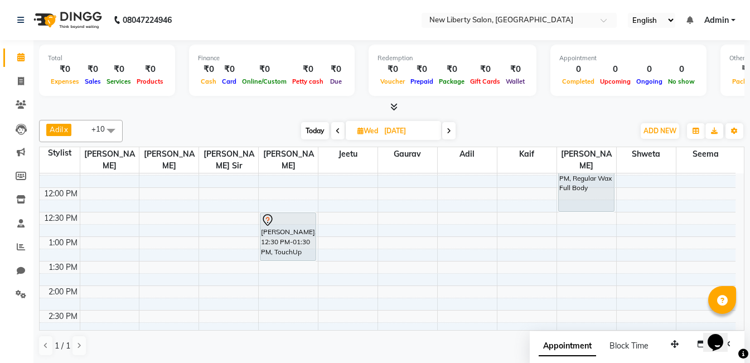
click at [314, 125] on span "Today" at bounding box center [315, 130] width 28 height 17
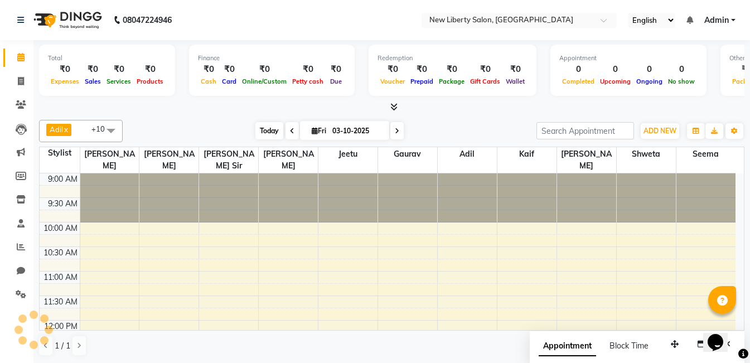
scroll to position [393, 0]
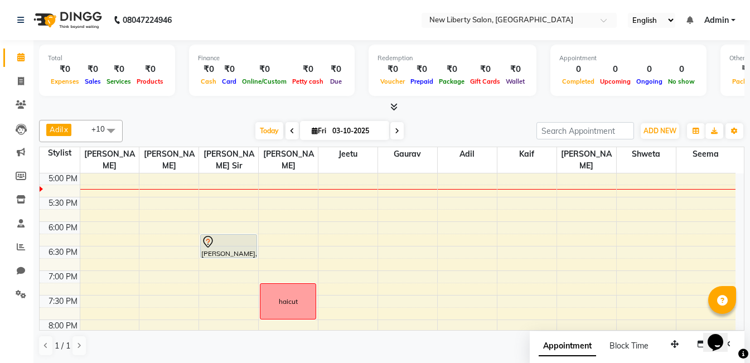
click at [397, 132] on icon at bounding box center [397, 131] width 4 height 7
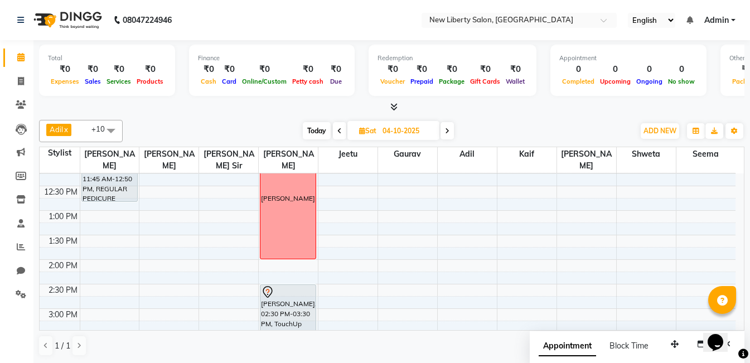
scroll to position [156, 0]
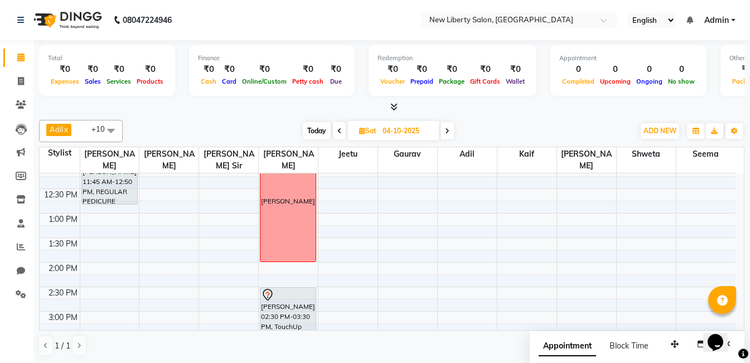
click at [314, 128] on span "Today" at bounding box center [317, 130] width 28 height 17
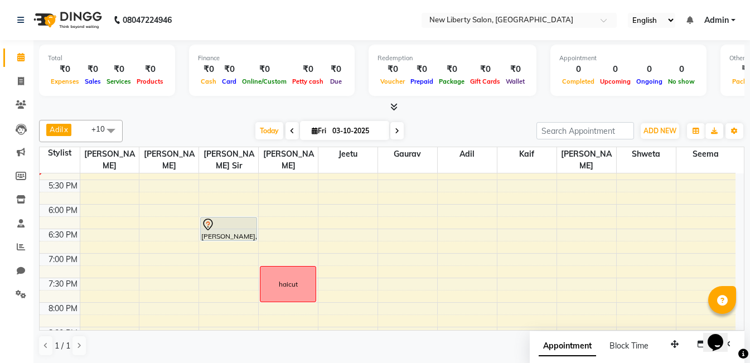
scroll to position [407, 0]
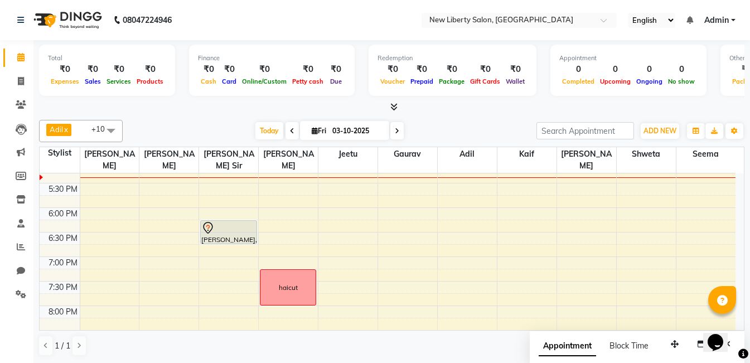
click at [284, 225] on div "9:00 AM 9:30 AM 10:00 AM 10:30 AM 11:00 AM 11:30 AM 12:00 PM 12:30 PM 1:00 PM 1…" at bounding box center [388, 133] width 696 height 735
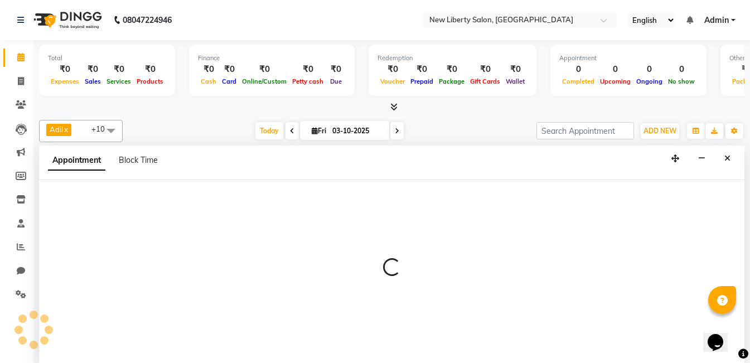
scroll to position [1, 0]
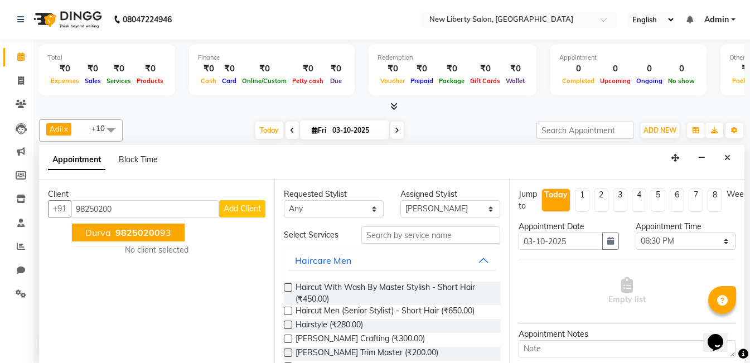
click at [102, 227] on span "Durva" at bounding box center [98, 232] width 26 height 11
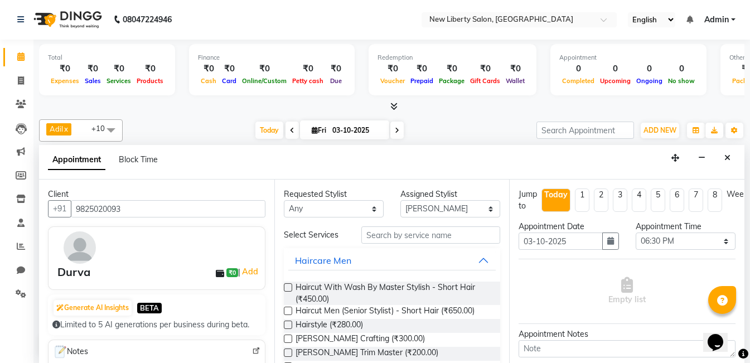
click at [291, 286] on label at bounding box center [288, 287] width 8 height 8
click at [291, 286] on input "checkbox" at bounding box center [287, 288] width 7 height 7
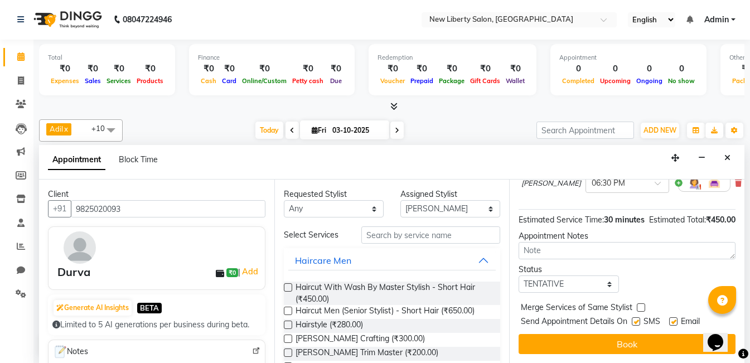
scroll to position [142, 0]
click at [637, 317] on label at bounding box center [636, 321] width 8 height 8
click at [637, 319] on input "checkbox" at bounding box center [635, 322] width 7 height 7
click at [677, 317] on label at bounding box center [673, 321] width 8 height 8
click at [676, 319] on input "checkbox" at bounding box center [672, 322] width 7 height 7
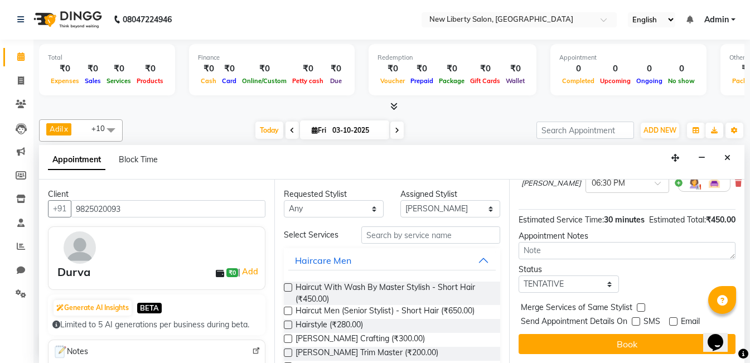
click at [635, 317] on label at bounding box center [636, 321] width 8 height 8
click at [635, 319] on input "checkbox" at bounding box center [635, 322] width 7 height 7
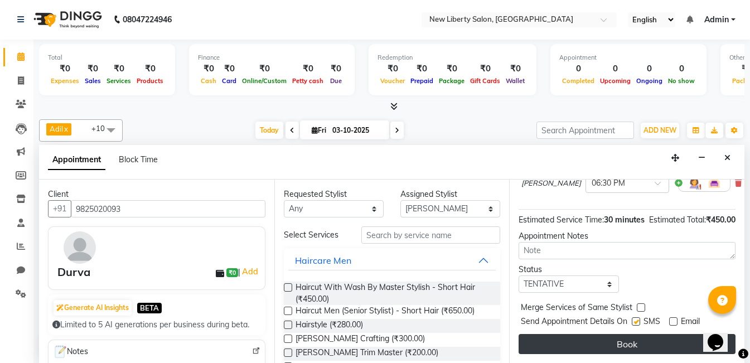
click at [620, 338] on button "Book" at bounding box center [626, 344] width 217 height 20
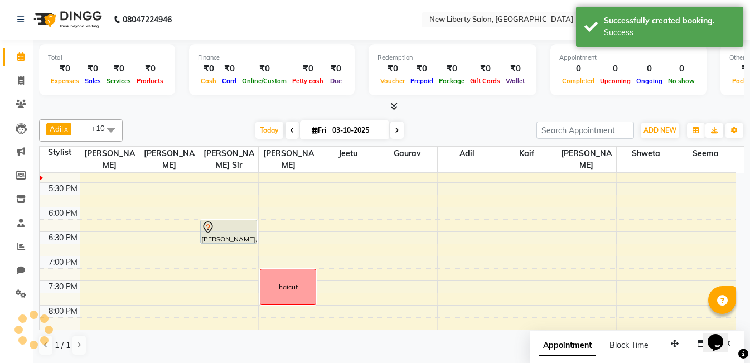
scroll to position [0, 0]
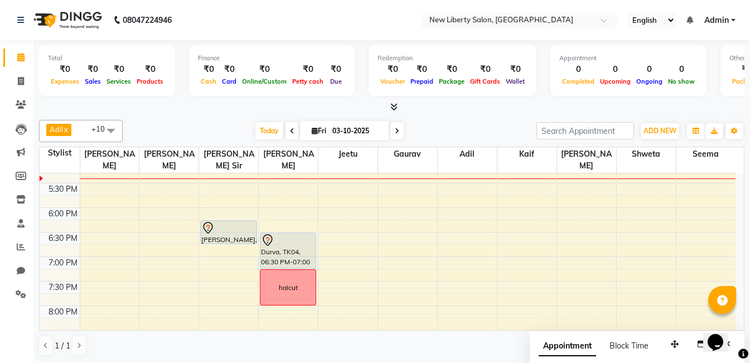
drag, startPoint x: 285, startPoint y: 245, endPoint x: 284, endPoint y: 260, distance: 14.5
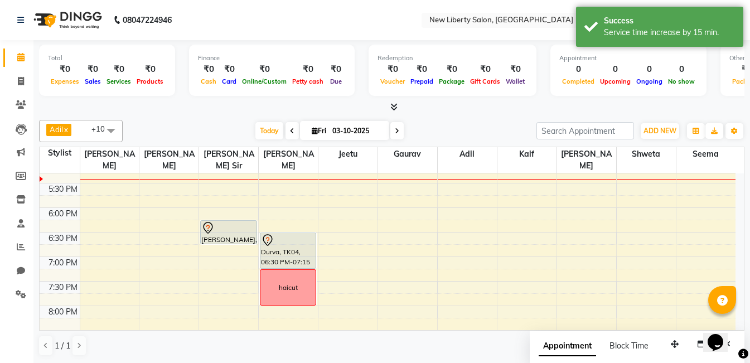
click at [395, 130] on icon at bounding box center [397, 131] width 4 height 7
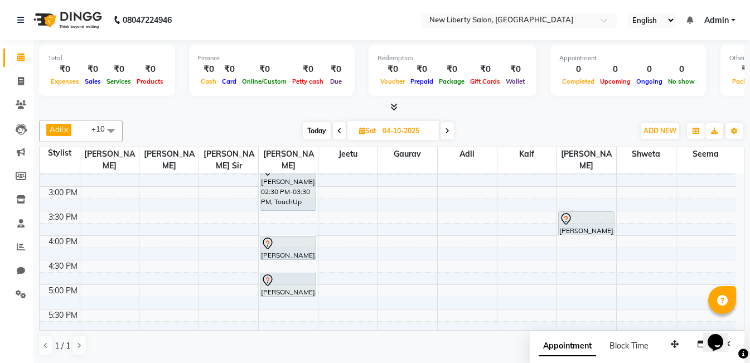
scroll to position [282, 0]
click at [312, 125] on span "Today" at bounding box center [317, 130] width 28 height 17
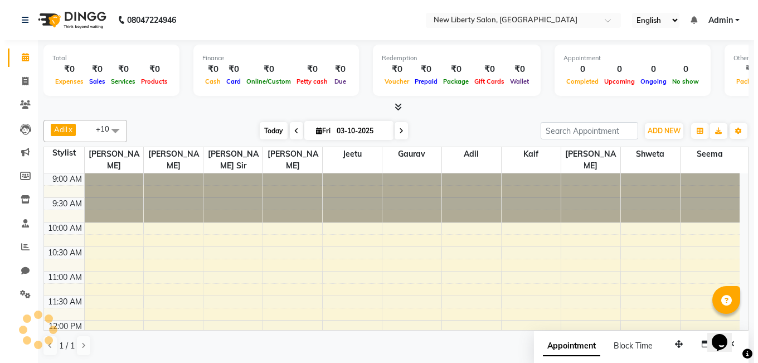
scroll to position [393, 0]
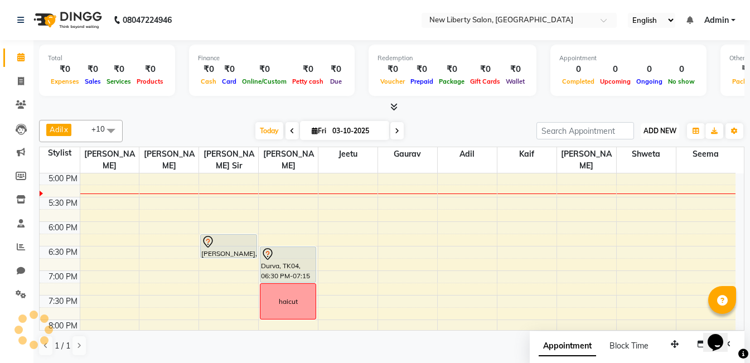
click at [664, 125] on button "ADD NEW Toggle Dropdown" at bounding box center [660, 131] width 38 height 16
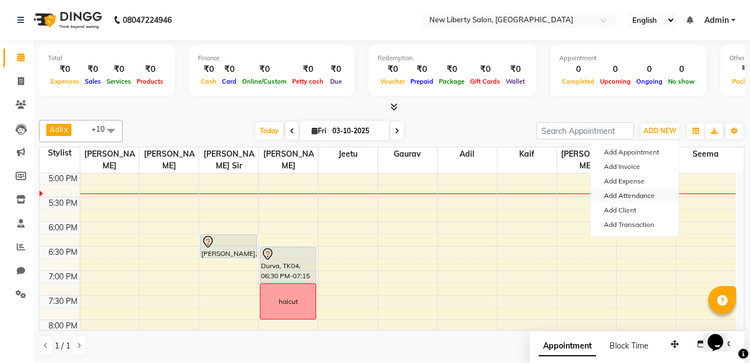
click at [627, 191] on link "Add Attendance" at bounding box center [634, 195] width 88 height 14
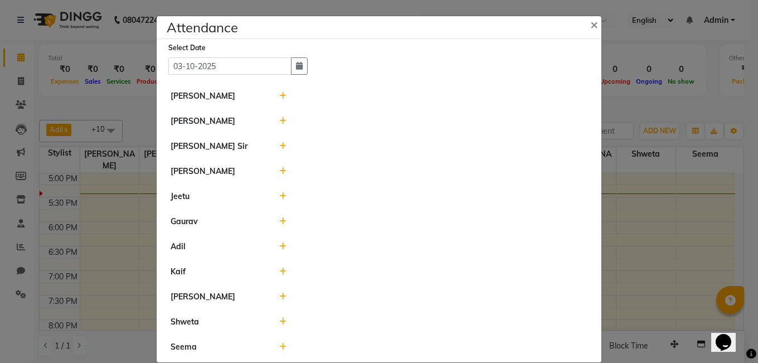
click at [279, 171] on icon at bounding box center [282, 171] width 7 height 8
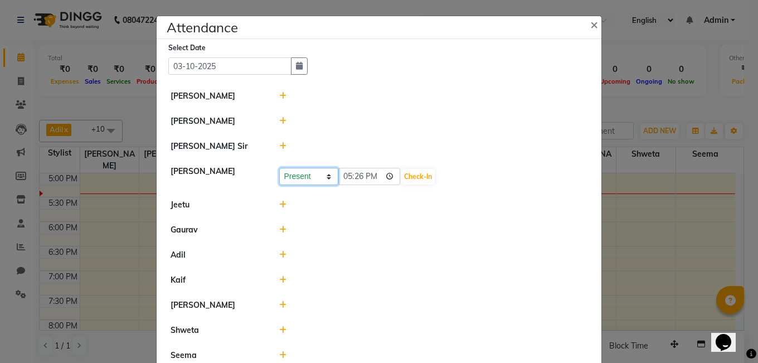
click at [308, 176] on select "Present Absent Late Half Day Weekly Off" at bounding box center [308, 176] width 59 height 17
click at [444, 249] on li "Adil" at bounding box center [378, 255] width 439 height 26
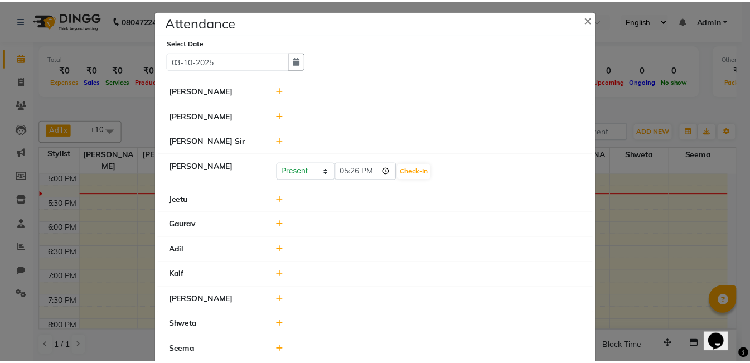
scroll to position [0, 0]
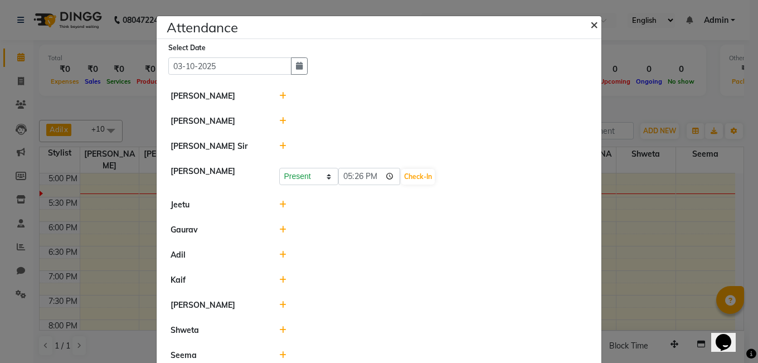
click at [590, 22] on span "×" at bounding box center [594, 24] width 8 height 17
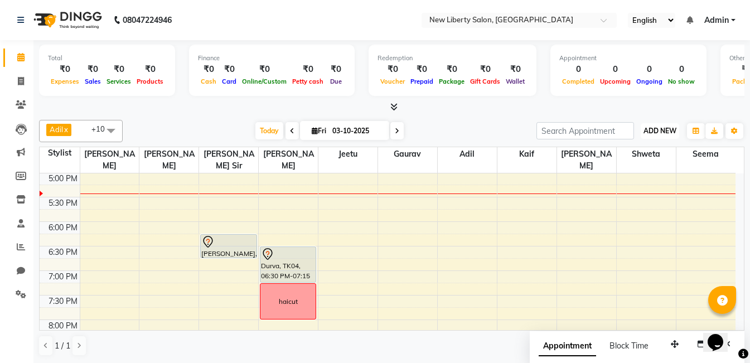
click at [652, 127] on span "ADD NEW" at bounding box center [659, 131] width 33 height 8
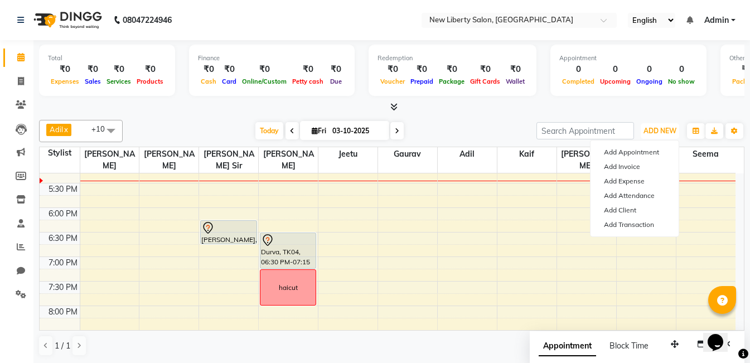
scroll to position [402, 0]
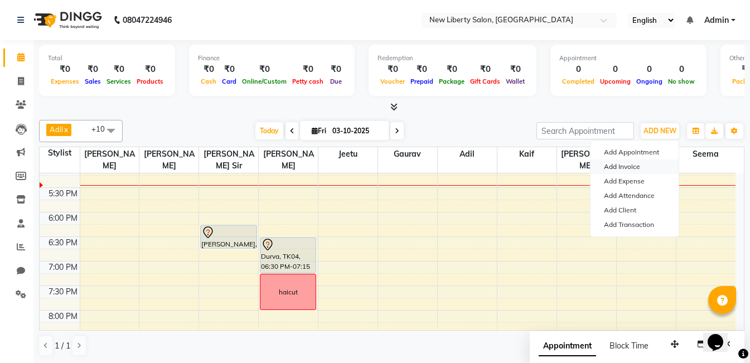
click at [641, 167] on link "Add Invoice" at bounding box center [634, 166] width 88 height 14
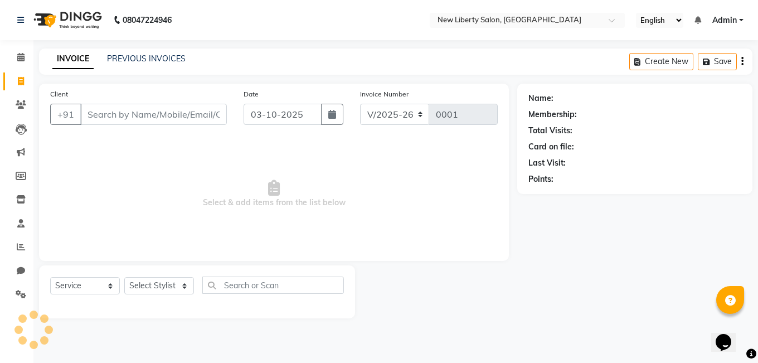
click at [113, 115] on input "Client" at bounding box center [153, 114] width 147 height 21
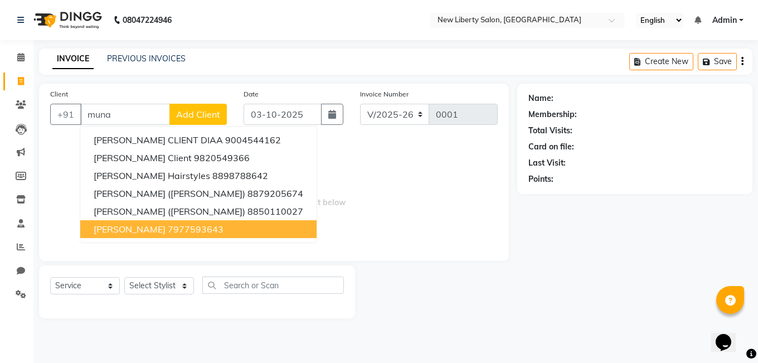
click at [103, 231] on span "[PERSON_NAME]" at bounding box center [130, 229] width 72 height 11
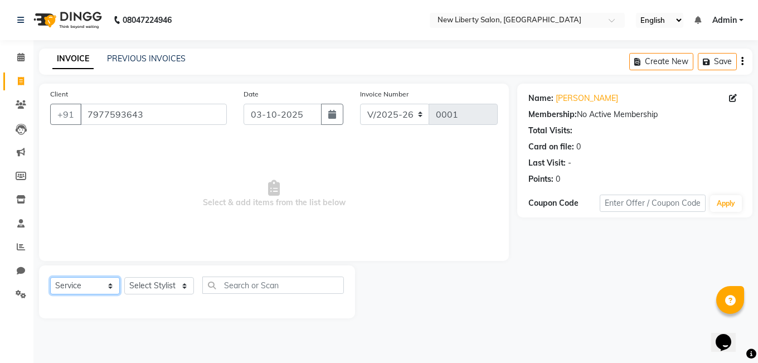
click at [98, 287] on select "Select Service Product Membership Package Voucher Prepaid Gift Card" at bounding box center [85, 285] width 70 height 17
click at [50, 277] on select "Select Service Product Membership Package Voucher Prepaid Gift Card" at bounding box center [85, 285] width 70 height 17
click at [155, 282] on select "Select Stylist [PERSON_NAME] [PERSON_NAME] [PERSON_NAME] [PERSON_NAME] [PERSON_…" at bounding box center [159, 285] width 70 height 17
click at [124, 277] on select "Select Stylist [PERSON_NAME] [PERSON_NAME] [PERSON_NAME] [PERSON_NAME] [PERSON_…" at bounding box center [159, 285] width 70 height 17
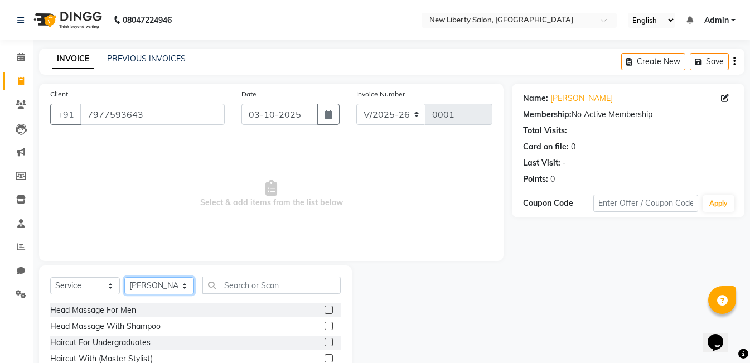
scroll to position [163, 0]
click at [324, 309] on label at bounding box center [328, 308] width 8 height 8
click at [324, 309] on input "checkbox" at bounding box center [327, 308] width 7 height 7
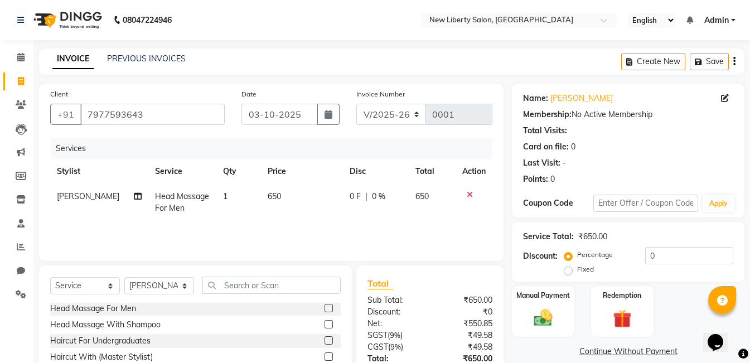
scroll to position [84, 0]
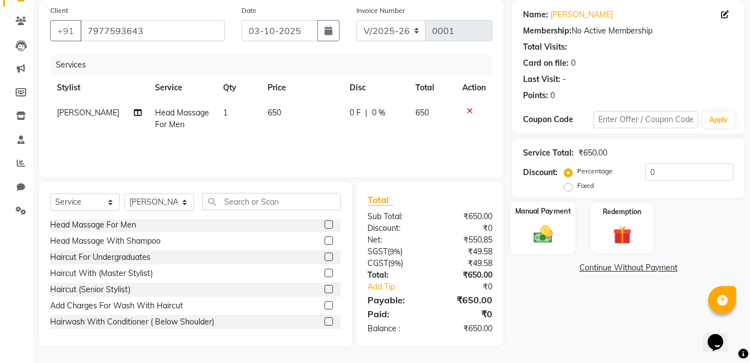
click at [542, 229] on img at bounding box center [542, 234] width 31 height 22
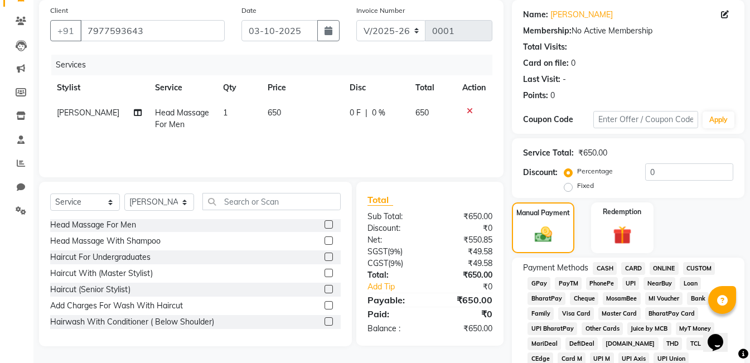
scroll to position [172, 0]
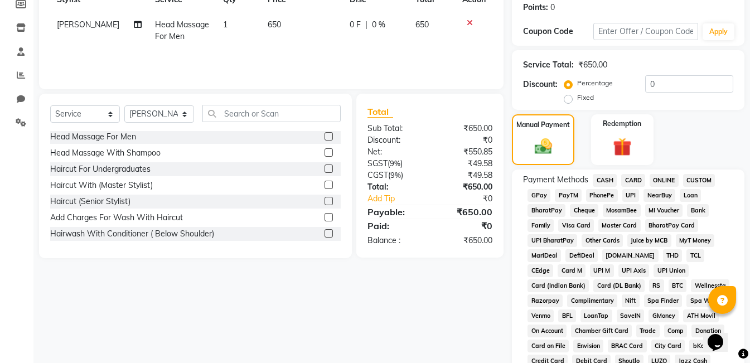
click at [605, 180] on span "CASH" at bounding box center [605, 180] width 24 height 13
click at [602, 193] on span "PhonePe" at bounding box center [602, 195] width 32 height 13
click at [603, 175] on span "CASH" at bounding box center [605, 180] width 24 height 13
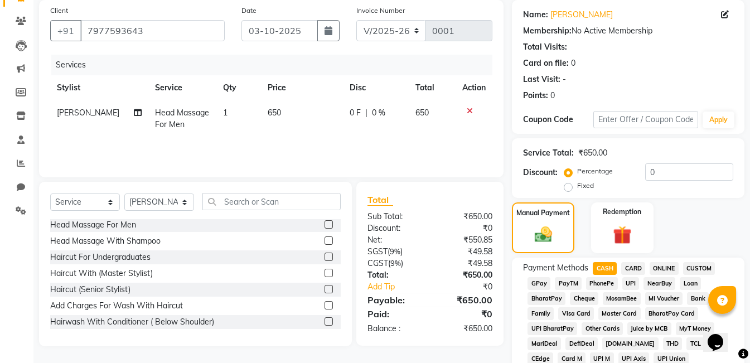
click at [577, 187] on label "Fixed" at bounding box center [585, 186] width 17 height 10
click at [567, 187] on input "Fixed" at bounding box center [570, 186] width 8 height 8
click at [565, 167] on div "Discount: Percentage Fixed 0" at bounding box center [628, 178] width 210 height 30
click at [577, 169] on label "Percentage" at bounding box center [595, 171] width 36 height 10
click at [570, 169] on input "Percentage" at bounding box center [570, 171] width 8 height 8
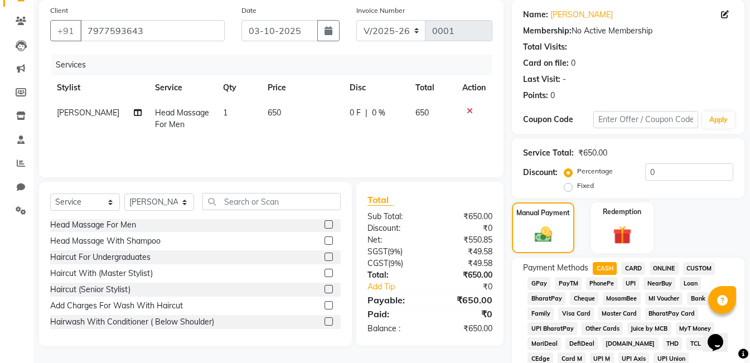
click at [611, 169] on div "Percentage" at bounding box center [589, 170] width 46 height 13
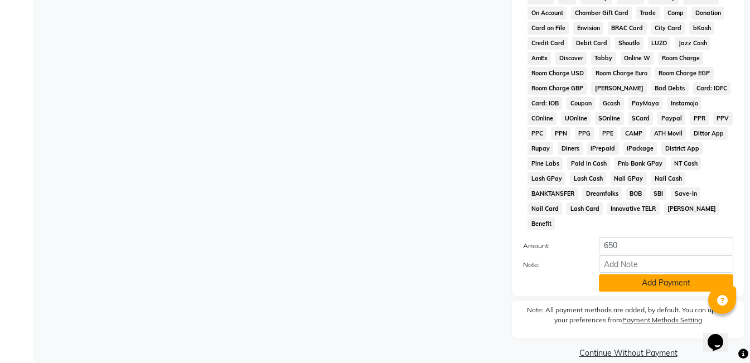
click at [630, 274] on button "Add Payment" at bounding box center [666, 282] width 134 height 17
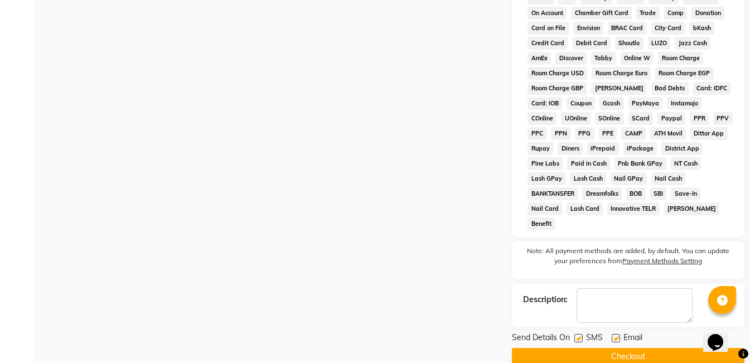
click at [589, 348] on button "Checkout" at bounding box center [628, 356] width 232 height 17
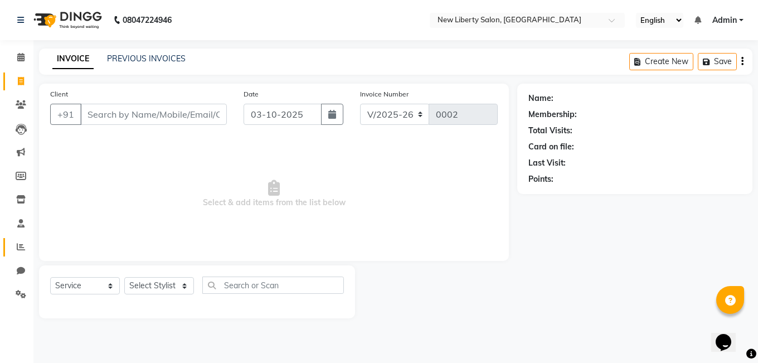
click at [19, 238] on link "Reports" at bounding box center [16, 247] width 27 height 18
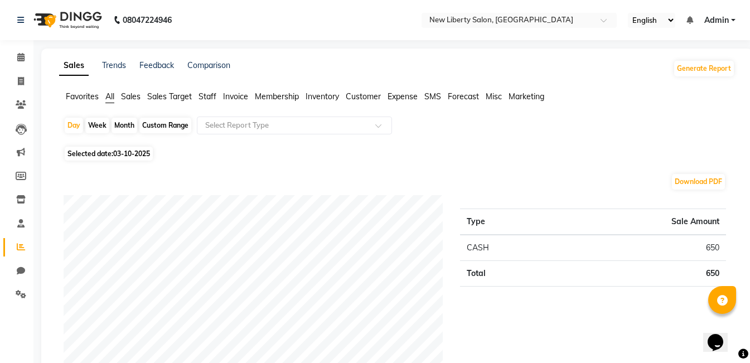
click at [232, 95] on span "Invoice" at bounding box center [235, 96] width 25 height 10
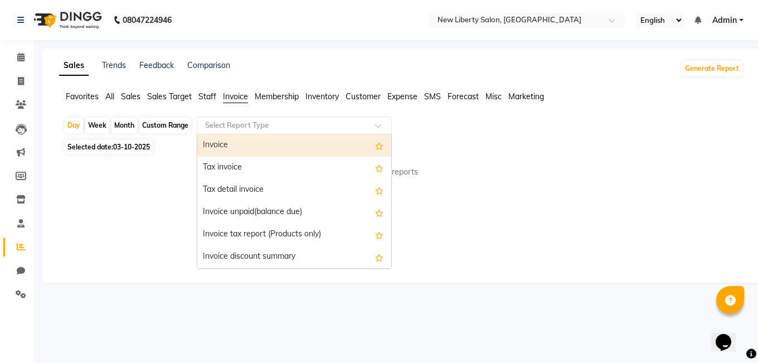
click at [314, 124] on input "text" at bounding box center [283, 125] width 161 height 11
click at [289, 131] on div "Select Report Type" at bounding box center [294, 126] width 195 height 18
click at [283, 142] on div "Invoice" at bounding box center [294, 145] width 194 height 22
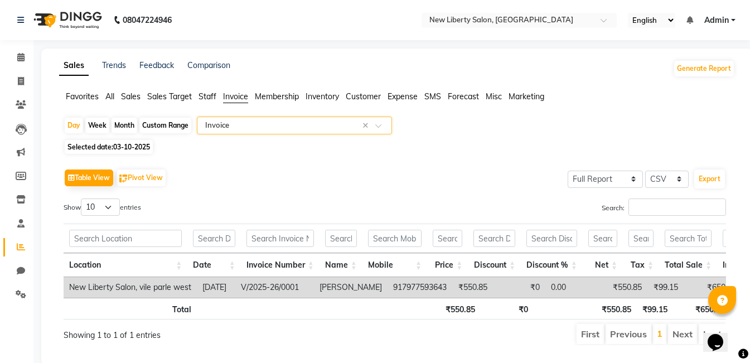
scroll to position [36, 0]
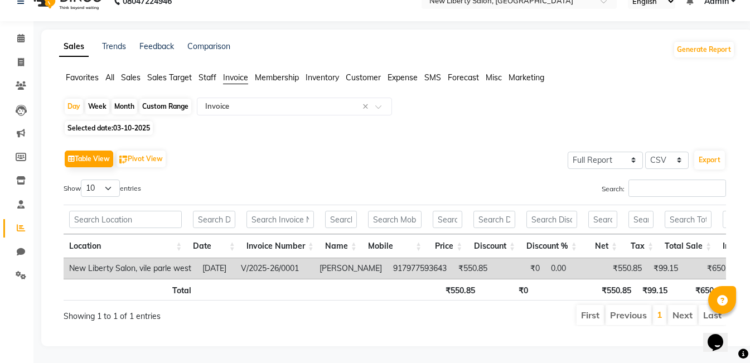
click at [182, 258] on td "New Liberty Salon, vile parle west" at bounding box center [130, 268] width 133 height 21
click at [314, 258] on td "V/2025-26/0001" at bounding box center [274, 268] width 79 height 21
click at [717, 258] on td "₹650.00" at bounding box center [712, 268] width 58 height 21
click at [588, 307] on li "First" at bounding box center [589, 315] width 27 height 20
click at [571, 258] on td "0.00" at bounding box center [575, 268] width 61 height 21
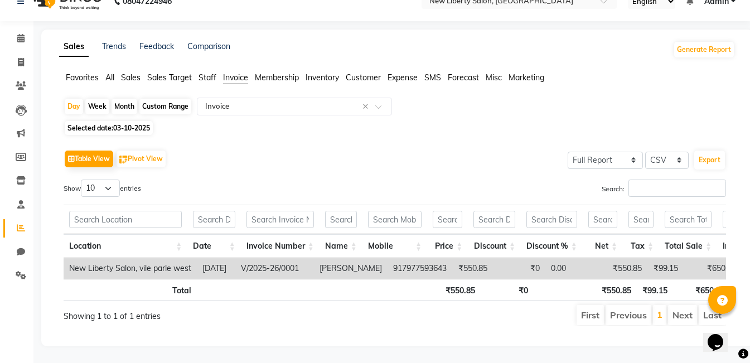
click at [571, 258] on td "0.00" at bounding box center [575, 268] width 61 height 21
click at [235, 258] on td "[DATE]" at bounding box center [216, 268] width 38 height 21
click at [369, 258] on td "[PERSON_NAME]" at bounding box center [351, 268] width 74 height 21
click at [513, 258] on td "₹0" at bounding box center [519, 268] width 52 height 21
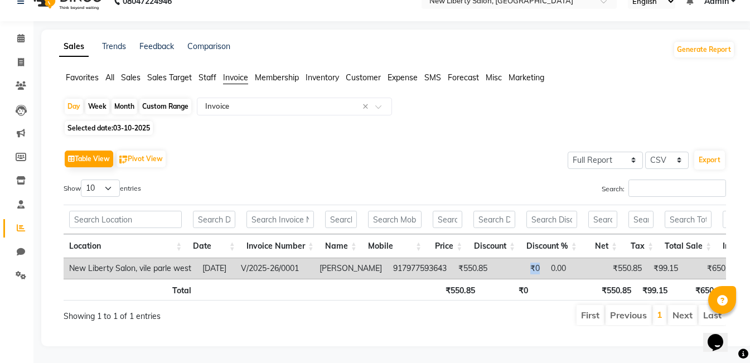
click at [513, 258] on td "₹0" at bounding box center [519, 268] width 52 height 21
click at [683, 258] on td "₹650.00" at bounding box center [712, 268] width 58 height 21
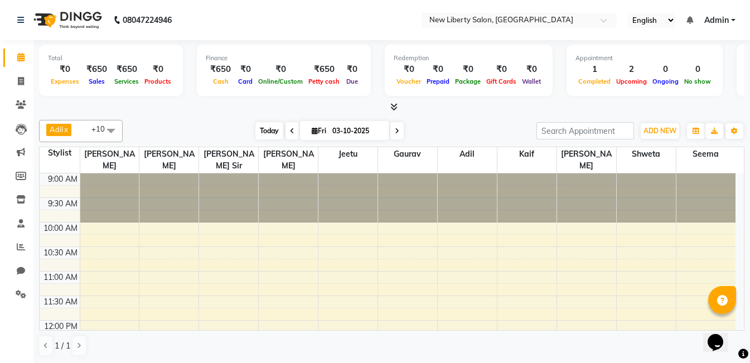
click at [259, 126] on span "Today" at bounding box center [269, 130] width 28 height 17
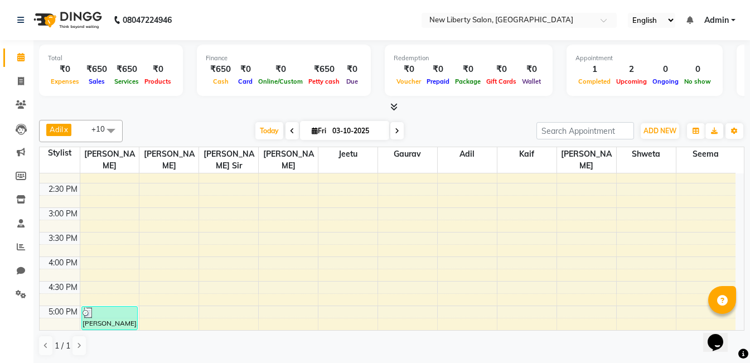
scroll to position [258, 0]
click at [115, 223] on div "9:00 AM 9:30 AM 10:00 AM 10:30 AM 11:00 AM 11:30 AM 12:00 PM 12:30 PM 1:00 PM 1…" at bounding box center [388, 282] width 696 height 735
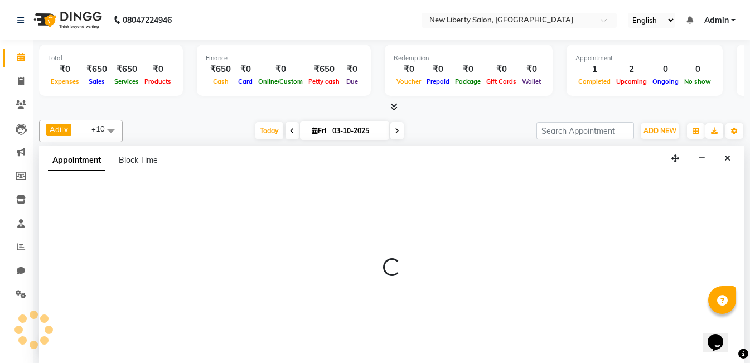
scroll to position [1, 0]
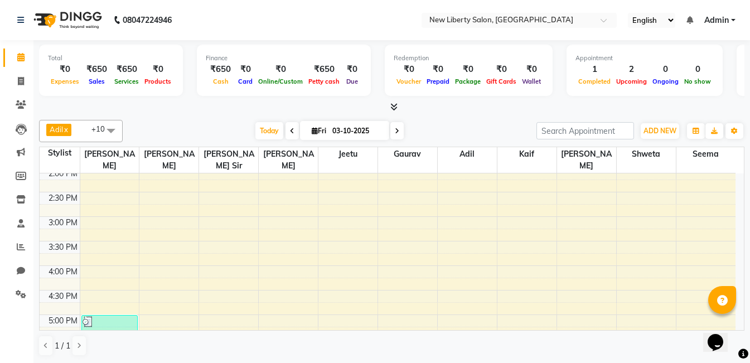
scroll to position [255, 0]
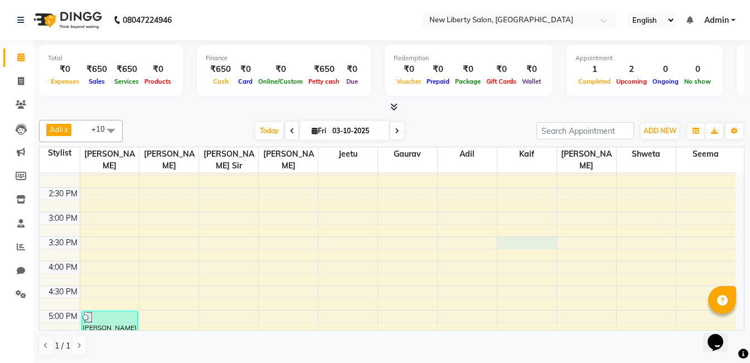
click at [526, 236] on div "9:00 AM 9:30 AM 10:00 AM 10:30 AM 11:00 AM 11:30 AM 12:00 PM 12:30 PM 1:00 PM 1…" at bounding box center [388, 285] width 696 height 735
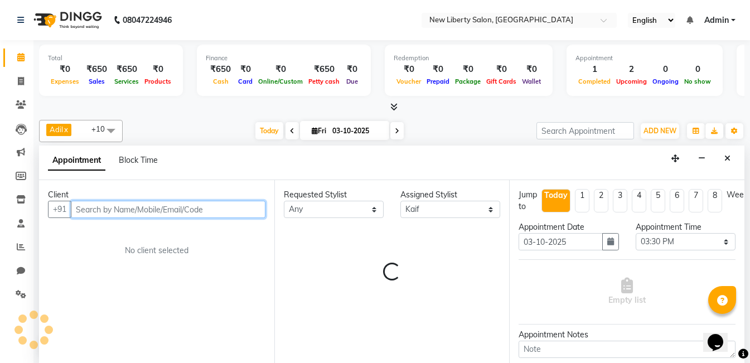
scroll to position [1, 0]
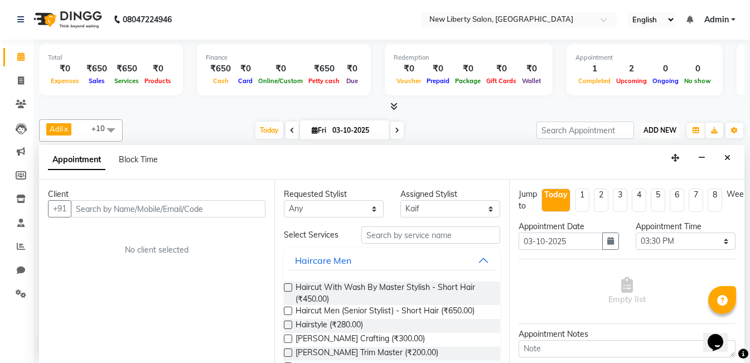
click at [661, 132] on span "ADD NEW" at bounding box center [659, 130] width 33 height 8
click at [660, 127] on span "ADD NEW" at bounding box center [659, 130] width 33 height 8
click at [646, 127] on span "ADD NEW" at bounding box center [659, 130] width 33 height 8
click at [661, 124] on button "ADD NEW Toggle Dropdown" at bounding box center [660, 131] width 38 height 16
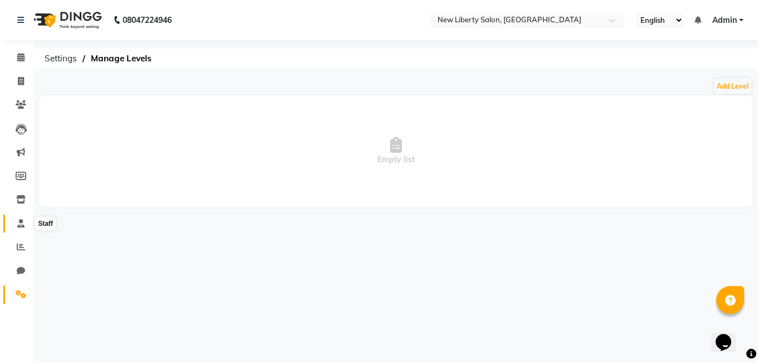
click at [20, 227] on span at bounding box center [21, 223] width 20 height 13
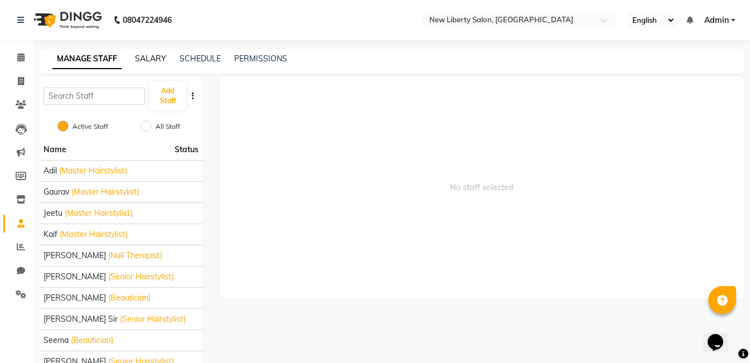
click at [146, 60] on link "SALARY" at bounding box center [150, 59] width 31 height 10
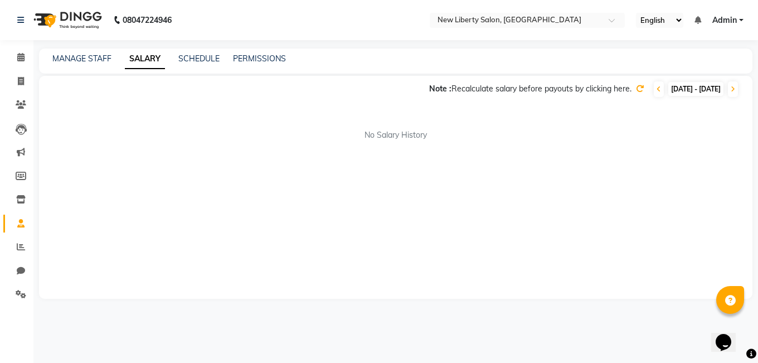
click at [636, 85] on icon at bounding box center [640, 89] width 8 height 8
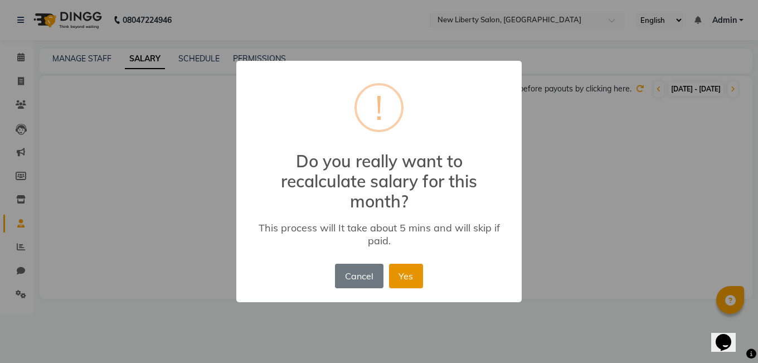
click at [412, 270] on button "Yes" at bounding box center [406, 276] width 34 height 25
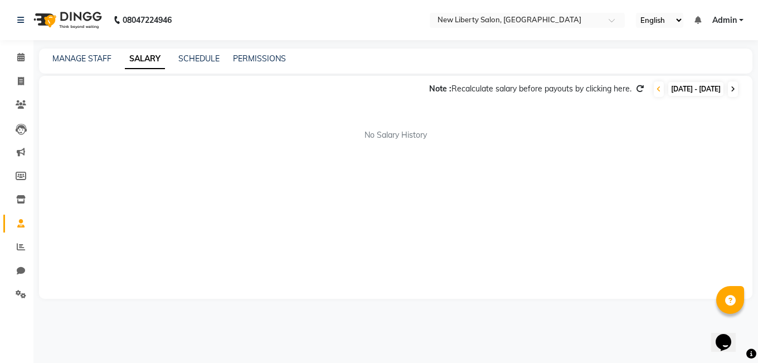
click at [730, 86] on span at bounding box center [733, 89] width 10 height 16
click at [654, 93] on span at bounding box center [659, 89] width 10 height 16
click at [204, 55] on link "SCHEDULE" at bounding box center [198, 59] width 41 height 10
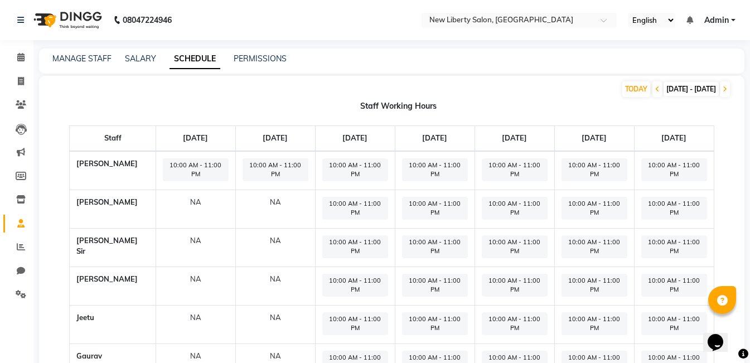
click at [163, 161] on span "10:00 AM - 11:00 PM" at bounding box center [196, 169] width 66 height 23
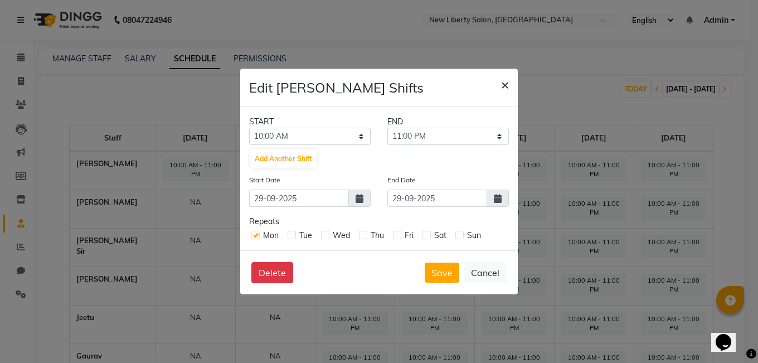
click at [505, 83] on span "×" at bounding box center [505, 84] width 8 height 17
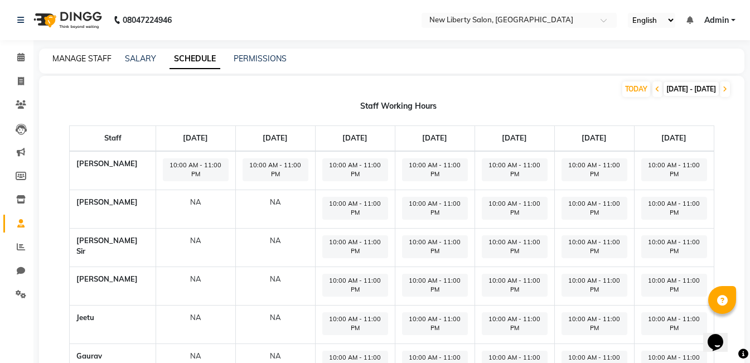
click at [80, 61] on link "MANAGE STAFF" at bounding box center [81, 59] width 59 height 10
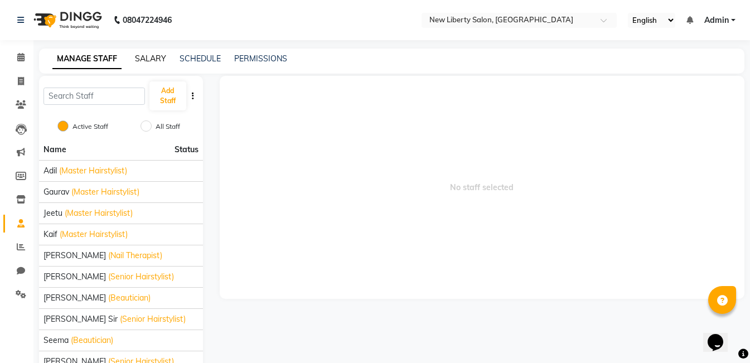
click at [147, 55] on link "SALARY" at bounding box center [150, 59] width 31 height 10
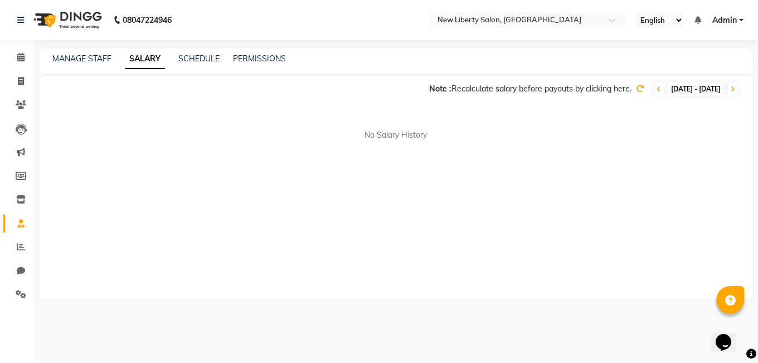
click at [255, 160] on div "Note : Recalculate salary before payouts by clicking here. [DATE] - [DATE] No S…" at bounding box center [396, 187] width 714 height 223
click at [21, 248] on icon at bounding box center [21, 246] width 8 height 8
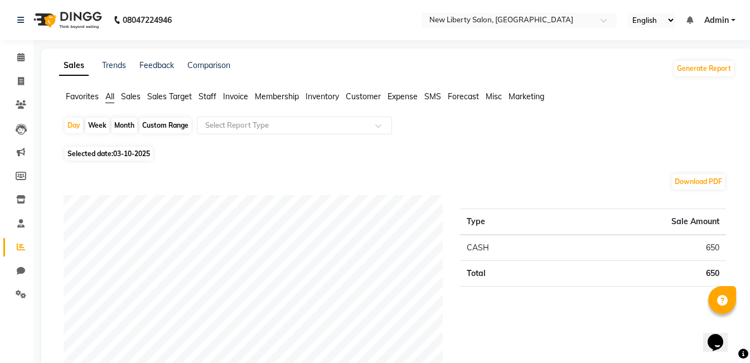
click at [206, 94] on span "Staff" at bounding box center [207, 96] width 18 height 10
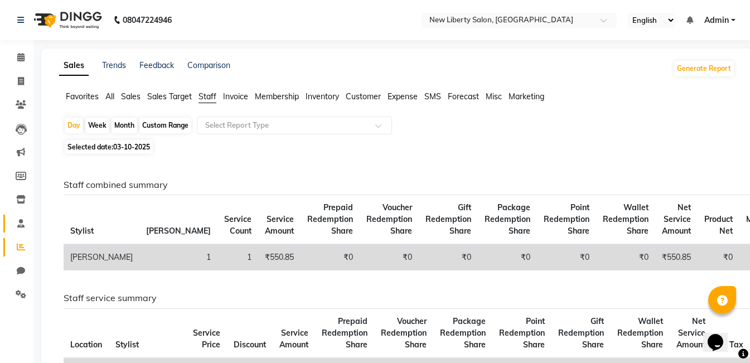
click at [17, 230] on link "Staff" at bounding box center [16, 224] width 27 height 18
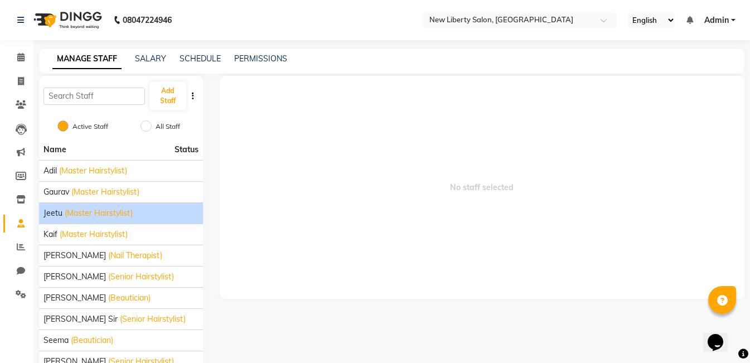
scroll to position [59, 0]
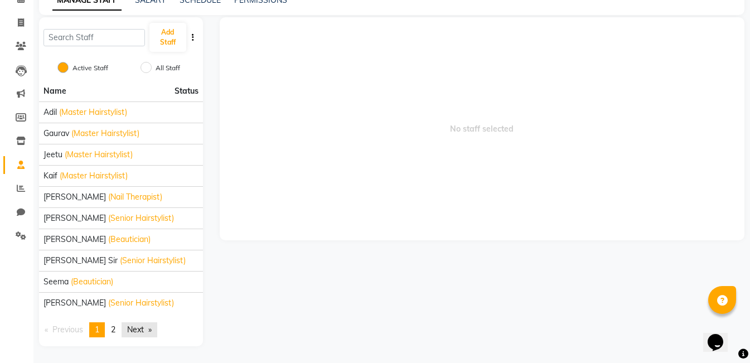
click at [138, 331] on link "Next page" at bounding box center [140, 329] width 36 height 15
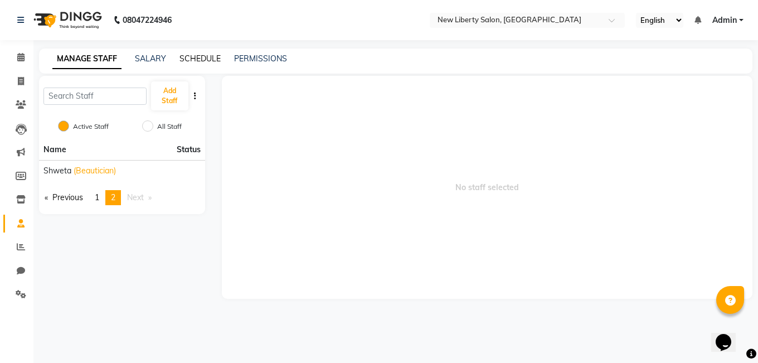
click at [195, 58] on link "SCHEDULE" at bounding box center [200, 59] width 41 height 10
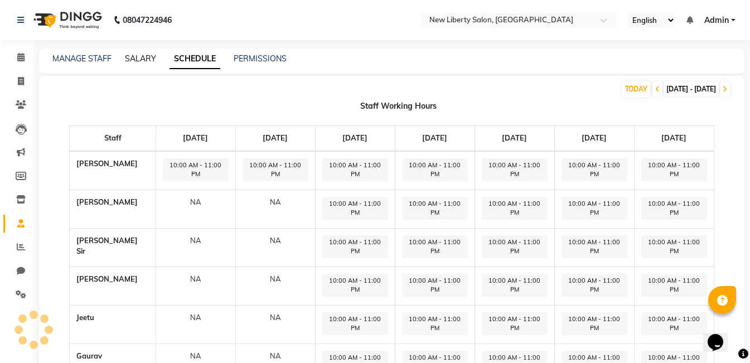
click at [138, 56] on link "SALARY" at bounding box center [140, 59] width 31 height 10
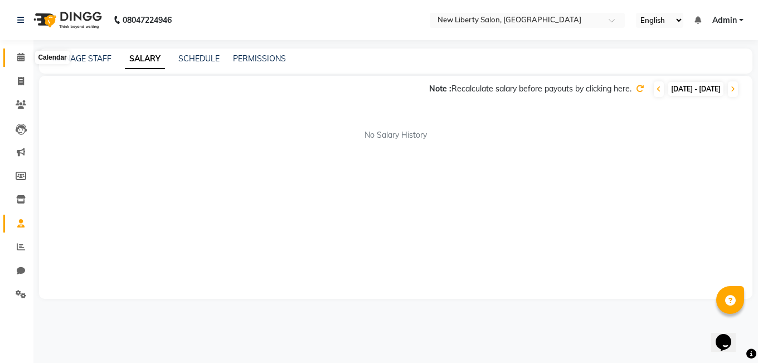
click at [19, 52] on span at bounding box center [21, 57] width 20 height 13
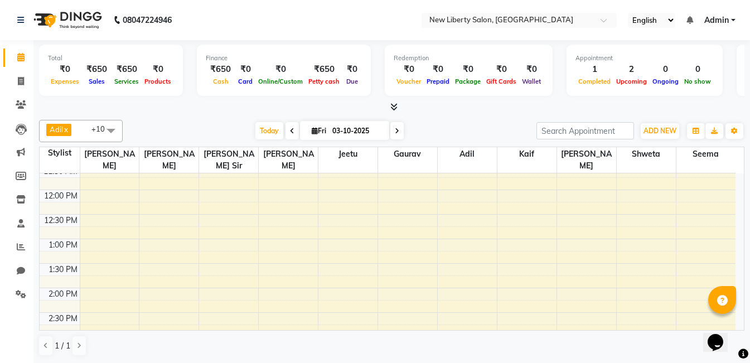
scroll to position [130, 0]
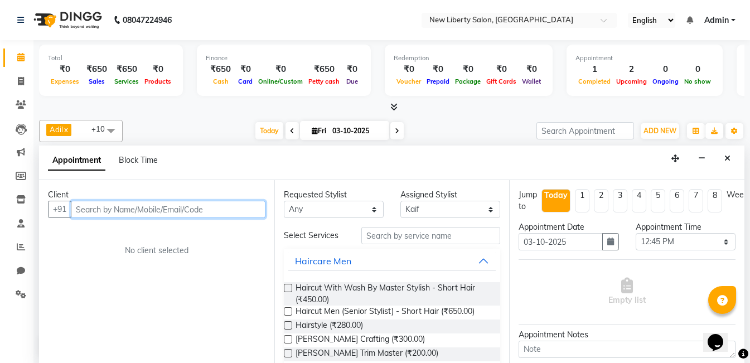
scroll to position [1, 0]
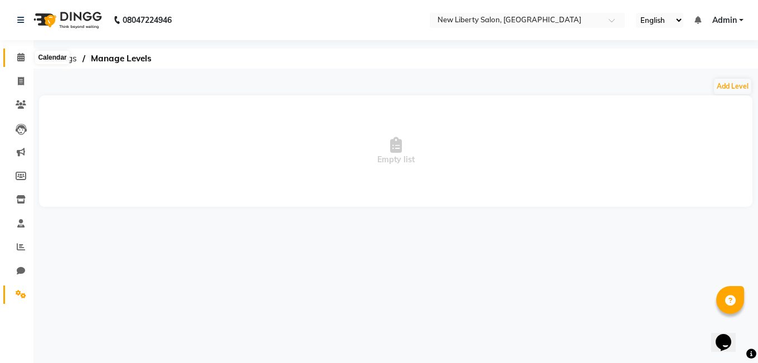
click at [19, 51] on span at bounding box center [21, 57] width 20 height 13
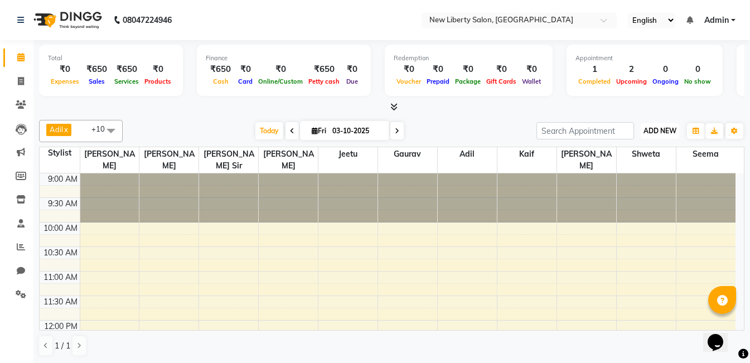
click at [656, 128] on span "ADD NEW" at bounding box center [659, 131] width 33 height 8
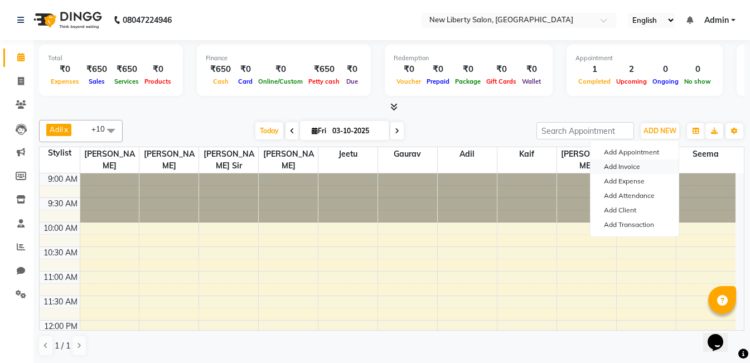
click at [642, 166] on link "Add Invoice" at bounding box center [634, 166] width 88 height 14
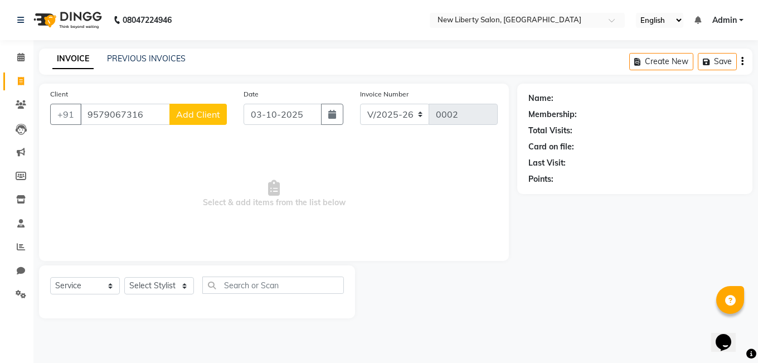
click at [186, 109] on span "Add Client" at bounding box center [198, 114] width 44 height 11
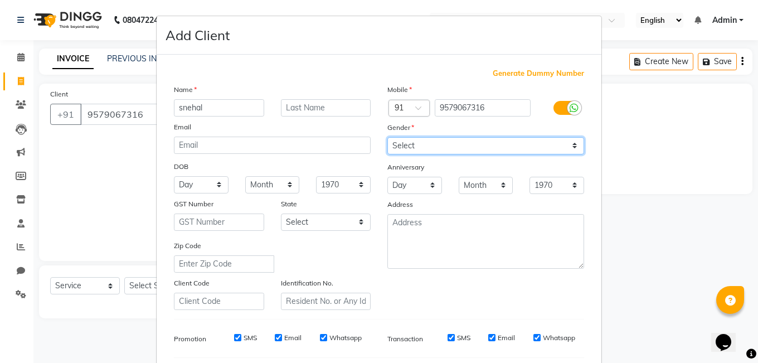
click at [415, 142] on select "Select [DEMOGRAPHIC_DATA] [DEMOGRAPHIC_DATA] Other Prefer Not To Say" at bounding box center [485, 145] width 197 height 17
click at [387, 137] on select "Select [DEMOGRAPHIC_DATA] [DEMOGRAPHIC_DATA] Other Prefer Not To Say" at bounding box center [485, 145] width 197 height 17
click at [560, 72] on span "Generate Dummy Number" at bounding box center [538, 73] width 91 height 11
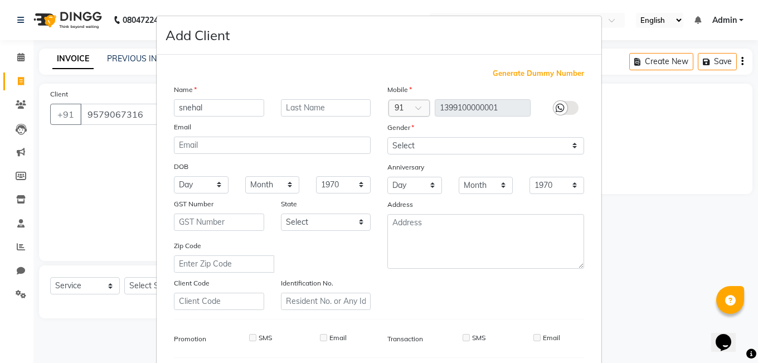
scroll to position [152, 0]
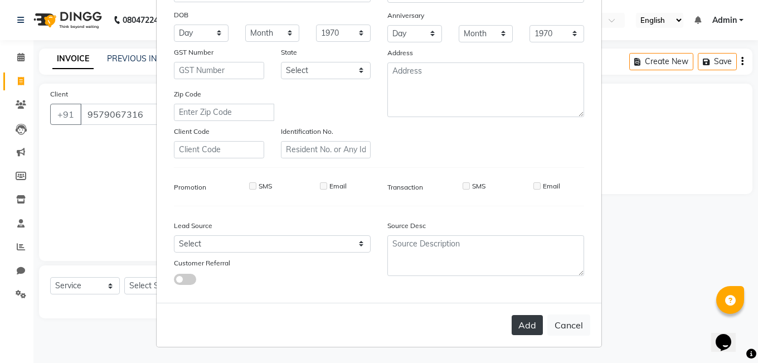
click at [518, 330] on button "Add" at bounding box center [527, 325] width 31 height 20
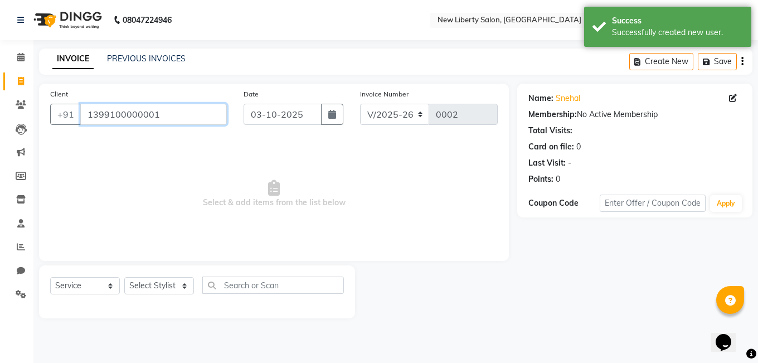
click at [139, 113] on input "1399100000001" at bounding box center [153, 114] width 147 height 21
click at [165, 113] on input "1399100000001" at bounding box center [153, 114] width 147 height 21
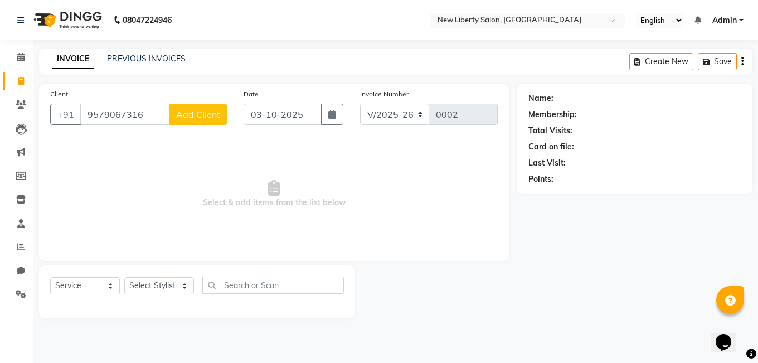
click at [183, 114] on span "Add Client" at bounding box center [198, 114] width 44 height 11
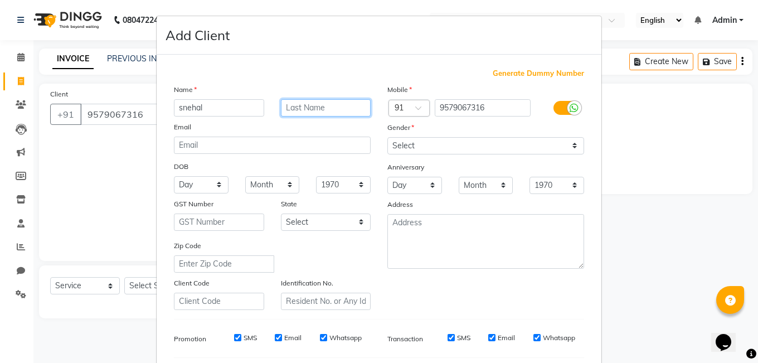
click at [298, 103] on input "text" at bounding box center [326, 107] width 90 height 17
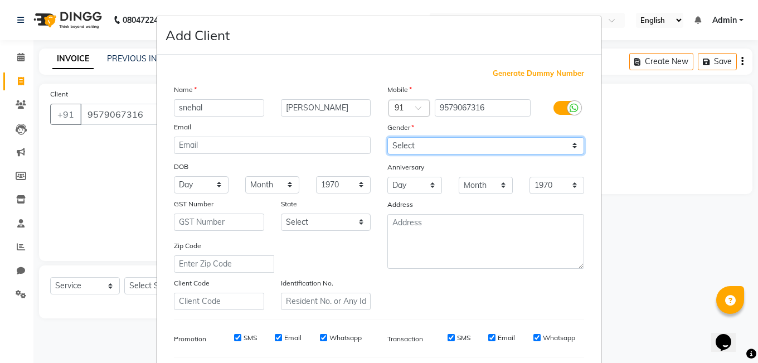
click at [443, 142] on select "Select [DEMOGRAPHIC_DATA] [DEMOGRAPHIC_DATA] Other Prefer Not To Say" at bounding box center [485, 145] width 197 height 17
click at [387, 137] on select "Select [DEMOGRAPHIC_DATA] [DEMOGRAPHIC_DATA] Other Prefer Not To Say" at bounding box center [485, 145] width 197 height 17
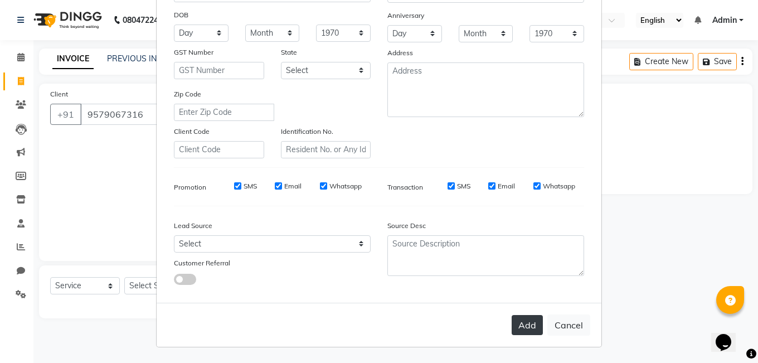
click at [517, 321] on button "Add" at bounding box center [527, 325] width 31 height 20
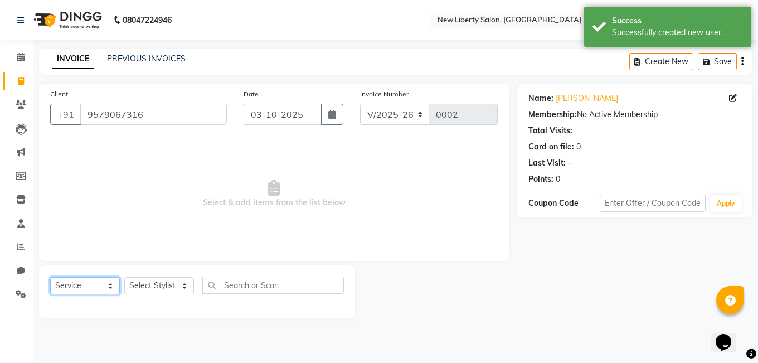
click at [110, 285] on select "Select Service Product Membership Package Voucher Prepaid Gift Card" at bounding box center [85, 285] width 70 height 17
click at [149, 285] on select "Select Stylist [PERSON_NAME] [PERSON_NAME] [PERSON_NAME] [PERSON_NAME] [PERSON_…" at bounding box center [159, 285] width 70 height 17
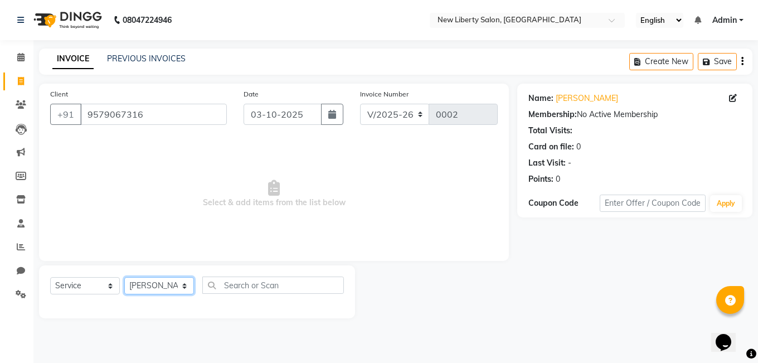
click at [124, 277] on select "Select Stylist [PERSON_NAME] [PERSON_NAME] [PERSON_NAME] [PERSON_NAME] [PERSON_…" at bounding box center [159, 285] width 70 height 17
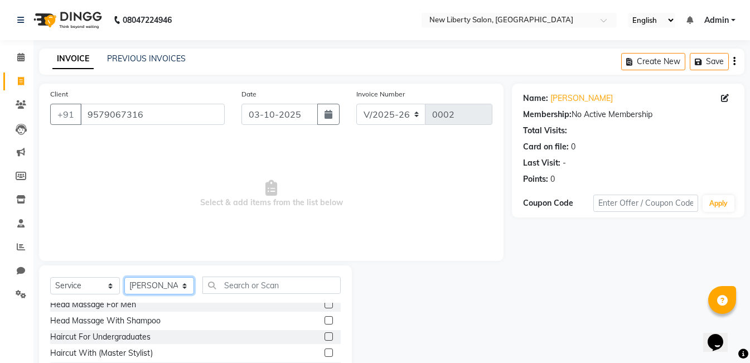
scroll to position [167, 0]
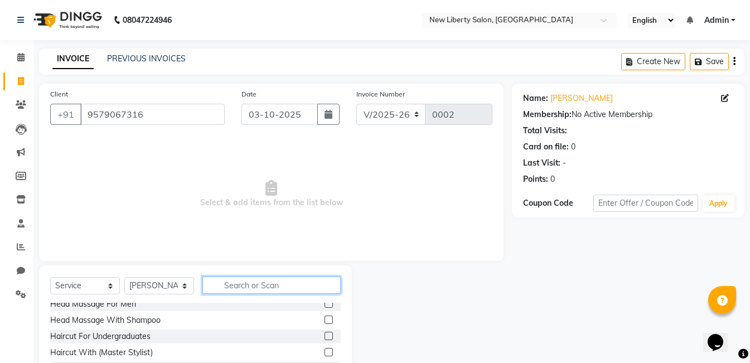
click at [231, 285] on input "text" at bounding box center [271, 285] width 138 height 17
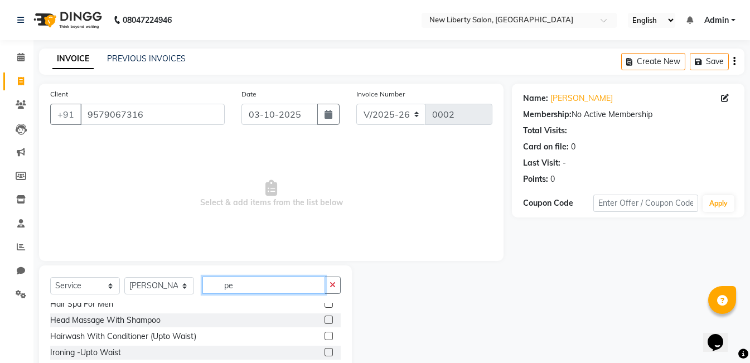
scroll to position [0, 0]
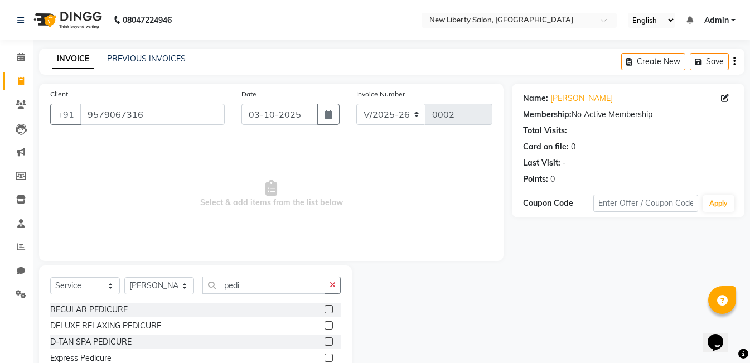
click at [332, 309] on label at bounding box center [328, 309] width 8 height 8
click at [332, 309] on input "checkbox" at bounding box center [327, 309] width 7 height 7
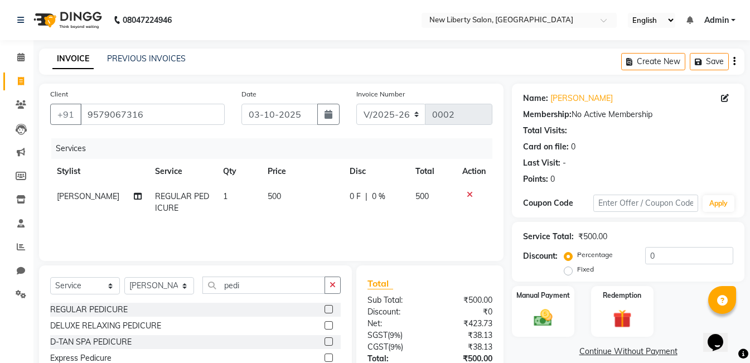
click at [327, 309] on label at bounding box center [328, 309] width 8 height 8
click at [327, 309] on input "checkbox" at bounding box center [327, 309] width 7 height 7
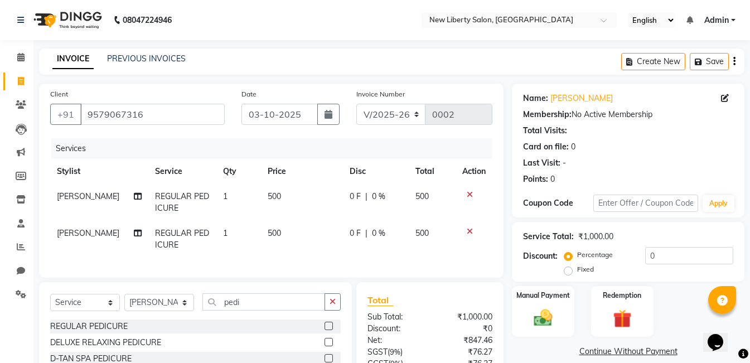
click at [468, 232] on icon at bounding box center [470, 231] width 6 height 8
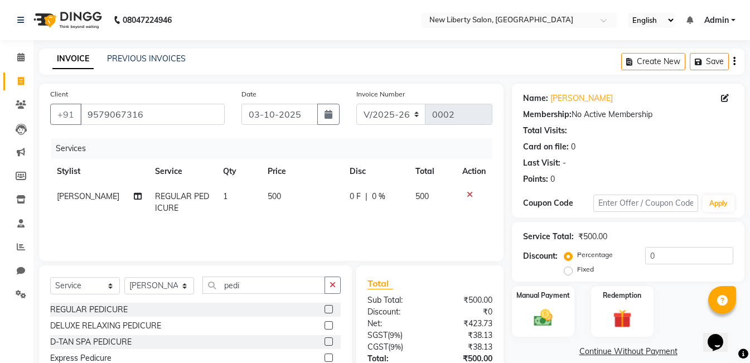
scroll to position [83, 0]
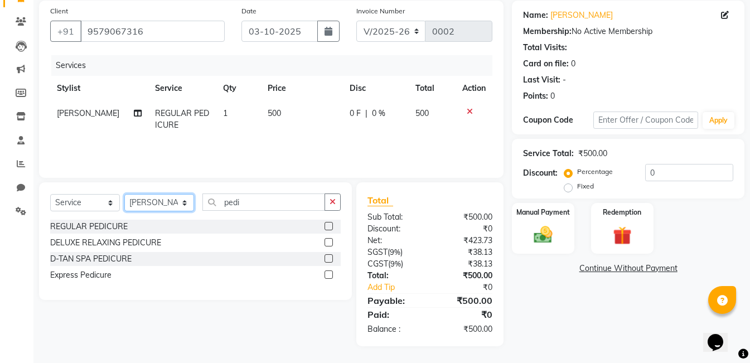
click at [148, 197] on select "Select Stylist [PERSON_NAME] [PERSON_NAME] [PERSON_NAME] [PERSON_NAME] [PERSON_…" at bounding box center [159, 202] width 70 height 17
click at [124, 194] on select "Select Stylist [PERSON_NAME] [PERSON_NAME] [PERSON_NAME] [PERSON_NAME] [PERSON_…" at bounding box center [159, 202] width 70 height 17
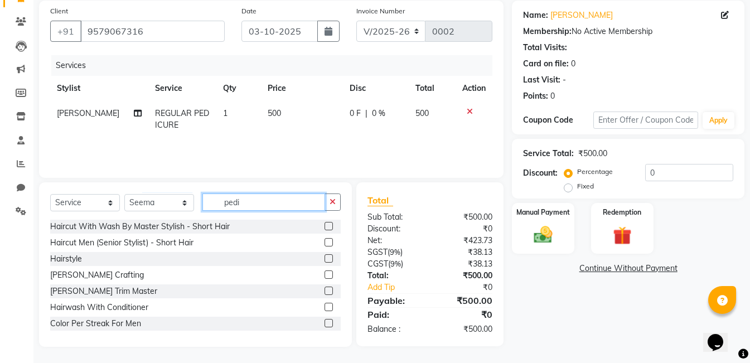
click at [252, 203] on input "pedi" at bounding box center [263, 201] width 123 height 17
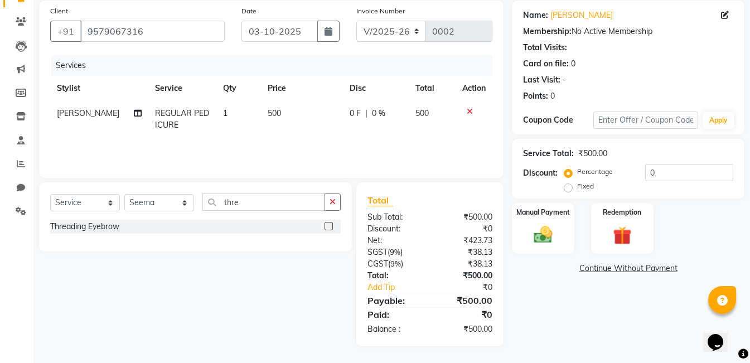
click at [329, 225] on label at bounding box center [328, 226] width 8 height 8
click at [329, 225] on input "checkbox" at bounding box center [327, 226] width 7 height 7
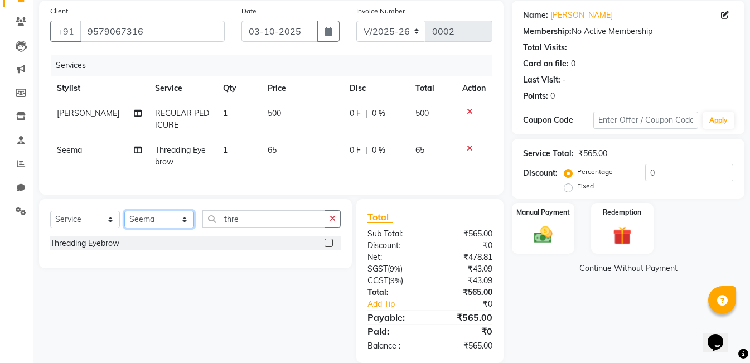
click at [182, 227] on select "Select Stylist [PERSON_NAME] [PERSON_NAME] [PERSON_NAME] [PERSON_NAME] [PERSON_…" at bounding box center [159, 219] width 70 height 17
click at [124, 219] on select "Select Stylist [PERSON_NAME] [PERSON_NAME] [PERSON_NAME] [PERSON_NAME] [PERSON_…" at bounding box center [159, 219] width 70 height 17
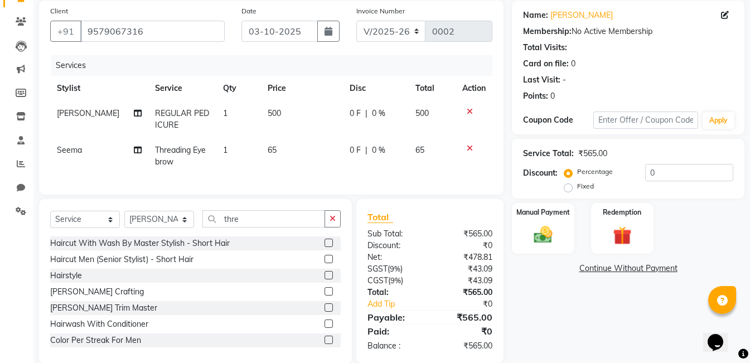
click at [324, 247] on label at bounding box center [328, 243] width 8 height 8
click at [324, 247] on input "checkbox" at bounding box center [327, 243] width 7 height 7
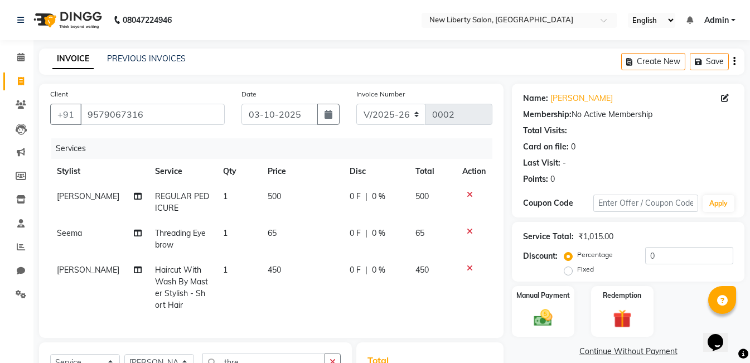
scroll to position [169, 0]
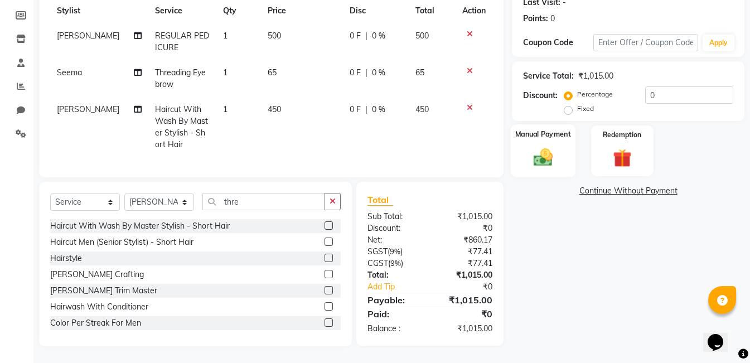
click at [532, 146] on img at bounding box center [542, 157] width 31 height 22
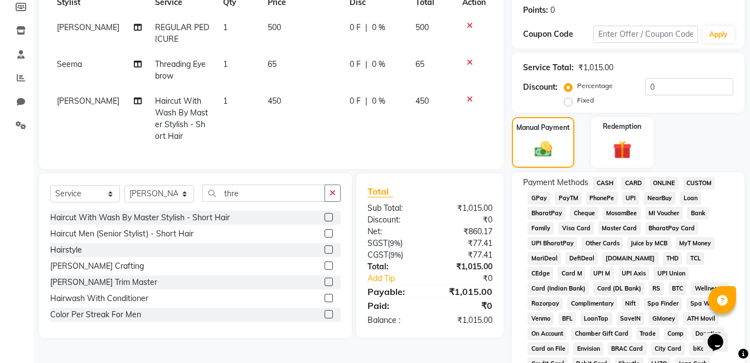
click at [600, 184] on span "CASH" at bounding box center [605, 183] width 24 height 13
click at [542, 195] on span "GPay" at bounding box center [538, 198] width 23 height 13
click at [602, 181] on span "CASH" at bounding box center [605, 183] width 24 height 13
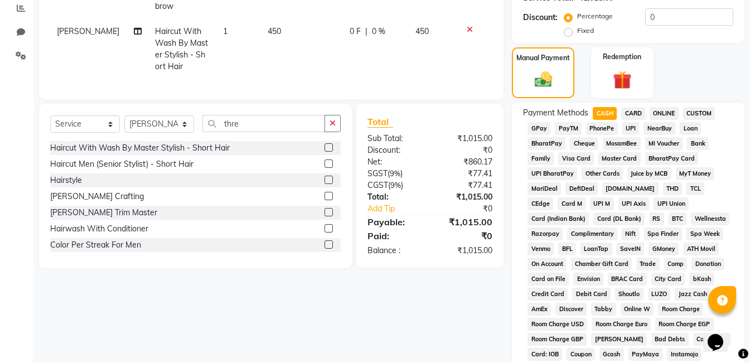
click at [664, 108] on span "ONLINE" at bounding box center [663, 113] width 29 height 13
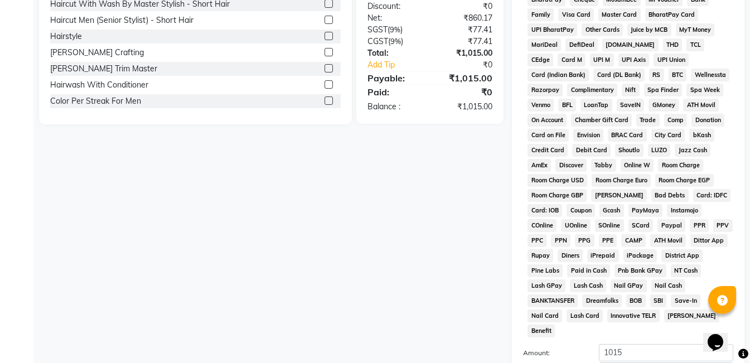
scroll to position [489, 0]
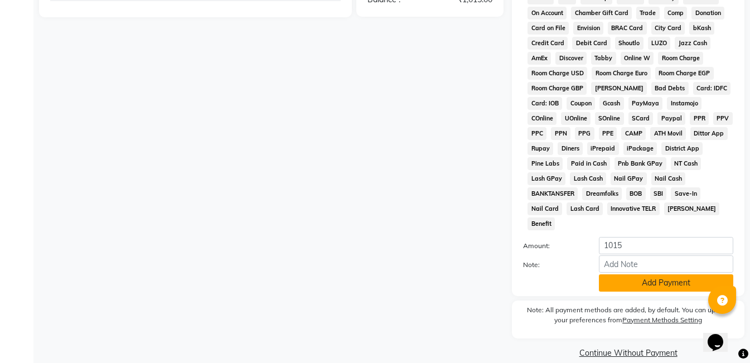
click at [629, 274] on button "Add Payment" at bounding box center [666, 282] width 134 height 17
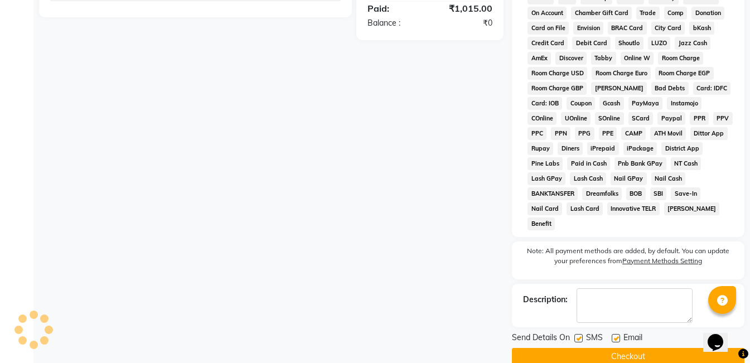
scroll to position [211, 0]
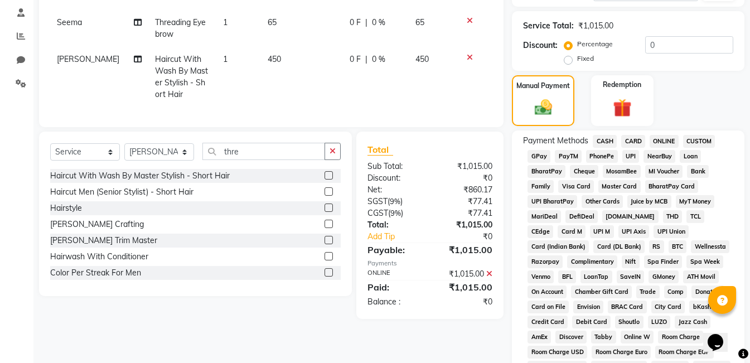
click at [546, 154] on span "GPay" at bounding box center [538, 156] width 23 height 13
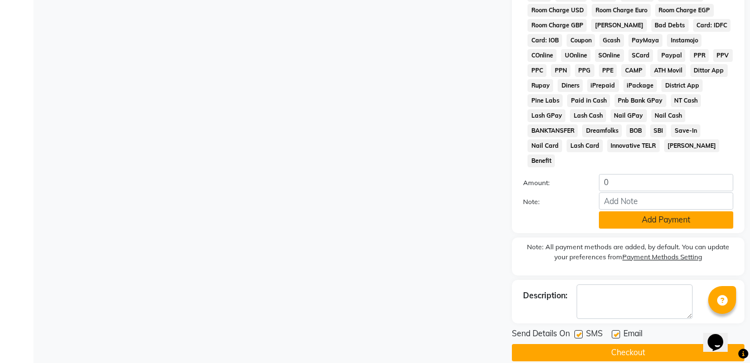
click at [629, 211] on button "Add Payment" at bounding box center [666, 219] width 134 height 17
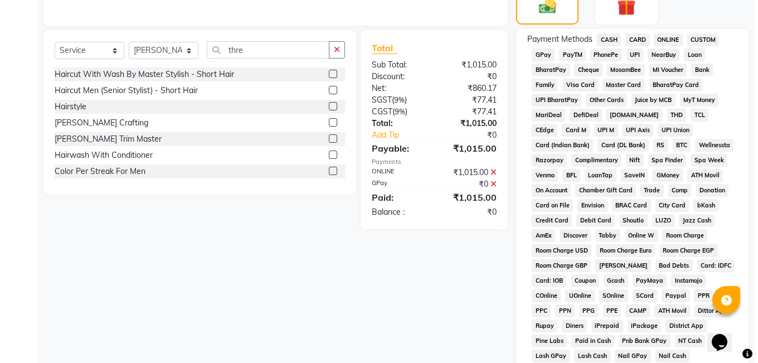
scroll to position [493, 0]
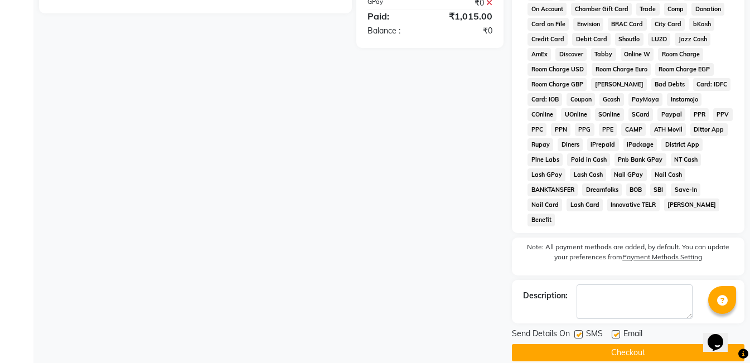
click at [668, 252] on label "Payment Methods Setting" at bounding box center [662, 257] width 80 height 10
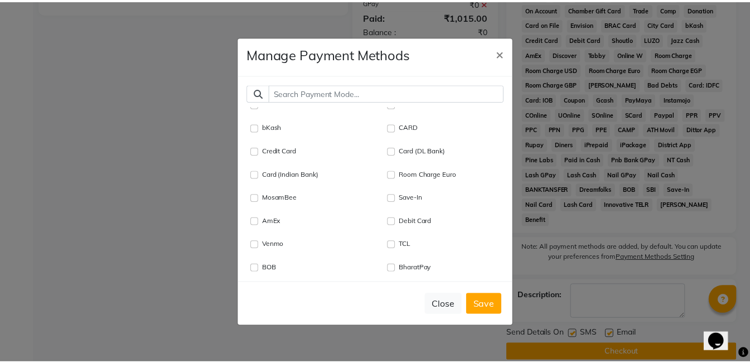
scroll to position [293, 0]
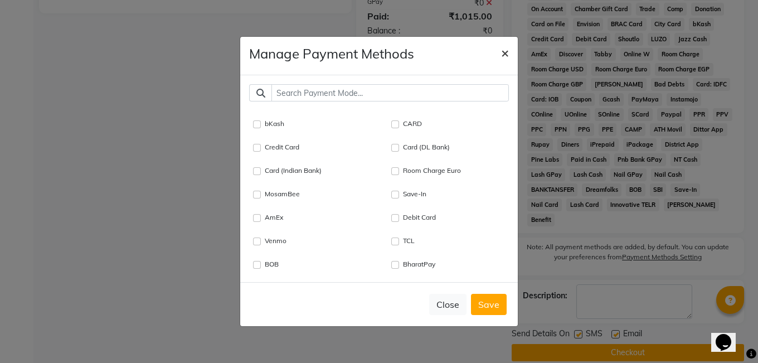
click at [501, 47] on span "×" at bounding box center [505, 52] width 8 height 17
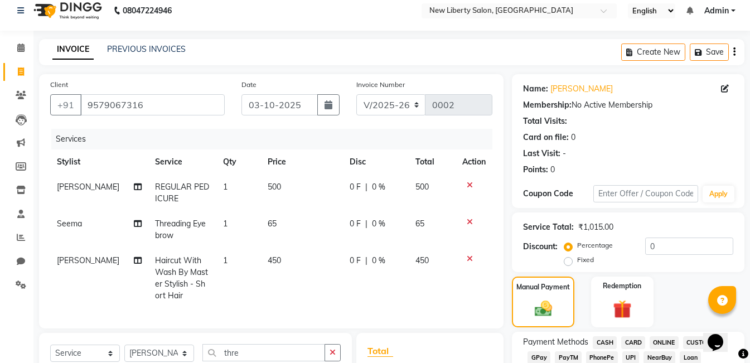
scroll to position [18, 0]
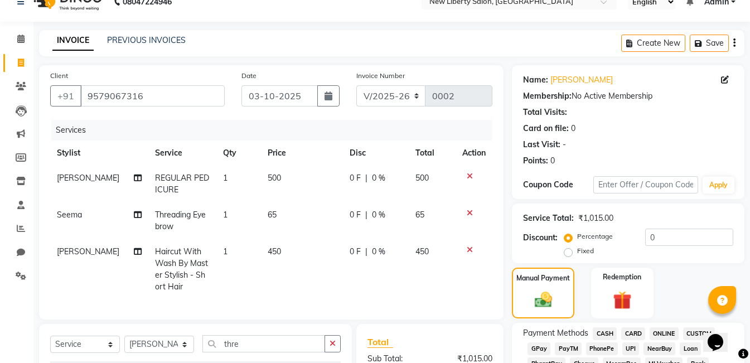
click at [577, 250] on label "Fixed" at bounding box center [585, 251] width 17 height 10
click at [568, 250] on input "Fixed" at bounding box center [570, 251] width 8 height 8
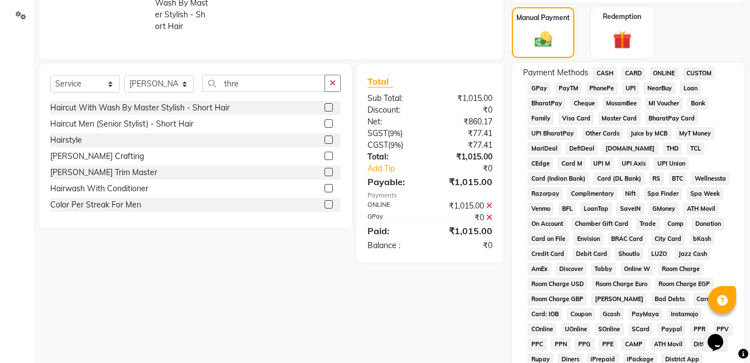
scroll to position [493, 0]
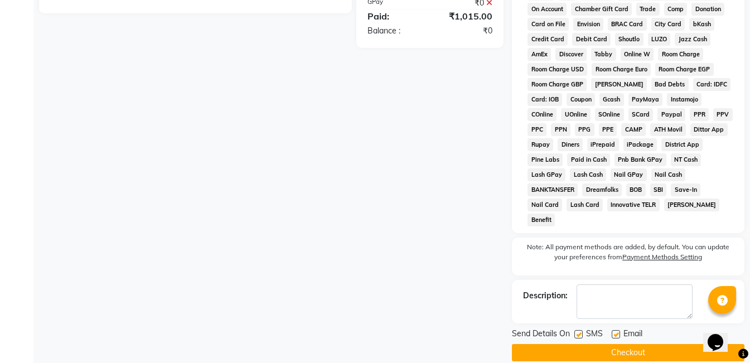
click at [620, 344] on button "Checkout" at bounding box center [628, 352] width 232 height 17
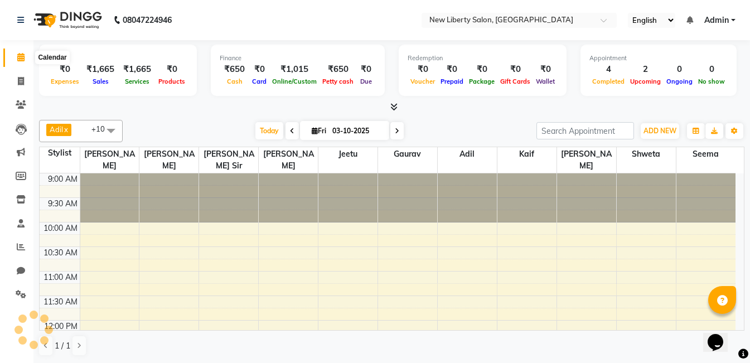
click at [20, 55] on icon at bounding box center [20, 57] width 7 height 8
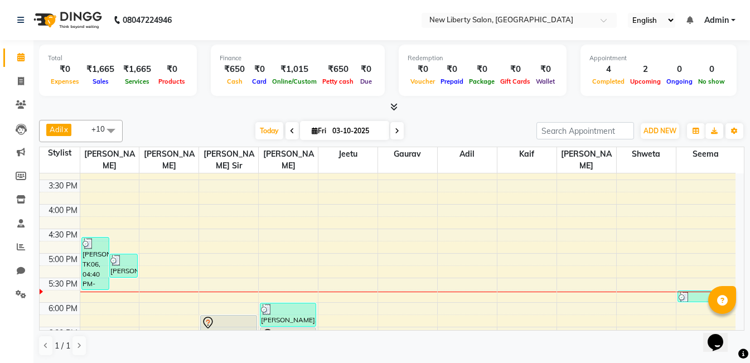
scroll to position [312, 0]
click at [400, 221] on div "9:00 AM 9:30 AM 10:00 AM 10:30 AM 11:00 AM 11:30 AM 12:00 PM 12:30 PM 1:00 PM 1…" at bounding box center [388, 229] width 696 height 735
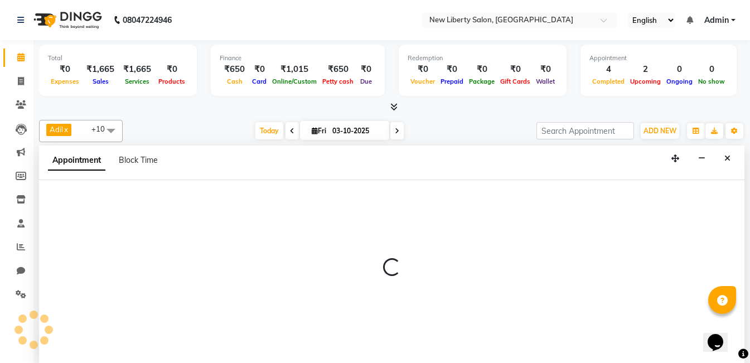
scroll to position [1, 0]
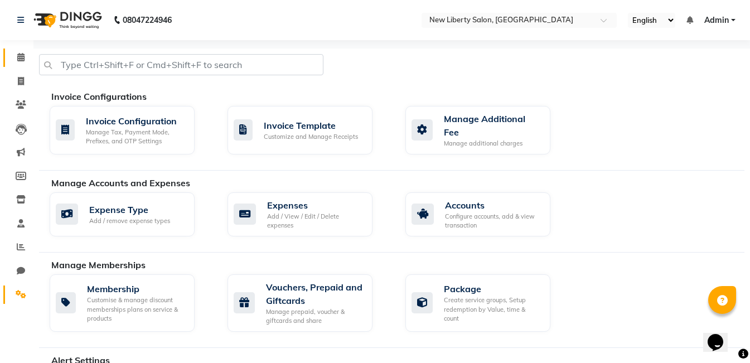
click at [21, 48] on link "Calendar" at bounding box center [16, 57] width 27 height 18
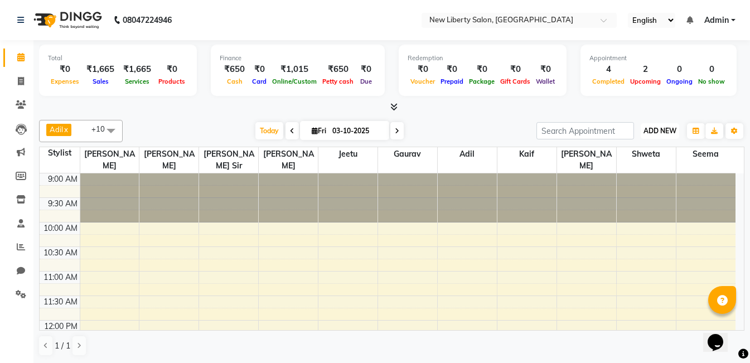
click at [660, 129] on span "ADD NEW" at bounding box center [659, 131] width 33 height 8
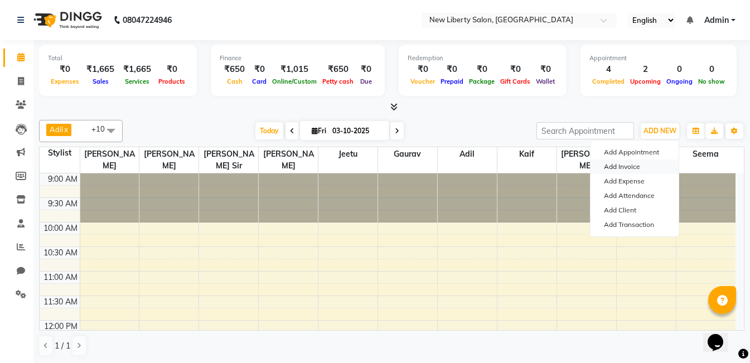
click at [642, 164] on link "Add Invoice" at bounding box center [634, 166] width 88 height 14
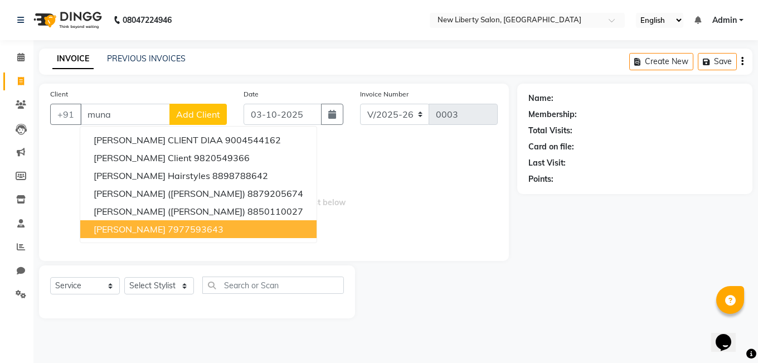
click at [168, 227] on ngb-highlight "7977593643" at bounding box center [196, 229] width 56 height 11
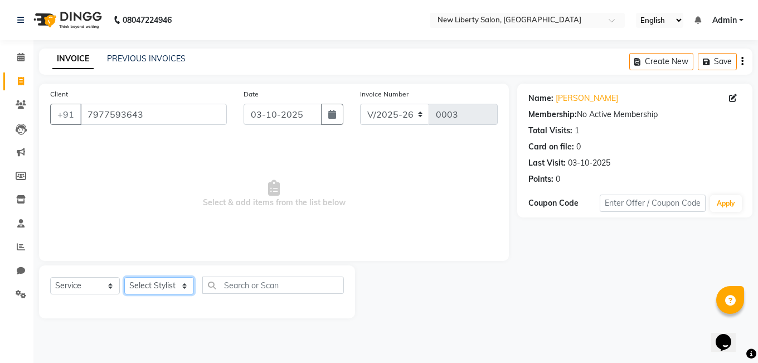
click at [141, 289] on select "Select Stylist [PERSON_NAME] [PERSON_NAME] [PERSON_NAME] [PERSON_NAME] [PERSON_…" at bounding box center [159, 285] width 70 height 17
click at [124, 277] on select "Select Stylist [PERSON_NAME] [PERSON_NAME] [PERSON_NAME] [PERSON_NAME] [PERSON_…" at bounding box center [159, 285] width 70 height 17
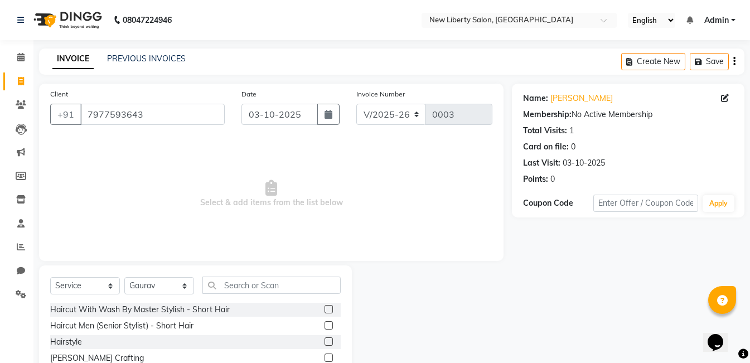
click at [324, 307] on label at bounding box center [328, 309] width 8 height 8
click at [324, 307] on input "checkbox" at bounding box center [327, 309] width 7 height 7
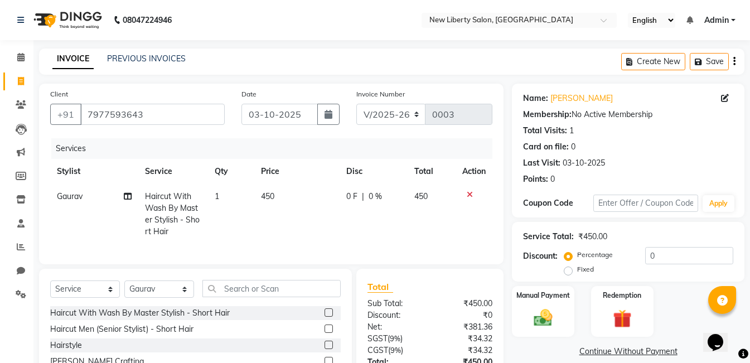
scroll to position [93, 0]
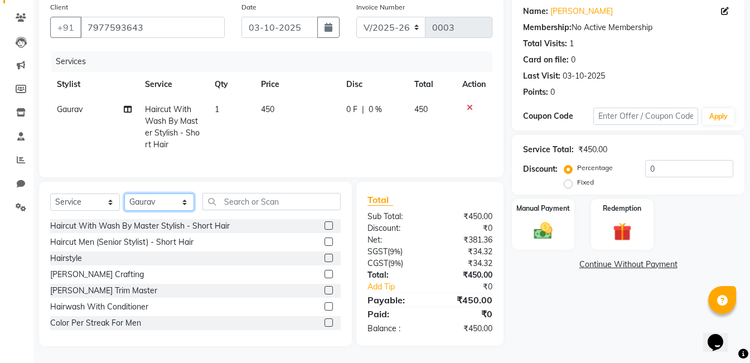
click at [188, 201] on select "Select Stylist [PERSON_NAME] [PERSON_NAME] [PERSON_NAME] [PERSON_NAME] [PERSON_…" at bounding box center [159, 201] width 70 height 17
click at [124, 196] on select "Select Stylist [PERSON_NAME] [PERSON_NAME] [PERSON_NAME] [PERSON_NAME] [PERSON_…" at bounding box center [159, 201] width 70 height 17
click at [158, 200] on select "Select Stylist [PERSON_NAME] [PERSON_NAME] [PERSON_NAME] [PERSON_NAME] [PERSON_…" at bounding box center [159, 201] width 70 height 17
click at [124, 196] on select "Select Stylist [PERSON_NAME] [PERSON_NAME] [PERSON_NAME] [PERSON_NAME] [PERSON_…" at bounding box center [159, 201] width 70 height 17
click at [225, 205] on input "text" at bounding box center [271, 201] width 138 height 17
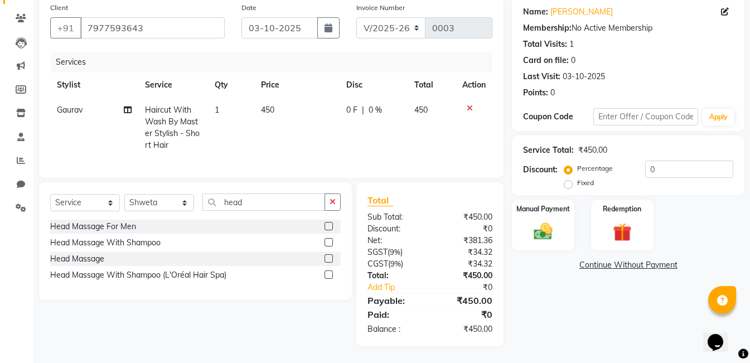
click at [327, 224] on label at bounding box center [328, 226] width 8 height 8
click at [327, 224] on input "checkbox" at bounding box center [327, 226] width 7 height 7
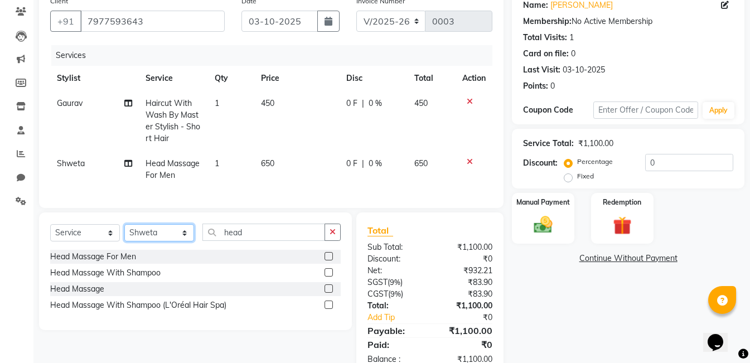
click at [150, 241] on select "Select Stylist [PERSON_NAME] [PERSON_NAME] [PERSON_NAME] [PERSON_NAME] [PERSON_…" at bounding box center [159, 232] width 70 height 17
click at [124, 232] on select "Select Stylist [PERSON_NAME] [PERSON_NAME] [PERSON_NAME] [PERSON_NAME] [PERSON_…" at bounding box center [159, 232] width 70 height 17
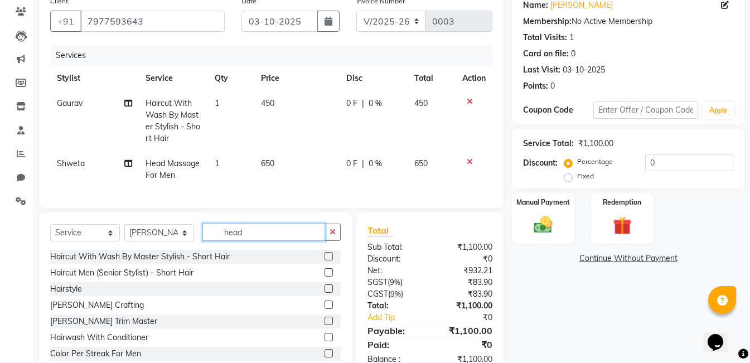
click at [253, 240] on input "head" at bounding box center [263, 232] width 123 height 17
click at [253, 241] on input "head" at bounding box center [263, 232] width 123 height 17
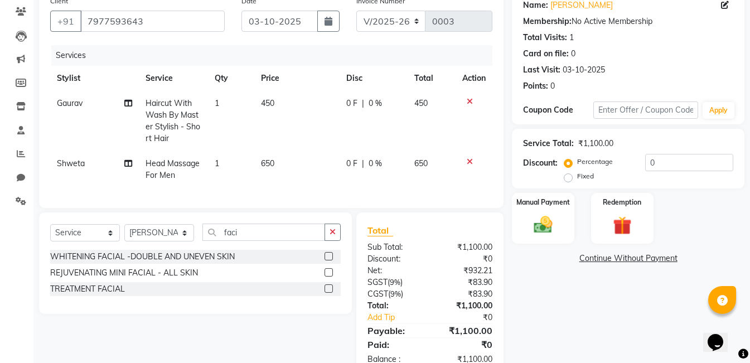
click at [328, 260] on label at bounding box center [328, 256] width 8 height 8
click at [328, 260] on input "checkbox" at bounding box center [327, 256] width 7 height 7
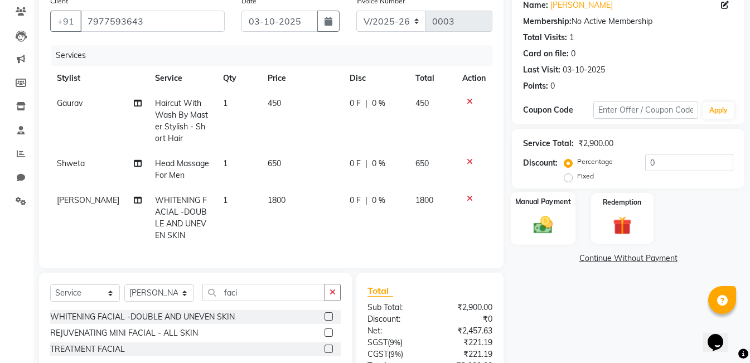
click at [537, 222] on img at bounding box center [542, 225] width 31 height 22
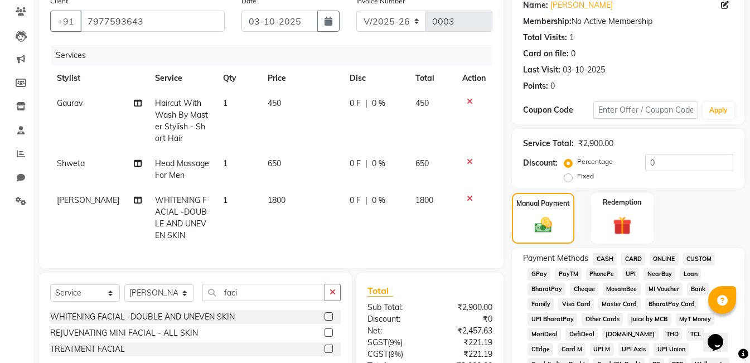
click at [600, 256] on span "CASH" at bounding box center [605, 259] width 24 height 13
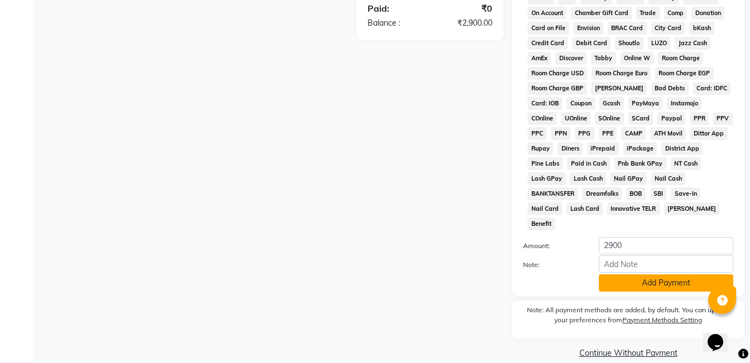
scroll to position [434, 0]
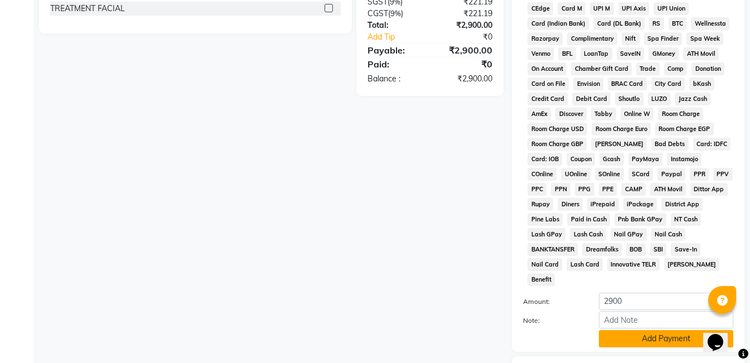
click at [618, 330] on button "Add Payment" at bounding box center [666, 338] width 134 height 17
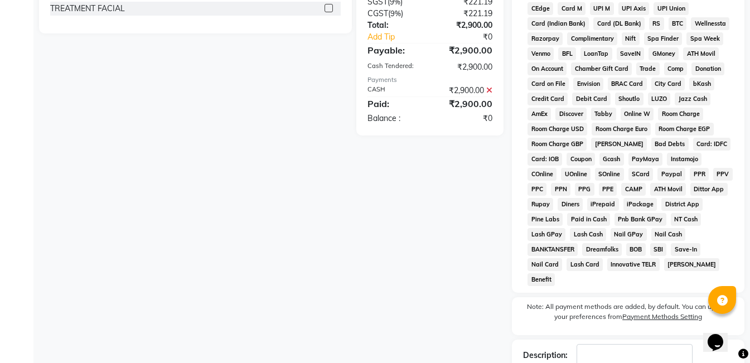
scroll to position [493, 0]
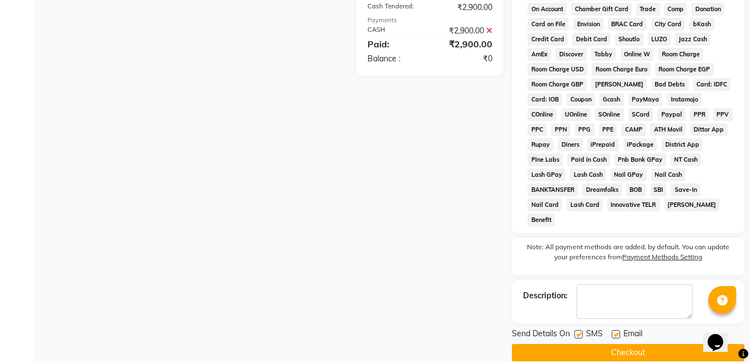
click at [602, 344] on button "Checkout" at bounding box center [628, 352] width 232 height 17
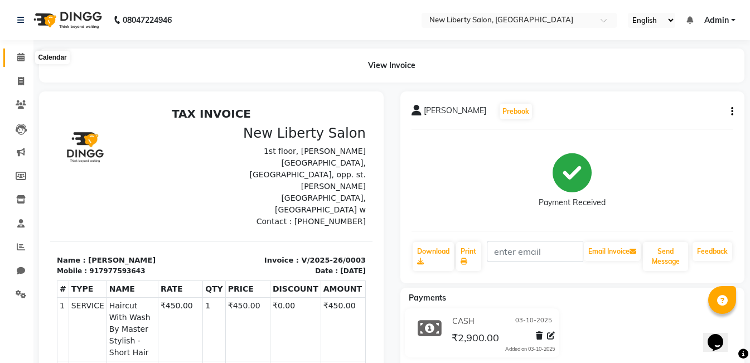
click at [20, 55] on icon at bounding box center [20, 57] width 7 height 8
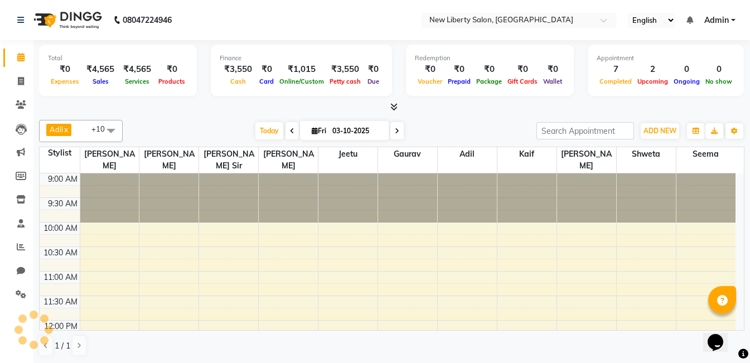
scroll to position [393, 0]
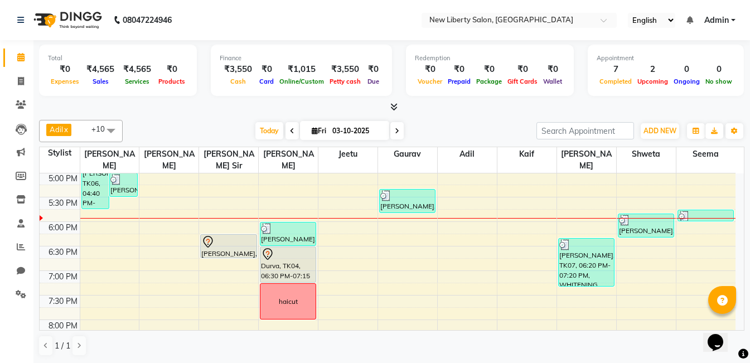
click at [362, 241] on div "9:00 AM 9:30 AM 10:00 AM 10:30 AM 11:00 AM 11:30 AM 12:00 PM 12:30 PM 1:00 PM 1…" at bounding box center [388, 147] width 696 height 735
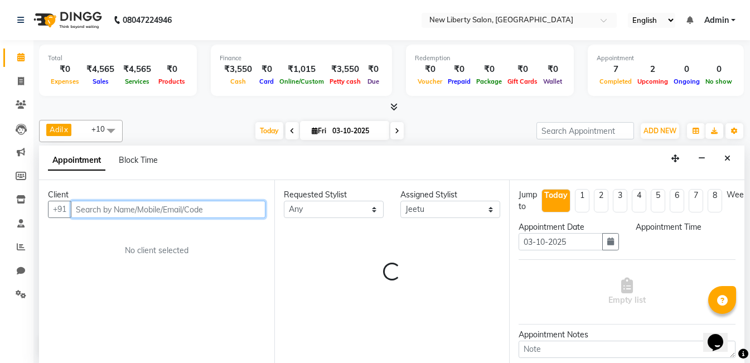
scroll to position [1, 0]
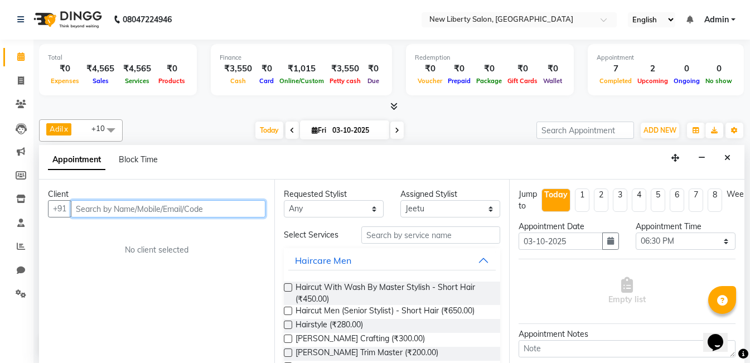
click at [191, 206] on input "text" at bounding box center [168, 208] width 195 height 17
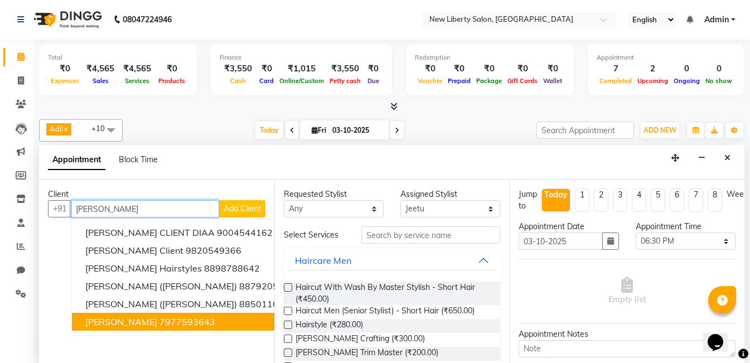
click at [178, 318] on button "[PERSON_NAME] 7977593643" at bounding box center [190, 322] width 236 height 18
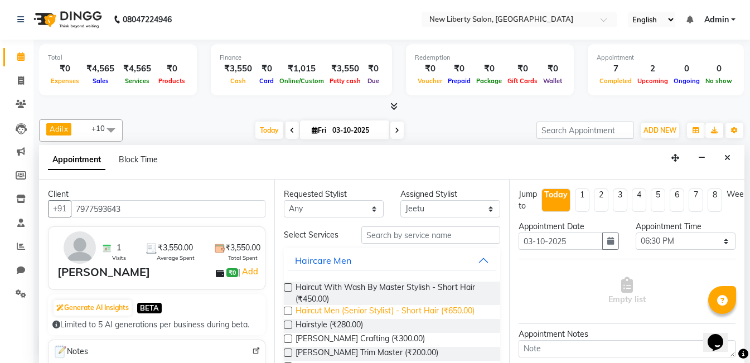
click at [395, 311] on span "Haircut Men (Senior Stylist) - Short Hair (₹650.00)" at bounding box center [384, 312] width 179 height 14
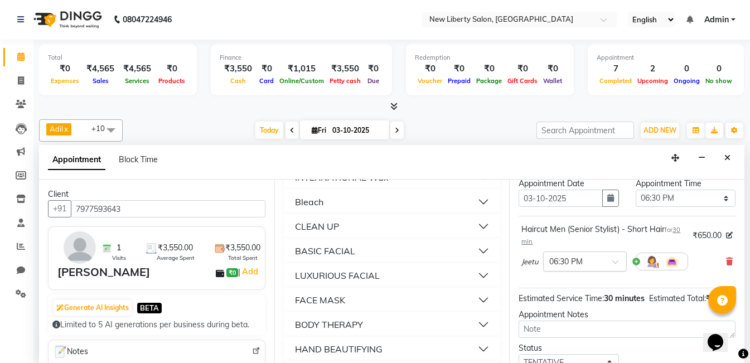
scroll to position [26, 0]
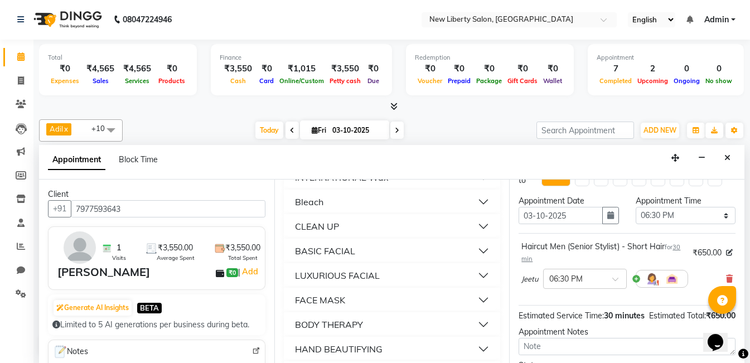
click at [742, 350] on icon at bounding box center [743, 354] width 10 height 10
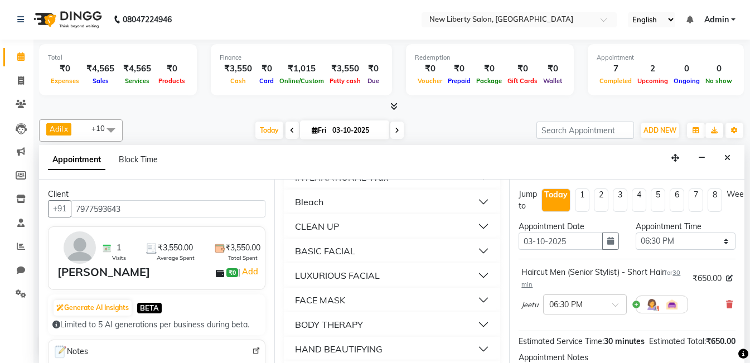
scroll to position [142, 0]
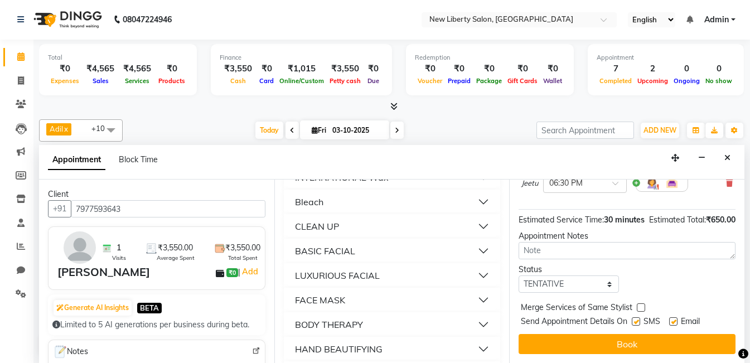
click at [675, 317] on label at bounding box center [673, 321] width 8 height 8
click at [675, 319] on input "checkbox" at bounding box center [672, 322] width 7 height 7
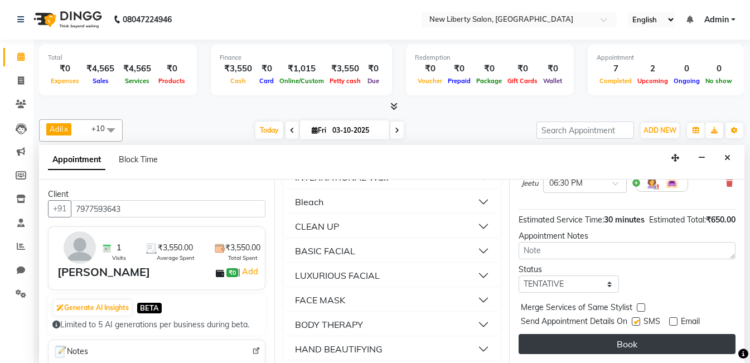
click at [658, 335] on button "Book" at bounding box center [626, 344] width 217 height 20
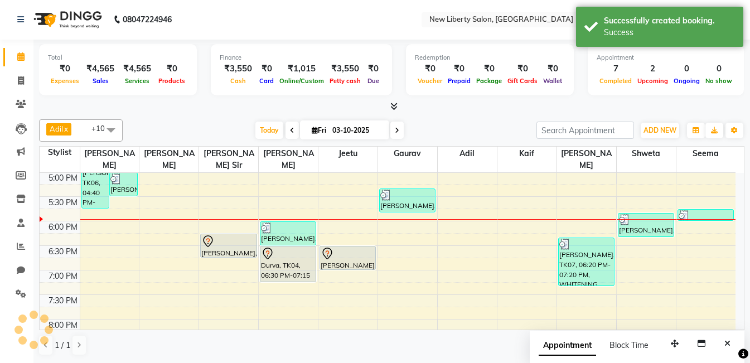
scroll to position [0, 0]
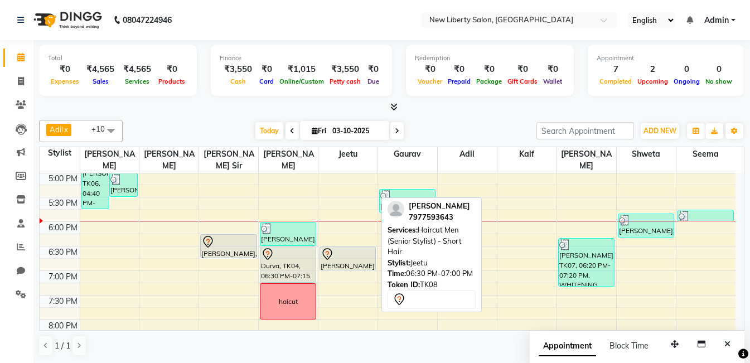
click at [348, 248] on div at bounding box center [348, 254] width 54 height 13
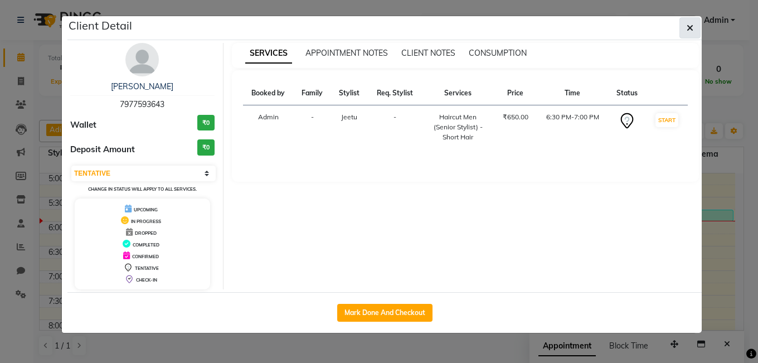
click at [696, 30] on button "button" at bounding box center [690, 27] width 21 height 21
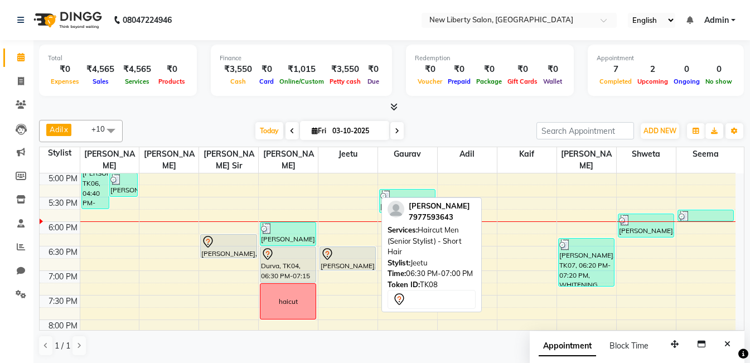
click at [356, 248] on div at bounding box center [348, 254] width 54 height 13
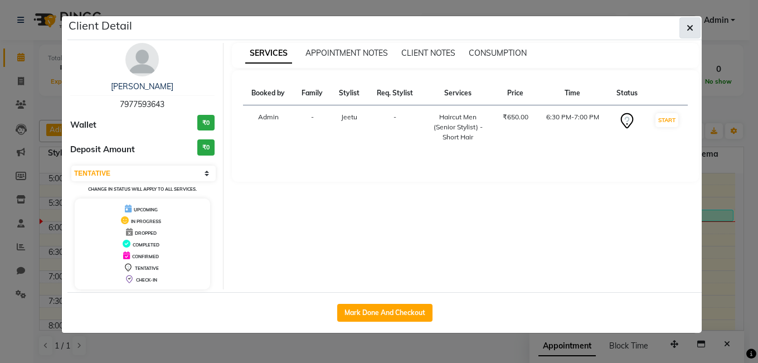
click at [692, 22] on button "button" at bounding box center [690, 27] width 21 height 21
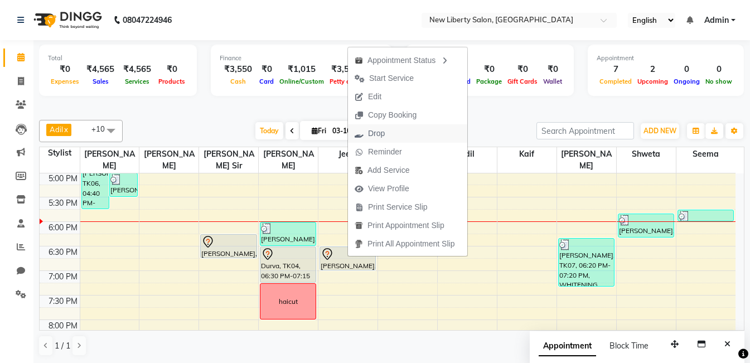
click at [390, 130] on span "Drop" at bounding box center [369, 133] width 43 height 18
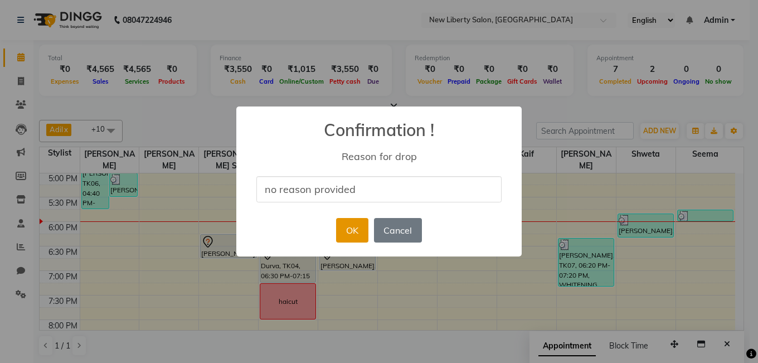
click at [356, 226] on button "OK" at bounding box center [352, 230] width 32 height 25
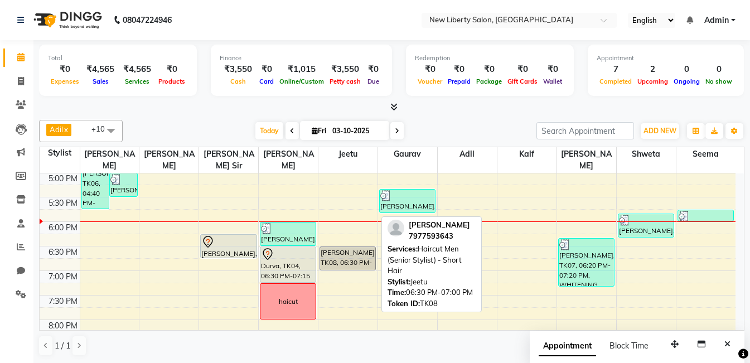
click at [344, 247] on div "[PERSON_NAME], TK08, 06:30 PM-07:00 PM, Haircut Men (Senior Stylist) - Short Ha…" at bounding box center [347, 258] width 55 height 23
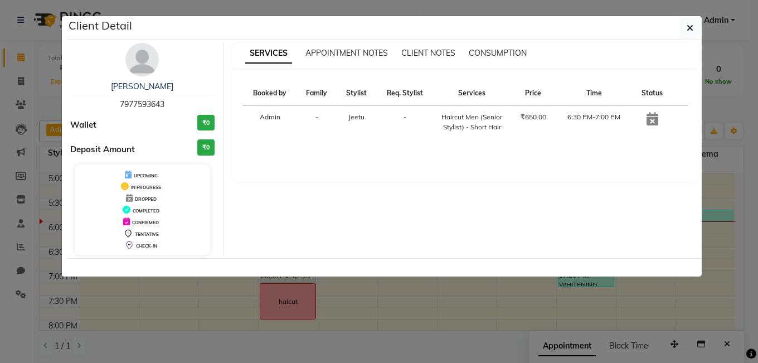
click at [648, 115] on icon at bounding box center [653, 118] width 12 height 13
click at [653, 116] on icon at bounding box center [653, 118] width 12 height 13
click at [363, 55] on span "APPOINTMENT NOTES" at bounding box center [346, 53] width 83 height 10
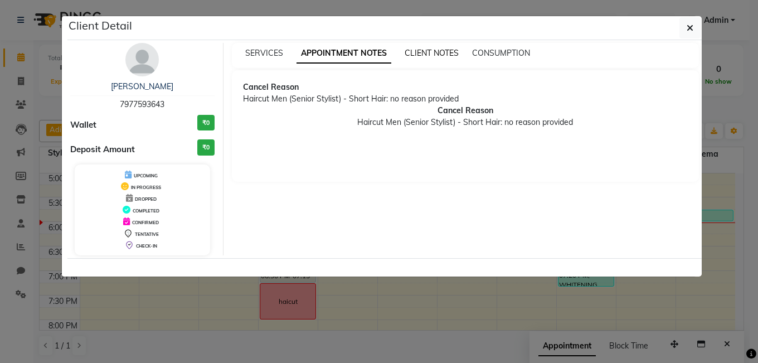
click at [411, 56] on span "CLIENT NOTES" at bounding box center [432, 53] width 54 height 10
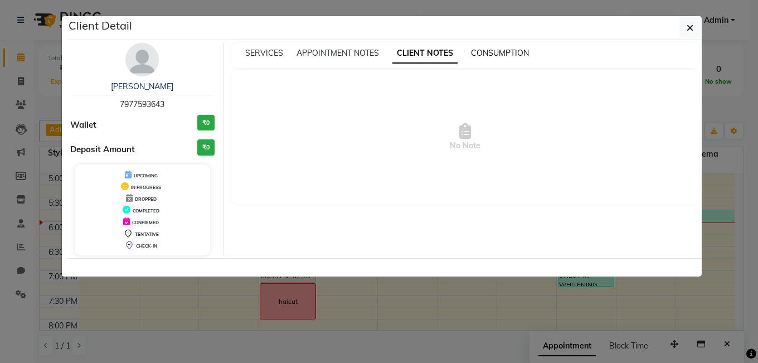
click at [518, 50] on span "CONSUMPTION" at bounding box center [500, 53] width 58 height 10
click at [136, 225] on div "CONFIRMED" at bounding box center [142, 222] width 127 height 12
click at [129, 222] on icon at bounding box center [126, 221] width 7 height 8
click at [693, 28] on icon "button" at bounding box center [690, 27] width 7 height 9
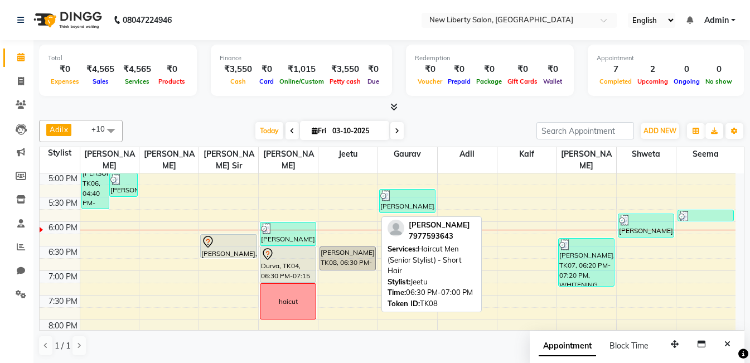
click at [345, 251] on div "[PERSON_NAME], TK08, 06:30 PM-07:00 PM, Haircut Men (Senior Stylist) - Short Ha…" at bounding box center [347, 258] width 55 height 23
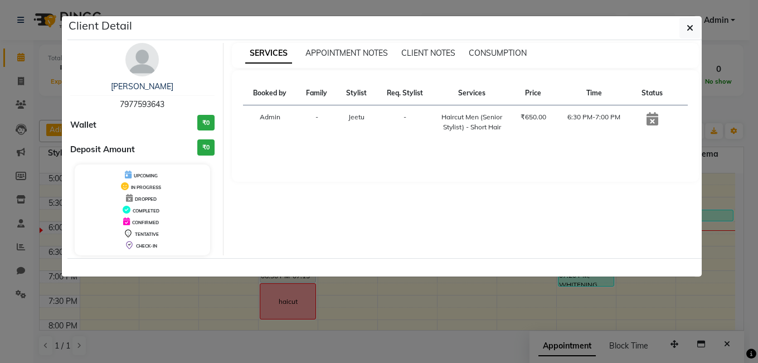
click at [645, 120] on td at bounding box center [653, 122] width 40 height 34
drag, startPoint x: 645, startPoint y: 120, endPoint x: 653, endPoint y: 120, distance: 8.4
click at [653, 120] on td at bounding box center [653, 122] width 40 height 34
click at [653, 120] on icon at bounding box center [653, 118] width 12 height 13
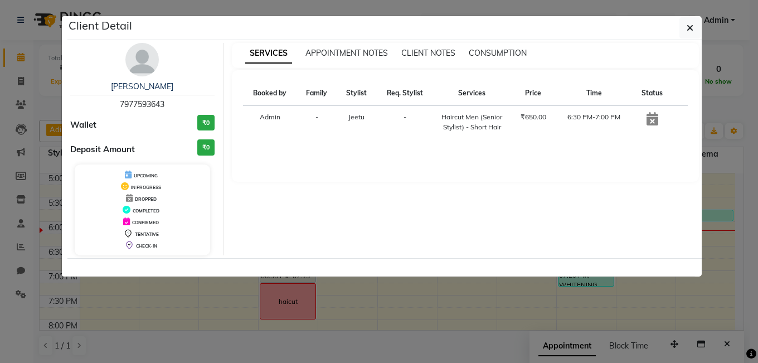
click at [653, 120] on icon at bounding box center [653, 118] width 12 height 13
drag, startPoint x: 653, startPoint y: 120, endPoint x: 389, endPoint y: 132, distance: 265.1
click at [389, 132] on td "-" at bounding box center [404, 122] width 57 height 34
click at [143, 212] on span "COMPLETED" at bounding box center [146, 211] width 27 height 6
click at [688, 30] on icon "button" at bounding box center [690, 27] width 7 height 9
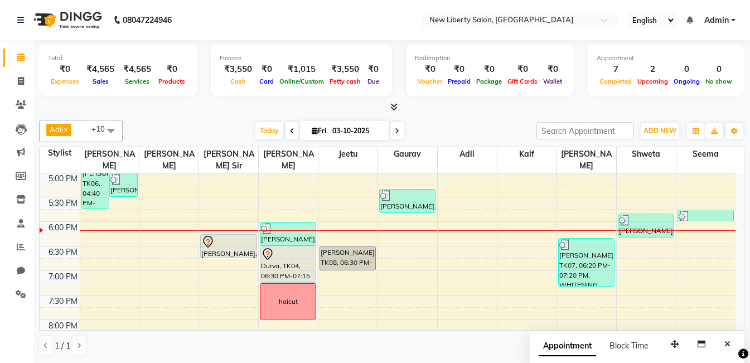
drag, startPoint x: 342, startPoint y: 252, endPoint x: 342, endPoint y: 266, distance: 13.9
click at [342, 267] on div "9:00 AM 9:30 AM 10:00 AM 10:30 AM 11:00 AM 11:30 AM 12:00 PM 12:30 PM 1:00 PM 1…" at bounding box center [388, 147] width 696 height 735
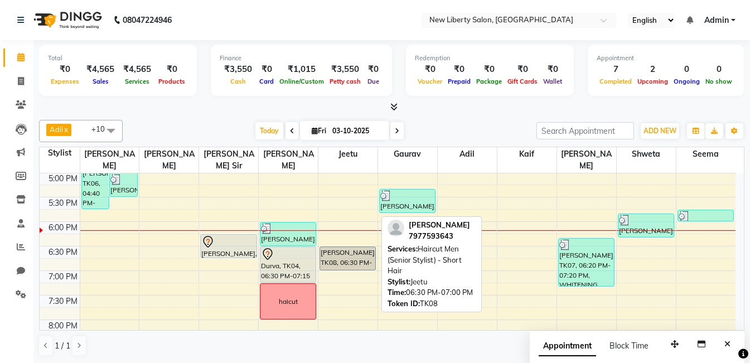
click at [342, 247] on div "[PERSON_NAME], TK08, 06:30 PM-07:00 PM, Haircut Men (Senior Stylist) - Short Ha…" at bounding box center [347, 258] width 55 height 23
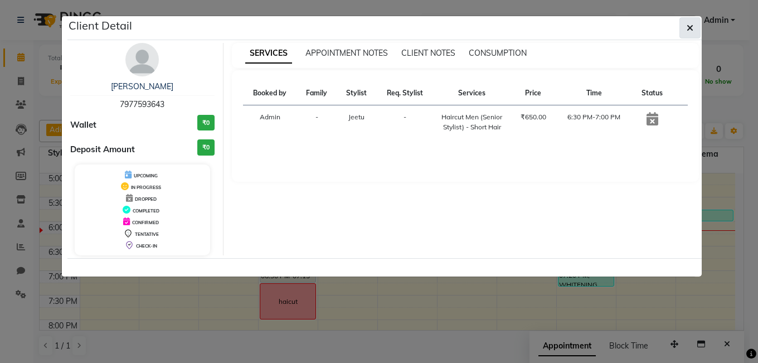
click at [683, 22] on button "button" at bounding box center [690, 27] width 21 height 21
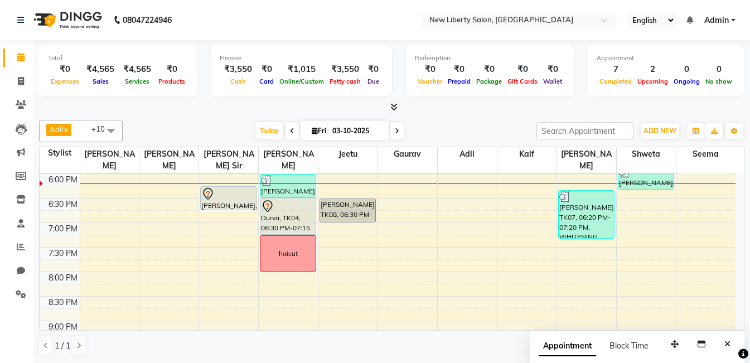
scroll to position [446, 0]
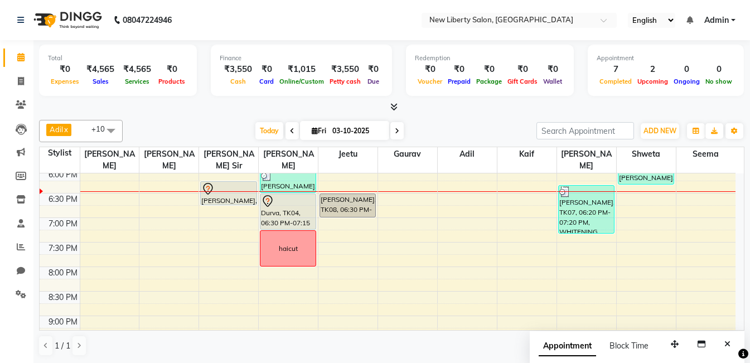
click at [120, 188] on div "9:00 AM 9:30 AM 10:00 AM 10:30 AM 11:00 AM 11:30 AM 12:00 PM 12:30 PM 1:00 PM 1…" at bounding box center [388, 94] width 696 height 735
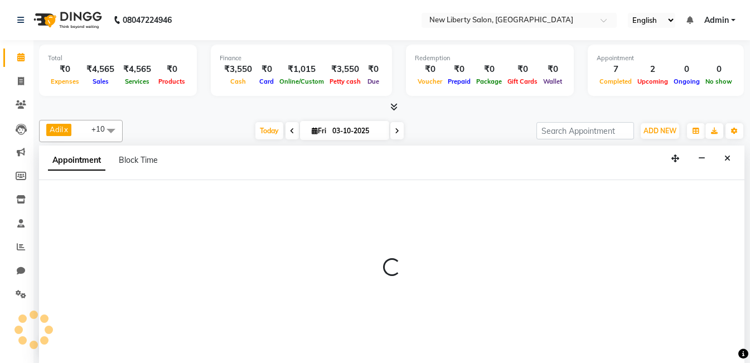
scroll to position [1, 0]
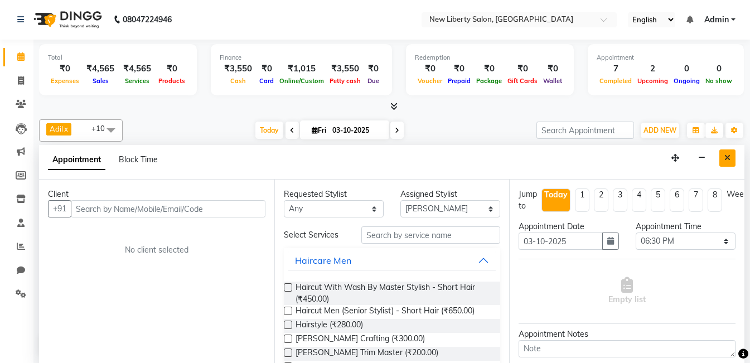
click at [729, 156] on icon "Close" at bounding box center [727, 158] width 6 height 8
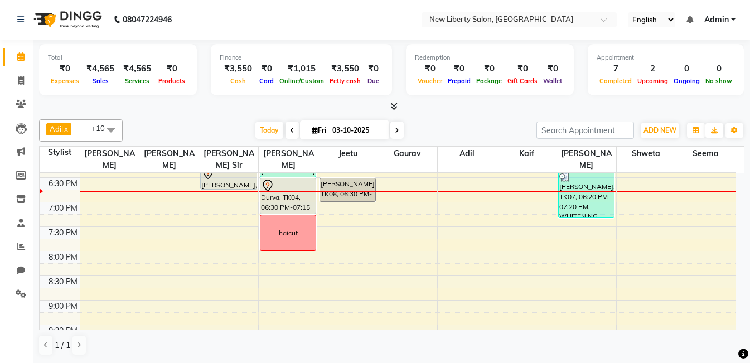
scroll to position [465, 0]
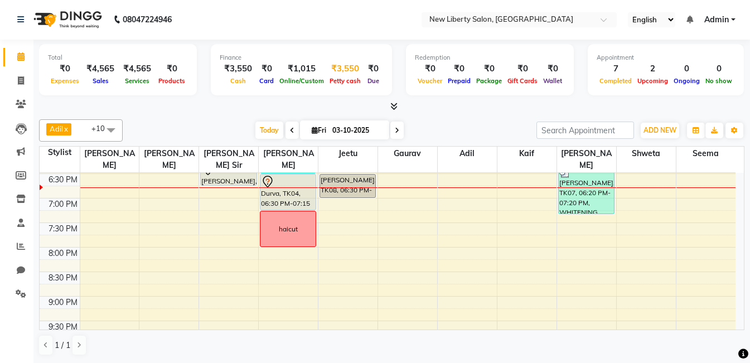
click at [345, 78] on span "Petty cash" at bounding box center [345, 81] width 37 height 8
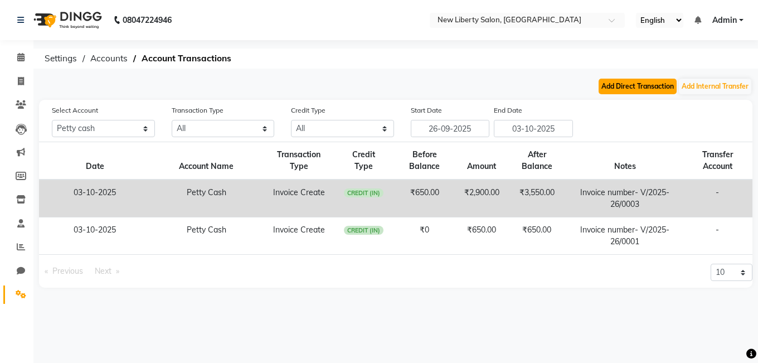
click at [608, 82] on button "Add Direct Transaction" at bounding box center [638, 87] width 78 height 16
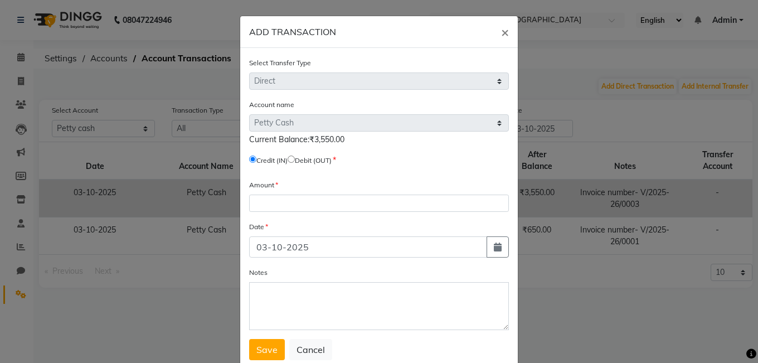
click at [295, 155] on span "Debit (OUT)" at bounding box center [310, 160] width 44 height 10
click at [293, 157] on input "radio" at bounding box center [291, 159] width 7 height 7
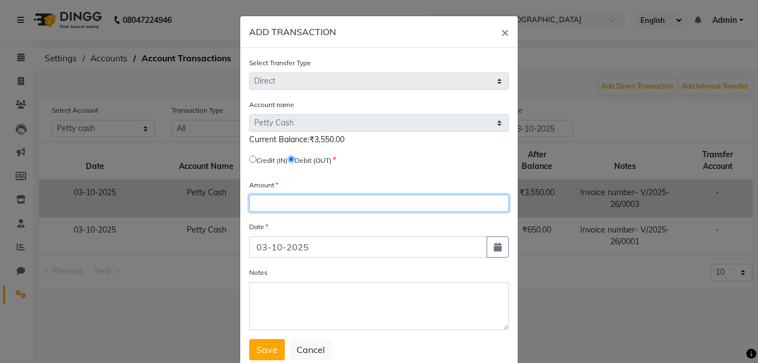
click at [305, 204] on input "number" at bounding box center [379, 203] width 260 height 17
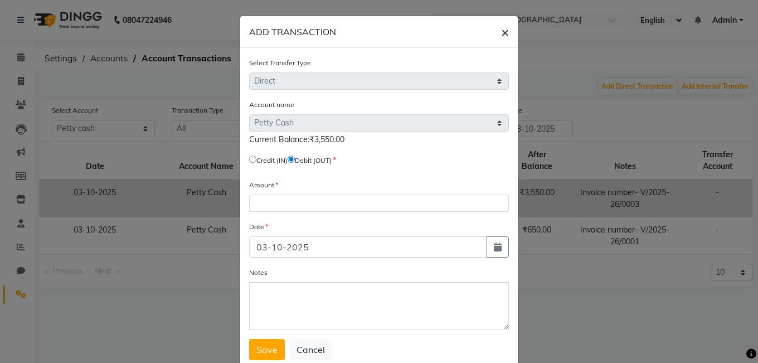
click at [502, 33] on span "×" at bounding box center [505, 31] width 8 height 17
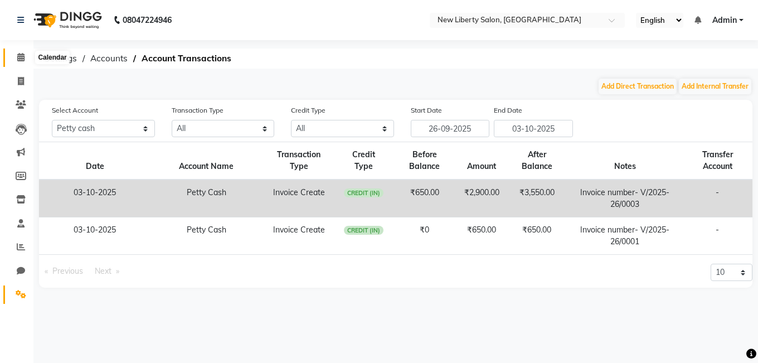
click at [18, 57] on icon at bounding box center [20, 57] width 7 height 8
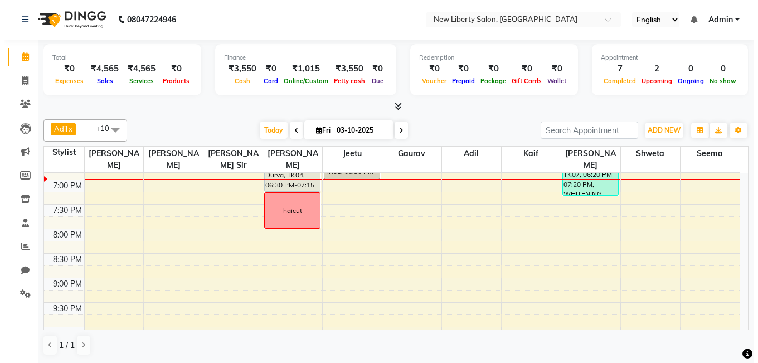
scroll to position [488, 0]
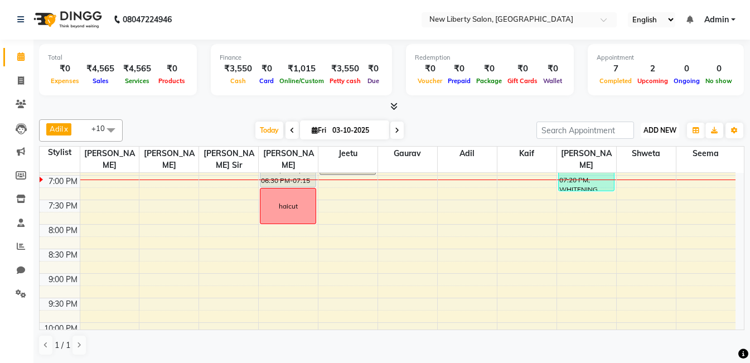
click at [657, 133] on span "ADD NEW" at bounding box center [659, 130] width 33 height 8
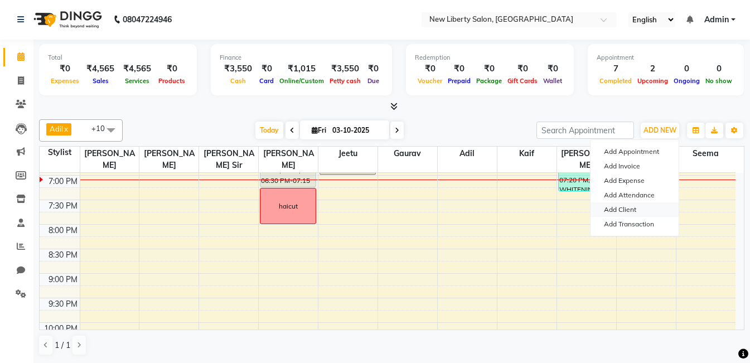
click at [629, 206] on link "Add Client" at bounding box center [634, 209] width 88 height 14
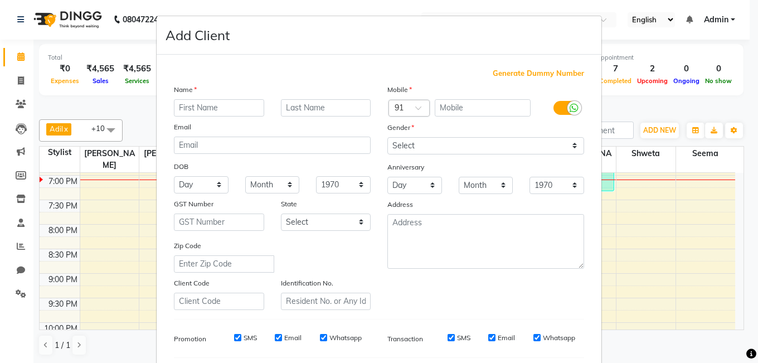
click at [548, 68] on span "Generate Dummy Number" at bounding box center [538, 73] width 91 height 11
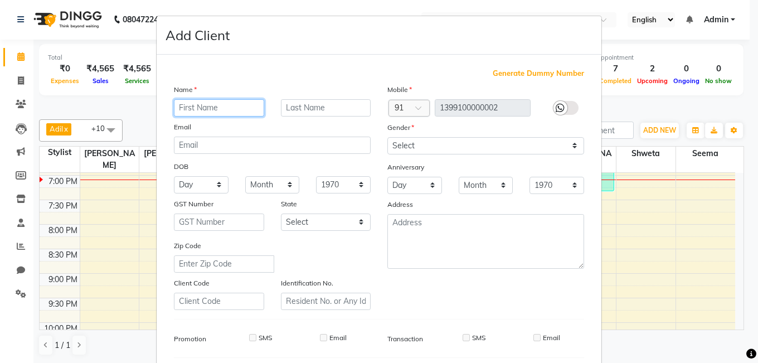
click at [207, 108] on input "text" at bounding box center [219, 107] width 90 height 17
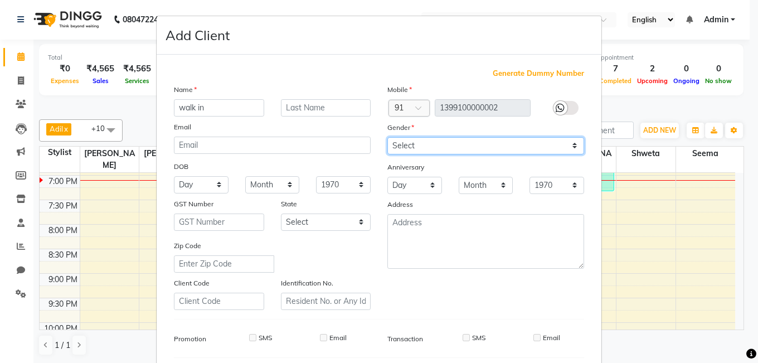
click at [449, 144] on select "Select [DEMOGRAPHIC_DATA] [DEMOGRAPHIC_DATA] Other Prefer Not To Say" at bounding box center [485, 145] width 197 height 17
click at [617, 106] on ngb-modal-window "Add Client Generate Dummy Number Name walk in [GEOGRAPHIC_DATA] DOB Day 01 02 0…" at bounding box center [379, 181] width 758 height 363
click at [115, 47] on ngb-modal-window "Add Client Generate Dummy Number Name walk in [GEOGRAPHIC_DATA] DOB Day 01 02 0…" at bounding box center [379, 181] width 758 height 363
click at [110, 197] on ngb-modal-window "Add Client Generate Dummy Number Name walk in [GEOGRAPHIC_DATA] DOB Day 01 02 0…" at bounding box center [379, 181] width 758 height 363
click at [17, 54] on ngb-modal-window "Add Client Generate Dummy Number Name walk in [GEOGRAPHIC_DATA] DOB Day 01 02 0…" at bounding box center [379, 181] width 758 height 363
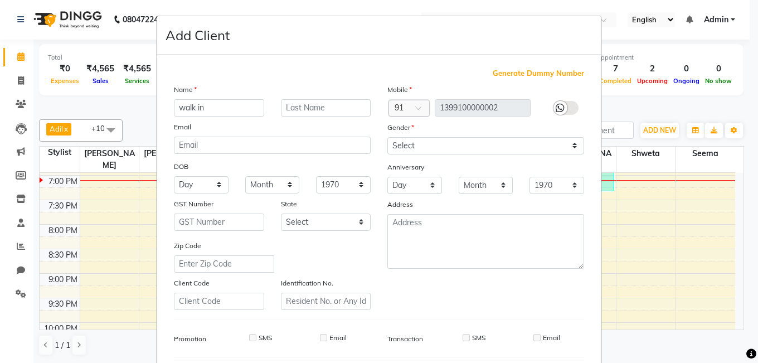
click at [17, 54] on ngb-modal-window "Add Client Generate Dummy Number Name walk in [GEOGRAPHIC_DATA] DOB Day 01 02 0…" at bounding box center [379, 181] width 758 height 363
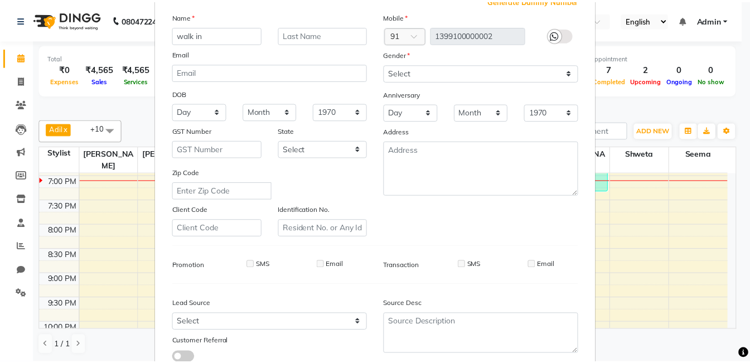
scroll to position [152, 0]
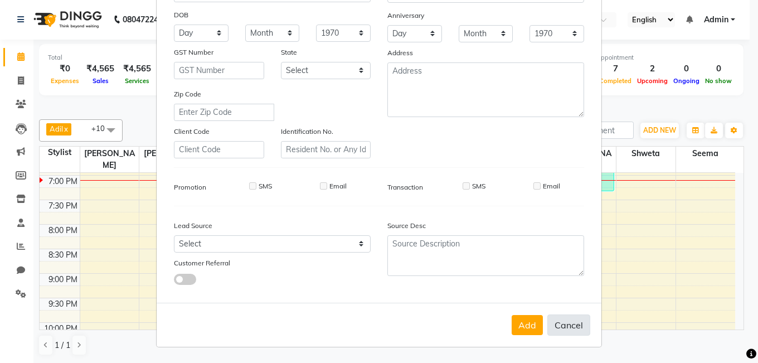
click at [559, 323] on button "Cancel" at bounding box center [568, 324] width 43 height 21
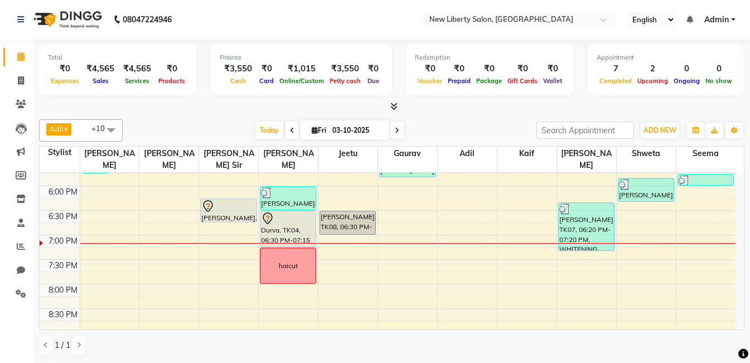
scroll to position [418, 0]
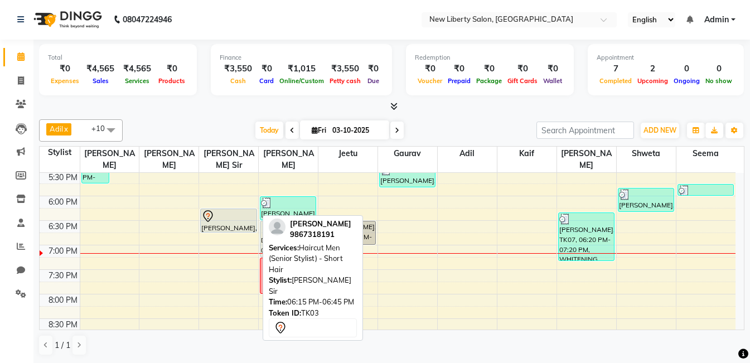
click at [237, 210] on div at bounding box center [228, 216] width 54 height 13
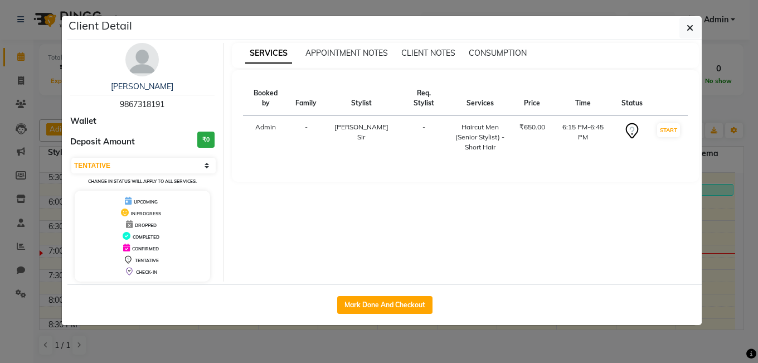
click at [625, 122] on icon at bounding box center [632, 131] width 18 height 18
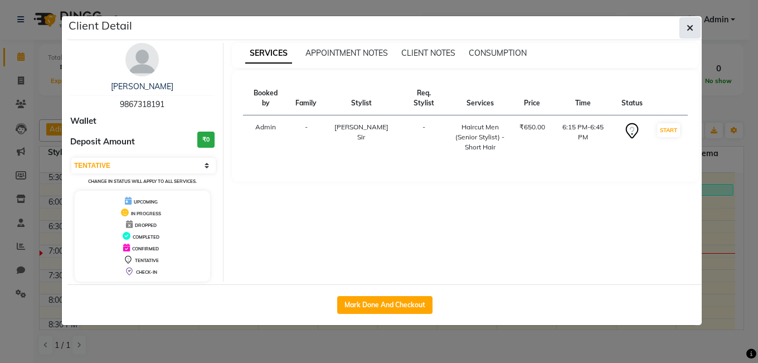
click at [691, 31] on icon "button" at bounding box center [690, 27] width 7 height 9
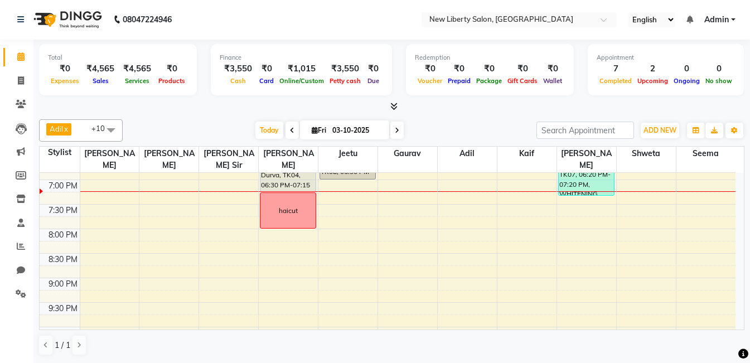
scroll to position [488, 0]
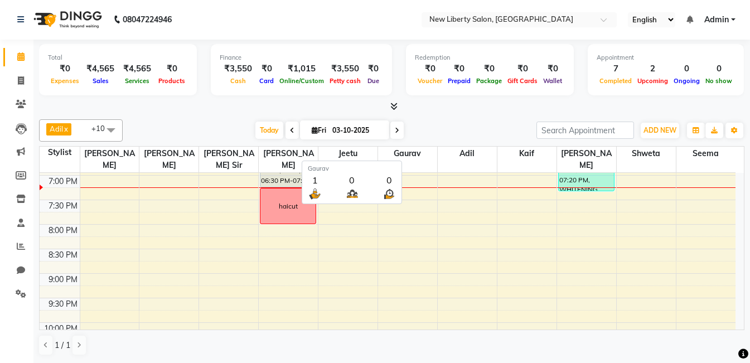
click at [415, 156] on span "Gaurav" at bounding box center [407, 154] width 59 height 14
click at [113, 130] on span at bounding box center [111, 129] width 22 height 21
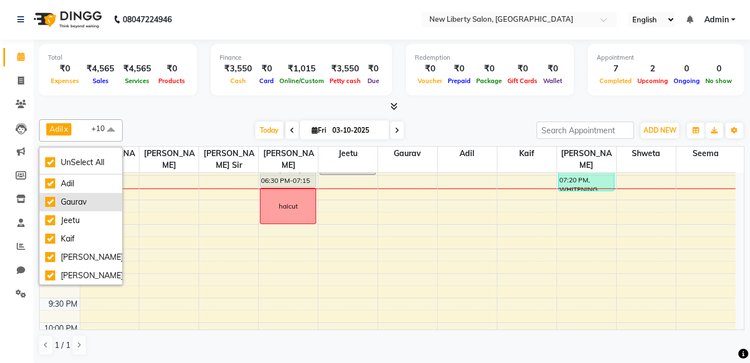
click at [101, 206] on div "Gaurav" at bounding box center [80, 202] width 71 height 12
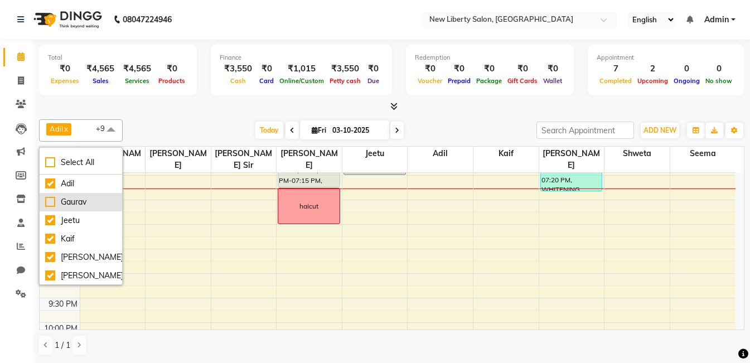
click at [101, 206] on div "Gaurav" at bounding box center [80, 202] width 71 height 12
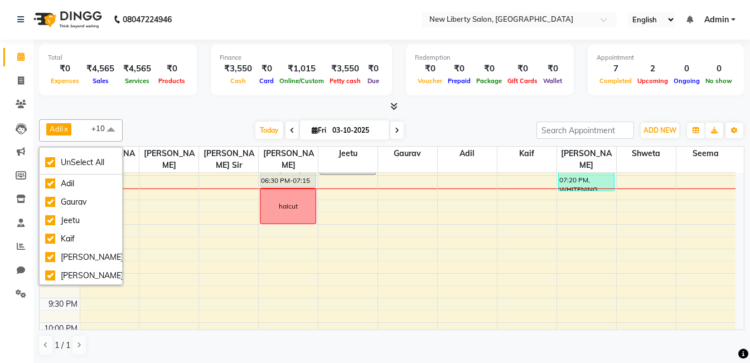
click at [154, 106] on div at bounding box center [391, 107] width 705 height 12
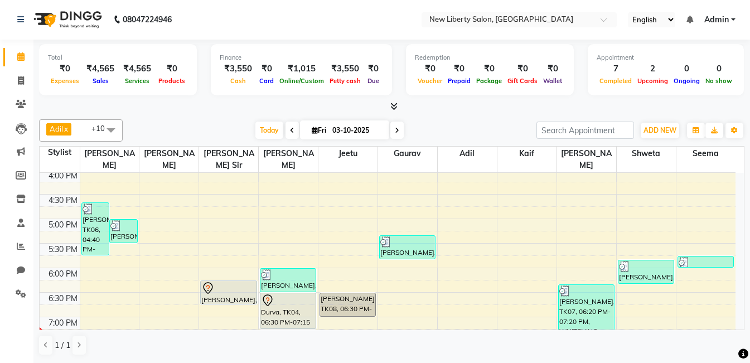
scroll to position [353, 0]
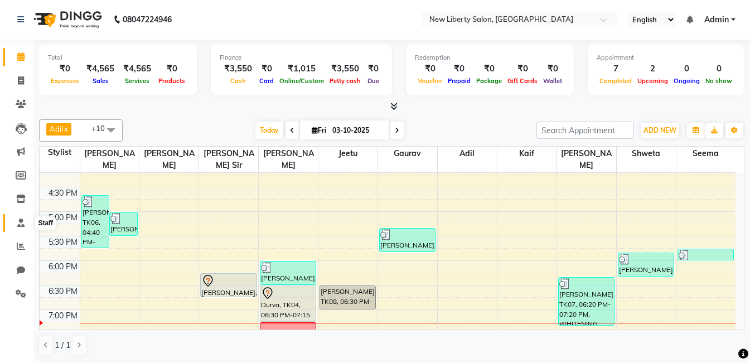
click at [29, 221] on span at bounding box center [21, 223] width 20 height 13
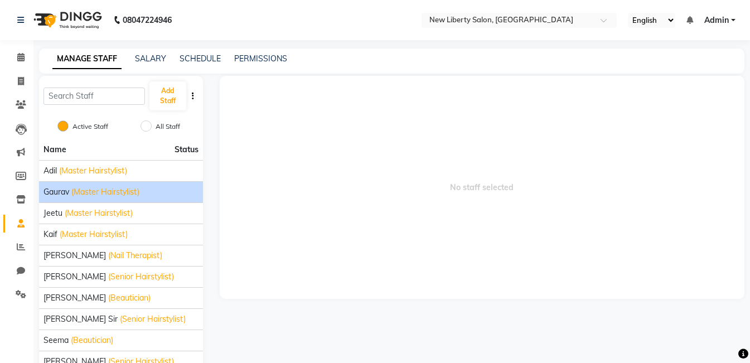
click at [144, 183] on li "[PERSON_NAME] (Master Hairstylist)" at bounding box center [121, 191] width 164 height 21
click at [103, 192] on span "(Master Hairstylist)" at bounding box center [105, 192] width 68 height 12
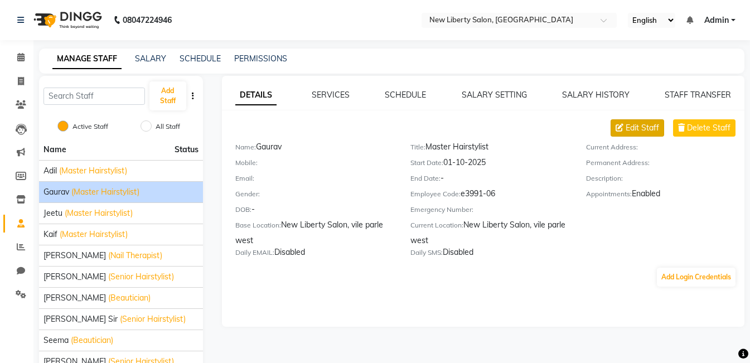
click at [644, 128] on span "Edit Staff" at bounding box center [641, 128] width 33 height 12
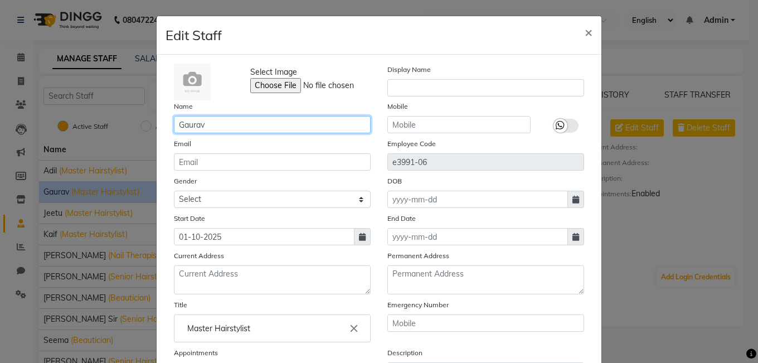
click at [271, 124] on input "Gaurav" at bounding box center [272, 124] width 197 height 17
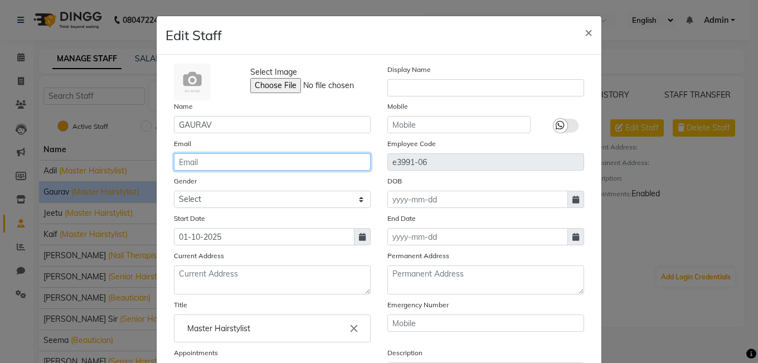
click at [267, 158] on input "email" at bounding box center [272, 161] width 197 height 17
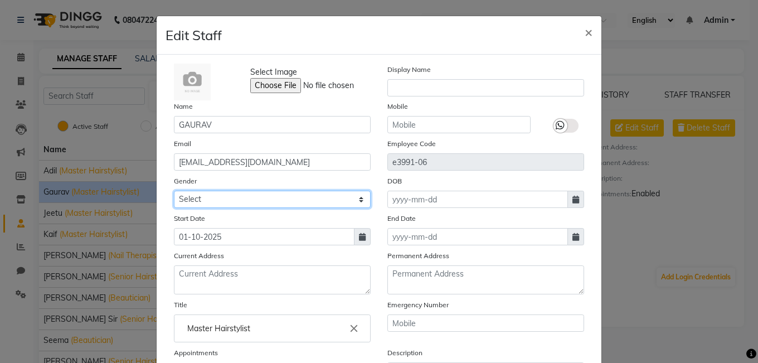
click at [250, 202] on select "Select [DEMOGRAPHIC_DATA] [DEMOGRAPHIC_DATA] Other Prefer Not To Say" at bounding box center [272, 199] width 197 height 17
click at [174, 191] on select "Select [DEMOGRAPHIC_DATA] [DEMOGRAPHIC_DATA] Other Prefer Not To Say" at bounding box center [272, 199] width 197 height 17
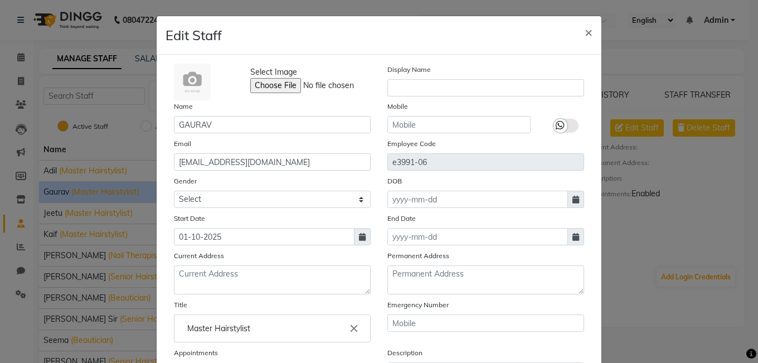
click at [354, 237] on span at bounding box center [362, 236] width 17 height 17
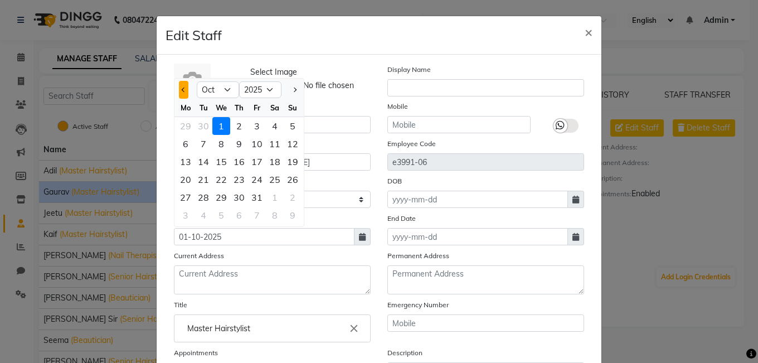
click at [183, 90] on button "Previous month" at bounding box center [183, 90] width 9 height 18
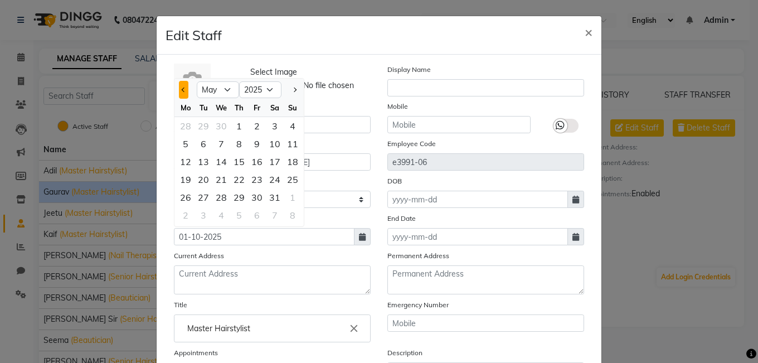
click at [183, 90] on button "Previous month" at bounding box center [183, 90] width 9 height 18
click at [293, 97] on button "Next month" at bounding box center [294, 90] width 9 height 18
click at [235, 131] on div "1" at bounding box center [239, 126] width 18 height 18
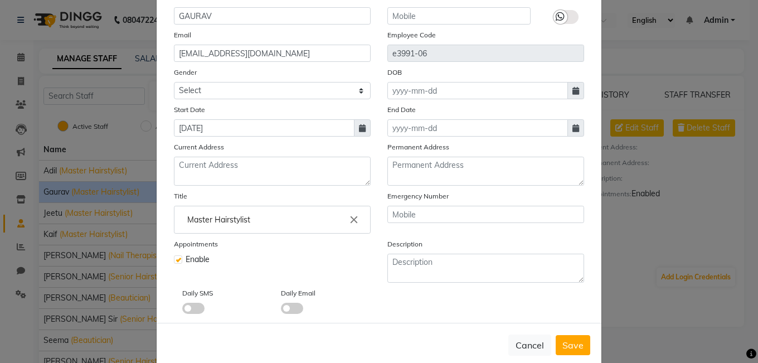
scroll to position [129, 0]
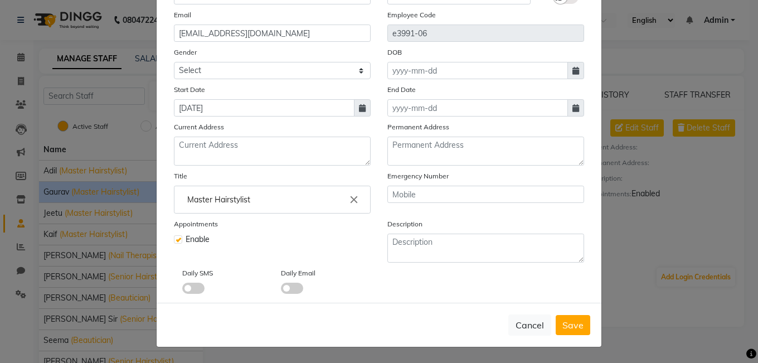
click at [182, 289] on span at bounding box center [193, 288] width 22 height 11
click at [182, 290] on input "checkbox" at bounding box center [182, 290] width 0 height 0
click at [285, 287] on span at bounding box center [292, 288] width 22 height 11
click at [281, 290] on input "checkbox" at bounding box center [281, 290] width 0 height 0
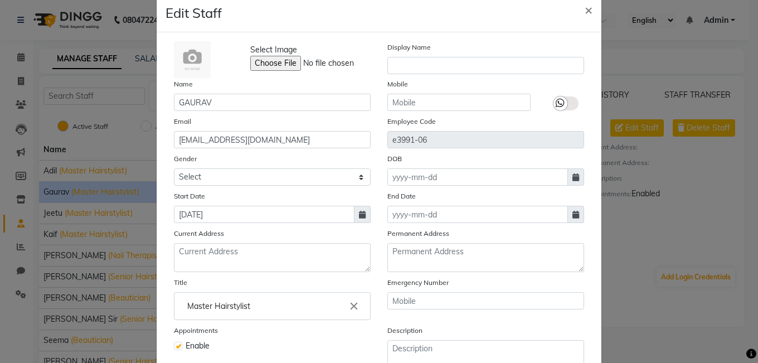
scroll to position [22, 0]
click at [420, 180] on input at bounding box center [477, 177] width 181 height 17
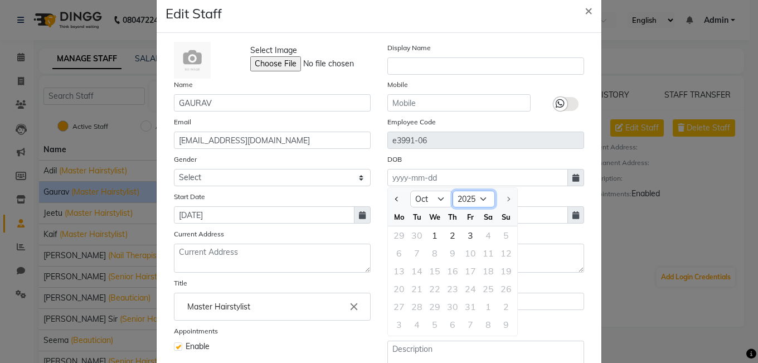
click at [482, 196] on select "1920 1921 1922 1923 1924 1925 1926 1927 1928 1929 1930 1931 1932 1933 1934 1935…" at bounding box center [474, 199] width 42 height 17
click at [453, 191] on select "1920 1921 1922 1923 1924 1925 1926 1927 1928 1929 1930 1931 1932 1933 1934 1935…" at bounding box center [474, 199] width 42 height 17
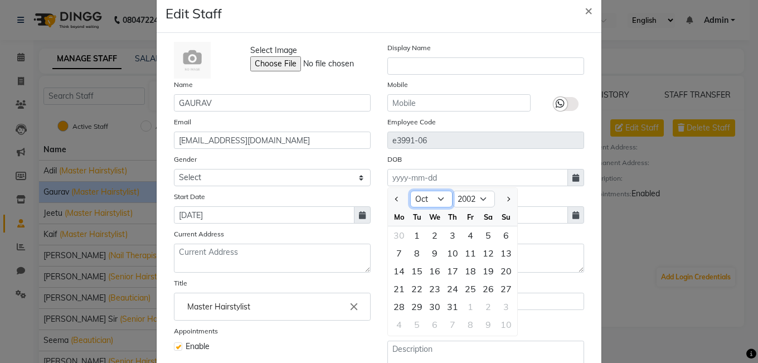
click at [425, 202] on select "Jan Feb Mar Apr May Jun [DATE] Aug Sep Oct Nov Dec" at bounding box center [431, 199] width 42 height 17
click at [410, 191] on select "Jan Feb Mar Apr May Jun [DATE] Aug Sep Oct Nov Dec" at bounding box center [431, 199] width 42 height 17
click at [411, 271] on div "12" at bounding box center [417, 271] width 18 height 18
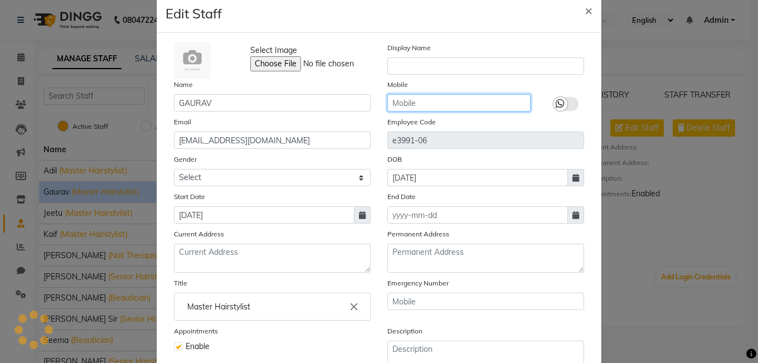
click at [416, 102] on input "text" at bounding box center [458, 102] width 143 height 17
click at [556, 103] on icon at bounding box center [560, 104] width 9 height 10
click at [0, 0] on input "checkbox" at bounding box center [0, 0] width 0 height 0
click at [465, 103] on input "text" at bounding box center [458, 102] width 143 height 17
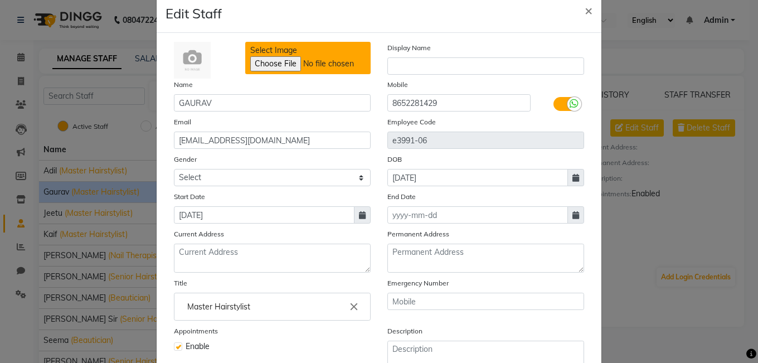
click at [269, 62] on input "Select Image" at bounding box center [326, 63] width 152 height 15
click at [276, 67] on input "Select Image" at bounding box center [326, 63] width 152 height 15
click at [265, 61] on input "Select Image" at bounding box center [326, 63] width 152 height 15
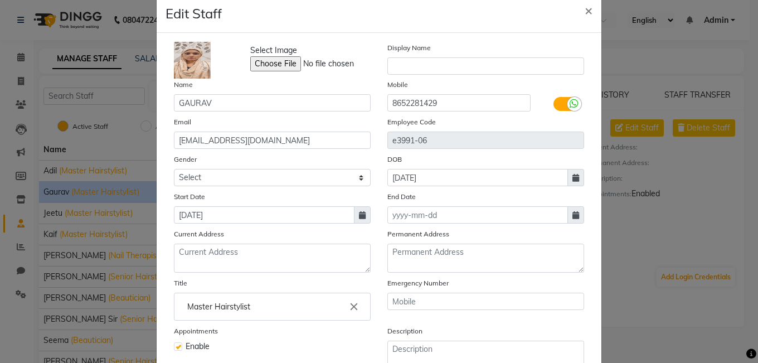
click at [201, 59] on img at bounding box center [192, 60] width 37 height 37
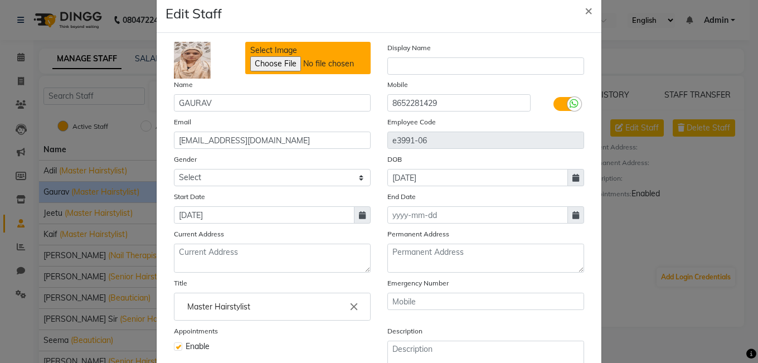
click at [278, 69] on input "Select Image" at bounding box center [326, 63] width 152 height 15
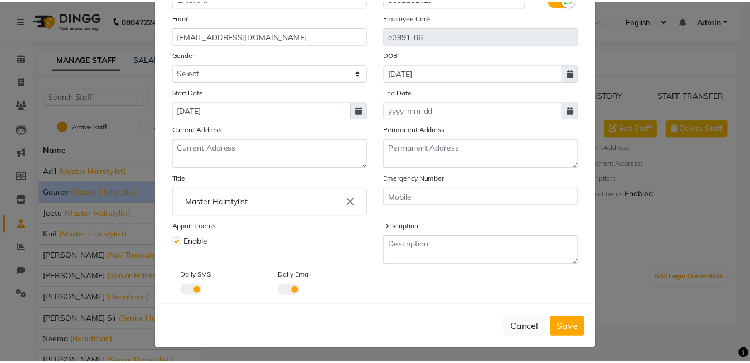
scroll to position [129, 0]
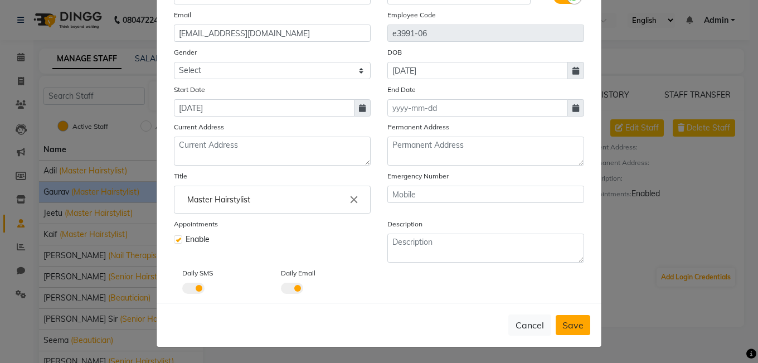
click at [575, 328] on span "Save" at bounding box center [572, 324] width 21 height 11
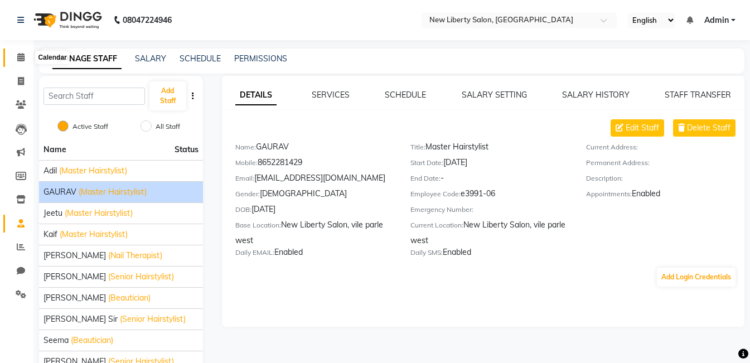
click at [23, 62] on span at bounding box center [21, 57] width 20 height 13
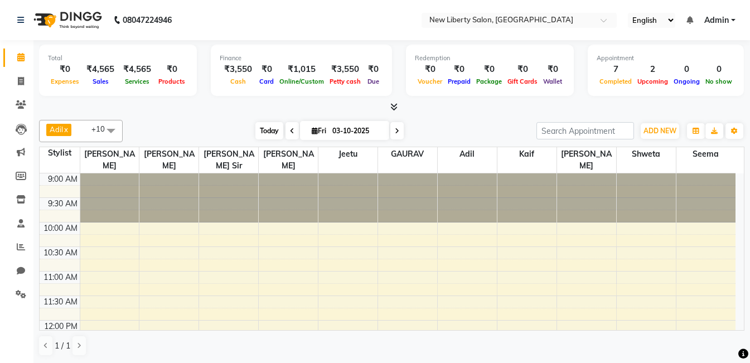
click at [272, 134] on span "Today" at bounding box center [269, 130] width 28 height 17
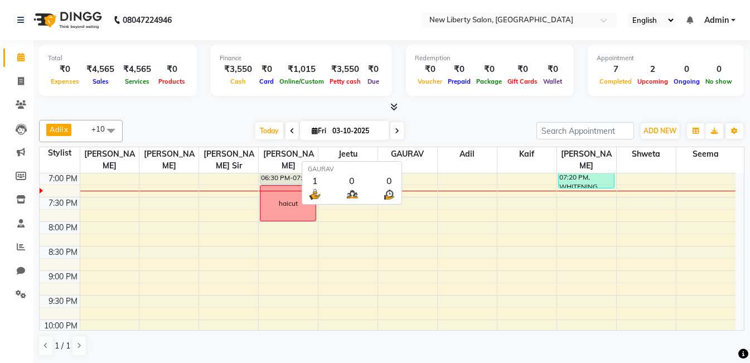
click at [425, 153] on span "GAURAV" at bounding box center [407, 154] width 59 height 14
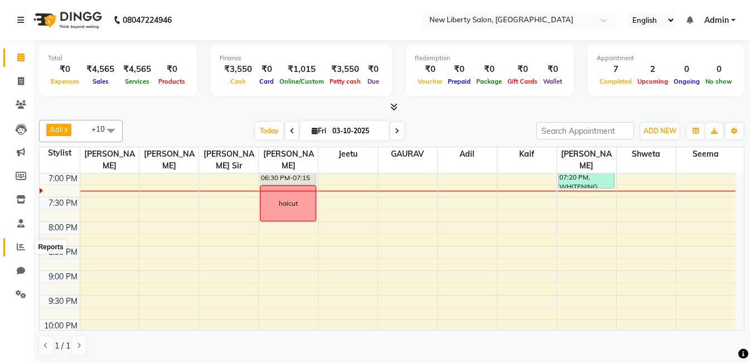
click at [19, 246] on icon at bounding box center [21, 246] width 8 height 8
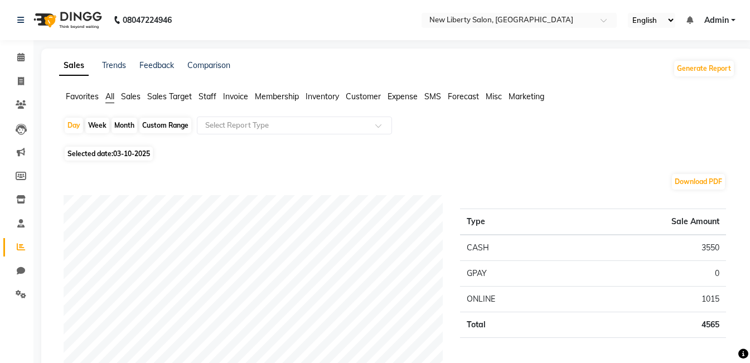
click at [205, 99] on span "Staff" at bounding box center [207, 96] width 18 height 10
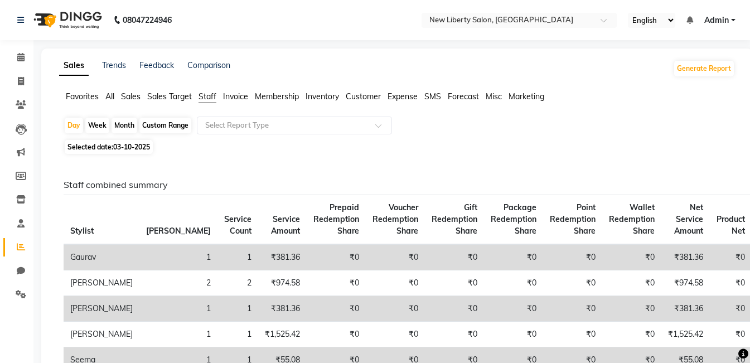
click at [238, 94] on span "Invoice" at bounding box center [235, 96] width 25 height 10
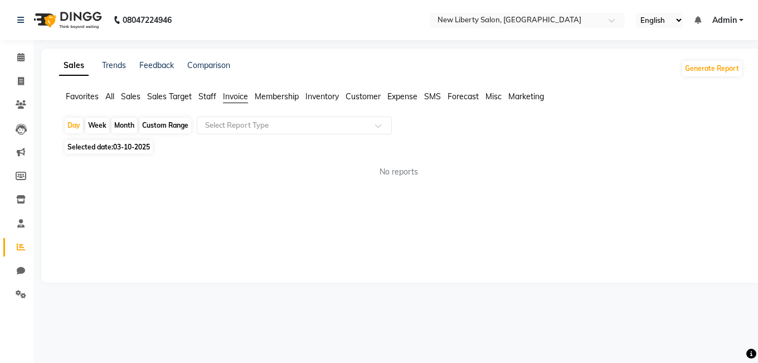
click at [333, 96] on span "Inventory" at bounding box center [321, 96] width 33 height 10
click at [288, 95] on span "Membership" at bounding box center [277, 96] width 44 height 10
click at [413, 93] on span "Expense" at bounding box center [402, 96] width 30 height 10
click at [342, 91] on ul "Favorites All Sales Sales Target Staff Invoice Membership Inventory Customer Ex…" at bounding box center [401, 97] width 684 height 12
click at [350, 91] on span "Customer" at bounding box center [363, 96] width 35 height 10
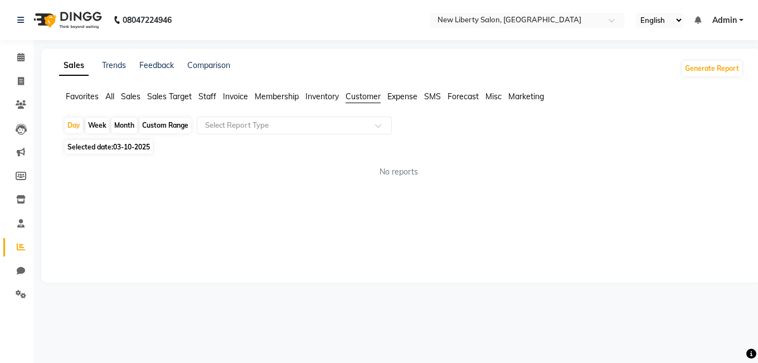
click at [200, 90] on div "Sales Trends Feedback Comparison Generate Report Favorites All Sales Sales Targ…" at bounding box center [401, 165] width 720 height 234
click at [210, 98] on span "Staff" at bounding box center [207, 96] width 18 height 10
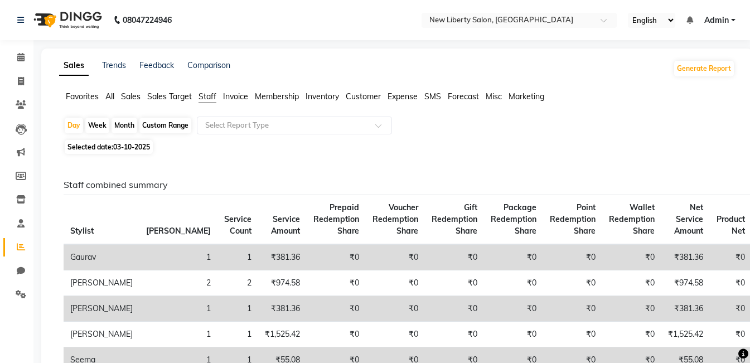
scroll to position [171, 0]
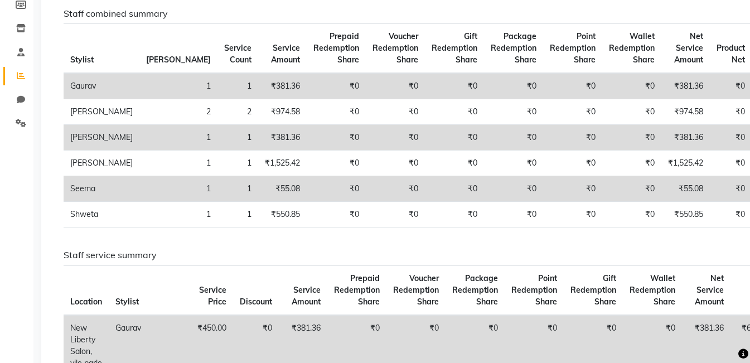
click at [745, 355] on icon at bounding box center [743, 354] width 10 height 10
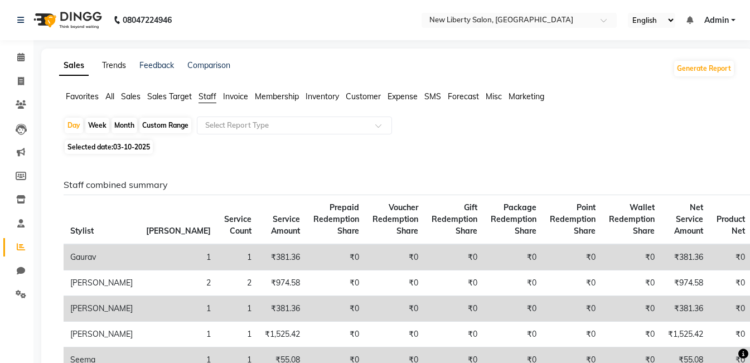
click at [116, 67] on link "Trends" at bounding box center [114, 65] width 24 height 10
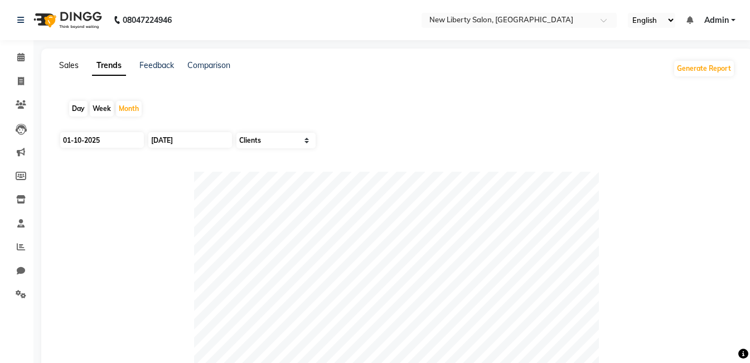
click at [68, 66] on link "Sales" at bounding box center [69, 65] width 20 height 10
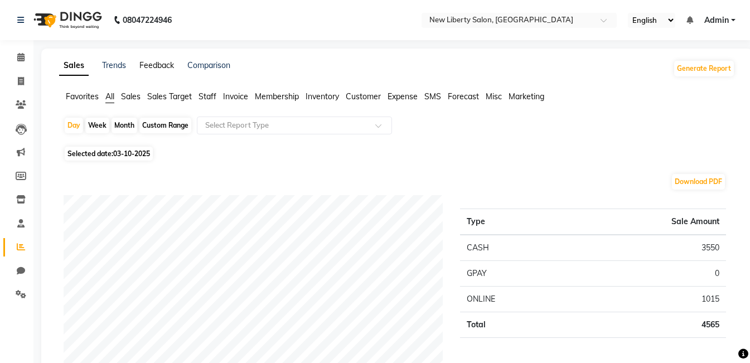
click at [166, 64] on link "Feedback" at bounding box center [156, 65] width 35 height 10
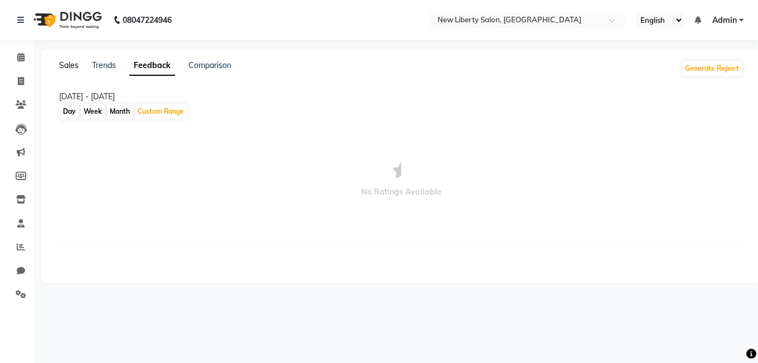
click at [74, 62] on link "Sales" at bounding box center [69, 65] width 20 height 10
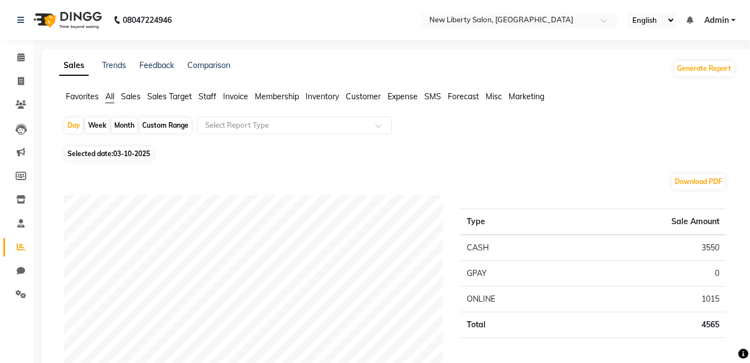
click at [171, 99] on span "Sales Target" at bounding box center [169, 96] width 45 height 10
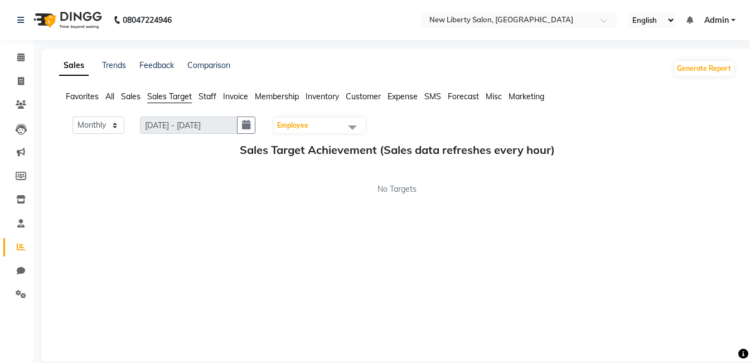
click at [355, 128] on span at bounding box center [352, 127] width 22 height 21
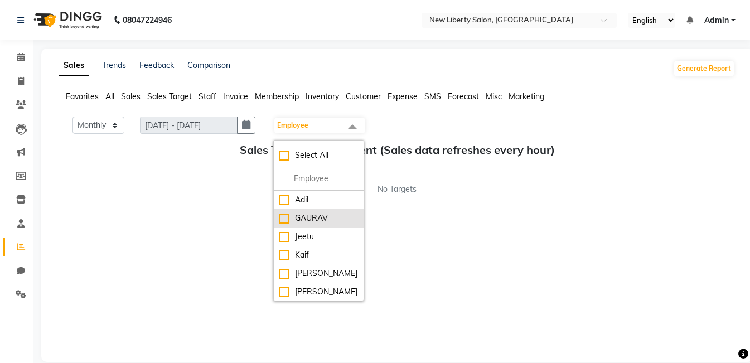
click at [298, 220] on div "GAURAV" at bounding box center [318, 218] width 79 height 12
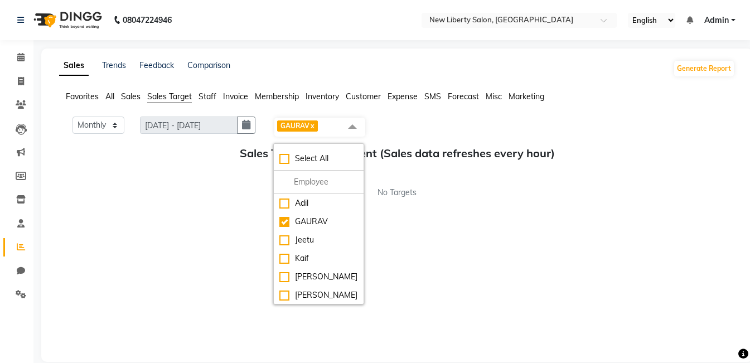
click at [496, 205] on div "Monthly Weekly [DATE] - [DATE] GAURAV x Select All [PERSON_NAME] [PERSON_NAME] …" at bounding box center [397, 234] width 676 height 234
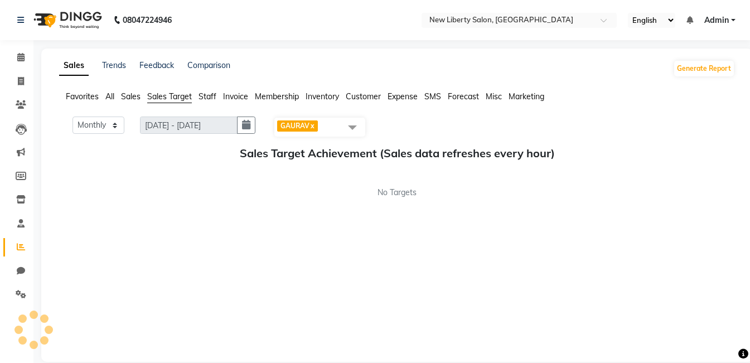
click at [339, 200] on div "Monthly Weekly [DATE] - [DATE] GAURAV x Select All [PERSON_NAME] [PERSON_NAME] …" at bounding box center [397, 234] width 676 height 234
click at [132, 93] on span "Sales" at bounding box center [131, 96] width 20 height 10
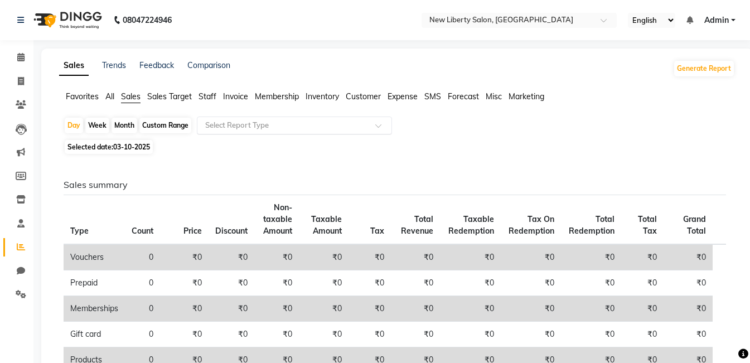
click at [264, 124] on input "text" at bounding box center [283, 125] width 161 height 11
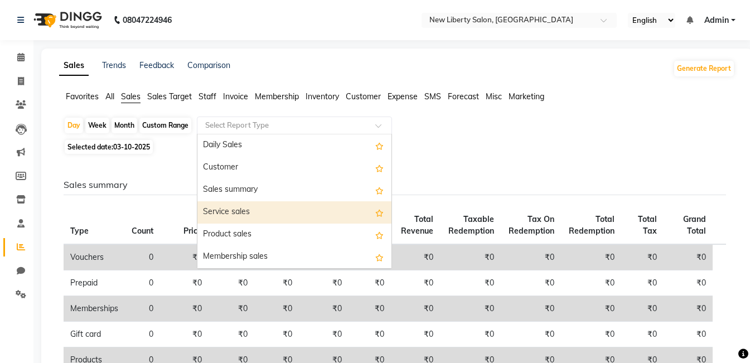
click at [270, 216] on div "Service sales" at bounding box center [294, 212] width 194 height 22
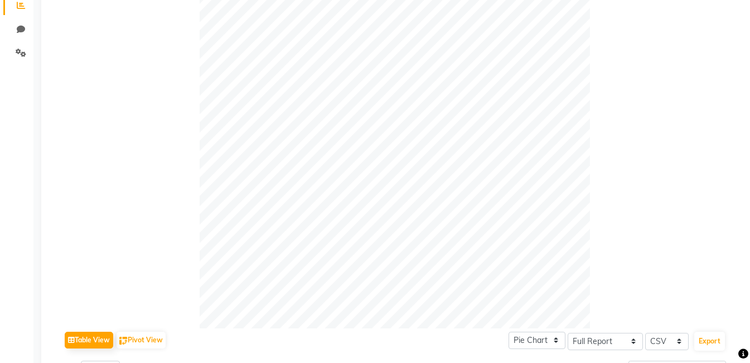
scroll to position [70, 0]
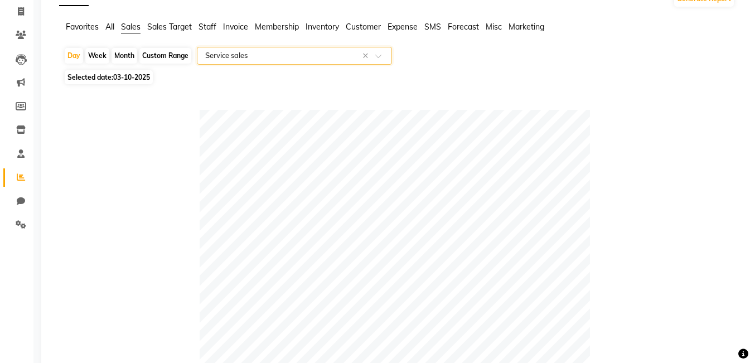
click at [290, 51] on input "text" at bounding box center [283, 55] width 161 height 11
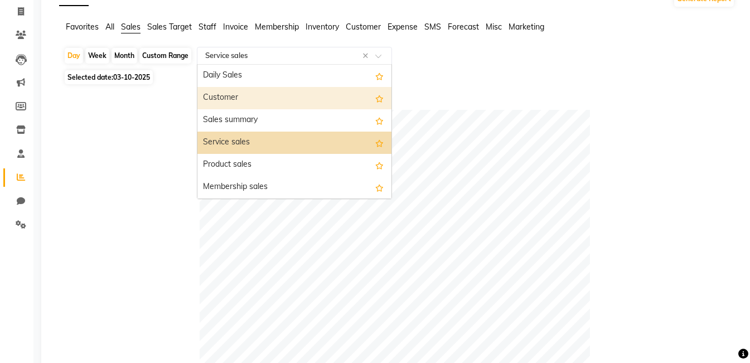
click at [293, 95] on div "Customer" at bounding box center [294, 98] width 194 height 22
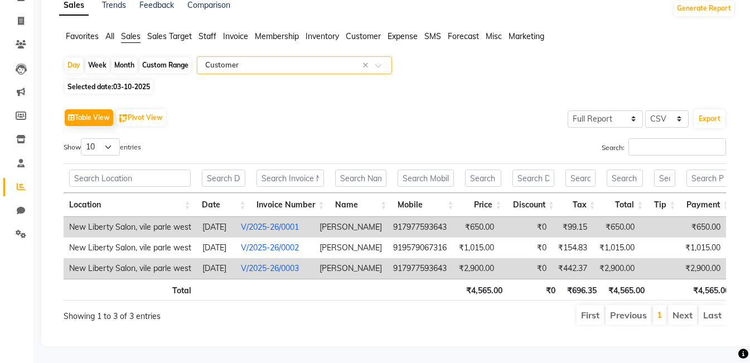
scroll to position [0, 0]
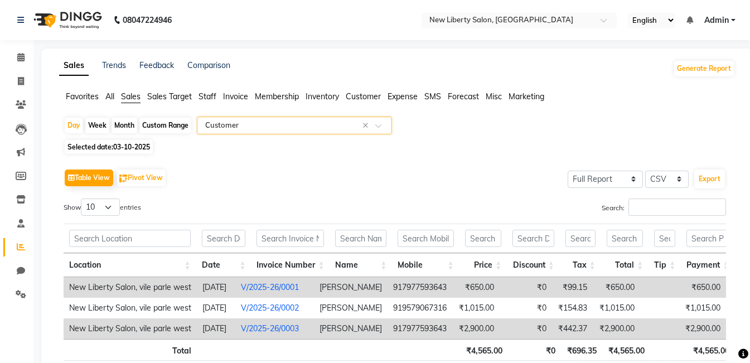
click at [303, 120] on input "text" at bounding box center [283, 125] width 161 height 11
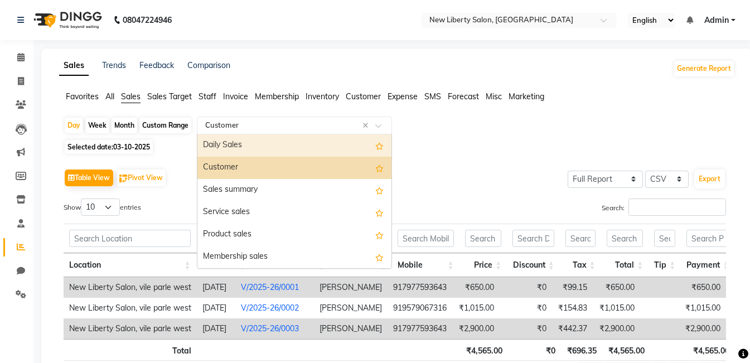
click at [303, 147] on div "Daily Sales" at bounding box center [294, 145] width 194 height 22
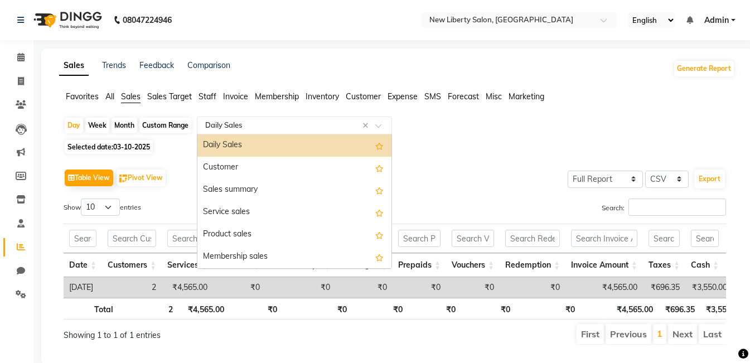
click at [271, 127] on input "text" at bounding box center [283, 125] width 161 height 11
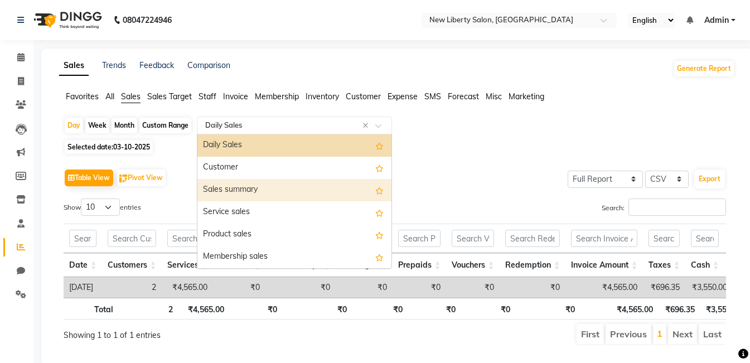
click at [271, 188] on div "Sales summary" at bounding box center [294, 190] width 194 height 22
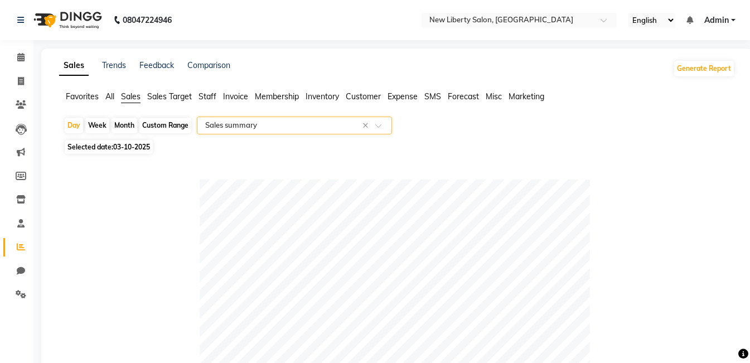
click at [271, 130] on input "text" at bounding box center [283, 125] width 161 height 11
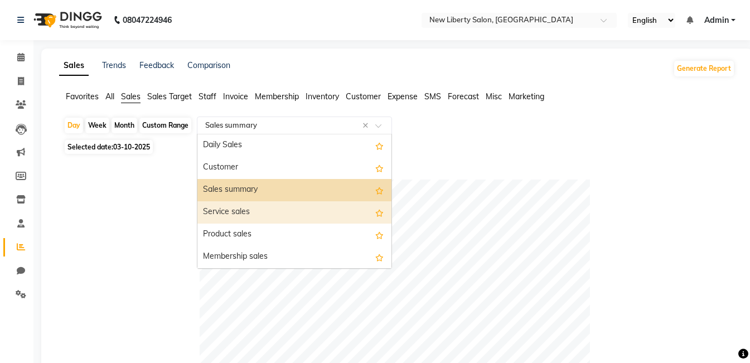
click at [271, 203] on div "Service sales" at bounding box center [294, 212] width 194 height 22
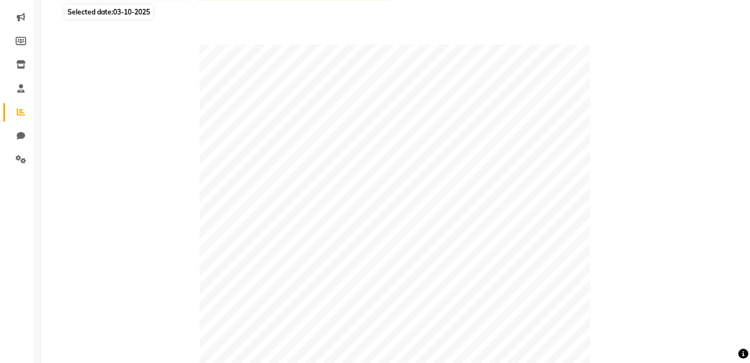
scroll to position [522, 0]
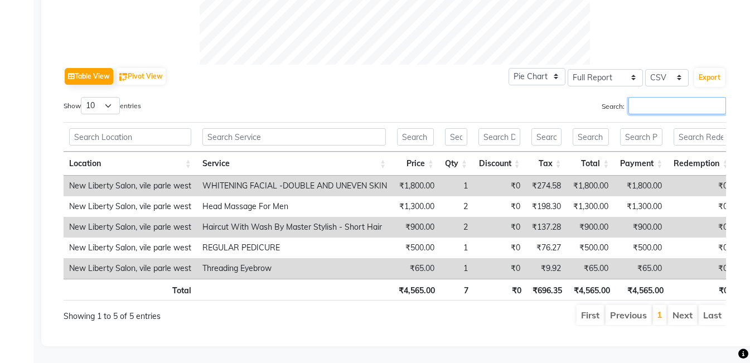
click at [659, 97] on input "Search:" at bounding box center [677, 105] width 98 height 17
click at [623, 69] on select "Select Full Report Filtered Report" at bounding box center [605, 77] width 75 height 17
click at [530, 68] on select "Pie Chart Bar Chart" at bounding box center [536, 76] width 57 height 17
click at [509, 68] on select "Pie Chart Bar Chart" at bounding box center [536, 76] width 57 height 17
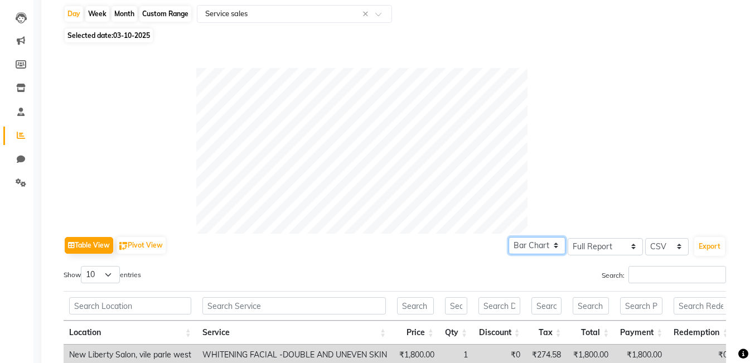
scroll to position [176, 0]
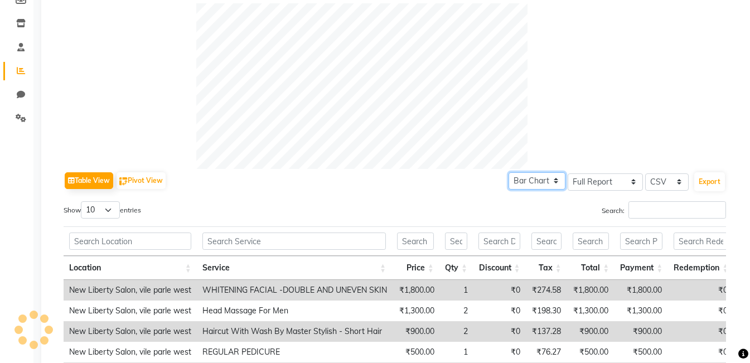
click at [540, 183] on select "Pie Chart Bar Chart" at bounding box center [536, 180] width 57 height 17
click at [541, 179] on select "Pie Chart Bar Chart" at bounding box center [536, 180] width 57 height 17
click at [509, 190] on select "Pie Chart Bar Chart" at bounding box center [536, 180] width 57 height 17
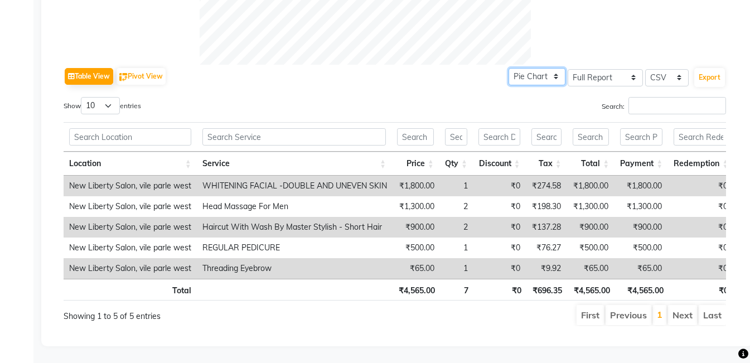
scroll to position [235, 0]
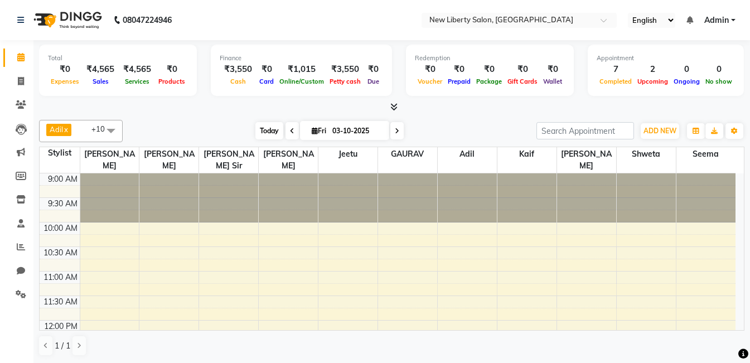
click at [268, 129] on span "Today" at bounding box center [269, 130] width 28 height 17
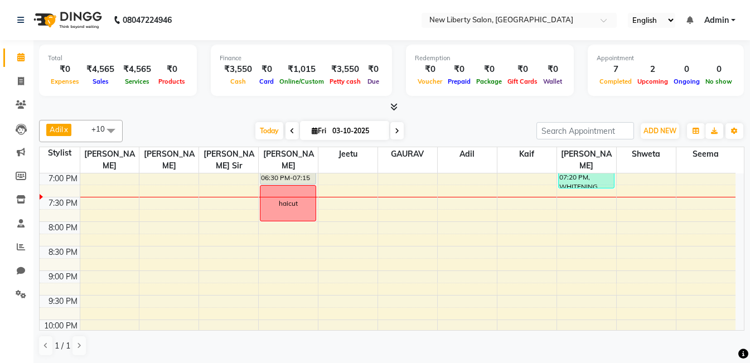
click at [733, 20] on link "Admin" at bounding box center [719, 20] width 31 height 12
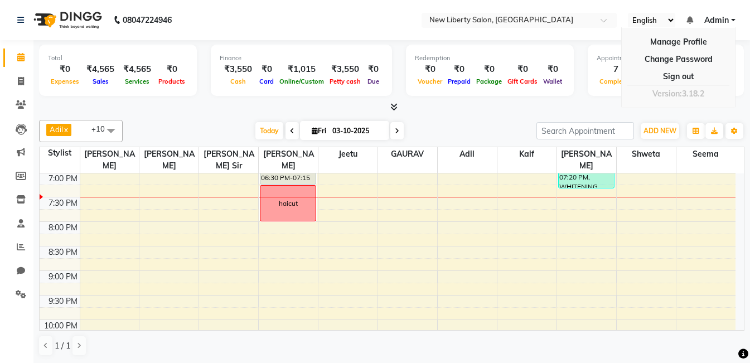
click at [370, 28] on nav "08047224946 Select Location × [GEOGRAPHIC_DATA], Vile Parle West English ENGLIS…" at bounding box center [375, 20] width 750 height 40
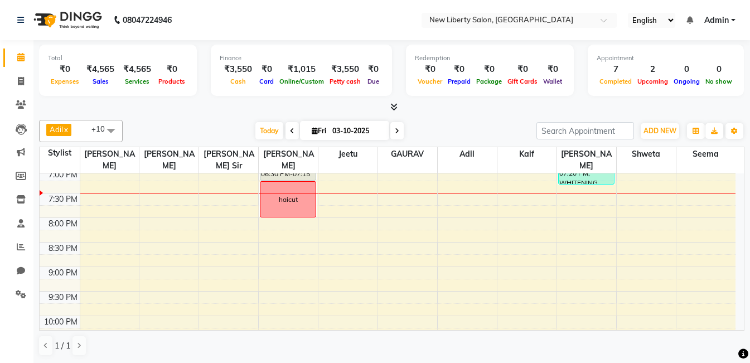
scroll to position [496, 0]
